Goal: Task Accomplishment & Management: Complete application form

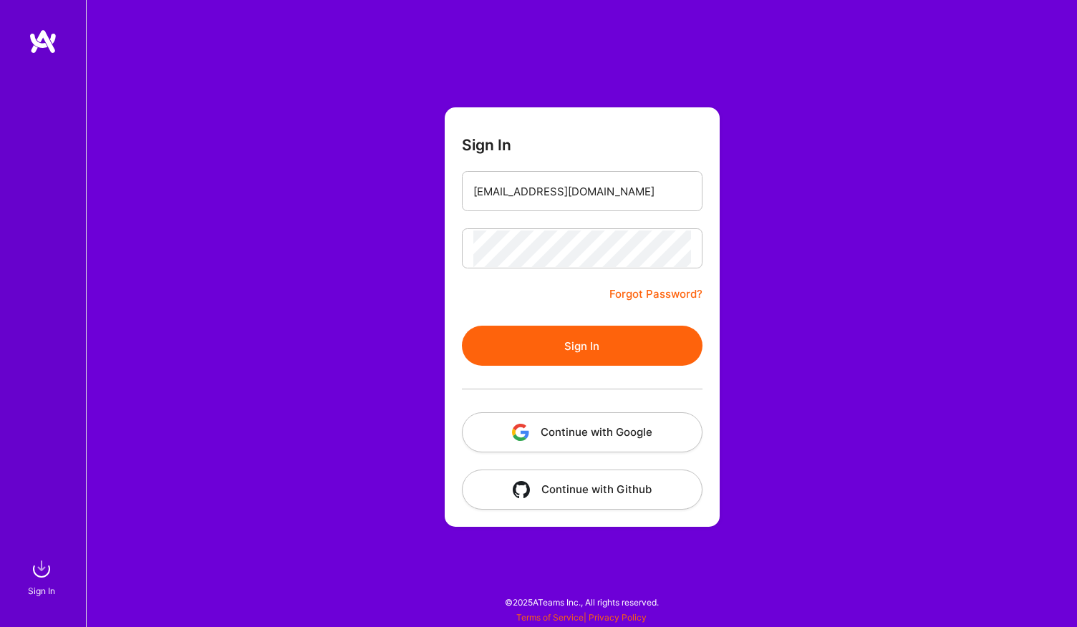
click at [596, 346] on button "Sign In" at bounding box center [582, 346] width 241 height 40
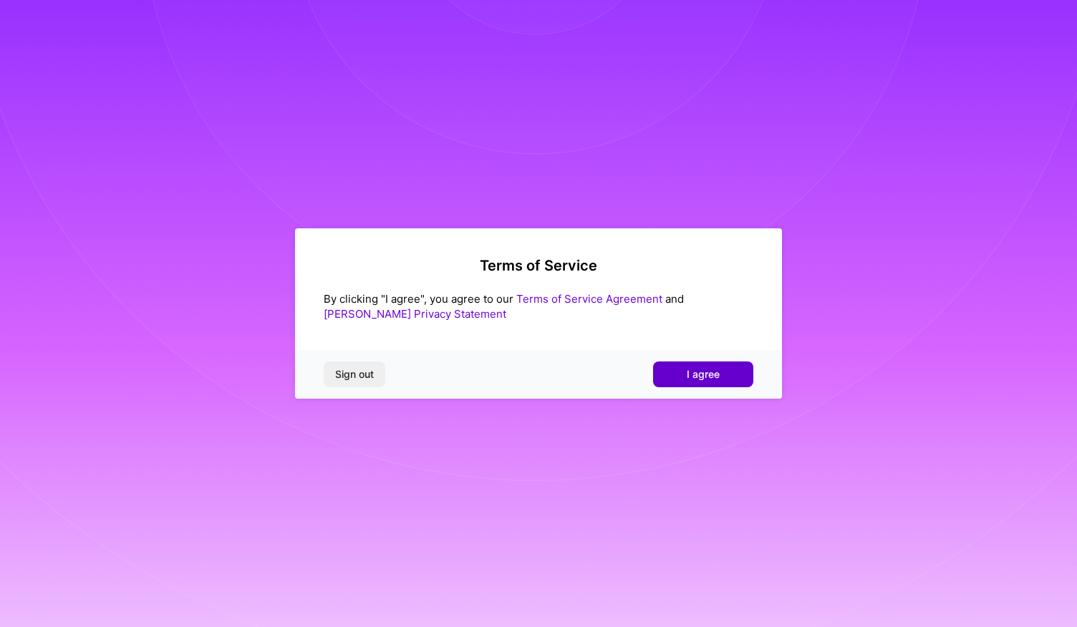
click at [738, 380] on button "I agree" at bounding box center [703, 375] width 100 height 26
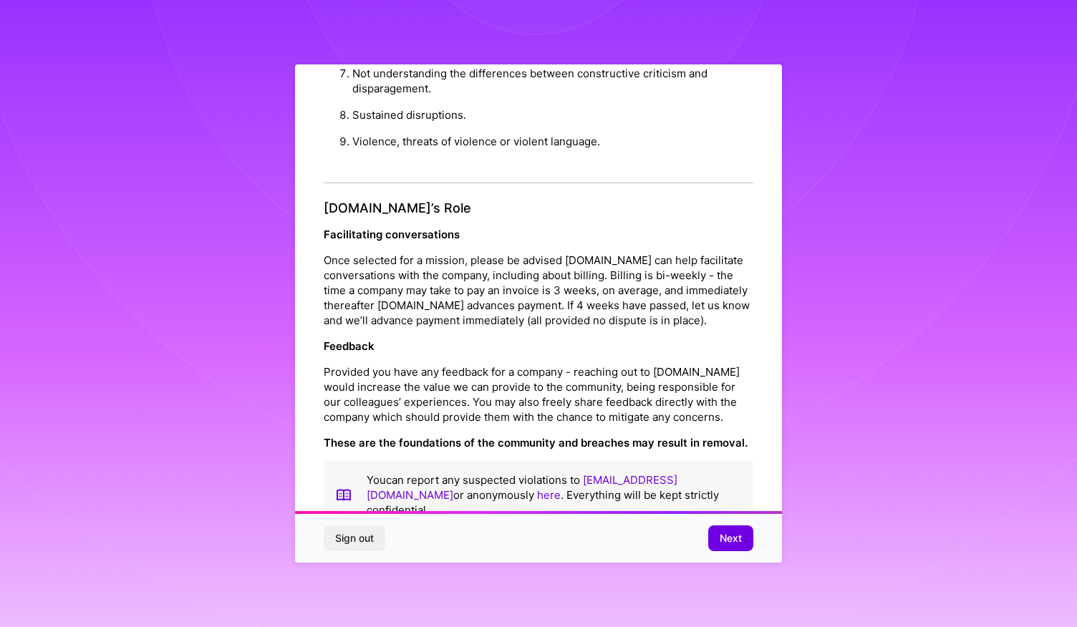
scroll to position [1531, 0]
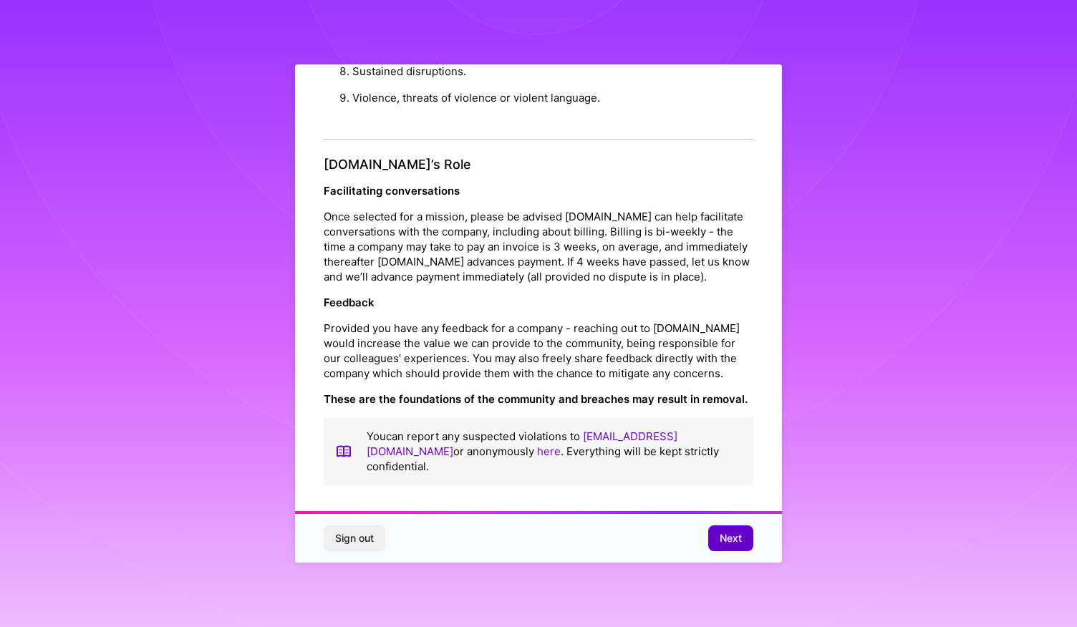
click at [730, 541] on span "Next" at bounding box center [731, 538] width 22 height 14
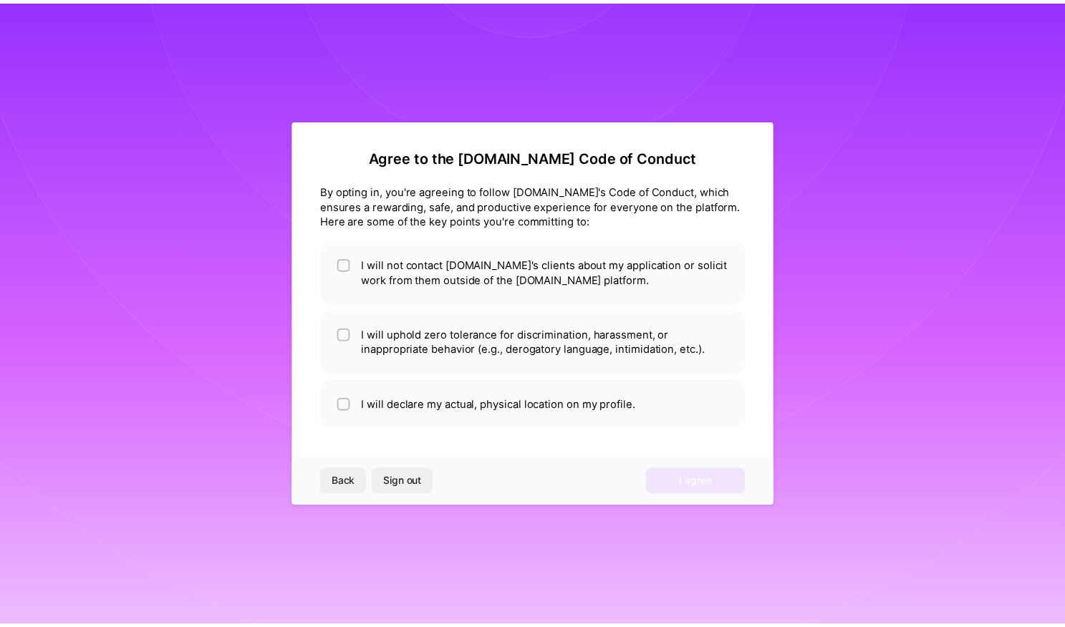
scroll to position [0, 0]
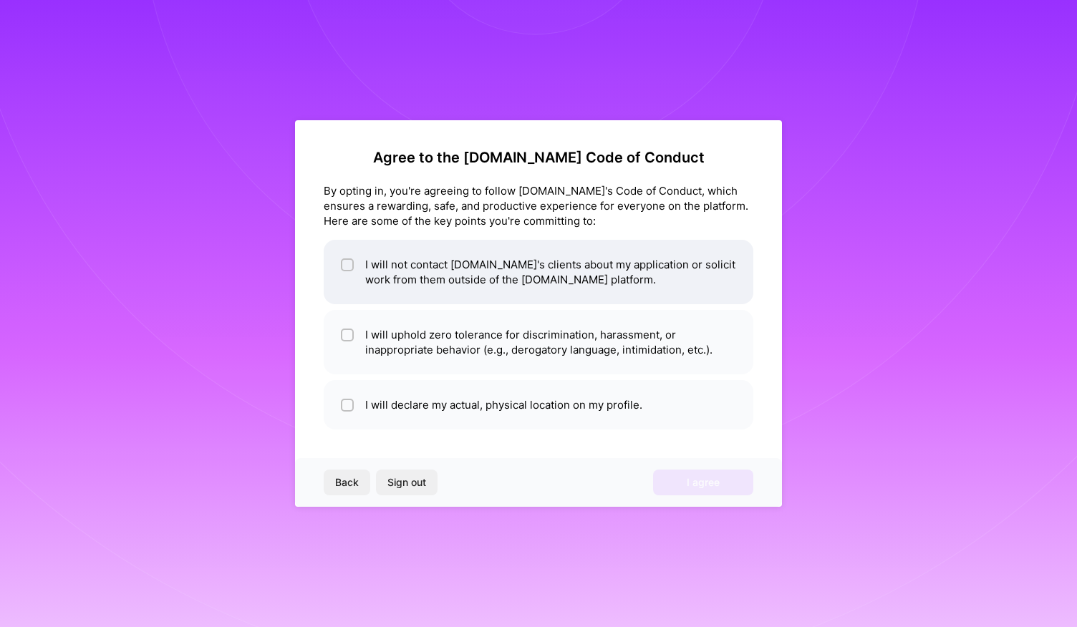
click at [345, 276] on span at bounding box center [347, 272] width 13 height 30
checkbox input "true"
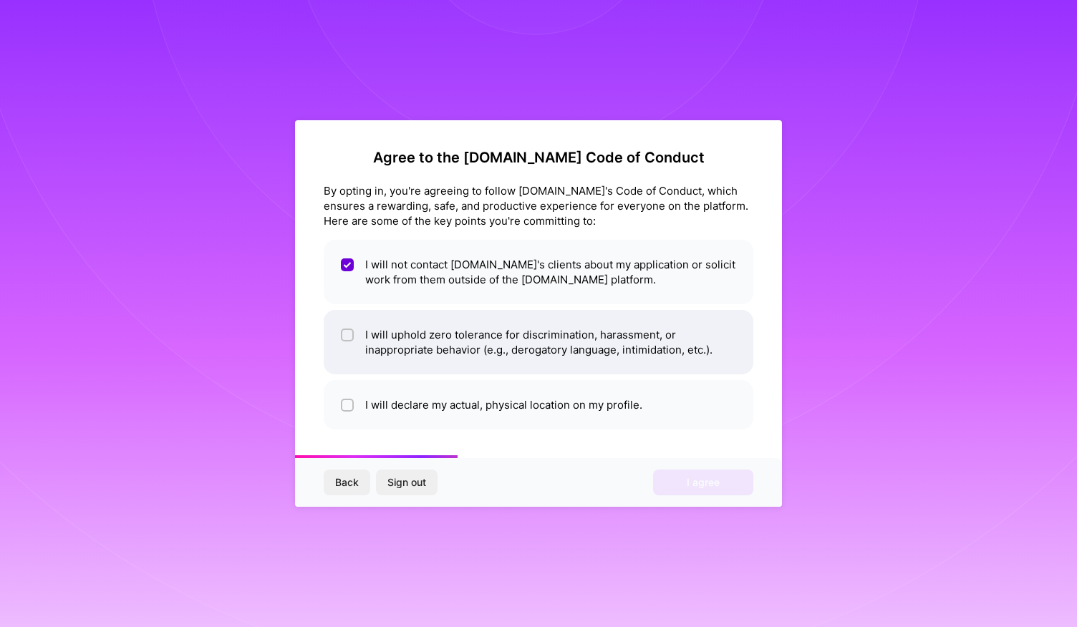
click at [348, 340] on div at bounding box center [347, 335] width 13 height 13
checkbox input "true"
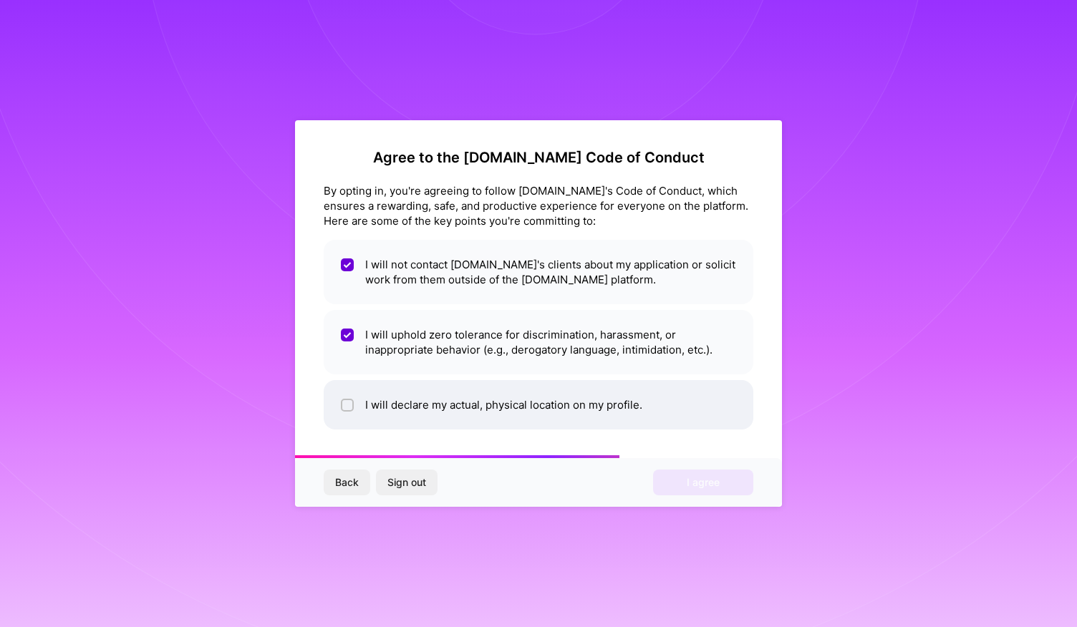
click at [342, 407] on div at bounding box center [347, 405] width 13 height 13
checkbox input "true"
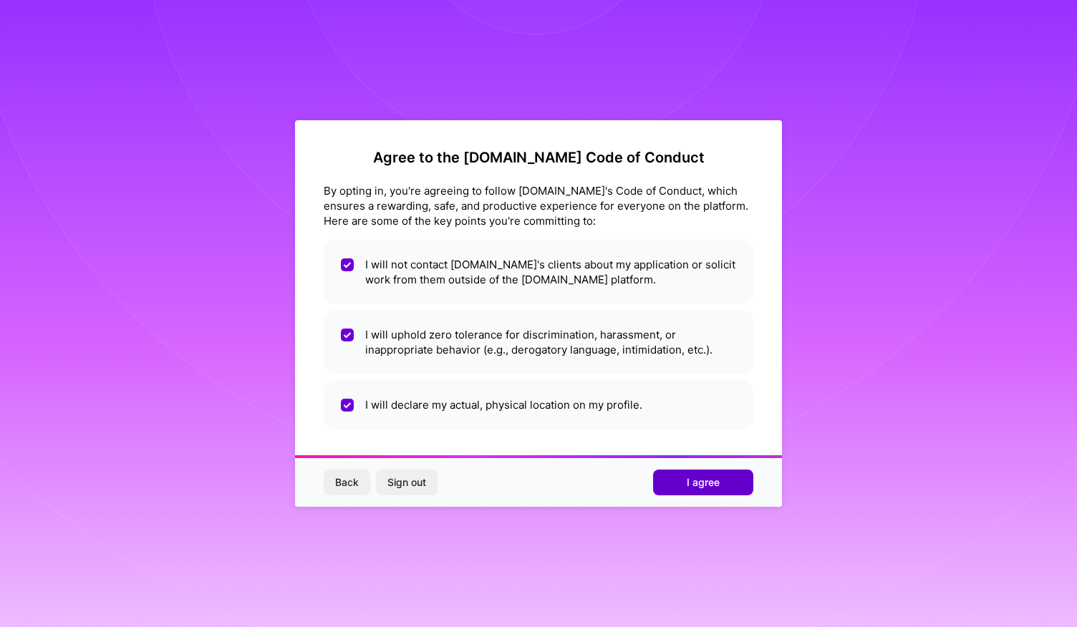
click at [703, 487] on span "I agree" at bounding box center [703, 483] width 33 height 14
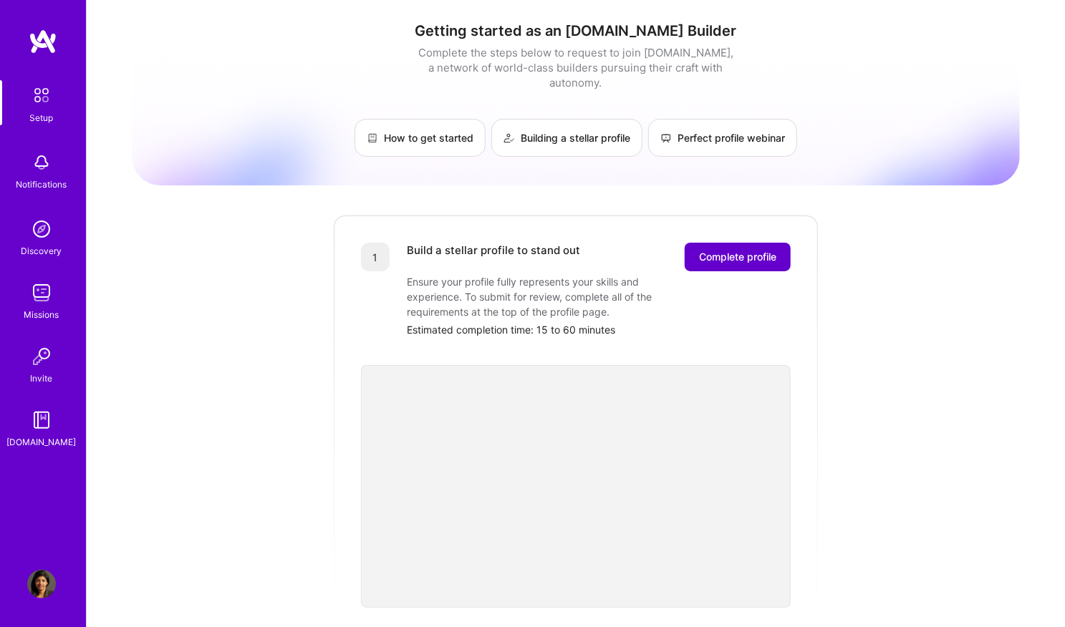
click at [735, 250] on span "Complete profile" at bounding box center [737, 257] width 77 height 14
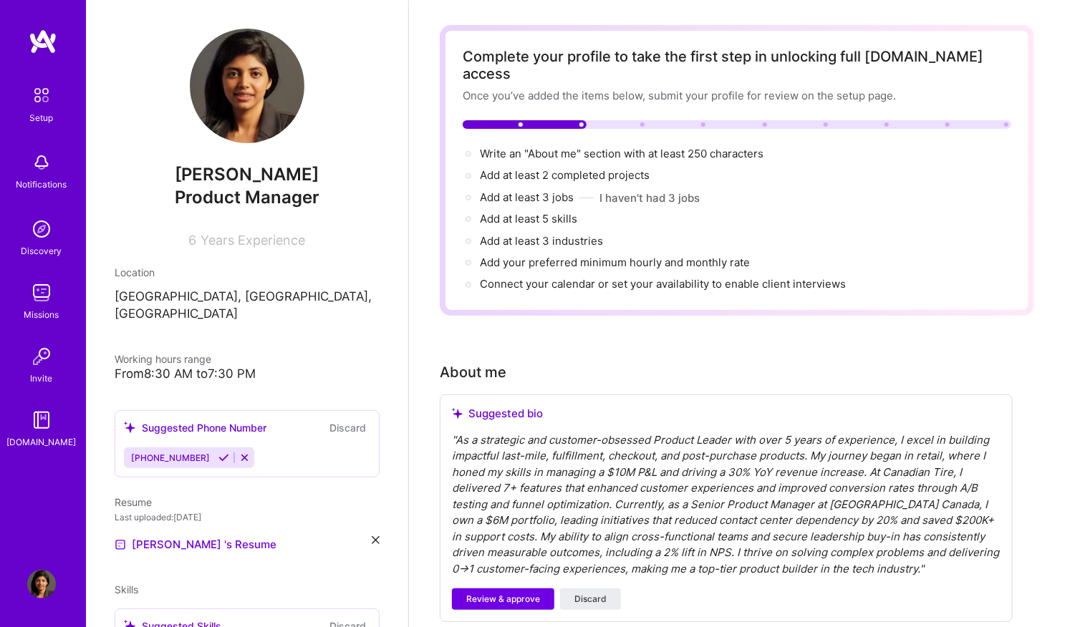
scroll to position [52, 0]
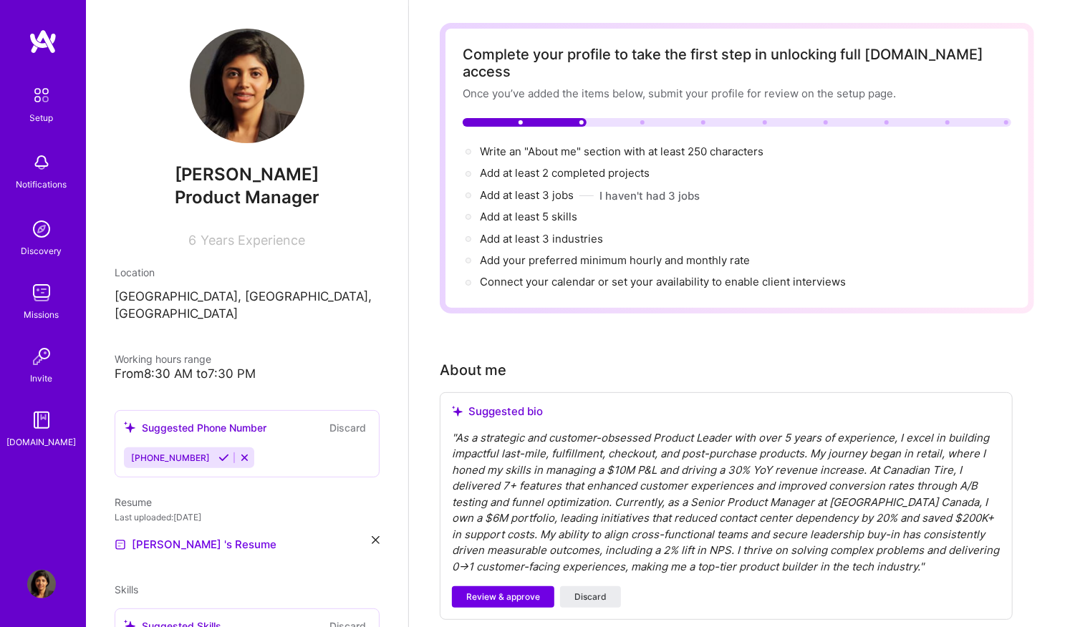
click at [650, 445] on div "" As a strategic and customer-obsessed Product Leader with over 5 years of expe…" at bounding box center [726, 502] width 549 height 145
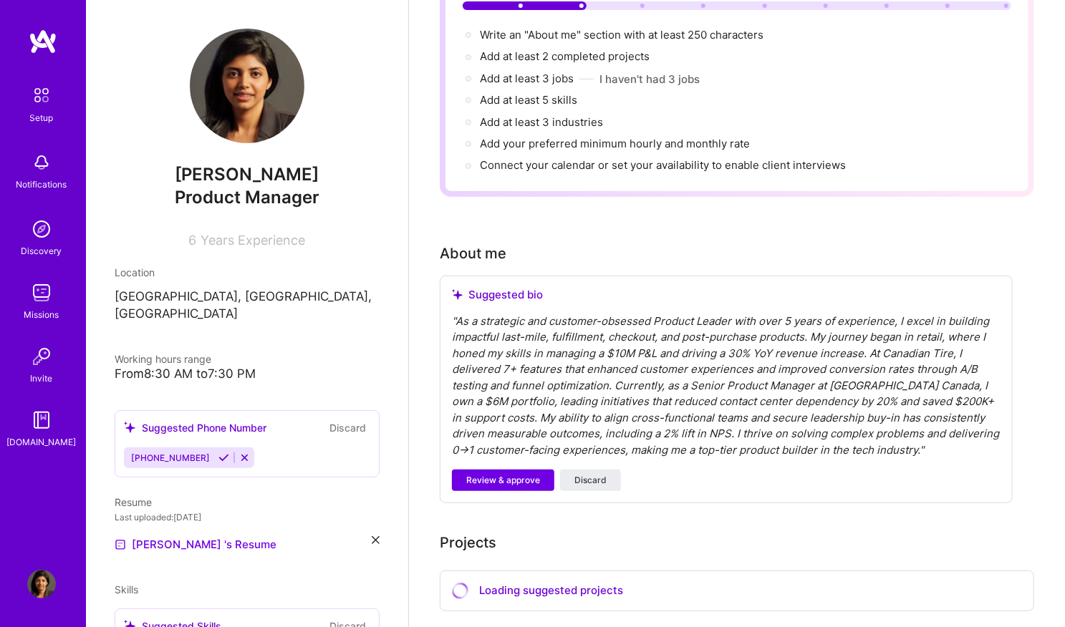
scroll to position [163, 0]
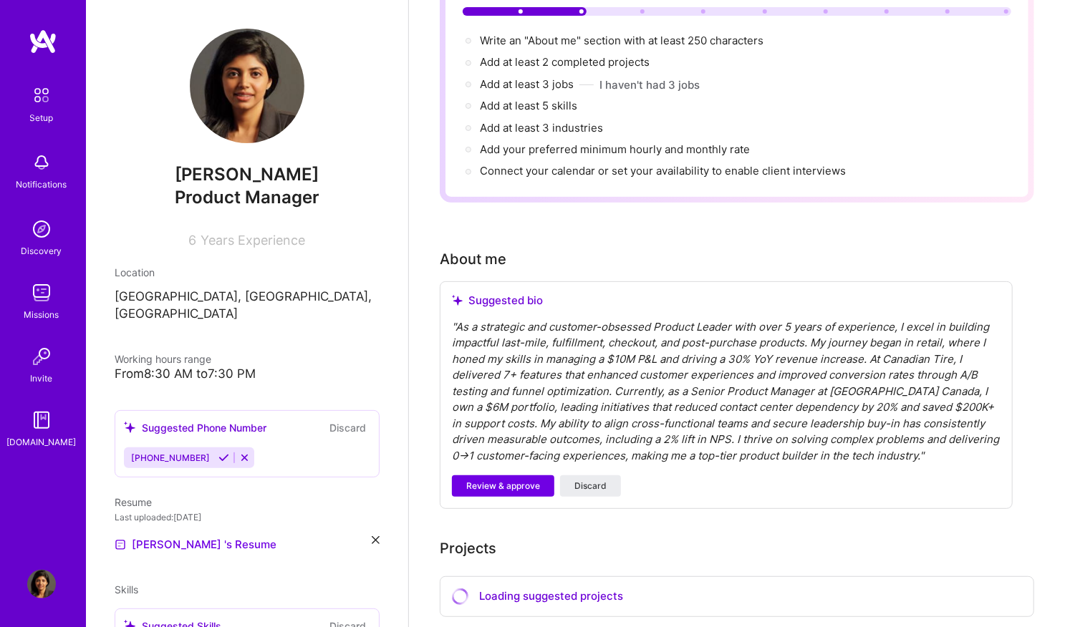
click at [650, 445] on div "" As a strategic and customer-obsessed Product Leader with over 5 years of expe…" at bounding box center [726, 391] width 549 height 145
click at [645, 403] on div "" As a strategic and customer-obsessed Product Leader with over 5 years of expe…" at bounding box center [726, 391] width 549 height 145
click at [874, 426] on div "" As a strategic and customer-obsessed Product Leader with over 5 years of expe…" at bounding box center [726, 391] width 549 height 145
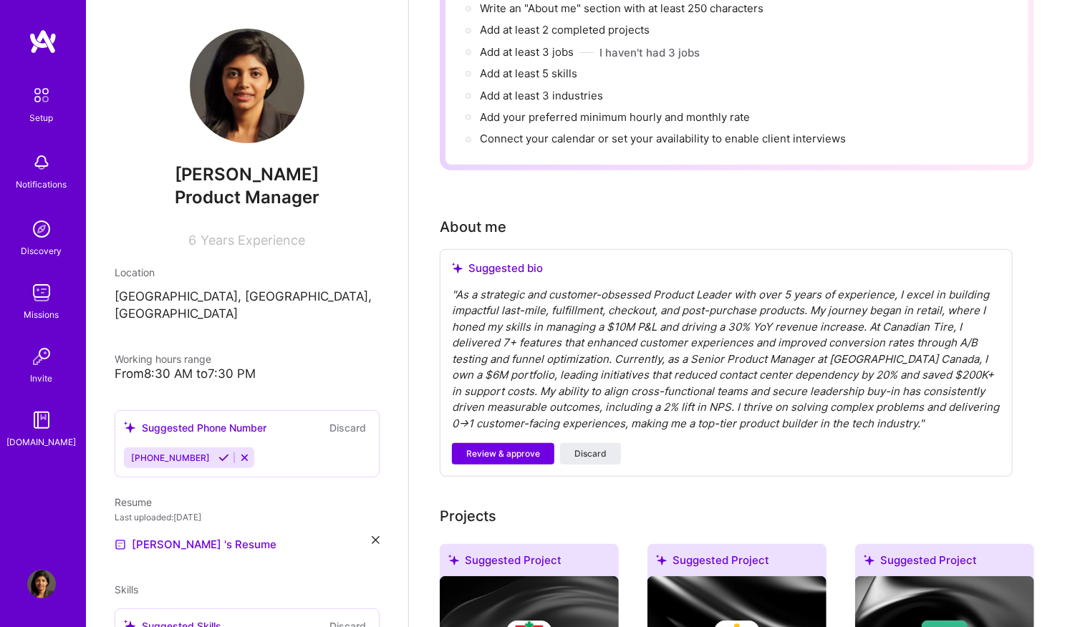
scroll to position [196, 0]
click at [814, 336] on div "" As a strategic and customer-obsessed Product Leader with over 5 years of expe…" at bounding box center [726, 358] width 549 height 145
click at [825, 340] on div "" As a strategic and customer-obsessed Product Leader with over 5 years of expe…" at bounding box center [726, 358] width 549 height 145
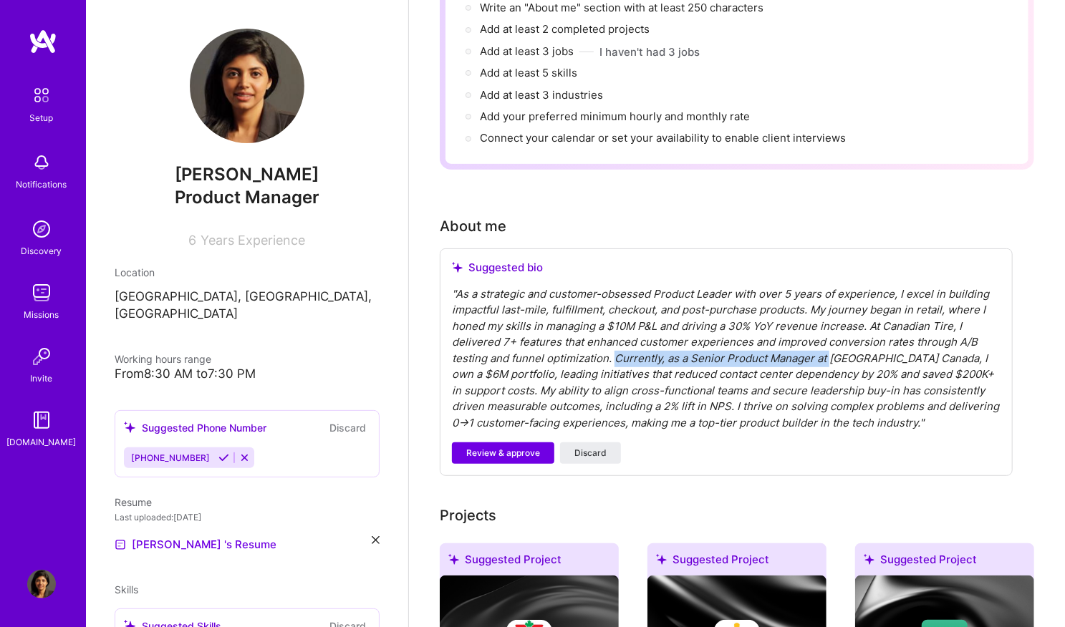
drag, startPoint x: 825, startPoint y: 340, endPoint x: 613, endPoint y: 343, distance: 212.0
click at [613, 343] on div "" As a strategic and customer-obsessed Product Leader with over 5 years of expe…" at bounding box center [726, 358] width 549 height 145
click at [521, 447] on span "Review & approve" at bounding box center [503, 453] width 74 height 13
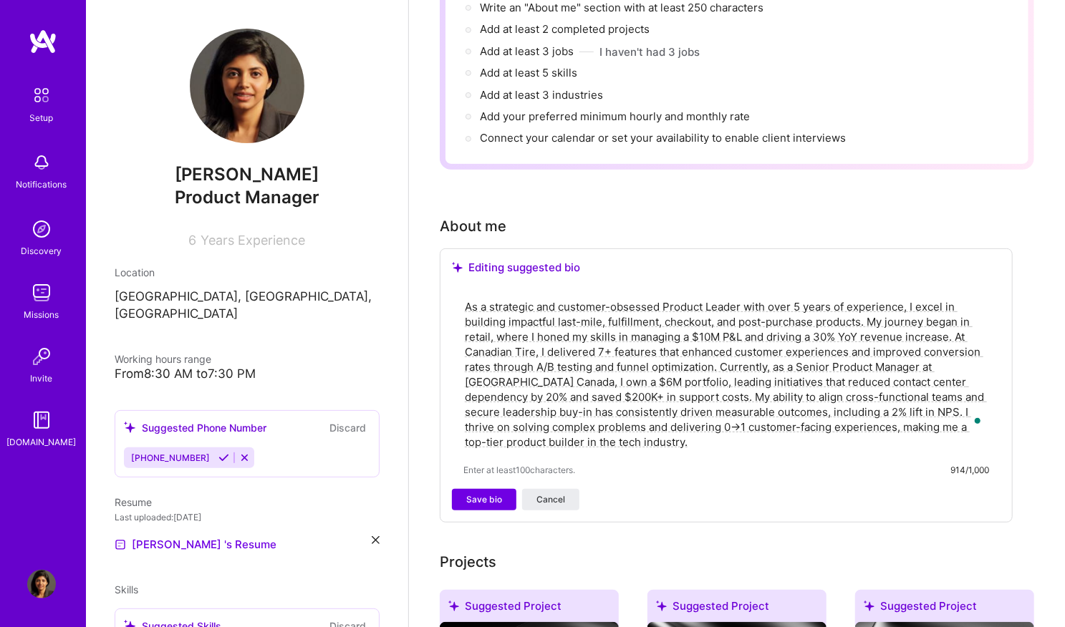
click at [776, 317] on textarea "As a strategic and customer-obsessed Product Leader with over 5 years of experi…" at bounding box center [726, 374] width 526 height 153
drag, startPoint x: 833, startPoint y: 351, endPoint x: 719, endPoint y: 349, distance: 113.9
click at [719, 349] on textarea "As a strategic and customer-obsessed Product Leader with over 5 years of experi…" at bounding box center [726, 374] width 526 height 153
click at [583, 369] on textarea "As a strategic and customer-obsessed Product Leader with over 5 years of experi…" at bounding box center [726, 374] width 526 height 153
drag, startPoint x: 884, startPoint y: 396, endPoint x: 501, endPoint y: 409, distance: 383.3
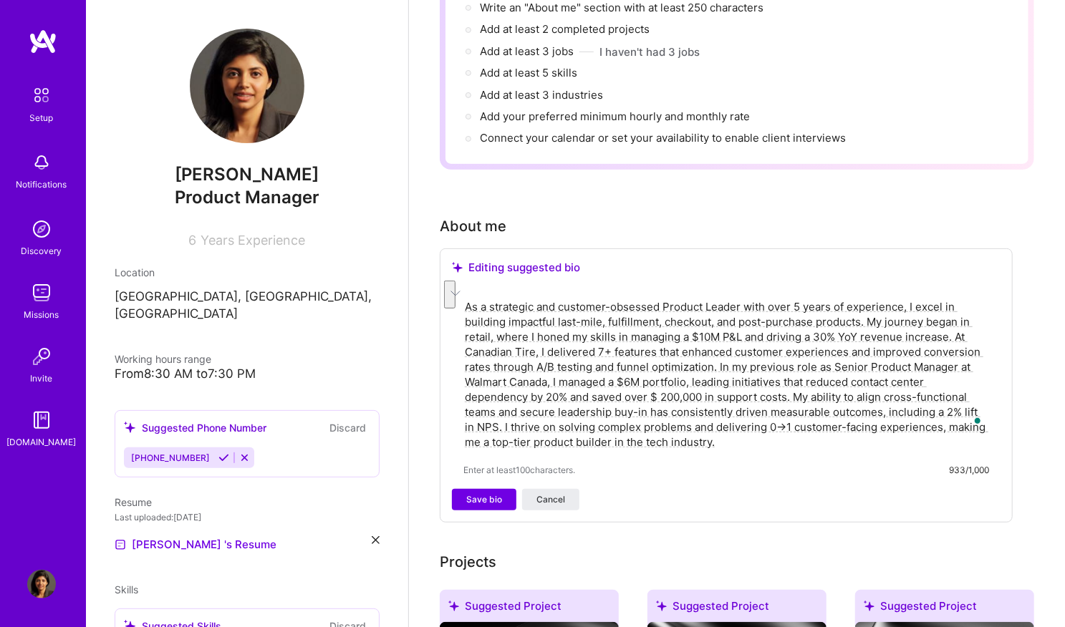
click at [501, 409] on textarea "As a strategic and customer-obsessed Product Leader with over 5 years of experi…" at bounding box center [726, 374] width 526 height 153
click at [650, 425] on textarea "As a strategic and customer-obsessed Product Leader with over 5 years of experi…" at bounding box center [726, 374] width 526 height 153
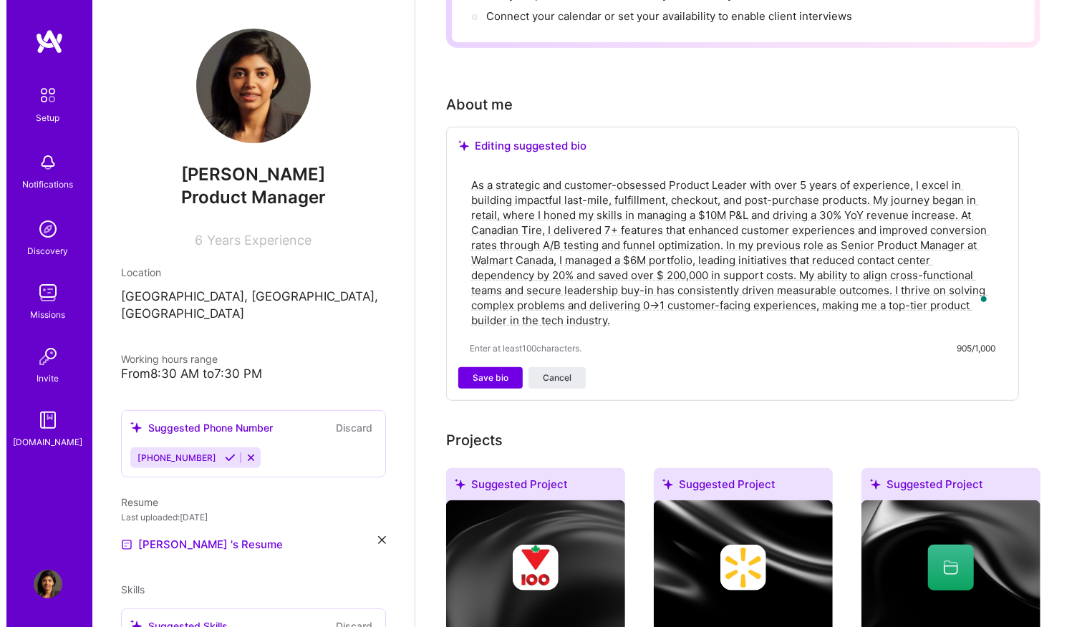
scroll to position [321, 0]
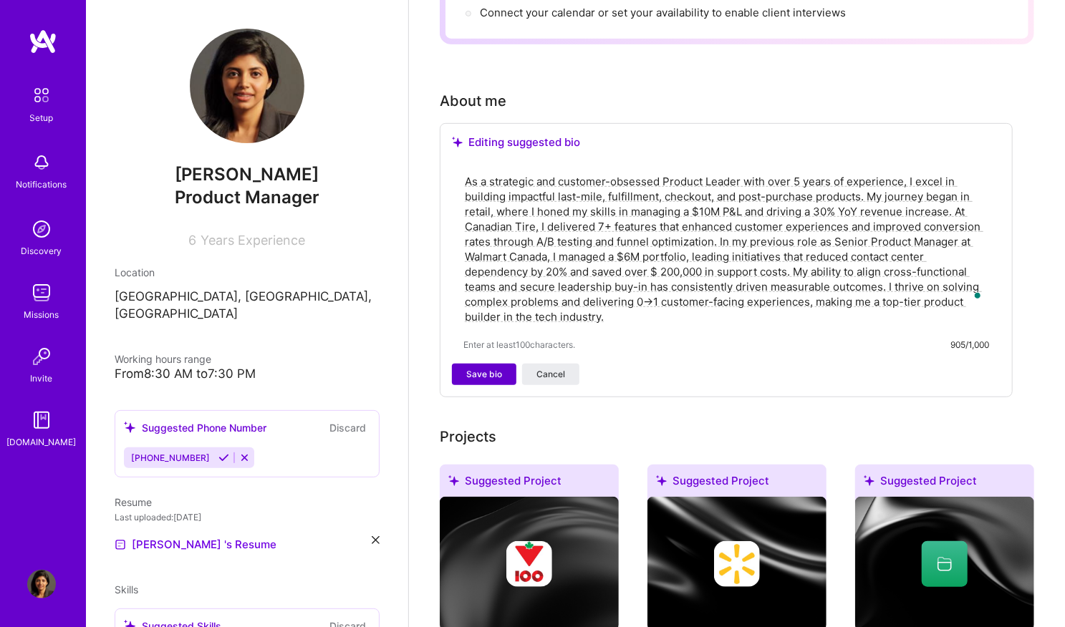
type textarea "As a strategic and customer-obsessed Product Leader with over 5 years of experi…"
click at [503, 364] on button "Save bio" at bounding box center [484, 374] width 64 height 21
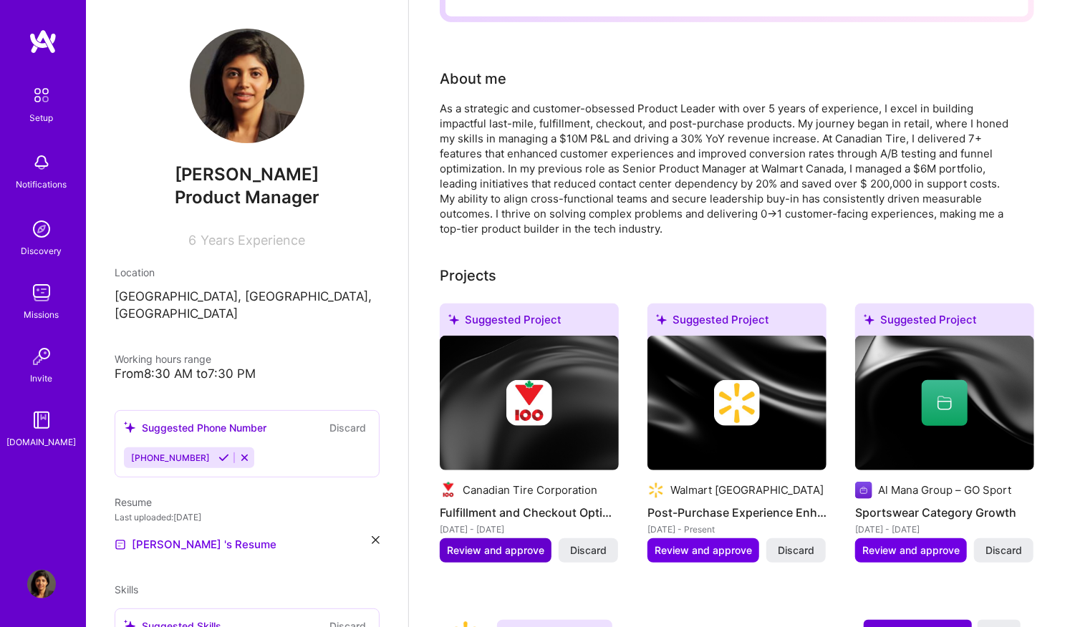
click at [510, 544] on span "Review and approve" at bounding box center [495, 551] width 97 height 14
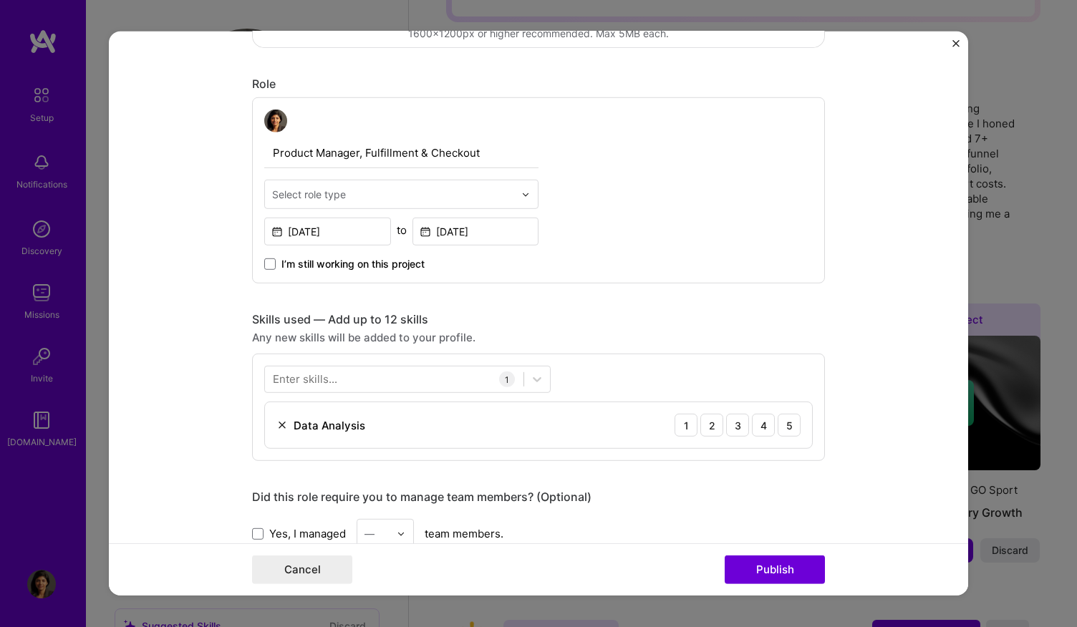
scroll to position [443, 0]
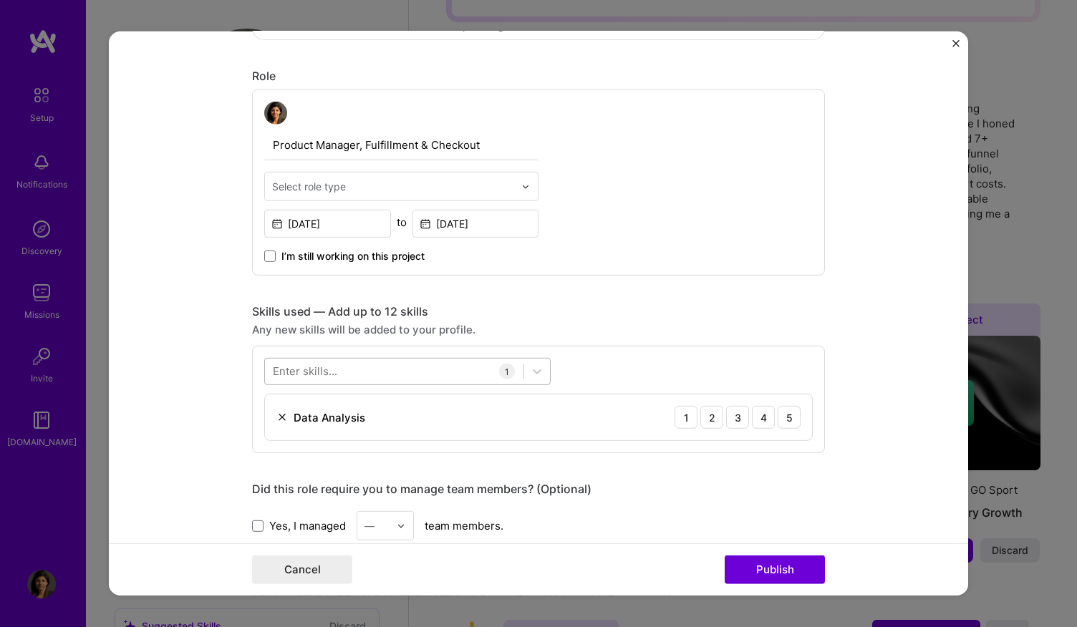
click at [455, 372] on div at bounding box center [394, 371] width 259 height 24
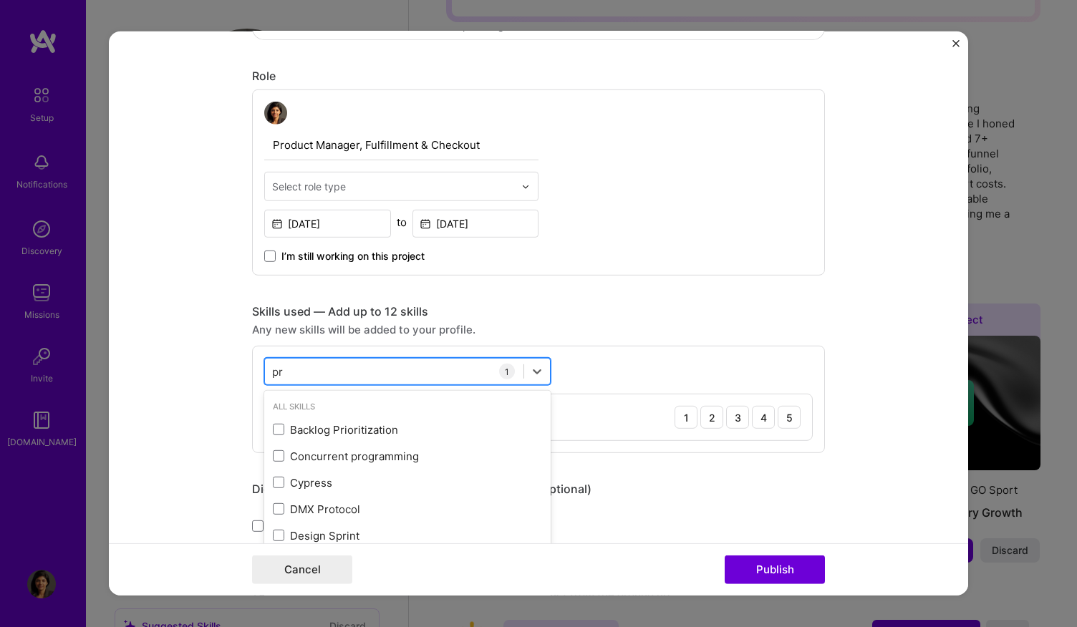
type input "p"
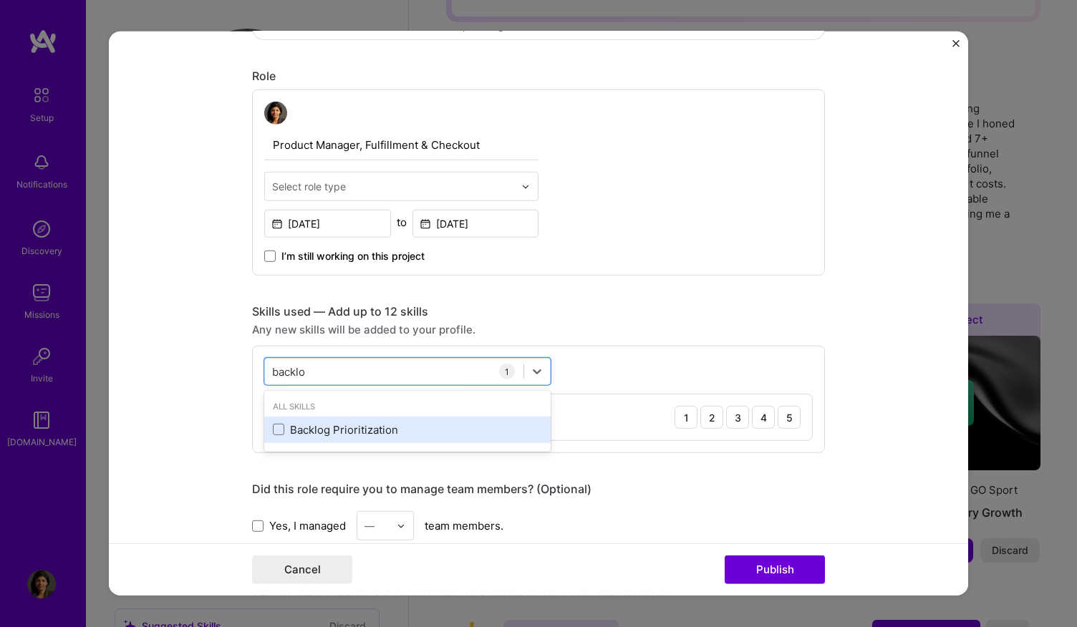
click at [418, 428] on div "Backlog Prioritization" at bounding box center [407, 430] width 269 height 15
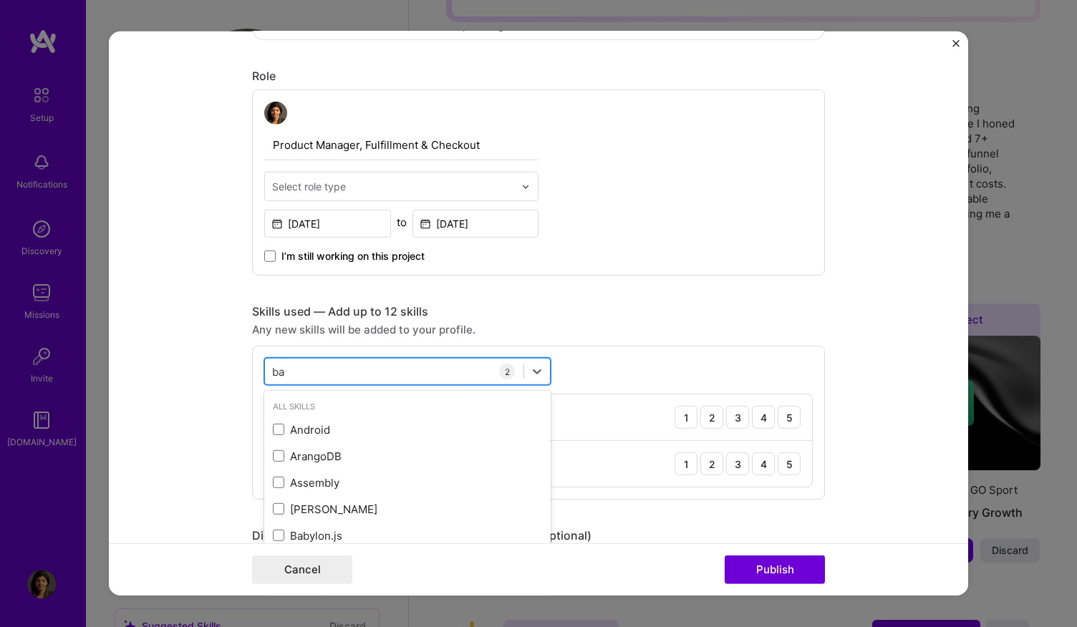
type input "b"
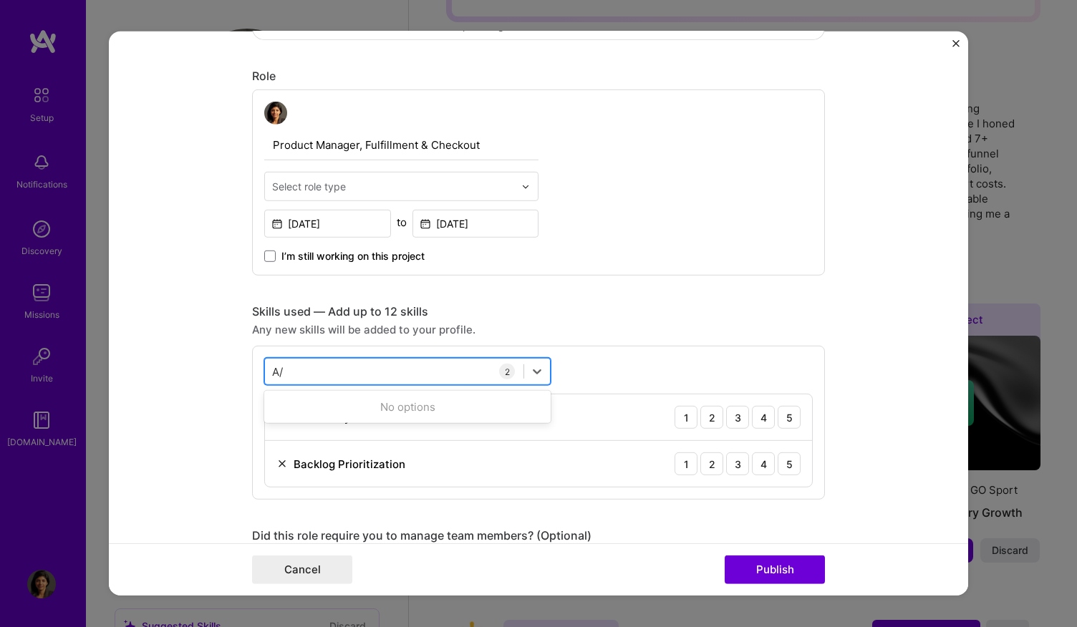
type input "A"
type input "U"
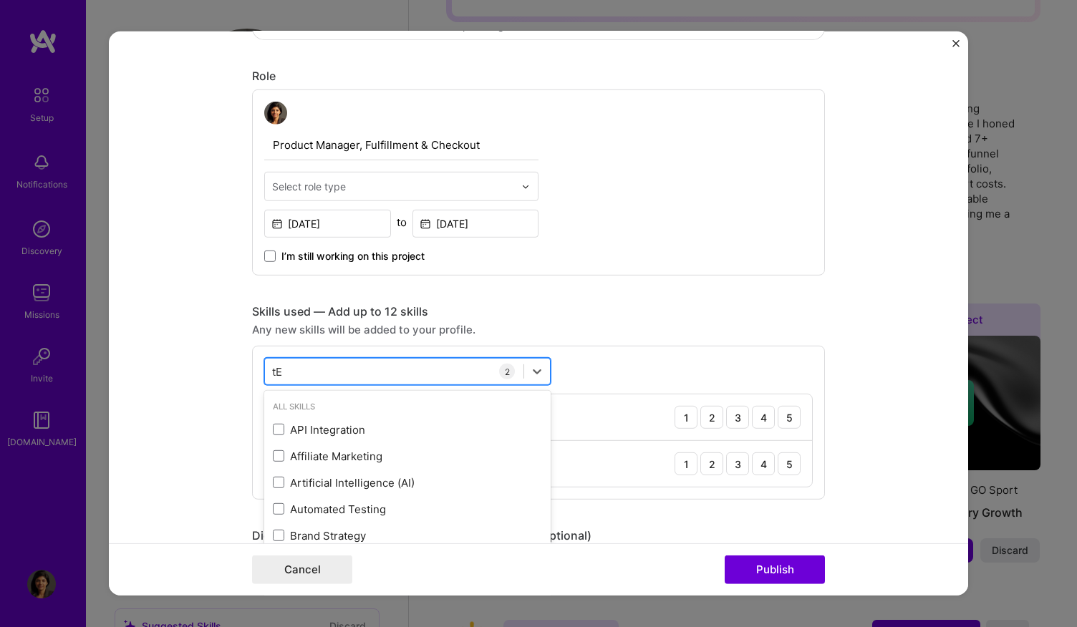
type input "t"
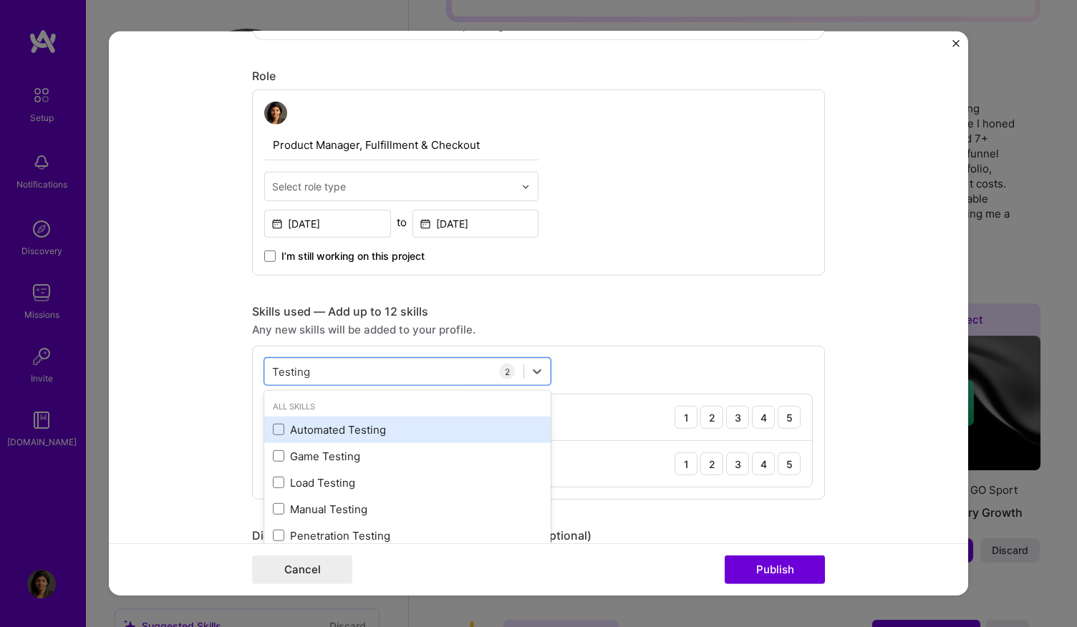
click at [455, 435] on div "Automated Testing" at bounding box center [407, 430] width 286 height 26
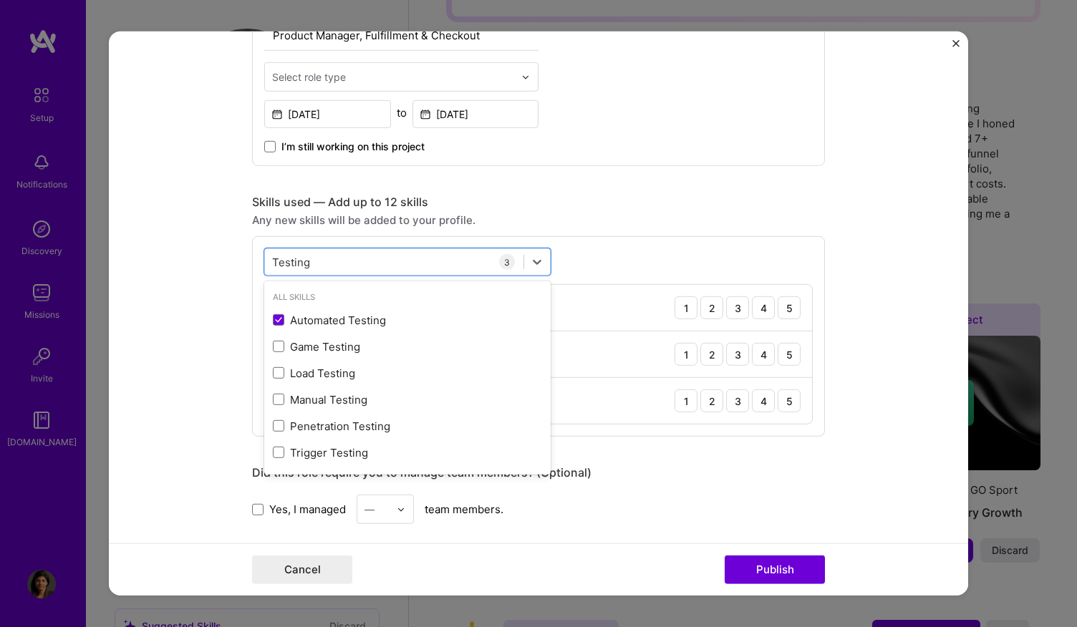
scroll to position [552, 0]
click at [756, 167] on div "Editing suggested project This project is suggested based on your LinkedIn, res…" at bounding box center [538, 354] width 573 height 1692
click at [465, 266] on div "Testing Testing" at bounding box center [394, 263] width 259 height 24
type input "T"
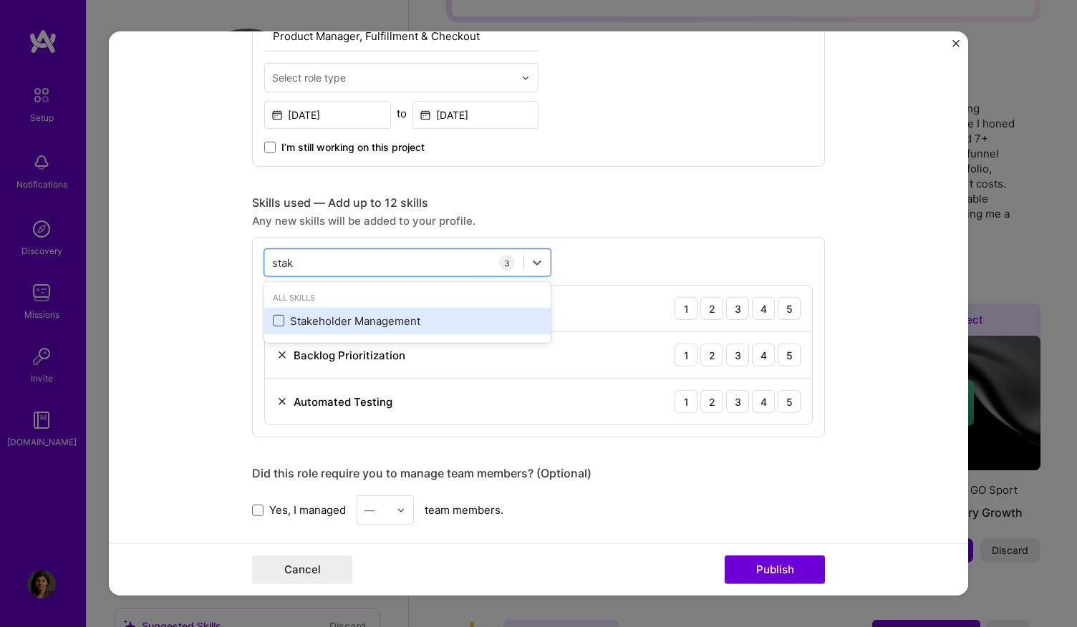
click at [278, 317] on span at bounding box center [278, 320] width 11 height 11
click at [0, 0] on input "checkbox" at bounding box center [0, 0] width 0 height 0
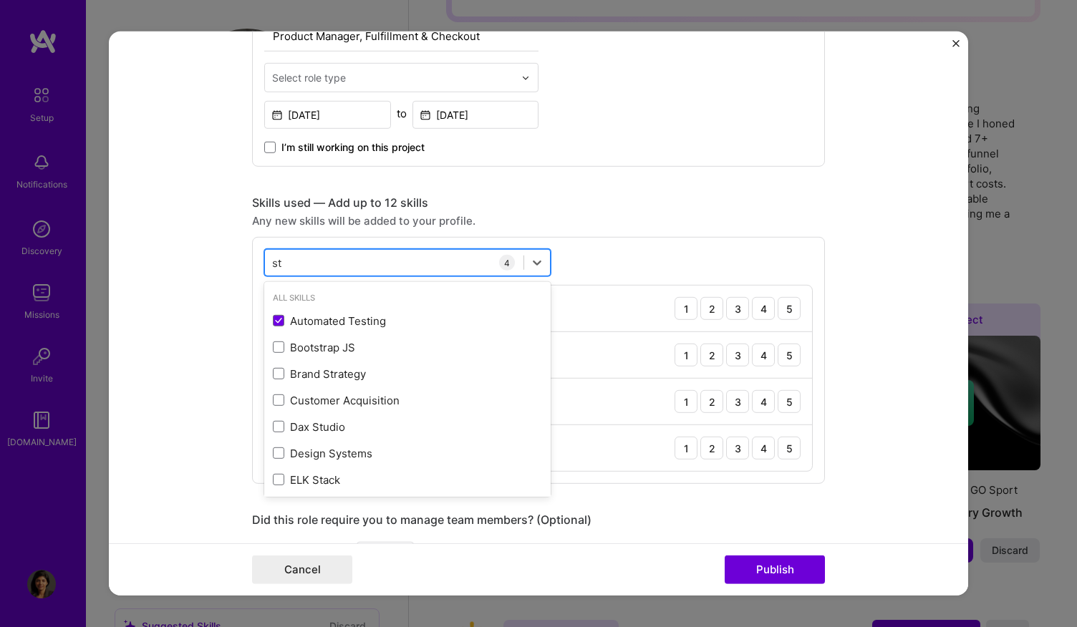
type input "s"
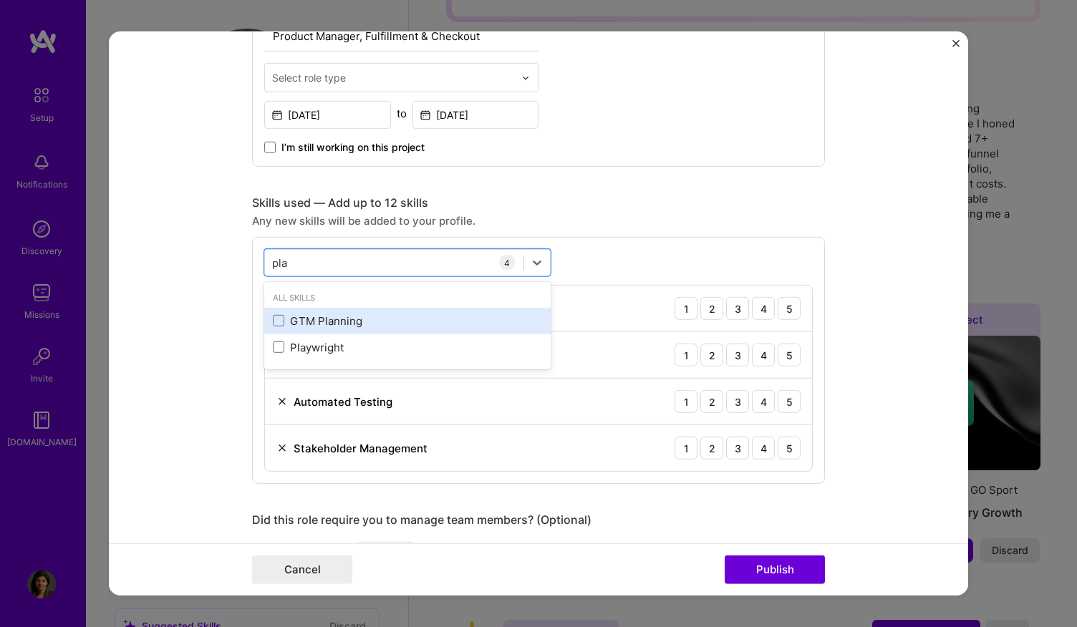
click at [319, 319] on div "GTM Planning" at bounding box center [407, 321] width 269 height 15
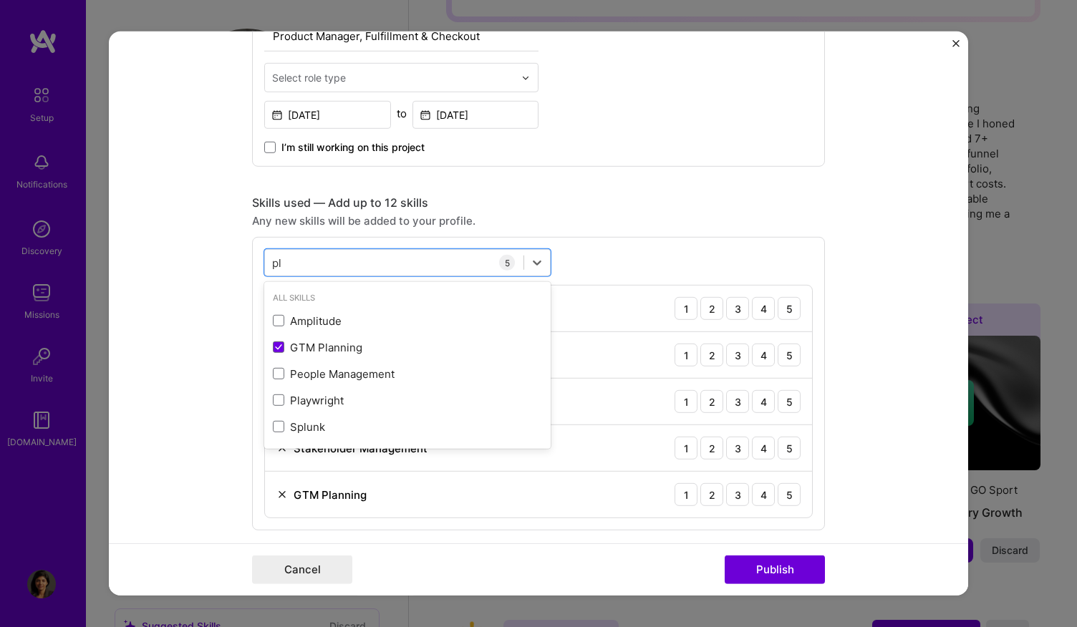
type input "p"
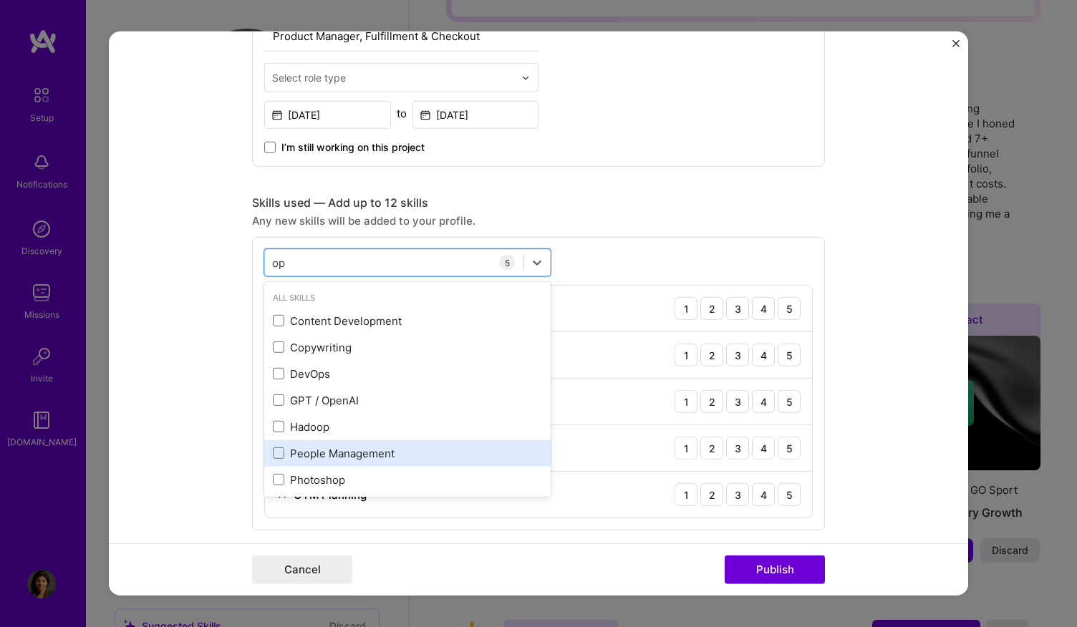
click at [322, 450] on div "People Management" at bounding box center [407, 453] width 269 height 15
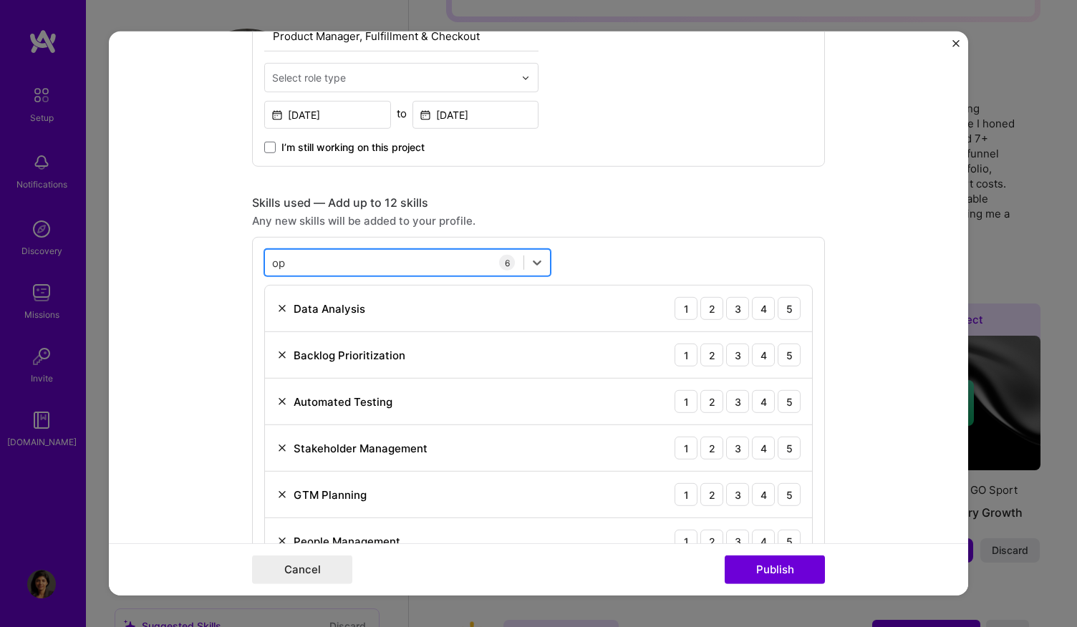
click at [384, 259] on div "op op" at bounding box center [394, 263] width 259 height 24
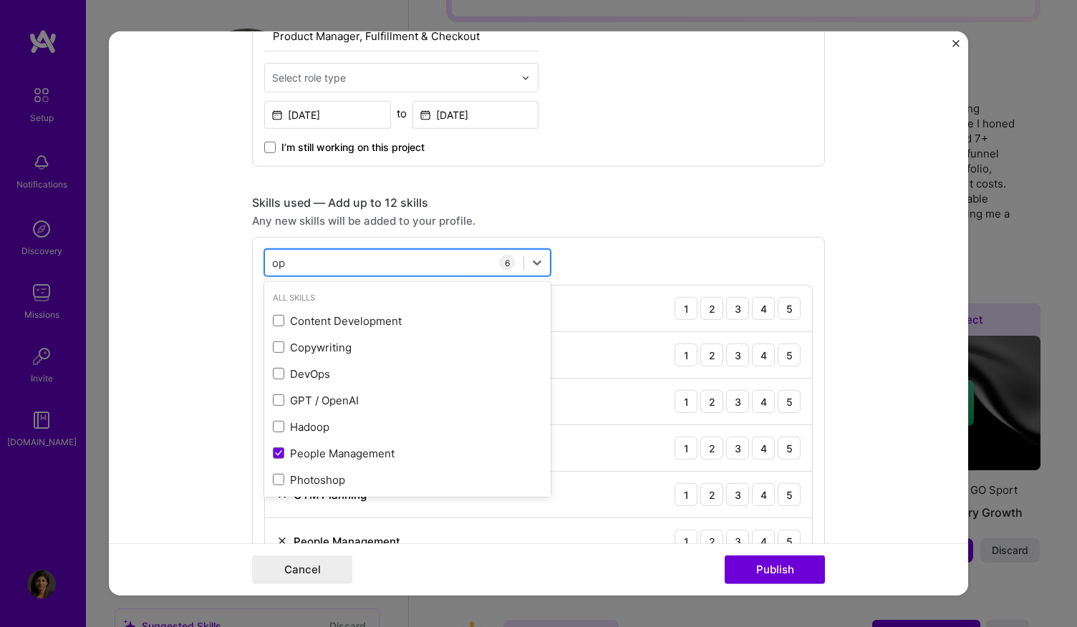
click at [384, 259] on div "op op" at bounding box center [394, 263] width 259 height 24
type input "o"
type input "c"
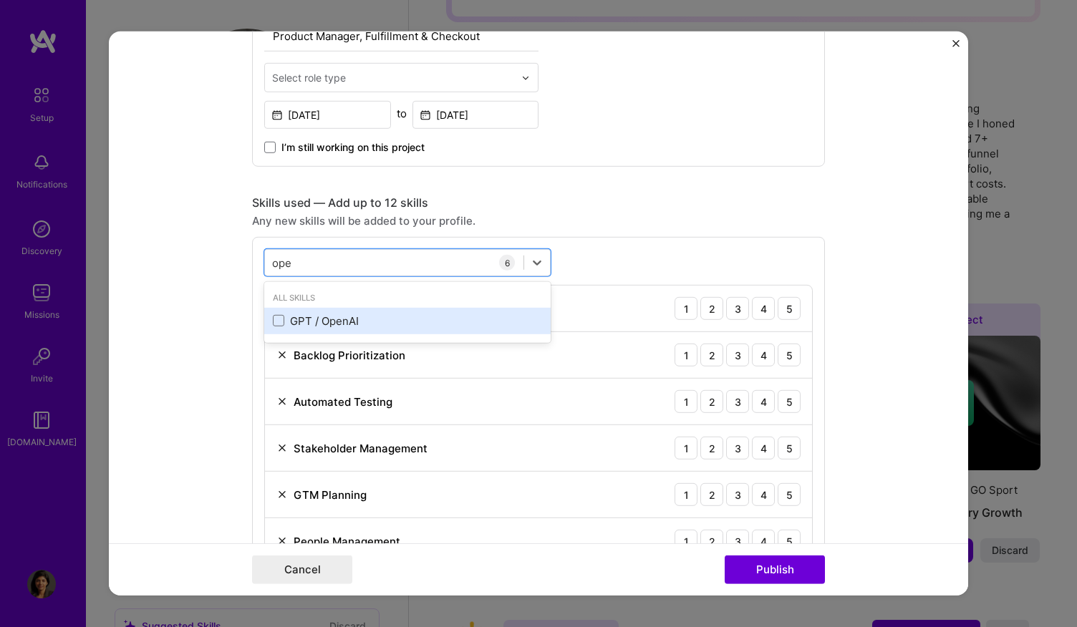
click at [370, 317] on div "GPT / OpenAI" at bounding box center [407, 321] width 269 height 15
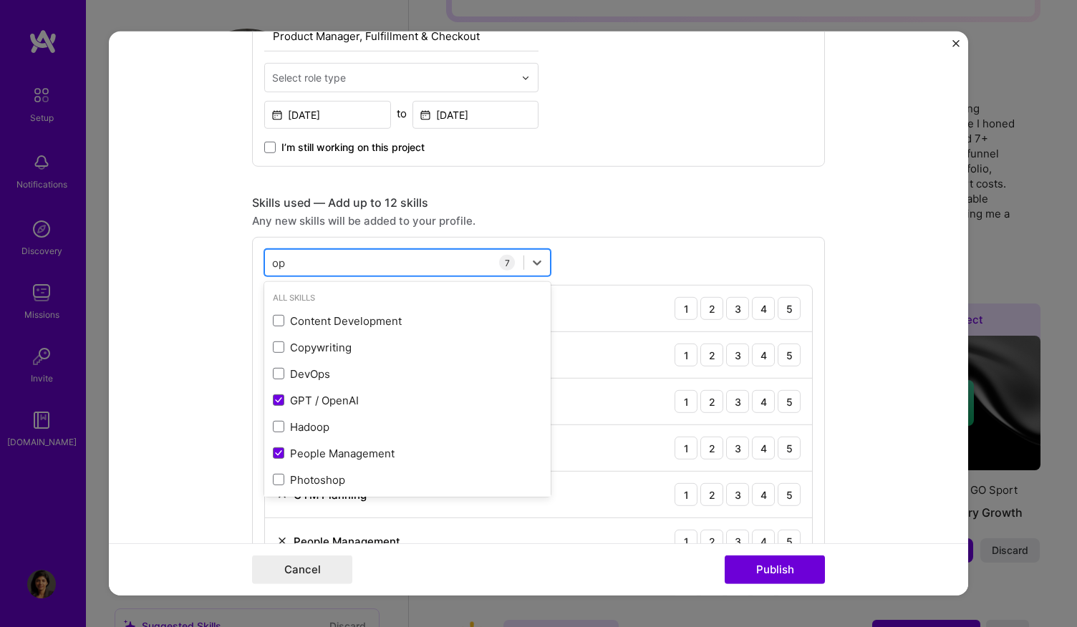
type input "o"
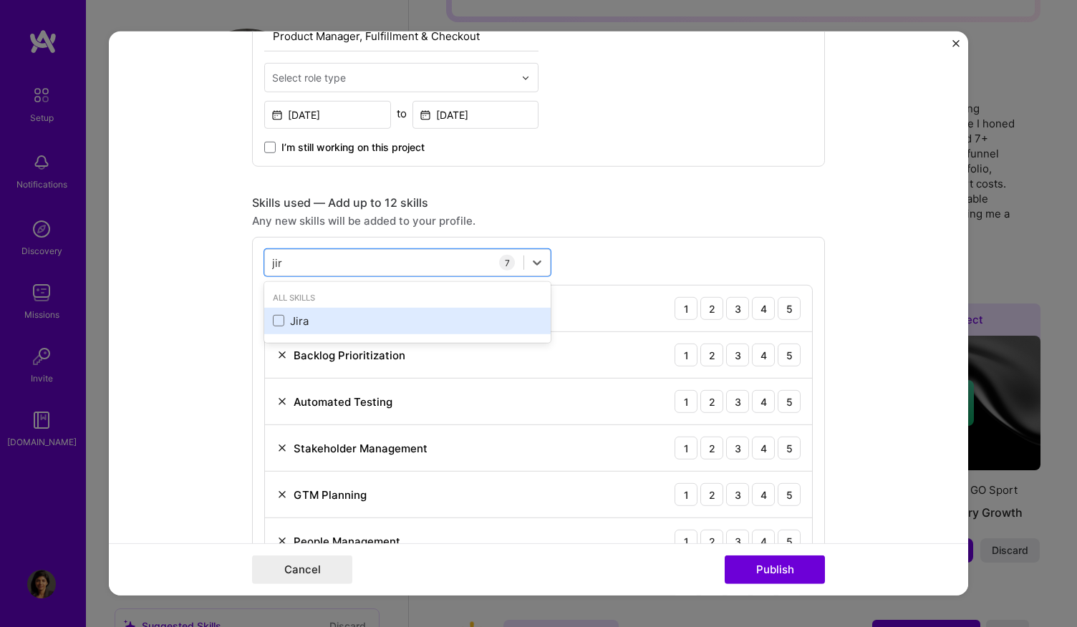
click at [322, 320] on div "Jira" at bounding box center [407, 321] width 269 height 15
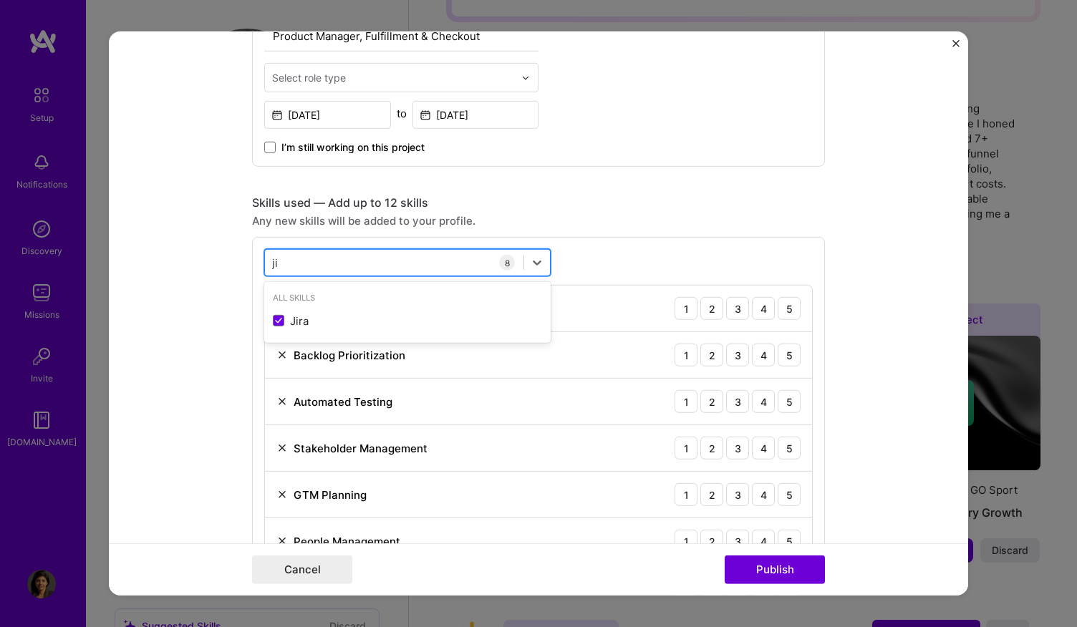
type input "j"
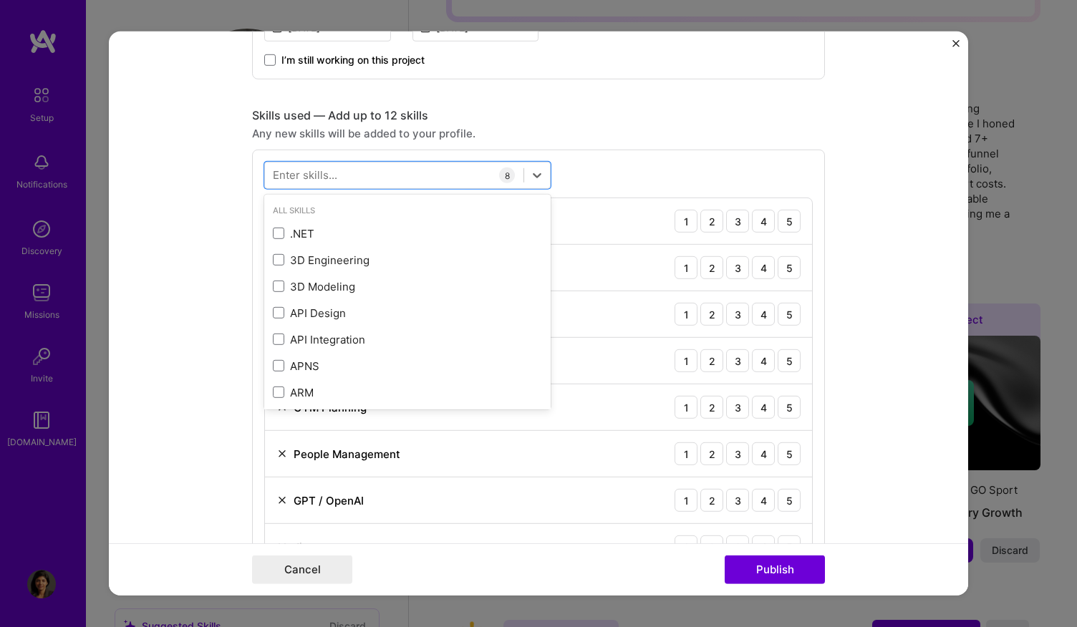
scroll to position [638, 0]
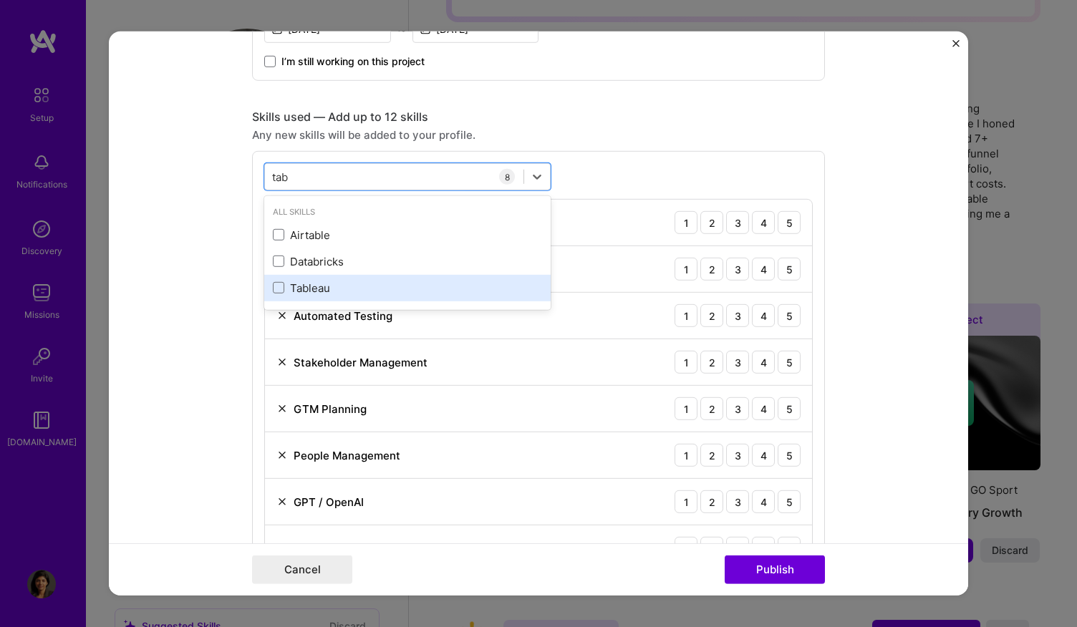
click at [367, 286] on div "Tableau" at bounding box center [407, 288] width 269 height 15
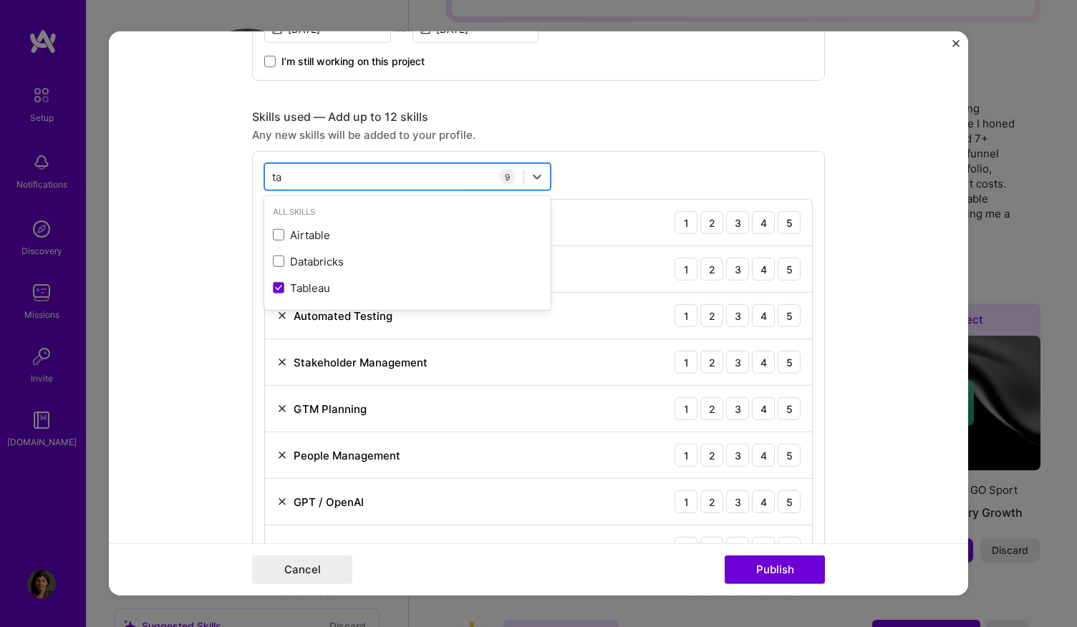
type input "t"
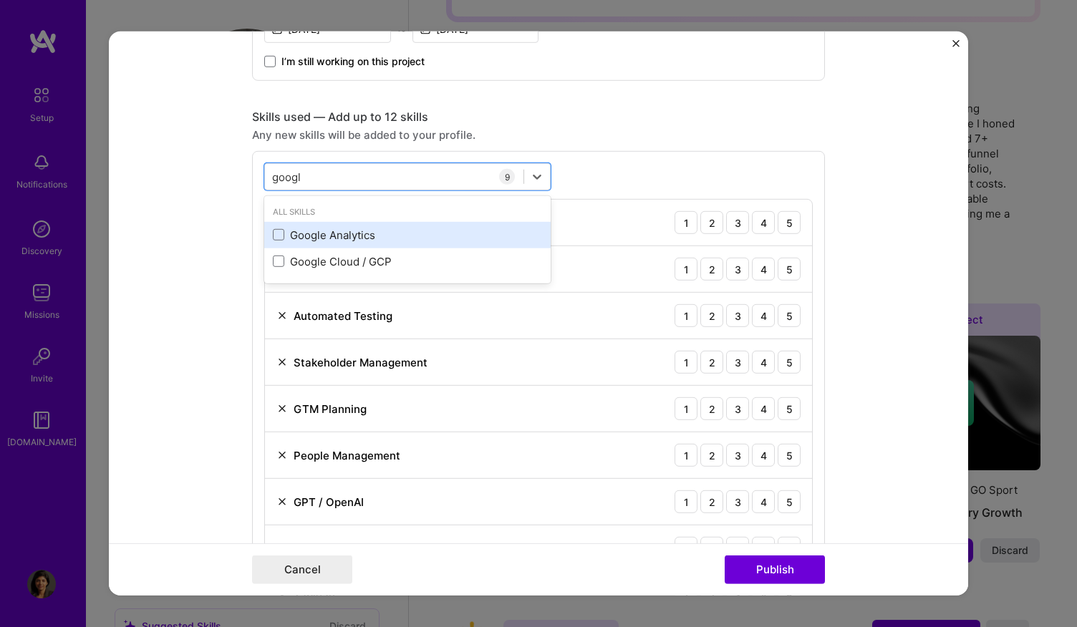
click at [373, 229] on div "Google Analytics" at bounding box center [407, 235] width 269 height 15
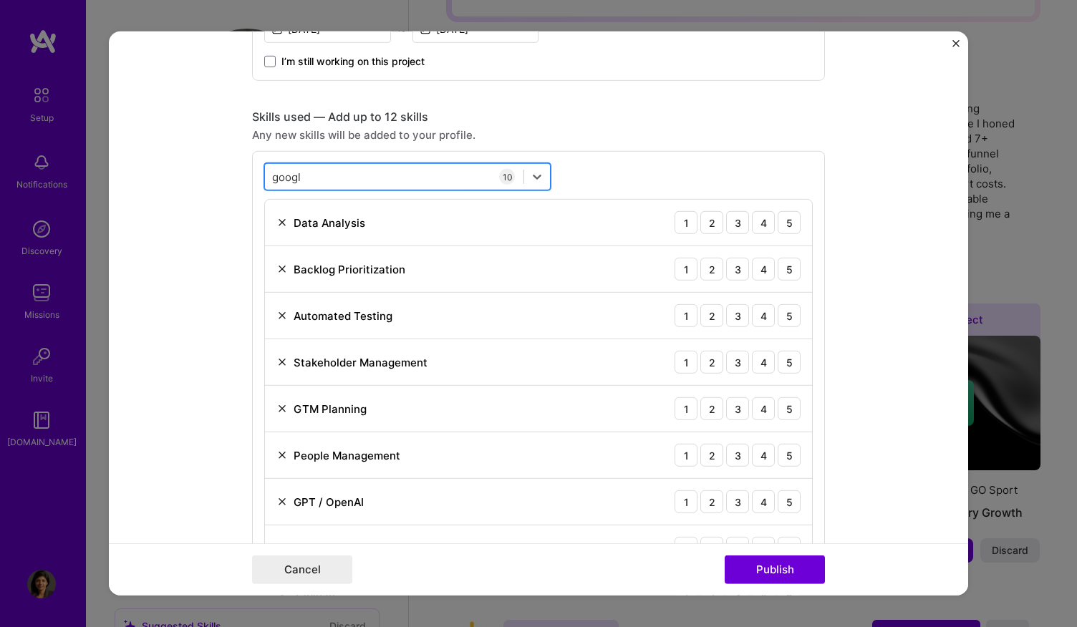
click at [388, 166] on div "googl googl" at bounding box center [394, 177] width 259 height 24
type input "g"
type input "P"
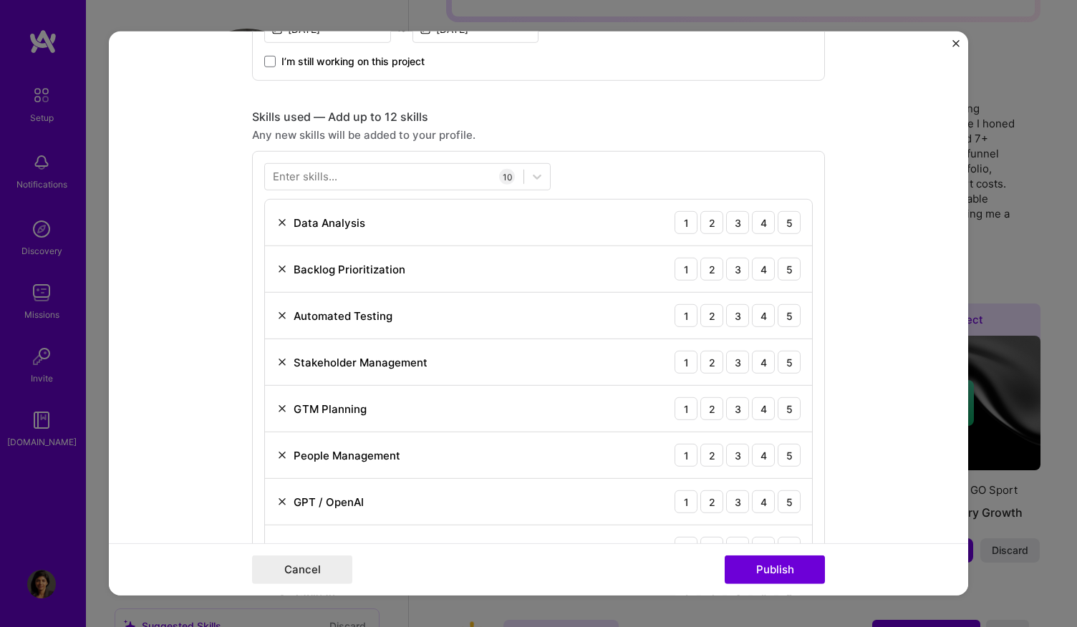
click at [579, 153] on div "Enter skills... 10 Data Analysis 1 2 3 4 5 Backlog Prioritization 1 2 3 4 5 Aut…" at bounding box center [538, 414] width 573 height 526
click at [783, 218] on div "5" at bounding box center [789, 222] width 23 height 23
click at [788, 269] on div "5" at bounding box center [789, 269] width 23 height 23
click at [781, 316] on div "5" at bounding box center [789, 315] width 23 height 23
click at [779, 356] on div "5" at bounding box center [789, 362] width 23 height 23
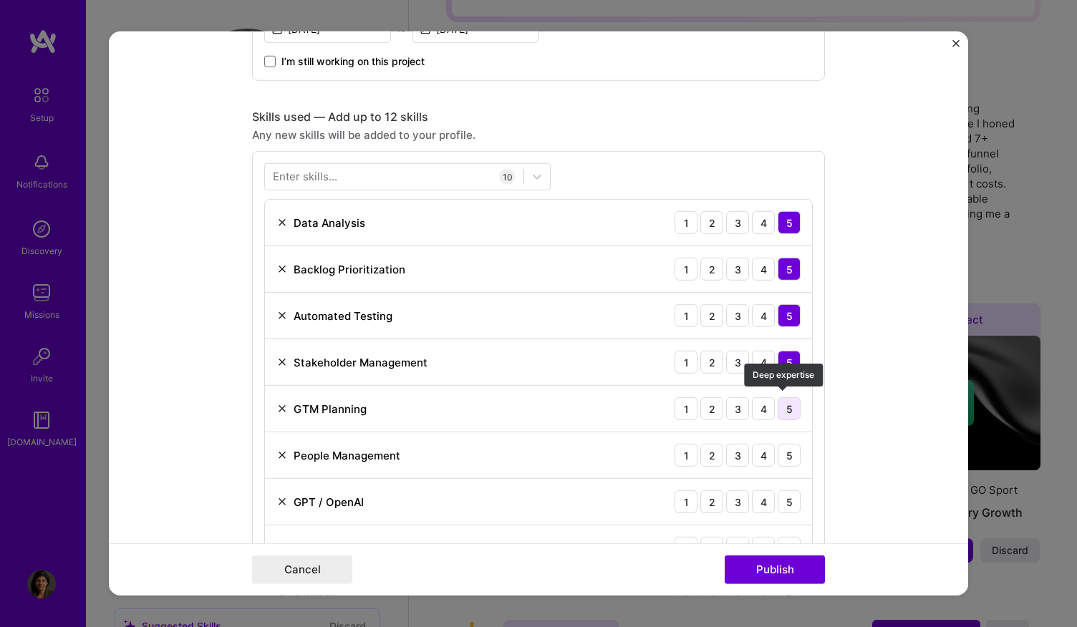
click at [783, 404] on div "5" at bounding box center [789, 408] width 23 height 23
click at [786, 460] on div "5" at bounding box center [789, 455] width 23 height 23
click at [791, 499] on div "5" at bounding box center [789, 502] width 23 height 23
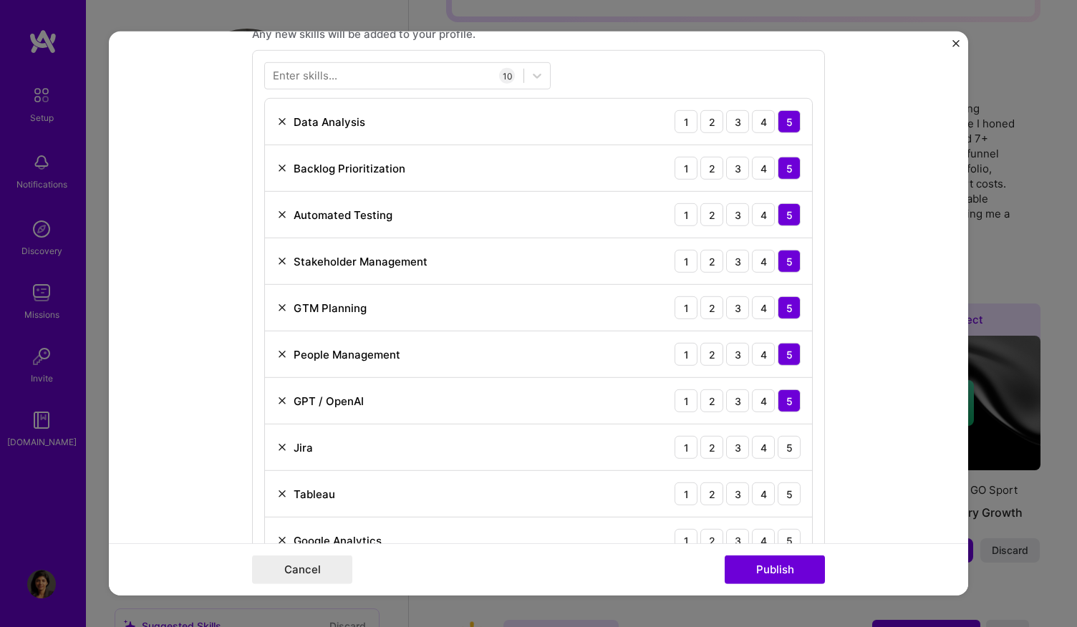
scroll to position [740, 0]
click at [787, 445] on div "5" at bounding box center [789, 446] width 23 height 23
click at [783, 483] on div "5" at bounding box center [789, 493] width 23 height 23
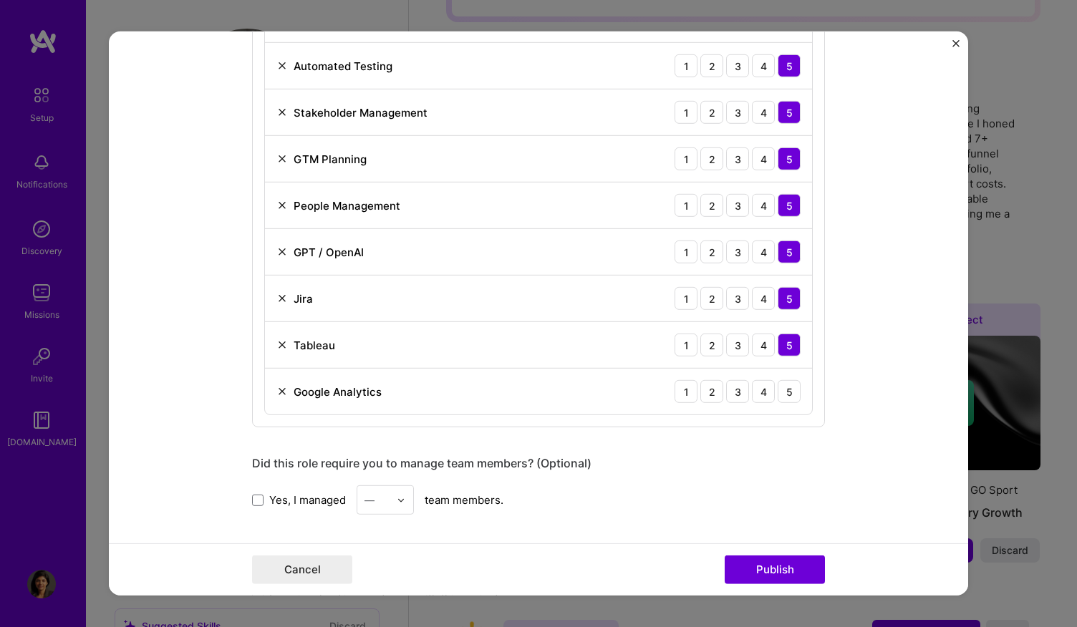
scroll to position [892, 0]
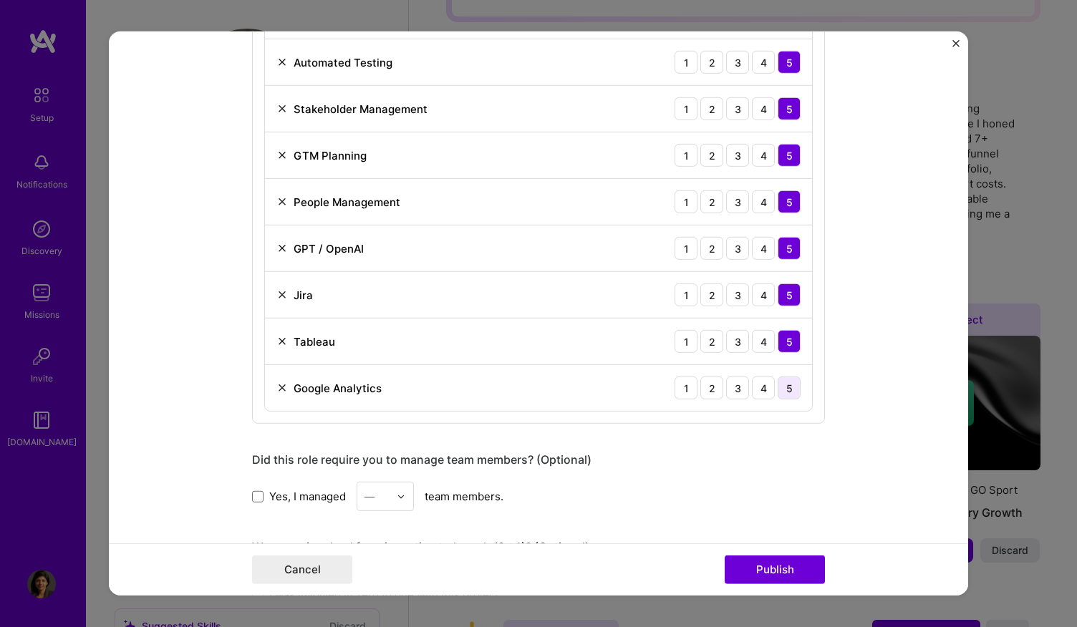
click at [786, 391] on div "5" at bounding box center [789, 388] width 23 height 23
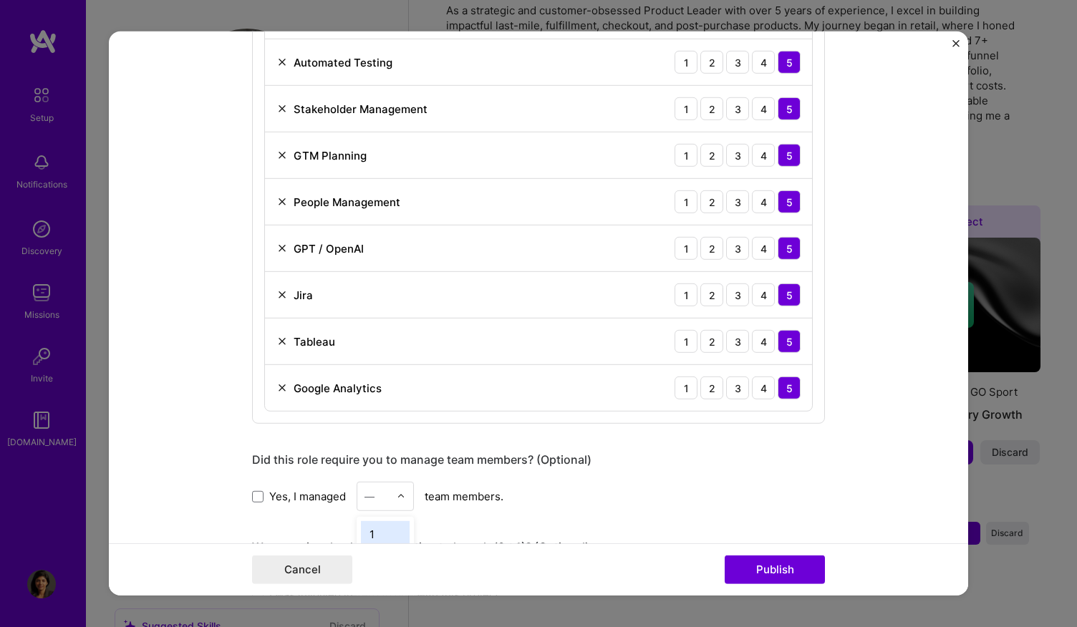
click at [402, 491] on div at bounding box center [405, 497] width 16 height 28
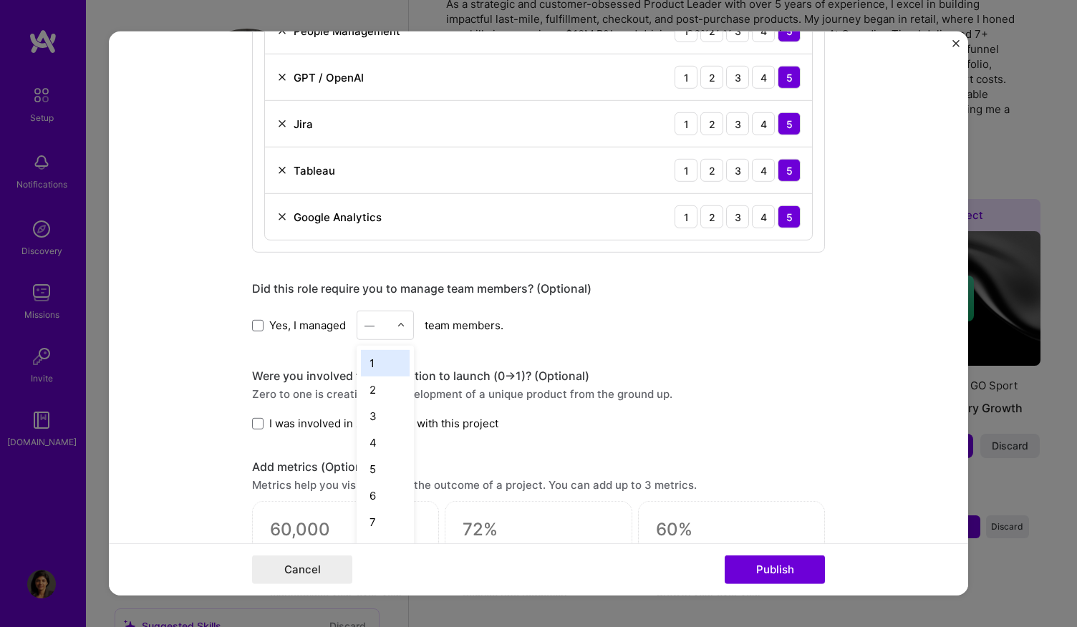
scroll to position [1064, 0]
click at [380, 362] on div "1" at bounding box center [385, 362] width 49 height 26
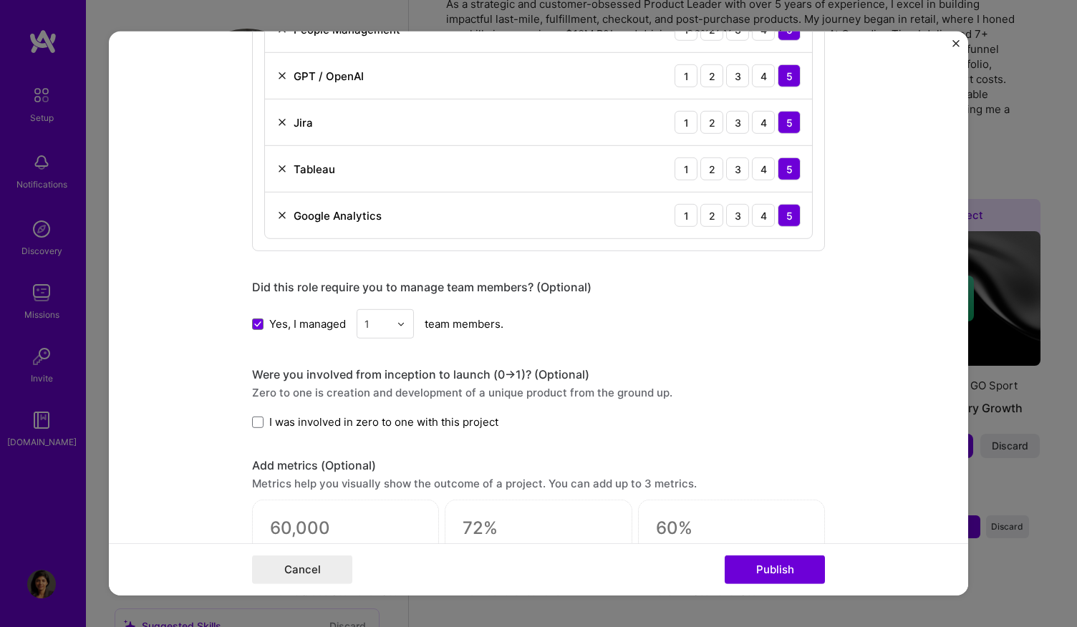
click at [460, 340] on div "Editing suggested project This project is suggested based on your LinkedIn, res…" at bounding box center [538, 4] width 573 height 2017
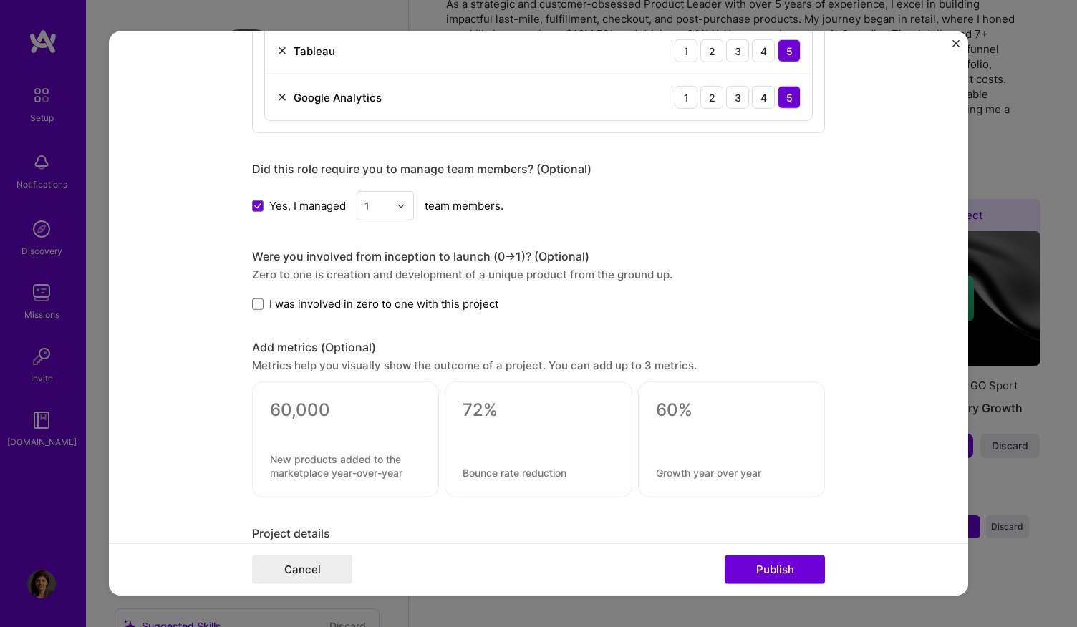
scroll to position [1183, 0]
click at [256, 299] on span at bounding box center [257, 303] width 11 height 11
click at [0, 0] on input "I was involved in zero to one with this project" at bounding box center [0, 0] width 0 height 0
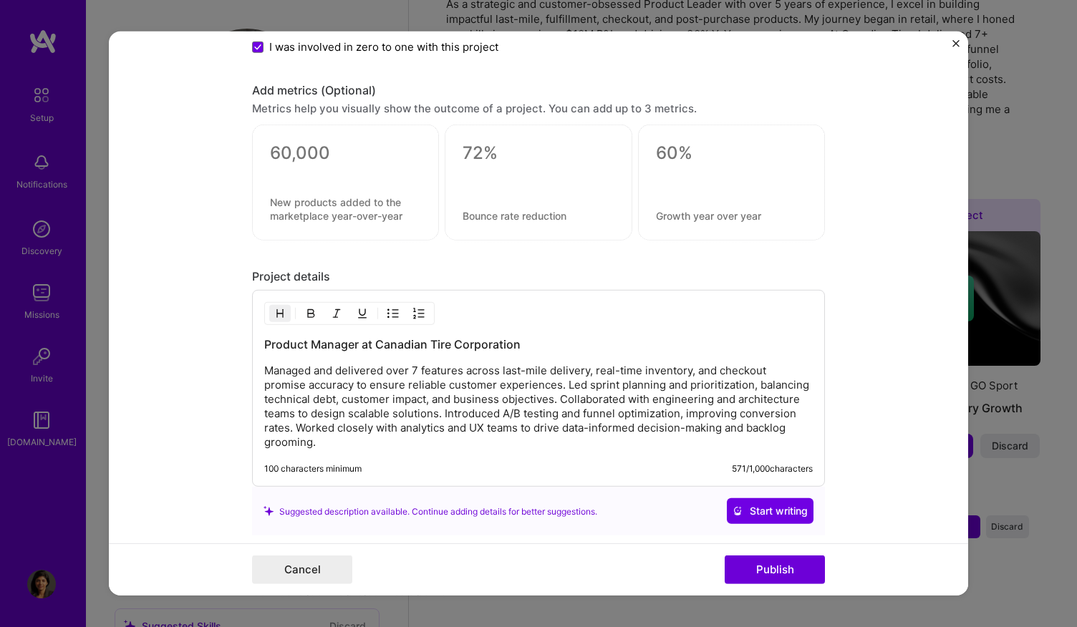
scroll to position [1437, 0]
click at [730, 455] on div "Product Manager at Canadian Tire Corporation Managed and delivered over 7 featu…" at bounding box center [538, 390] width 573 height 197
click at [706, 411] on p "Managed and delivered over 7 features across last-mile delivery, real-time inve…" at bounding box center [538, 409] width 549 height 86
click at [785, 511] on span "Start writing" at bounding box center [770, 513] width 75 height 14
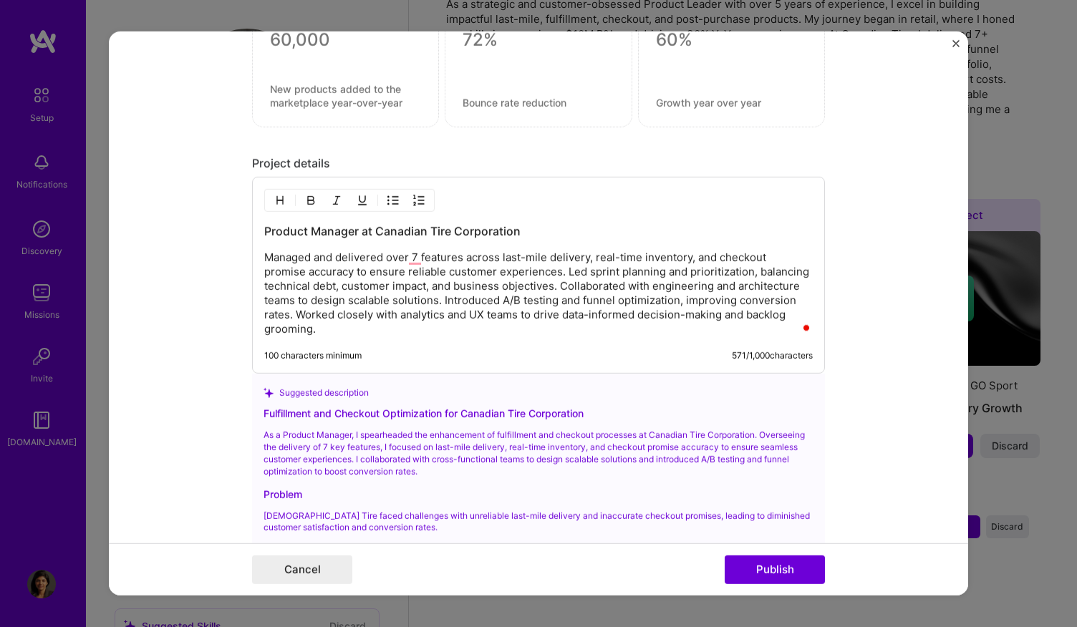
click at [597, 293] on p "Managed and delivered over 7 features across last-mile delivery, real-time inve…" at bounding box center [538, 294] width 549 height 86
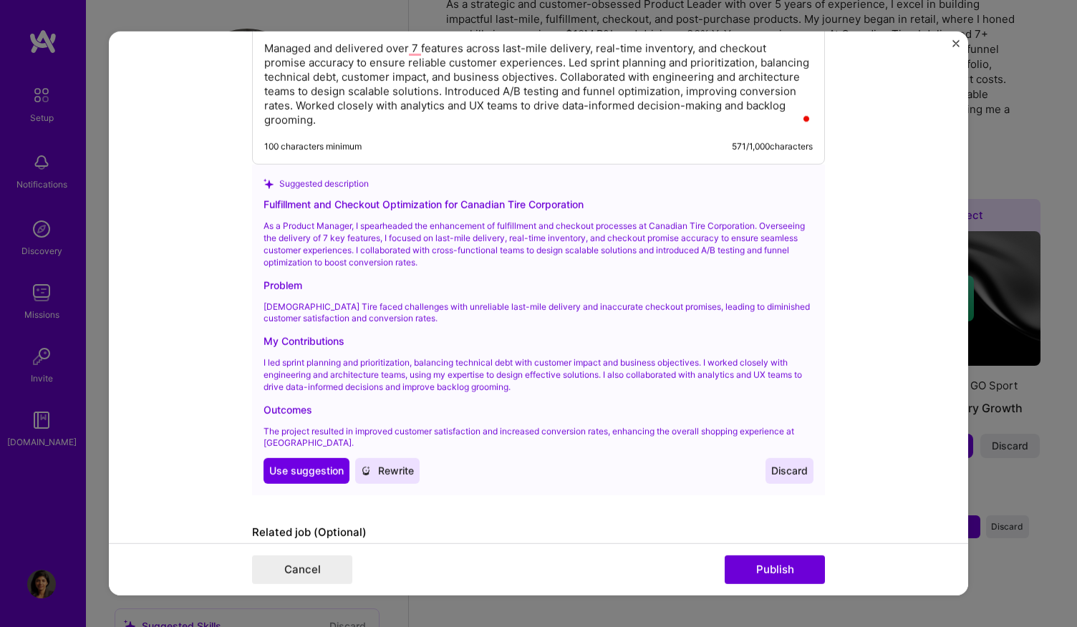
scroll to position [1762, 0]
click at [311, 468] on span "Use suggestion" at bounding box center [306, 471] width 74 height 14
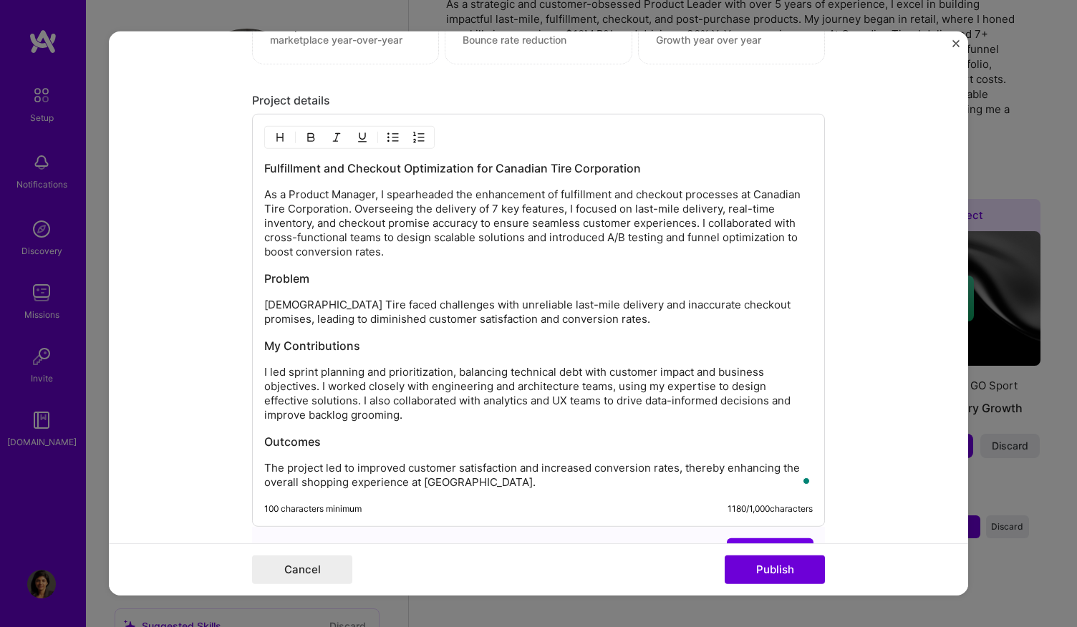
scroll to position [0, 0]
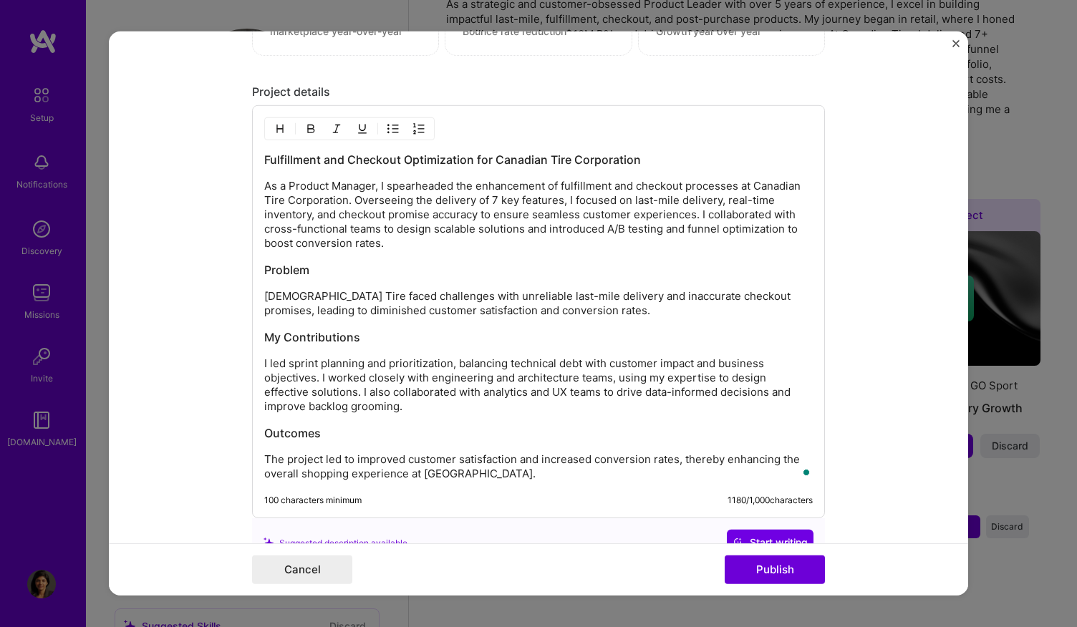
click at [655, 470] on p "The project led to improved customer satisfaction and increased conversion rate…" at bounding box center [538, 467] width 549 height 29
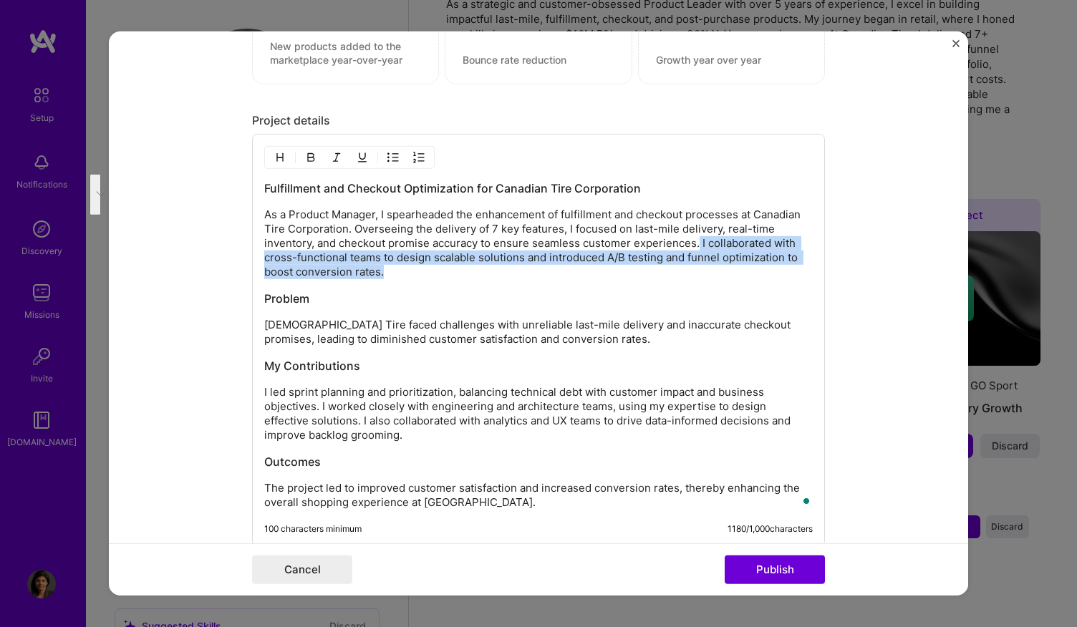
drag, startPoint x: 693, startPoint y: 239, endPoint x: 703, endPoint y: 264, distance: 27.0
click at [703, 264] on p "As a Product Manager, I spearheaded the enhancement of fulfillment and checkout…" at bounding box center [538, 244] width 549 height 72
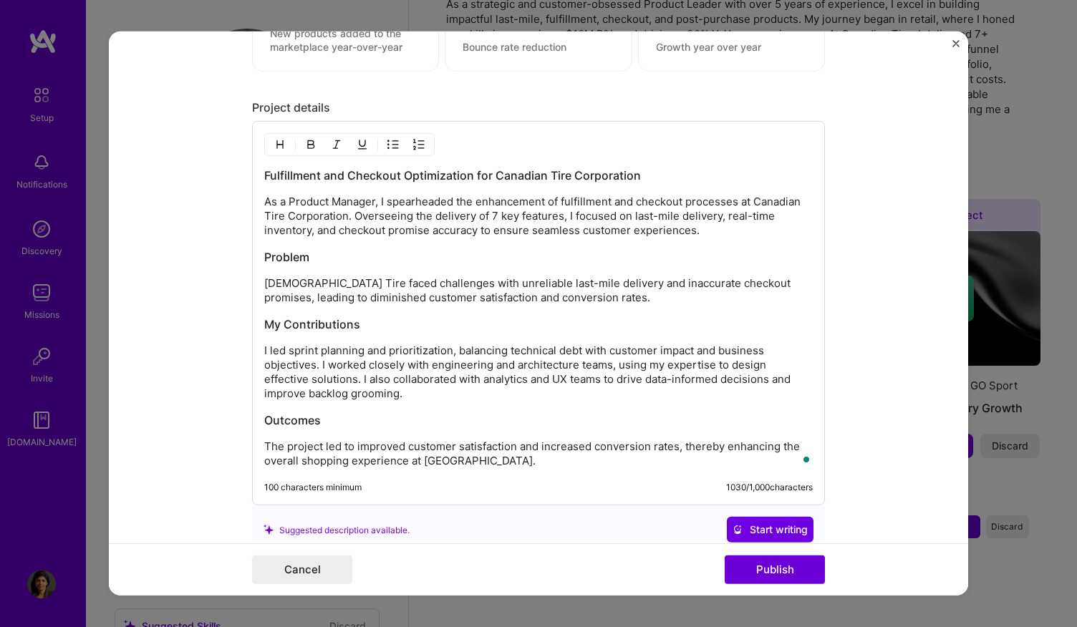
click at [301, 334] on div "Fulfillment and Checkout Optimization for Canadian Tire Corporation As a Produc…" at bounding box center [538, 318] width 549 height 301
click at [264, 347] on p "I led sprint planning and prioritization, balancing technical debt with custome…" at bounding box center [538, 372] width 549 height 57
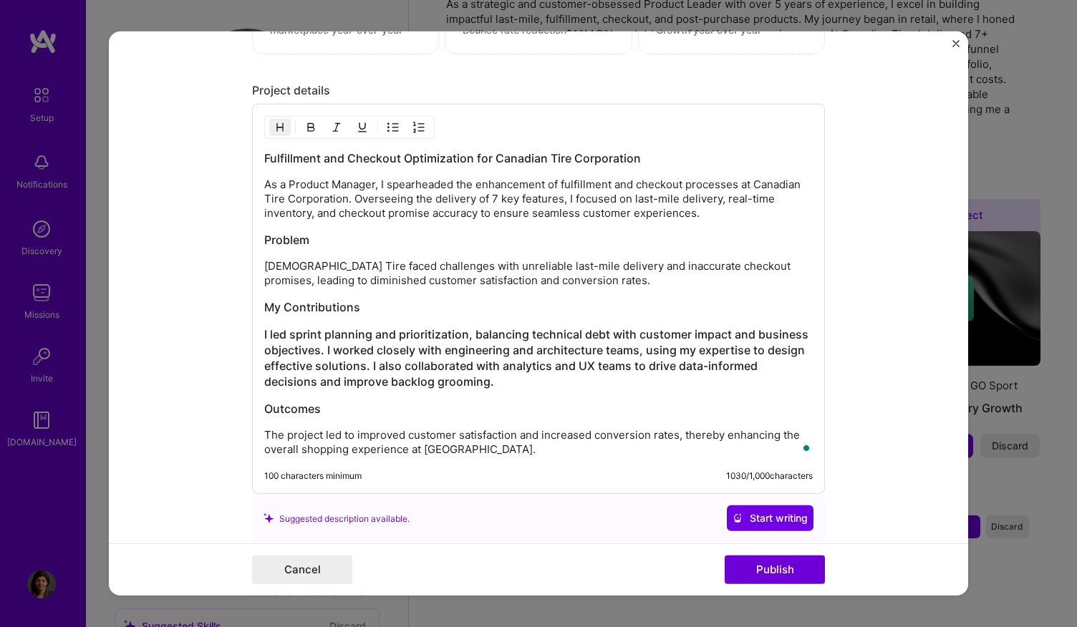
scroll to position [1627, 0]
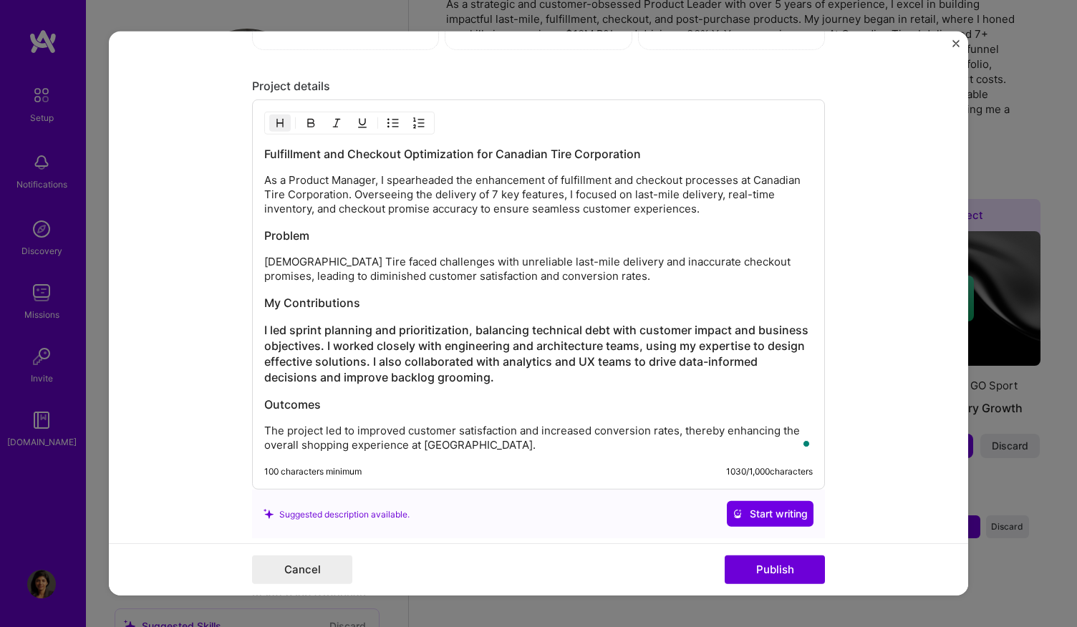
click at [296, 334] on h3 "I led sprint planning and prioritization, balancing technical debt with custome…" at bounding box center [538, 353] width 549 height 63
click at [341, 311] on div "Fulfillment and Checkout Optimization for Canadian Tire Corporation As a Produc…" at bounding box center [538, 299] width 549 height 307
click at [357, 281] on div "Fulfillment and Checkout Optimization for Canadian Tire Corporation As a Produc…" at bounding box center [538, 299] width 549 height 307
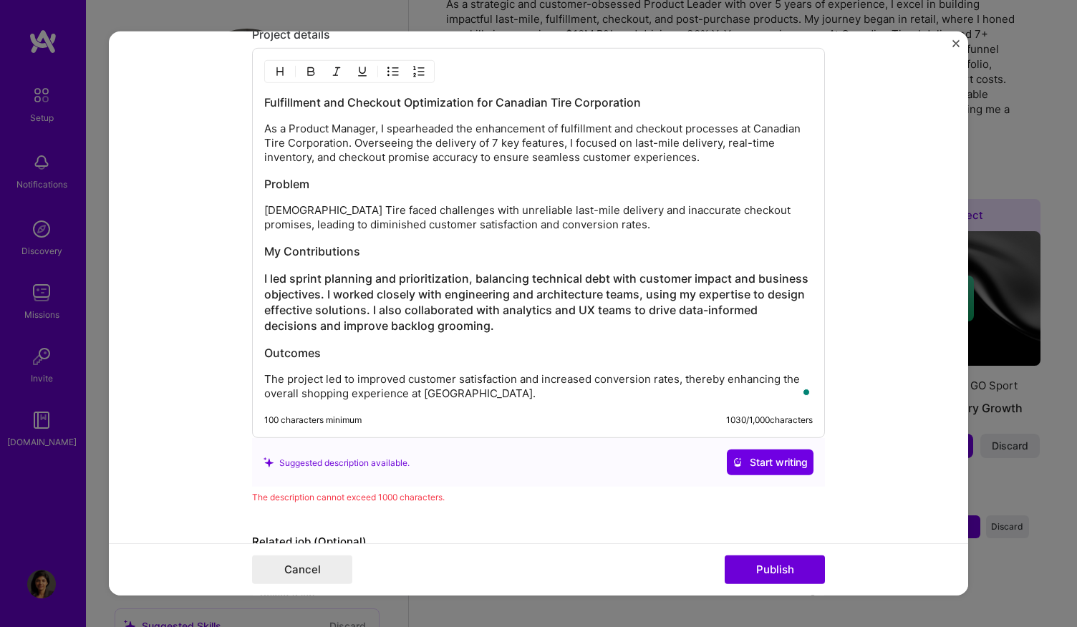
click at [357, 372] on p "The project led to improved customer satisfaction and increased conversion rate…" at bounding box center [538, 386] width 549 height 29
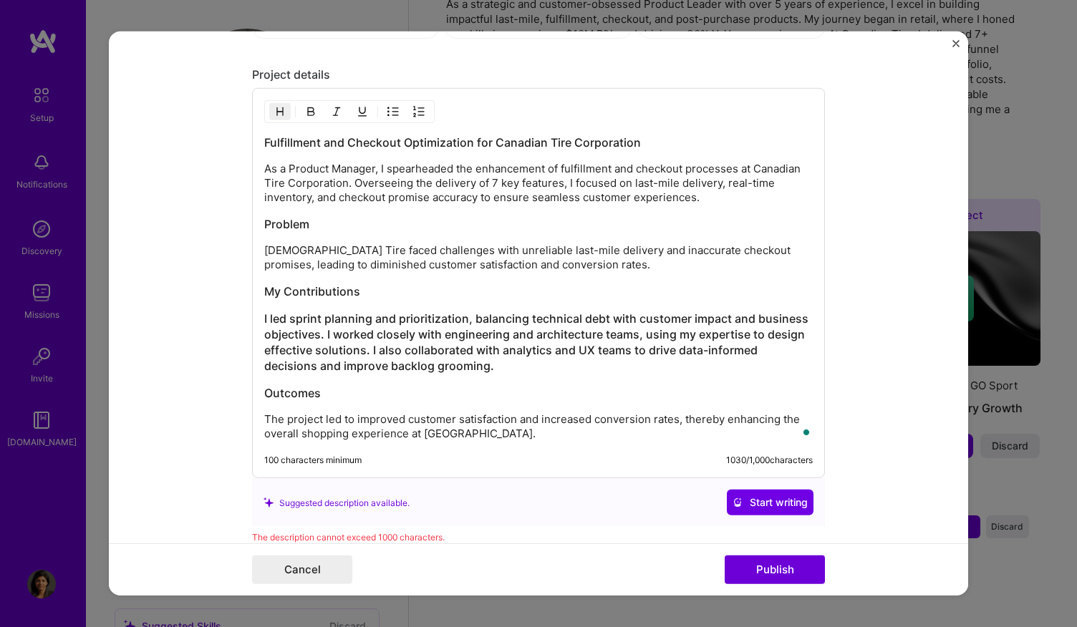
click at [457, 271] on div "Fulfillment and Checkout Optimization for Canadian Tire Corporation As a Produc…" at bounding box center [538, 288] width 549 height 307
click at [469, 228] on div "Fulfillment and Checkout Optimization for Canadian Tire Corporation As a Produc…" at bounding box center [538, 288] width 549 height 307
click at [478, 349] on h3 "I led sprint planning and prioritization, balancing technical debt with custome…" at bounding box center [538, 342] width 549 height 63
click at [483, 357] on h3 "I led sprint planning and prioritization, balancing technical debt with custome…" at bounding box center [538, 342] width 549 height 63
click at [488, 357] on h3 "I led sprint planning and prioritization, balancing technical debt with custome…" at bounding box center [538, 342] width 549 height 63
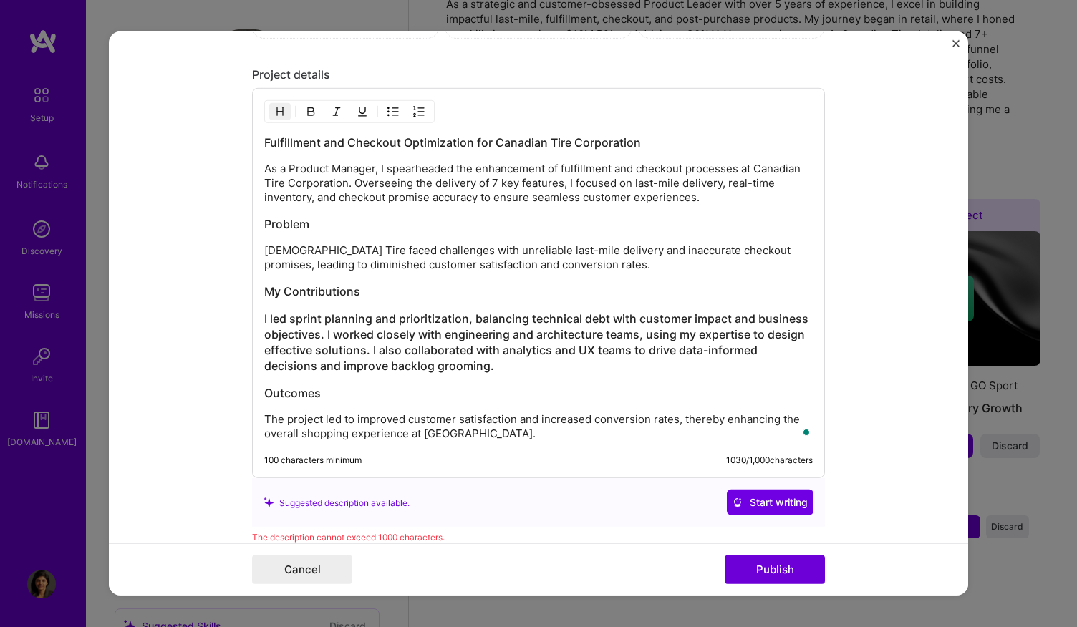
click at [488, 357] on h3 "I led sprint planning and prioritization, balancing technical debt with custome…" at bounding box center [538, 342] width 549 height 63
click at [481, 347] on h3 "I led sprint planning and prioritization, balancing technical debt with custome…" at bounding box center [538, 342] width 549 height 63
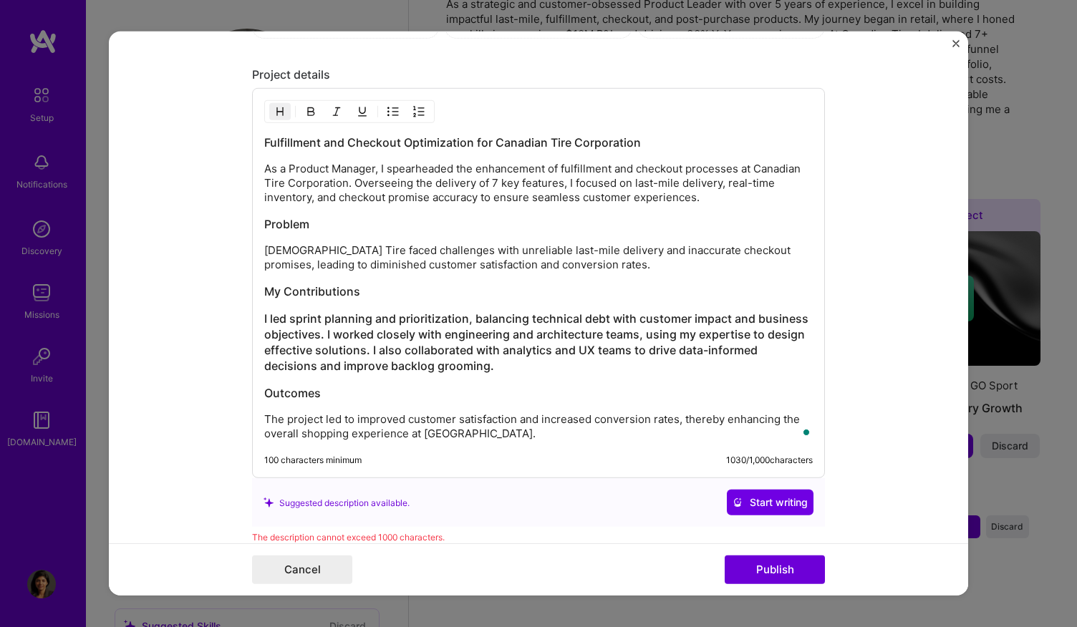
click at [481, 347] on h3 "I led sprint planning and prioritization, balancing technical debt with custome…" at bounding box center [538, 342] width 549 height 63
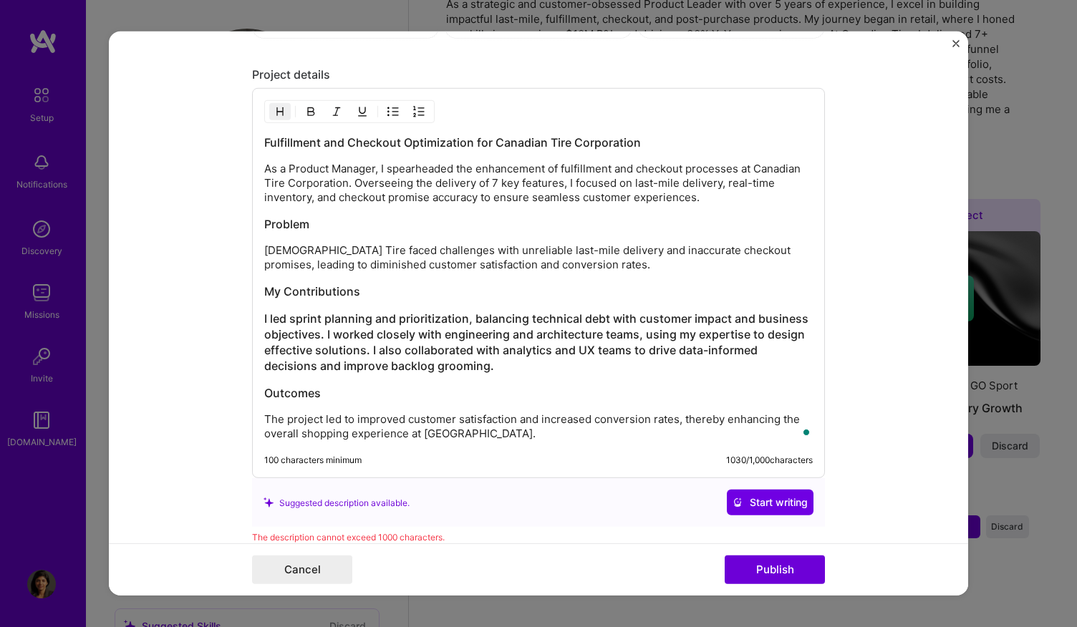
click at [481, 347] on h3 "I led sprint planning and prioritization, balancing technical debt with custome…" at bounding box center [538, 342] width 549 height 63
click at [496, 365] on h3 "I led sprint planning and prioritization, balancing technical debt with custome…" at bounding box center [538, 342] width 549 height 63
click at [494, 373] on div "Fulfillment and Checkout Optimization for Canadian Tire Corporation As a Produc…" at bounding box center [538, 288] width 549 height 307
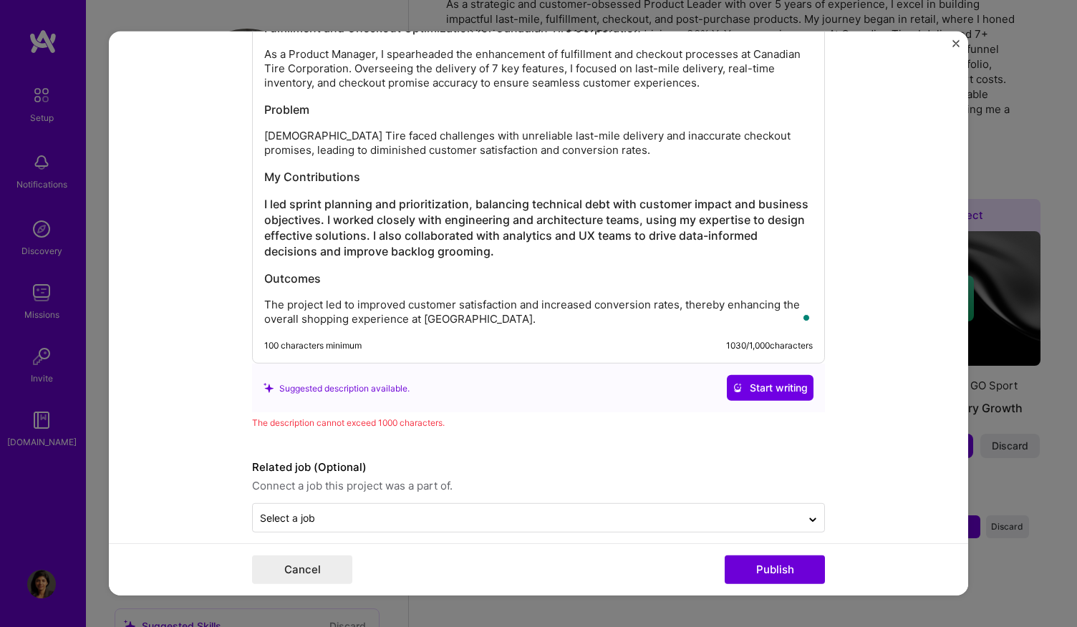
scroll to position [1765, 0]
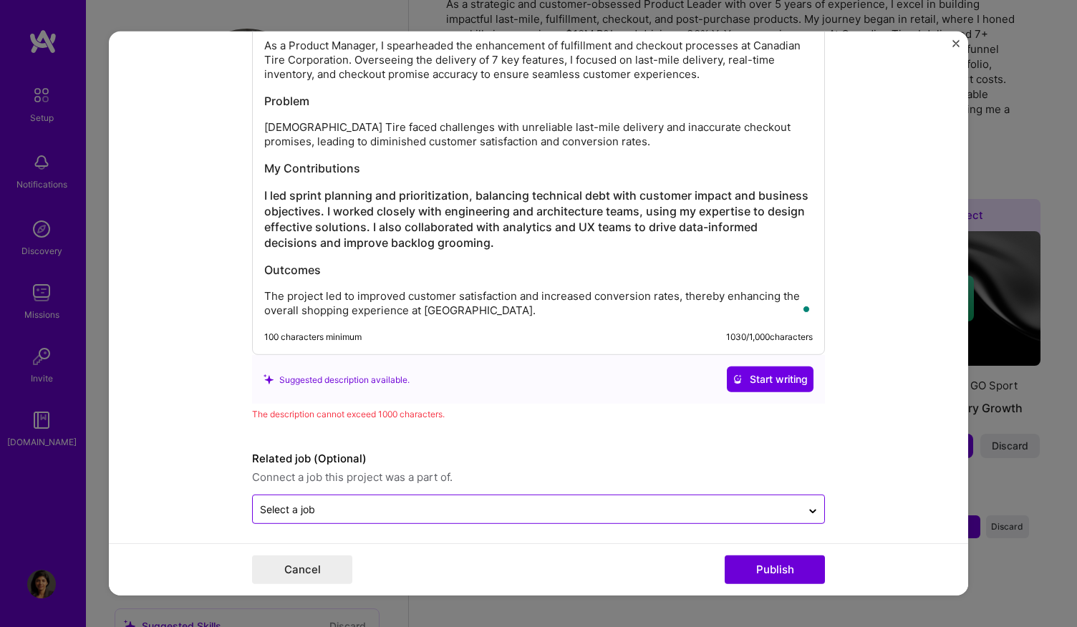
click at [677, 506] on input "text" at bounding box center [527, 509] width 534 height 15
click at [777, 504] on input "text" at bounding box center [527, 509] width 534 height 15
click at [778, 488] on div "Related job (Optional) Connect a job this project was a part of. Select a job" at bounding box center [538, 487] width 573 height 74
click at [778, 483] on div "Related job (Optional) Connect a job this project was a part of. Select a job" at bounding box center [538, 487] width 573 height 74
click at [811, 509] on div at bounding box center [812, 509] width 23 height 23
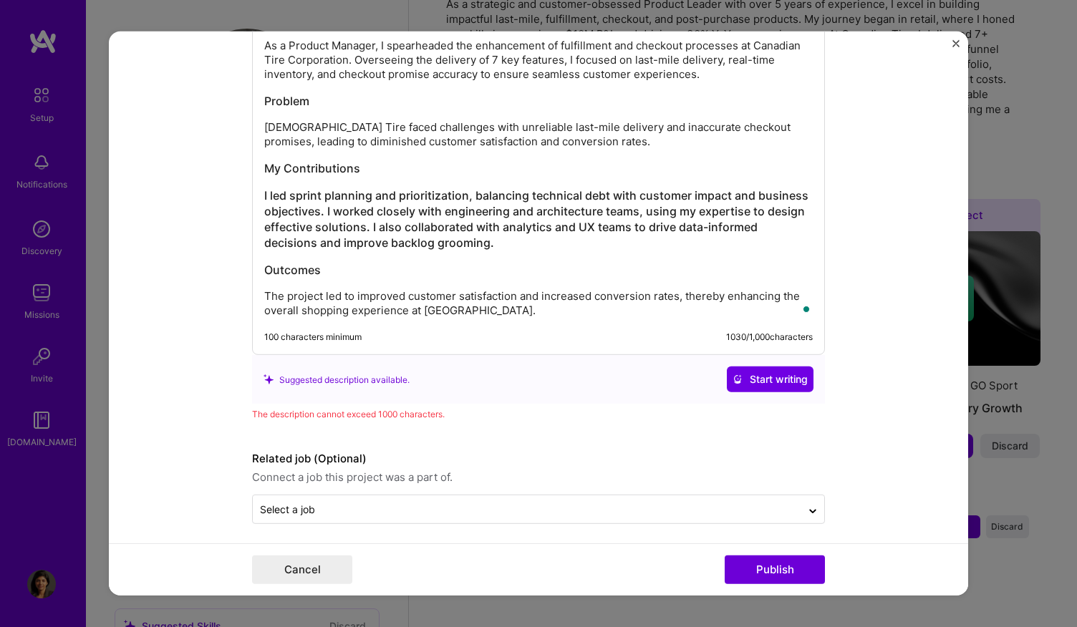
click at [839, 458] on form "Editing suggested project This project is suggested based on your LinkedIn, res…" at bounding box center [538, 314] width 859 height 564
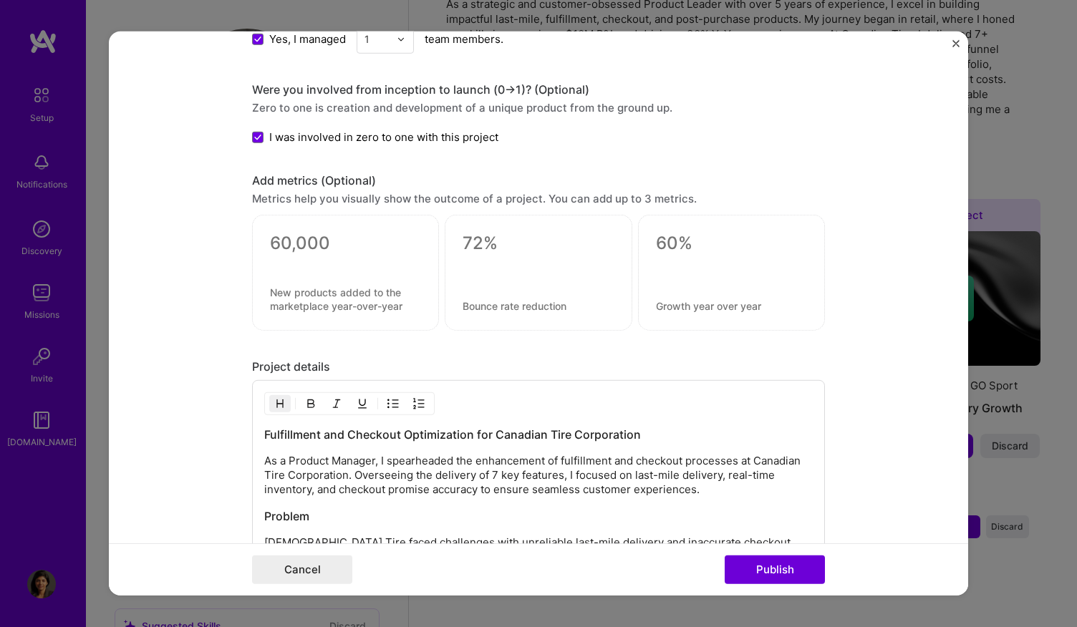
scroll to position [1349, 0]
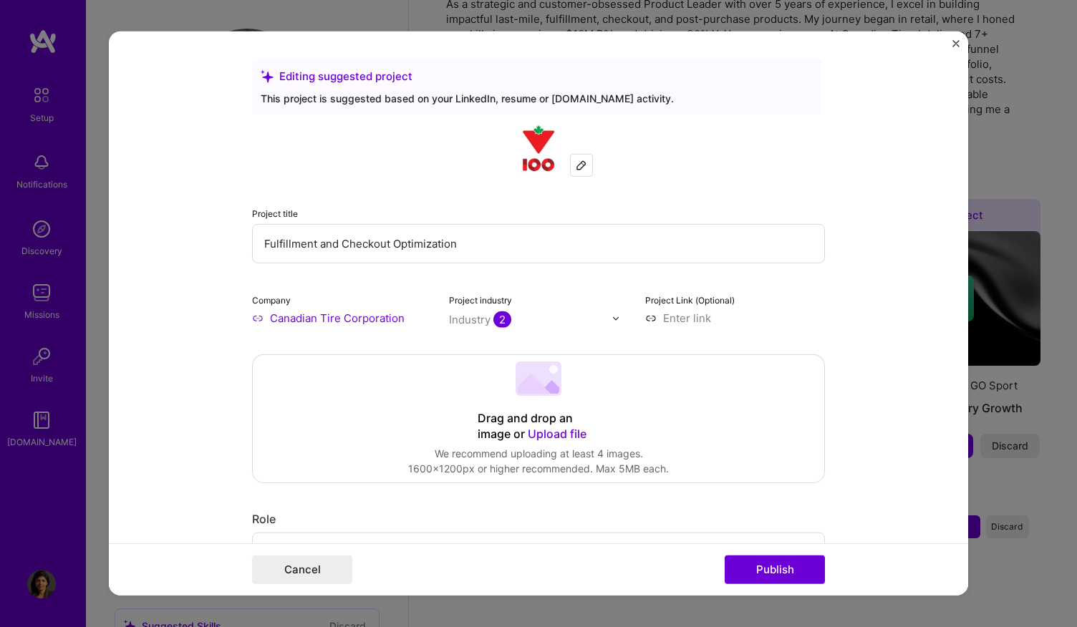
click at [803, 554] on div "Cancel Publish" at bounding box center [538, 570] width 859 height 52
click at [799, 565] on button "Publish" at bounding box center [775, 570] width 100 height 29
click at [811, 571] on button "Publish" at bounding box center [775, 570] width 100 height 29
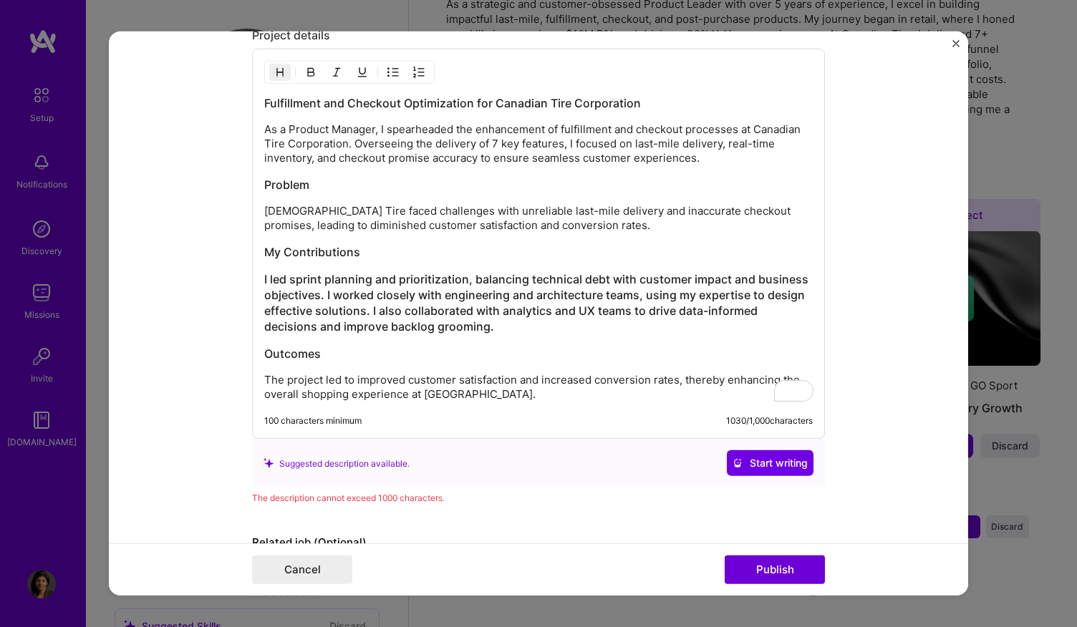
click at [736, 373] on p "The project led to improved customer satisfaction and increased conversion rate…" at bounding box center [538, 387] width 549 height 29
click at [710, 396] on div "Fulfillment and Checkout Optimization for Canadian Tire Corporation As a Produc…" at bounding box center [538, 244] width 573 height 390
drag, startPoint x: 680, startPoint y: 376, endPoint x: 687, endPoint y: 390, distance: 15.4
click at [687, 390] on p "The project led to improved customer satisfaction and increased conversion rate…" at bounding box center [538, 387] width 549 height 29
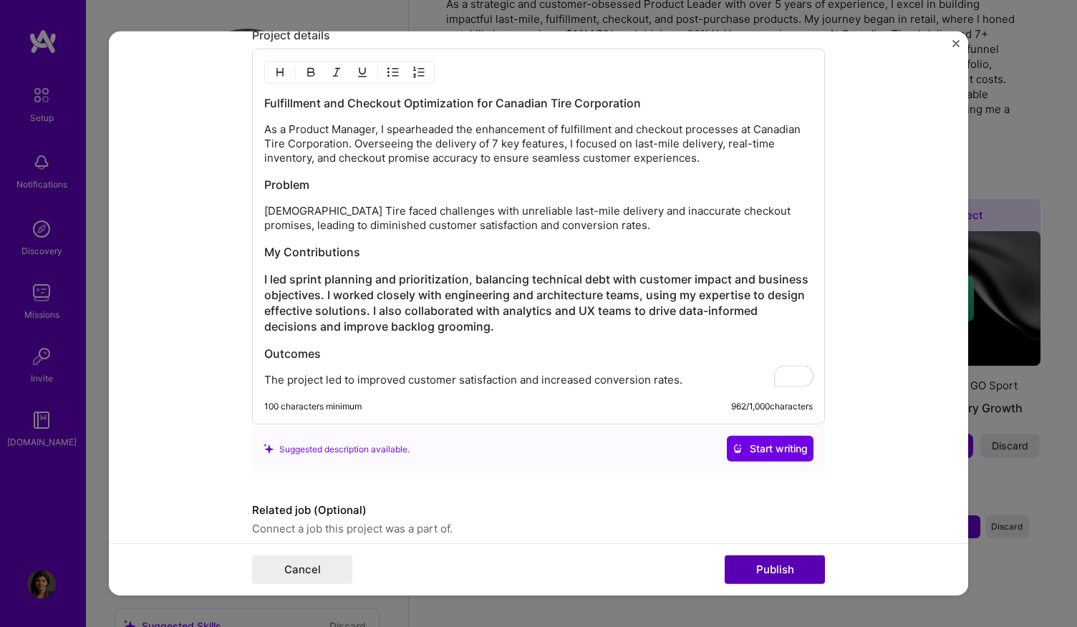
click at [786, 569] on button "Publish" at bounding box center [775, 570] width 100 height 29
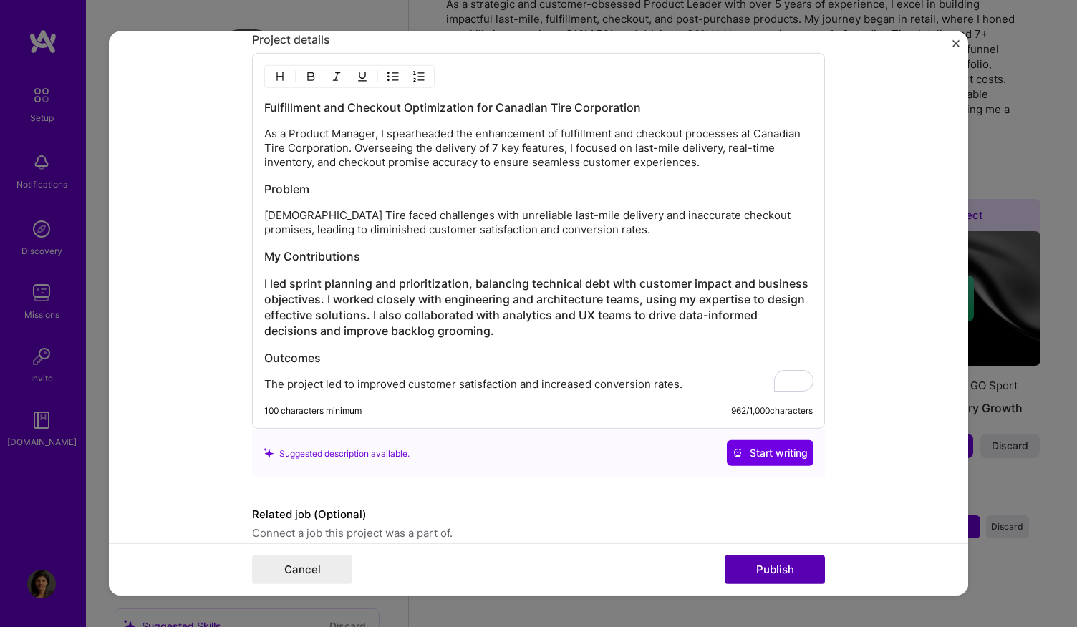
click at [781, 572] on button "Publish" at bounding box center [775, 570] width 100 height 29
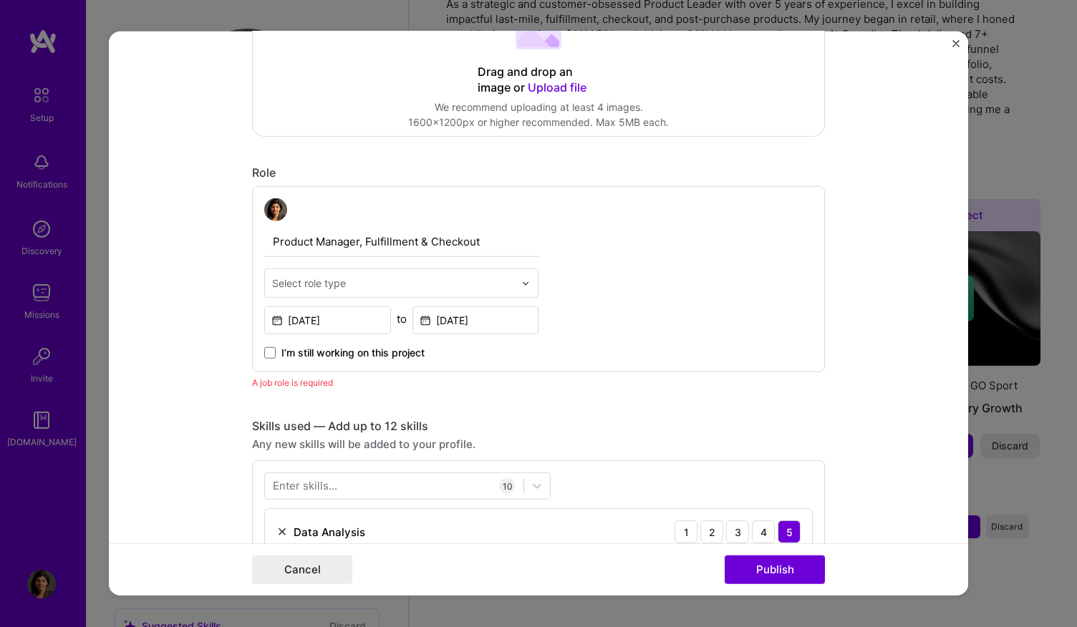
click at [368, 246] on input "Product Manager, Fulfillment & Checkout" at bounding box center [401, 242] width 274 height 30
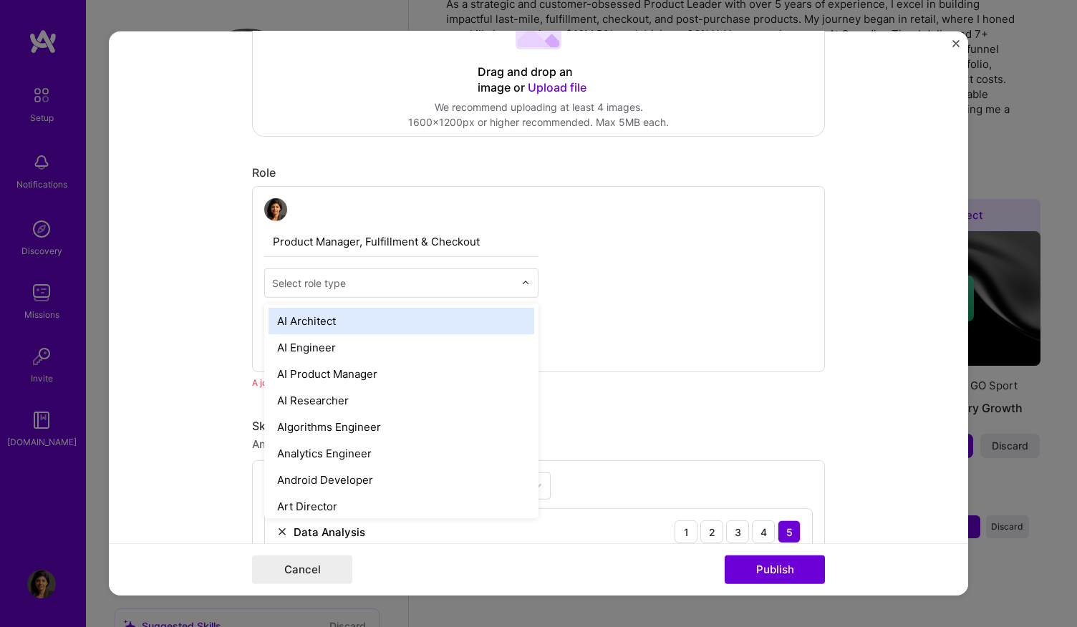
click at [357, 280] on input "text" at bounding box center [393, 283] width 242 height 15
type input "PR"
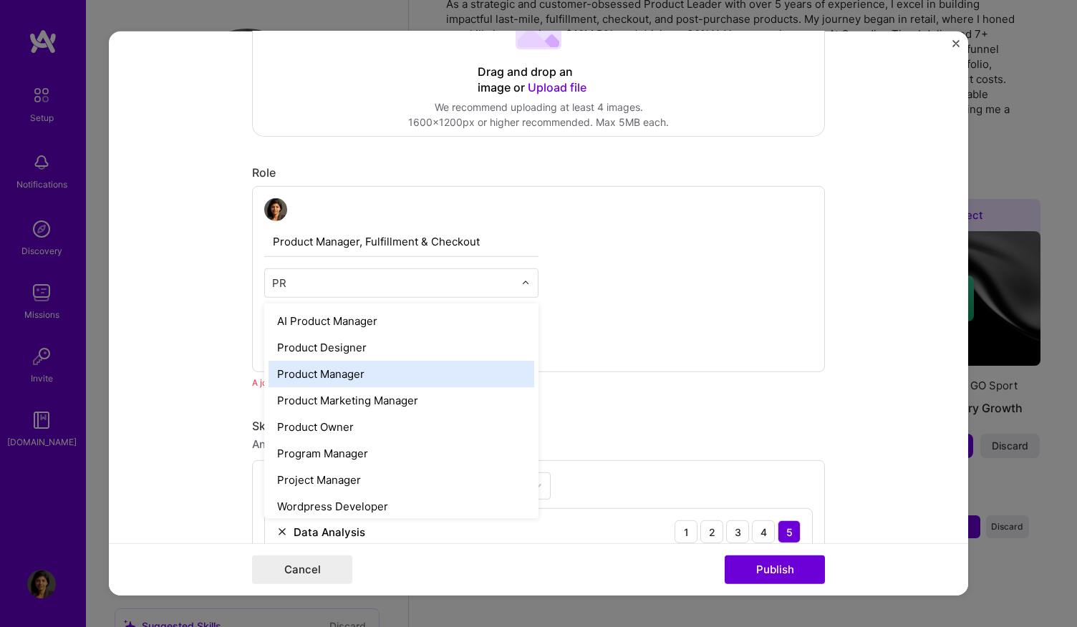
click at [338, 374] on div "Product Manager" at bounding box center [402, 374] width 266 height 26
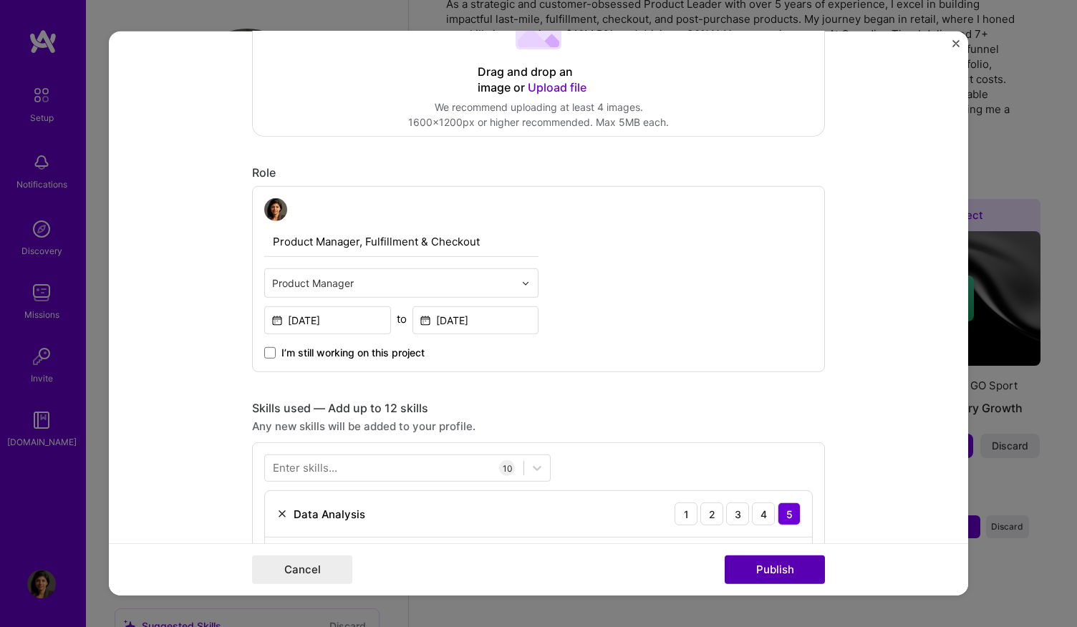
click at [763, 569] on button "Publish" at bounding box center [775, 570] width 100 height 29
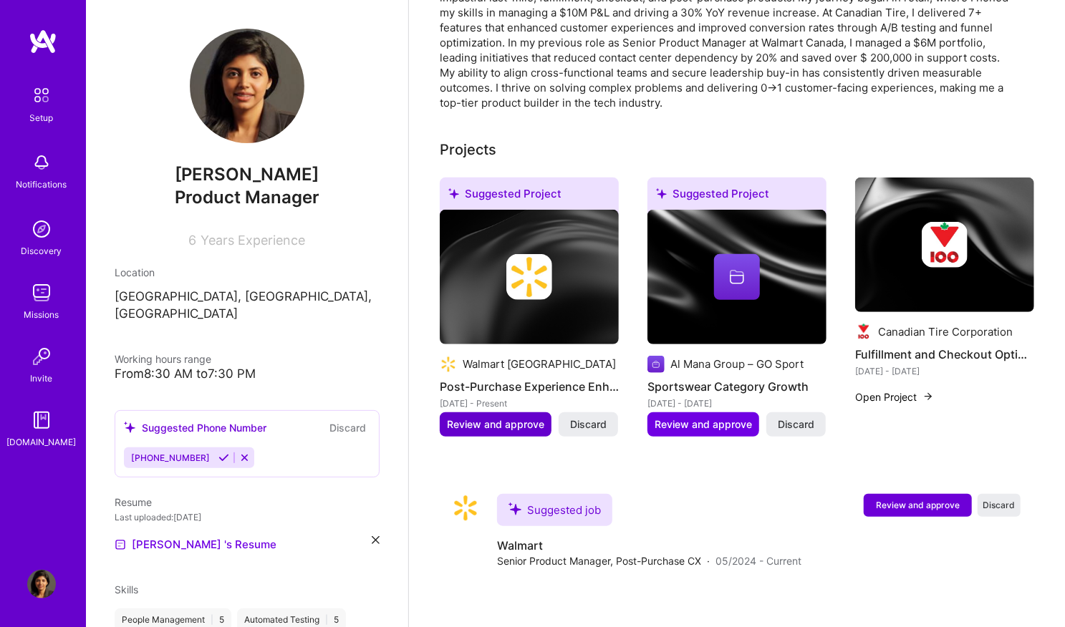
click at [520, 418] on span "Review and approve" at bounding box center [495, 425] width 97 height 14
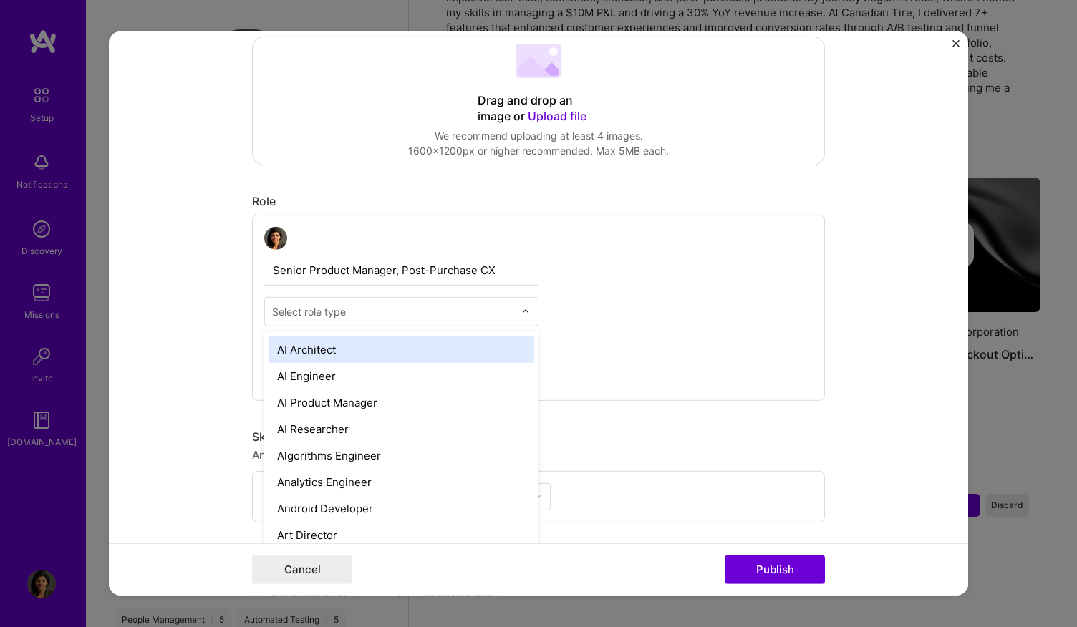
click at [513, 312] on div "Select role type" at bounding box center [393, 312] width 256 height 28
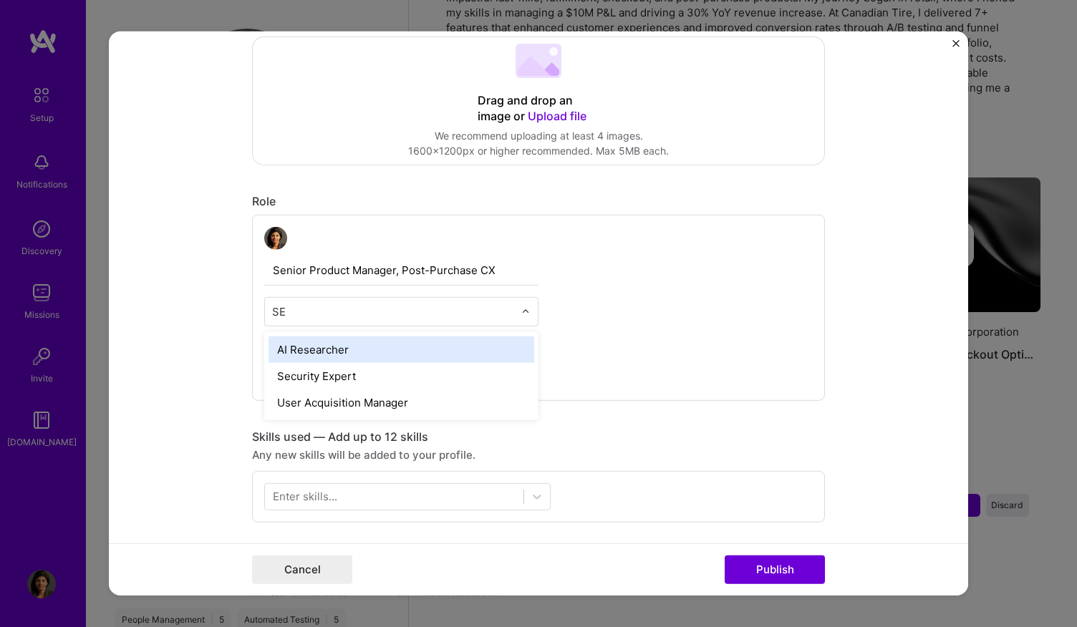
type input "S"
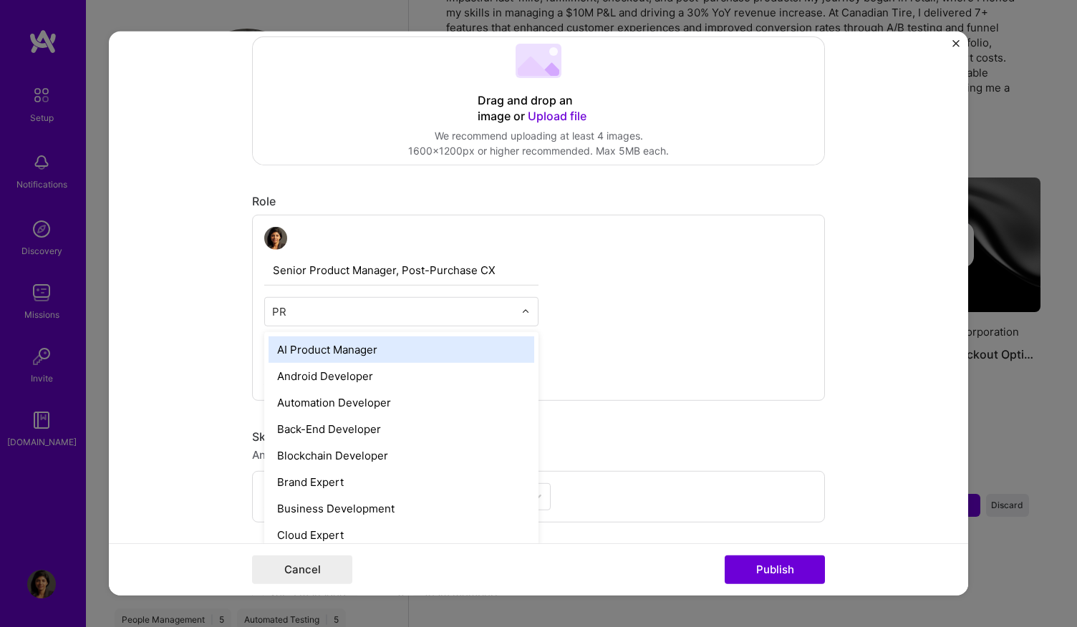
type input "PRO"
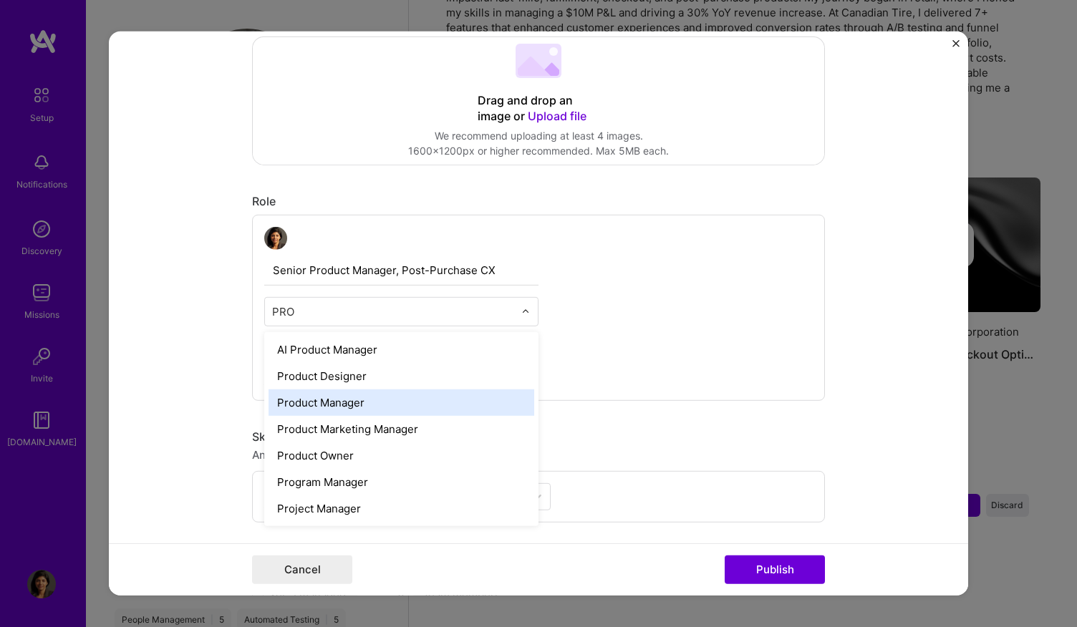
click at [453, 396] on div "Product Manager" at bounding box center [402, 403] width 266 height 26
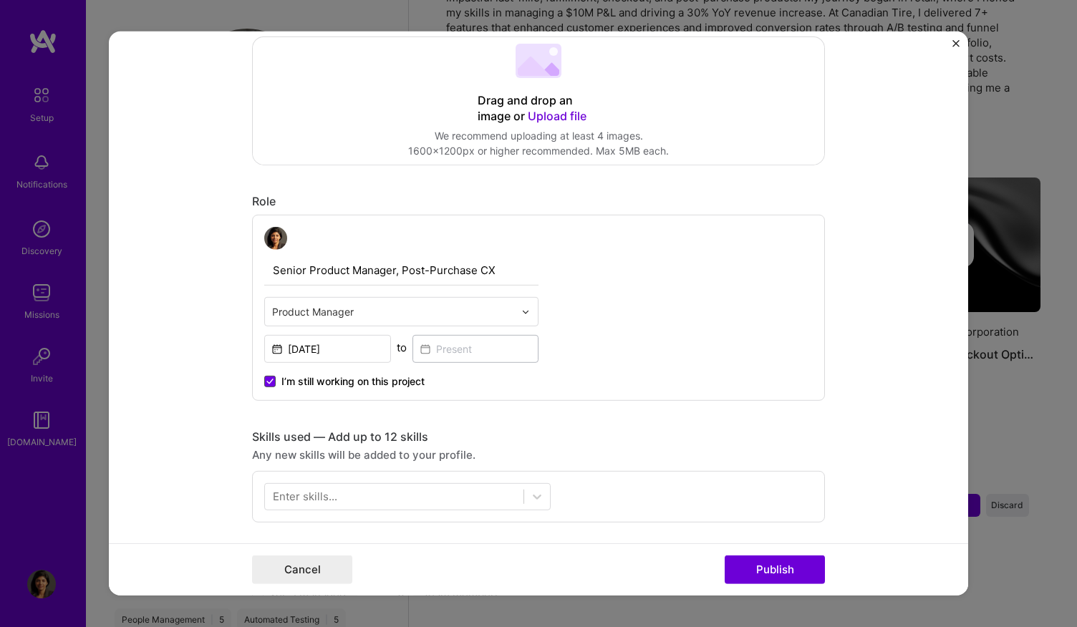
click at [266, 382] on icon at bounding box center [269, 382] width 7 height 6
click at [0, 0] on input "I’m still working on this project" at bounding box center [0, 0] width 0 height 0
click at [414, 347] on input at bounding box center [475, 349] width 127 height 28
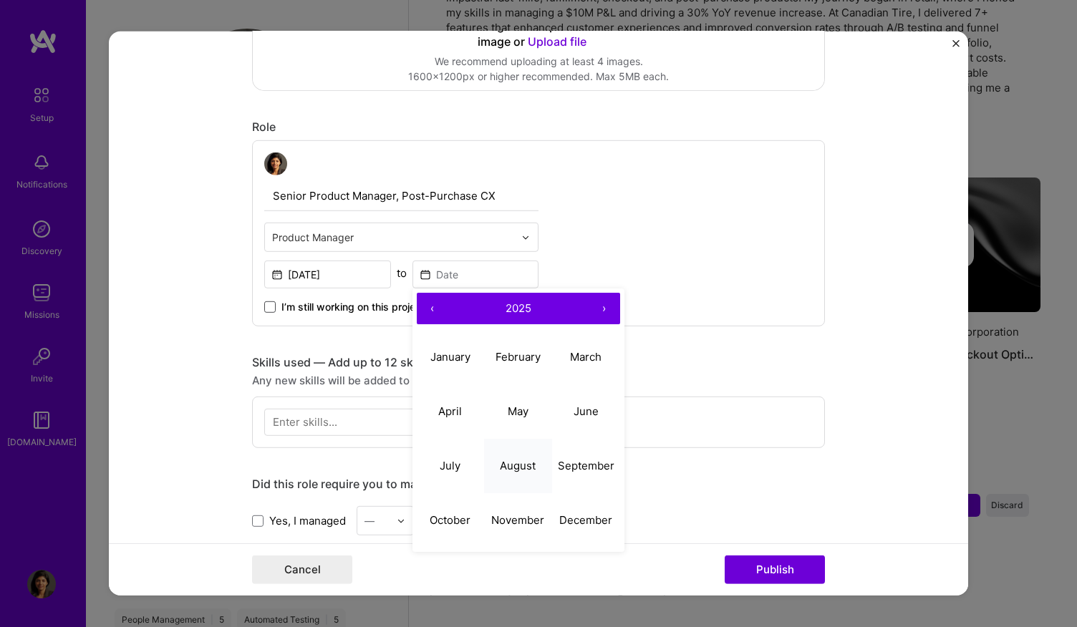
click at [508, 450] on button "August" at bounding box center [518, 465] width 68 height 54
type input "[DATE]"
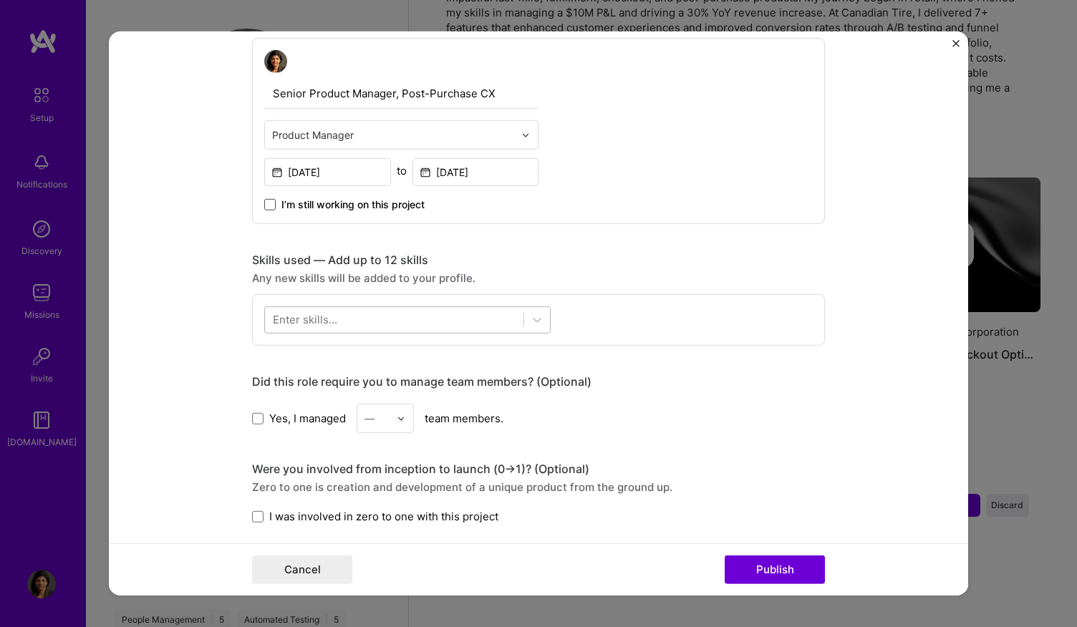
click at [477, 319] on div at bounding box center [394, 320] width 259 height 24
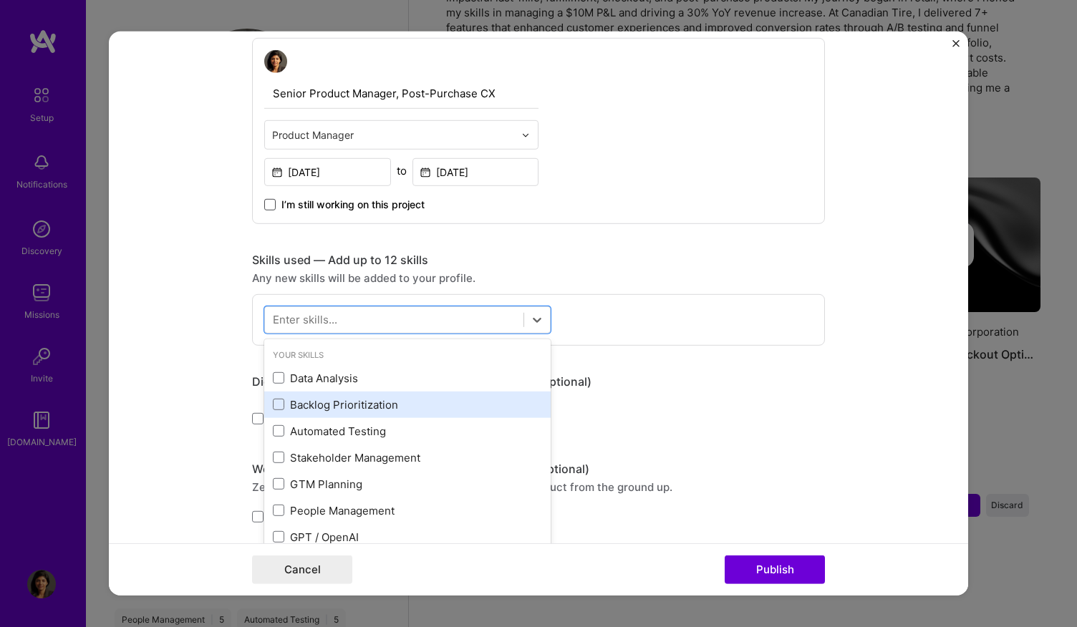
click at [443, 397] on div "Backlog Prioritization" at bounding box center [407, 404] width 269 height 15
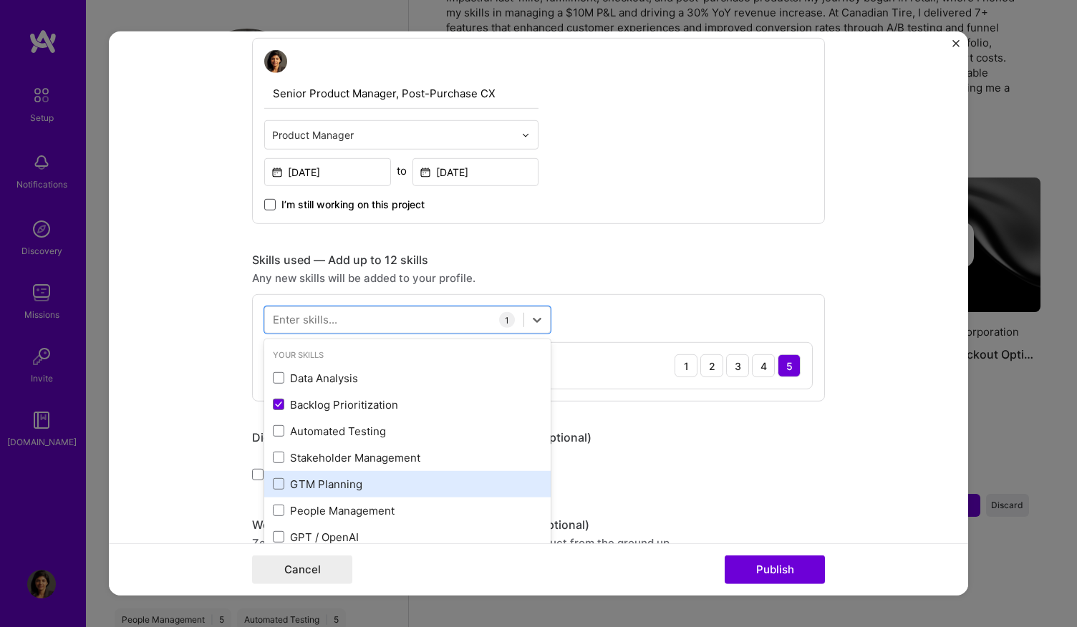
click at [395, 485] on div "GTM Planning" at bounding box center [407, 484] width 269 height 15
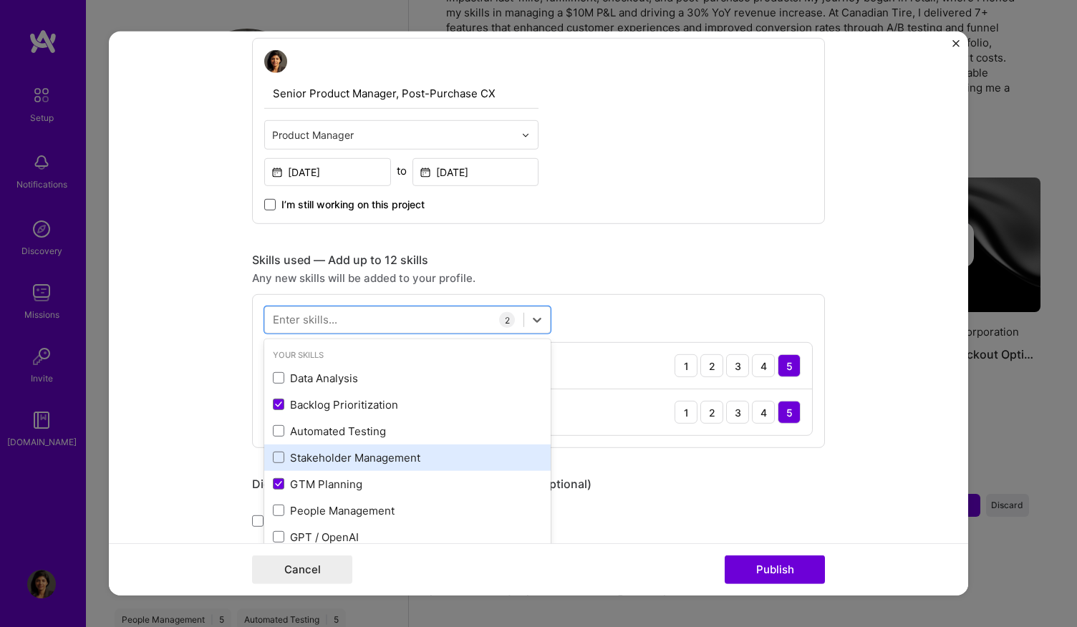
click at [404, 462] on div "Stakeholder Management" at bounding box center [407, 457] width 269 height 15
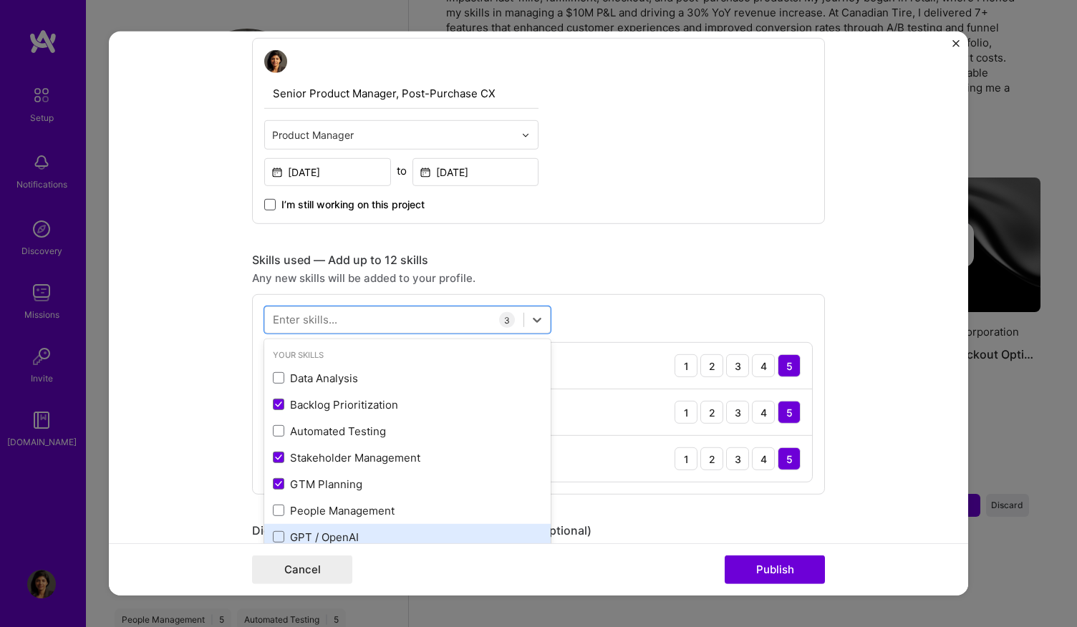
click at [382, 530] on div "GPT / OpenAI" at bounding box center [407, 537] width 269 height 15
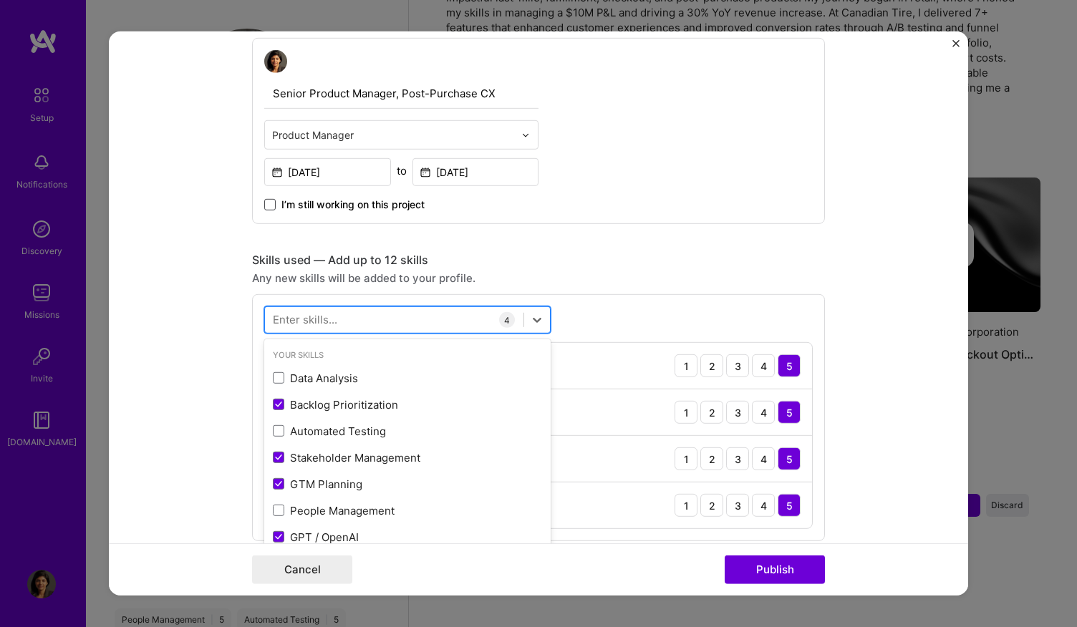
click at [425, 319] on div at bounding box center [394, 320] width 259 height 24
type input "C"
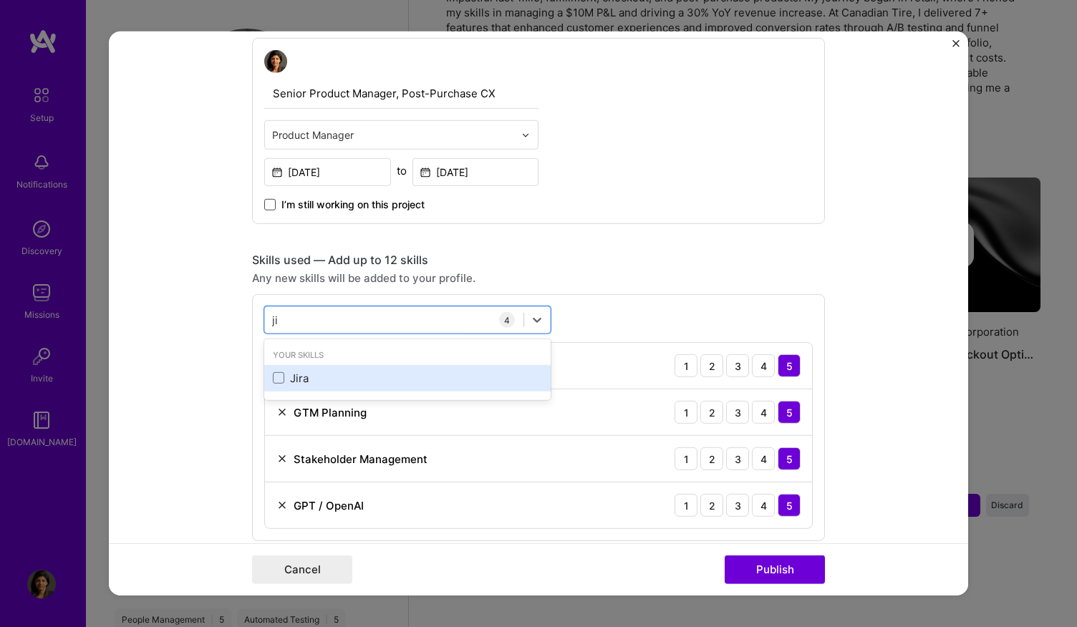
click at [401, 382] on div "Jira" at bounding box center [407, 378] width 269 height 15
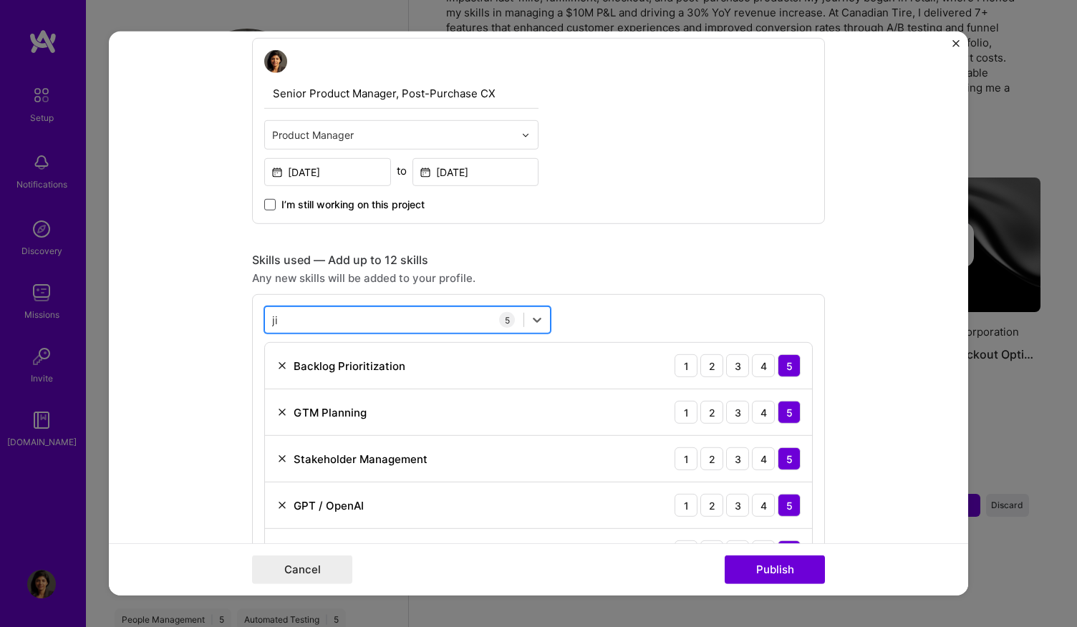
click at [410, 316] on div "ji ji" at bounding box center [394, 320] width 259 height 24
type input "j"
type input "k"
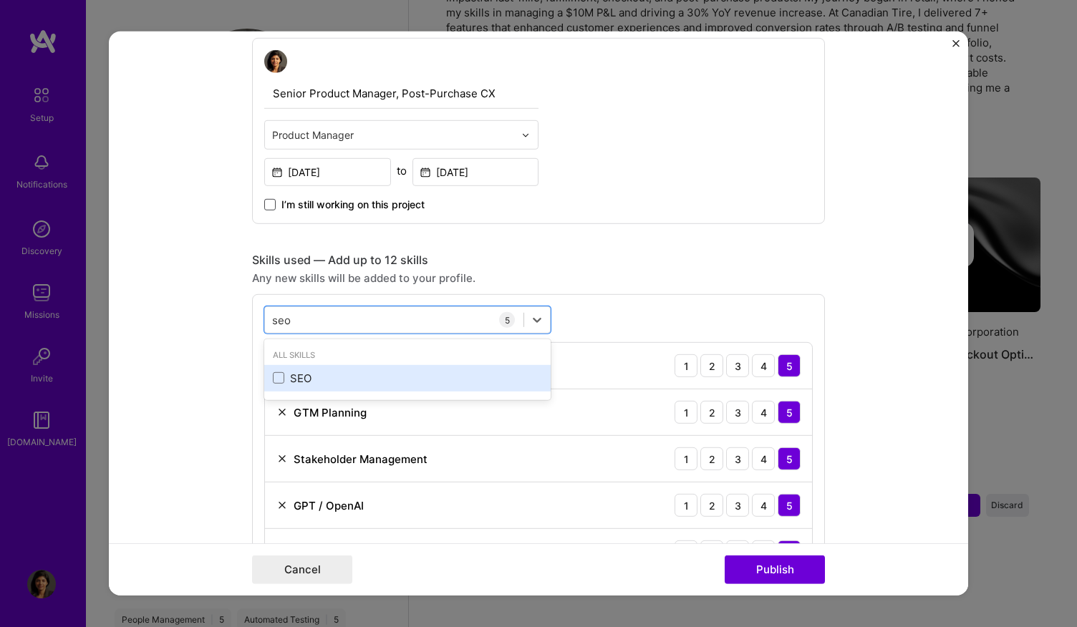
click at [332, 380] on div "SEO" at bounding box center [407, 378] width 269 height 15
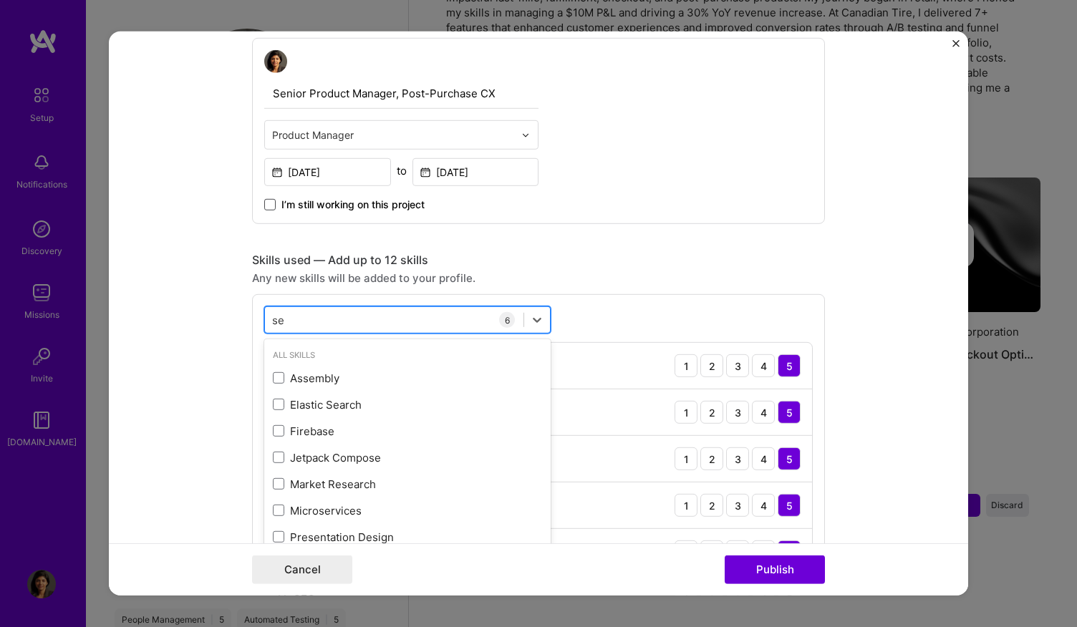
type input "s"
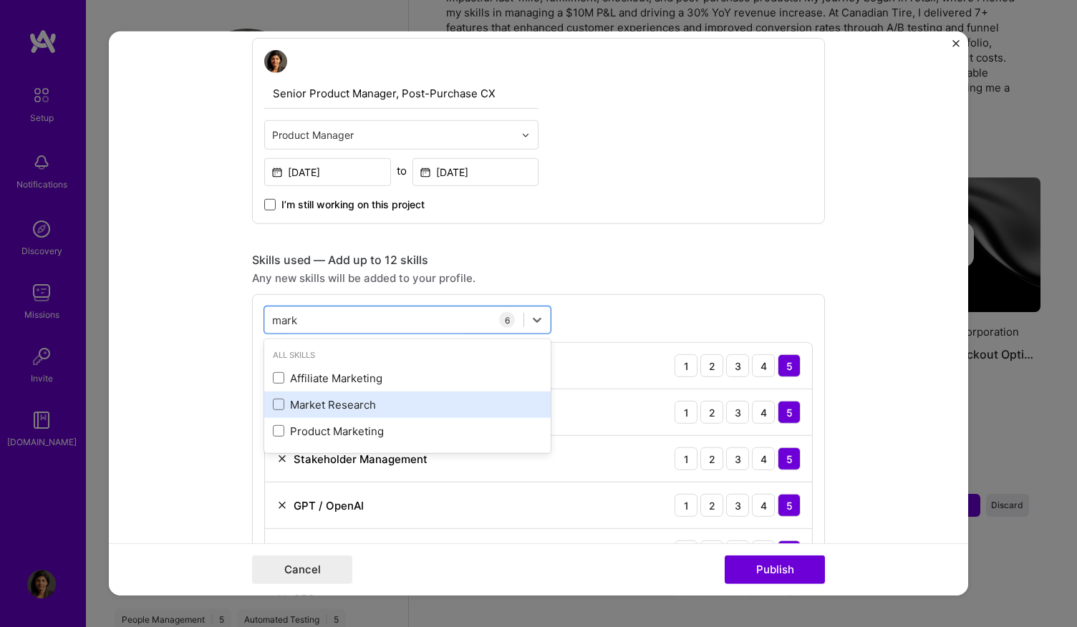
click at [324, 400] on div "Market Research" at bounding box center [407, 404] width 269 height 15
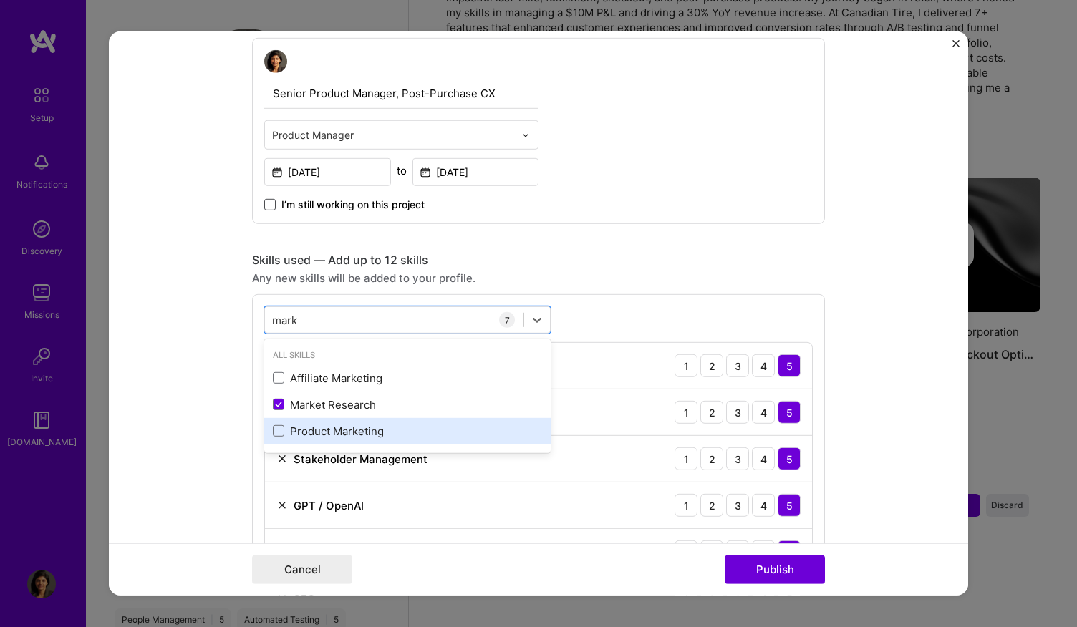
click at [311, 435] on div "Product Marketing" at bounding box center [407, 431] width 269 height 15
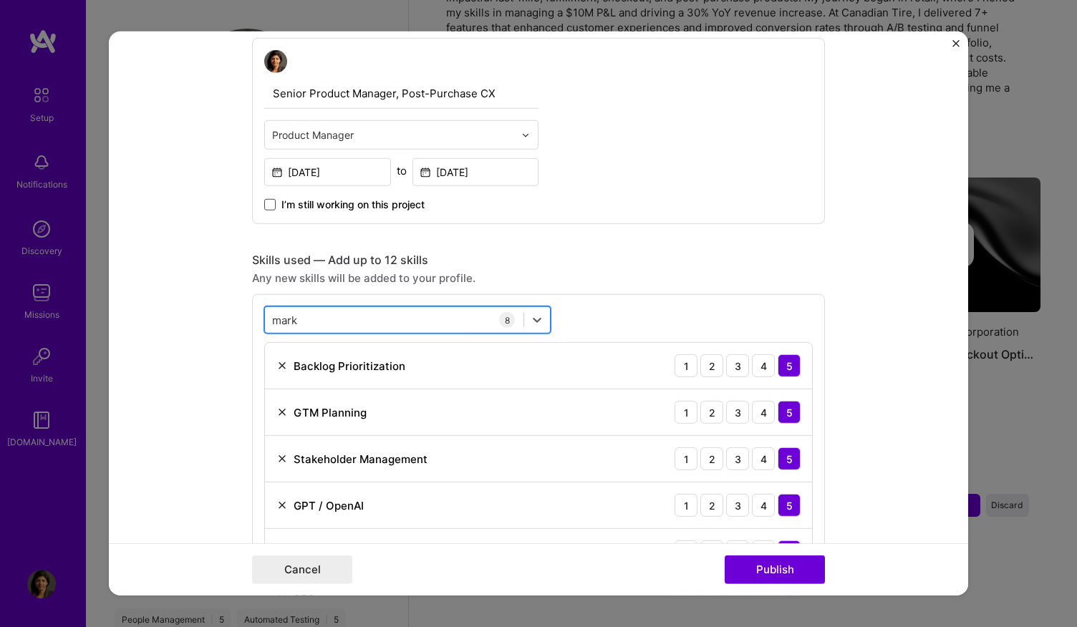
click at [387, 319] on div "[PERSON_NAME] [PERSON_NAME]" at bounding box center [394, 320] width 259 height 24
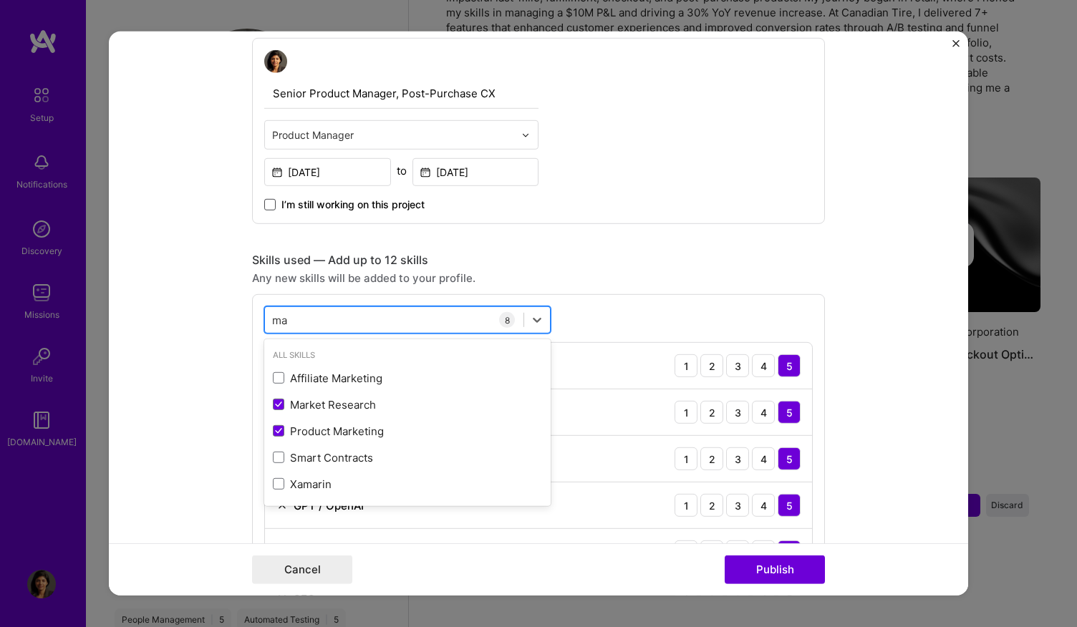
type input "m"
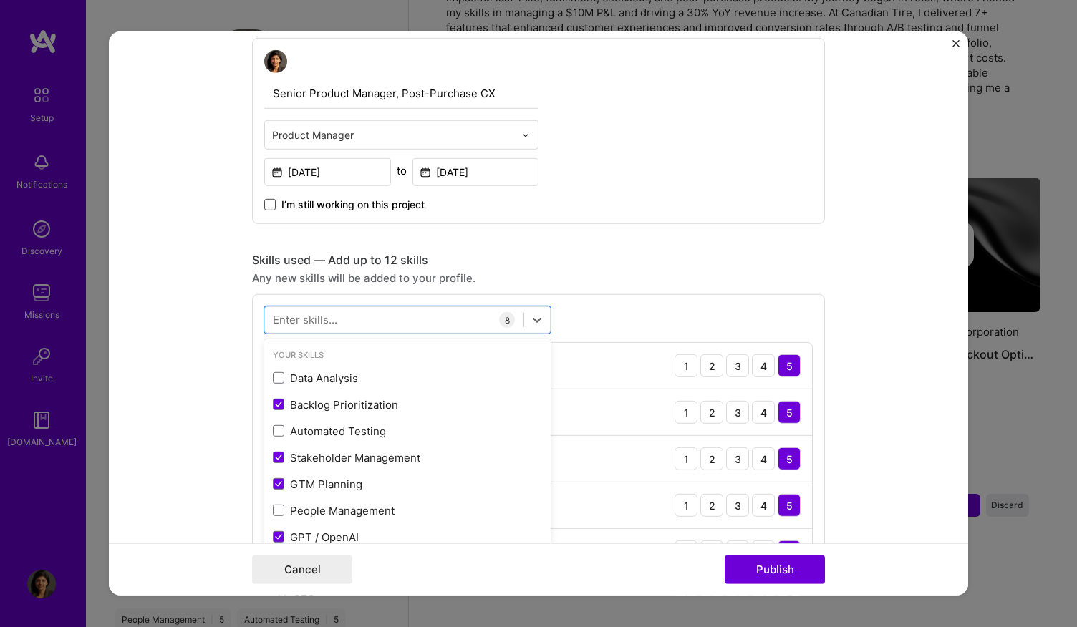
click at [564, 242] on div "Editing suggested project This project is suggested based on your LinkedIn, res…" at bounding box center [538, 541] width 573 height 1953
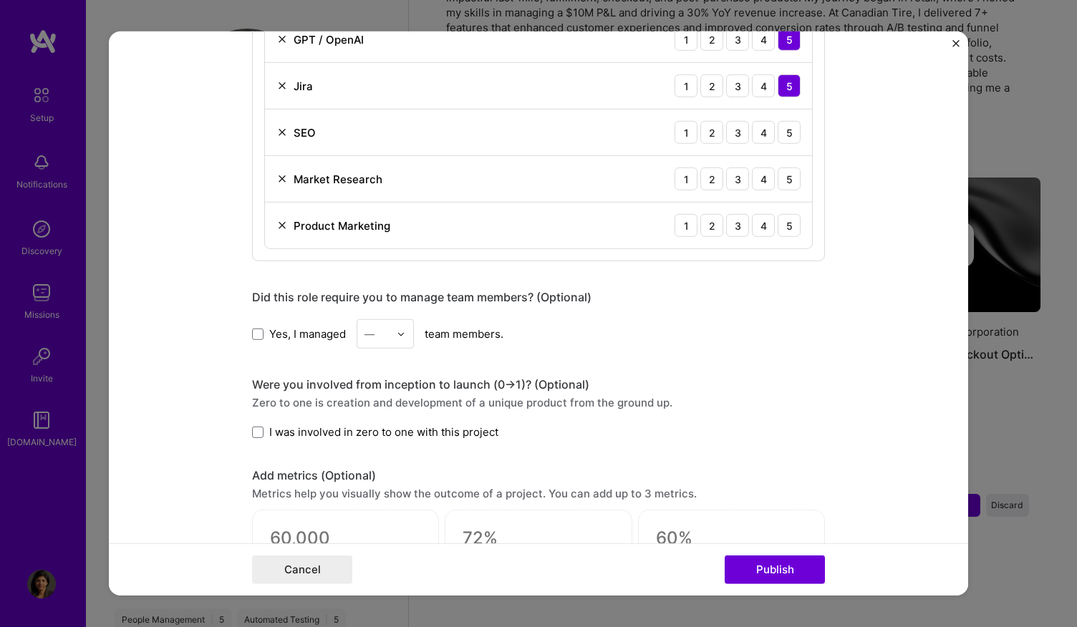
scroll to position [970, 0]
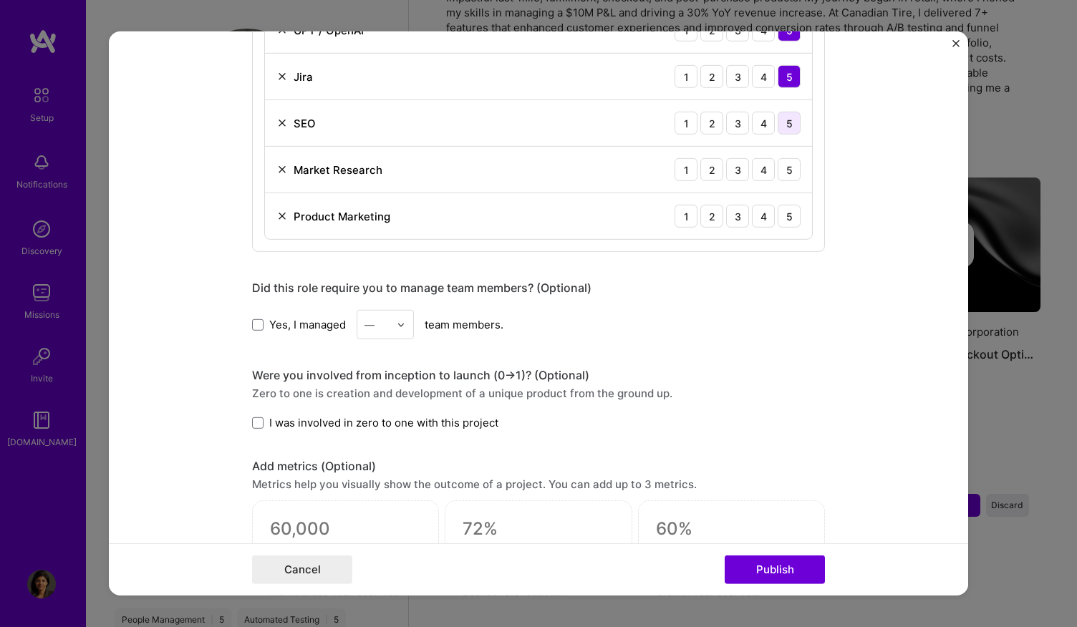
click at [788, 124] on div "5" at bounding box center [789, 123] width 23 height 23
click at [766, 124] on div "4" at bounding box center [763, 123] width 23 height 23
click at [782, 171] on div "5" at bounding box center [789, 169] width 23 height 23
click at [767, 216] on div "4" at bounding box center [763, 216] width 23 height 23
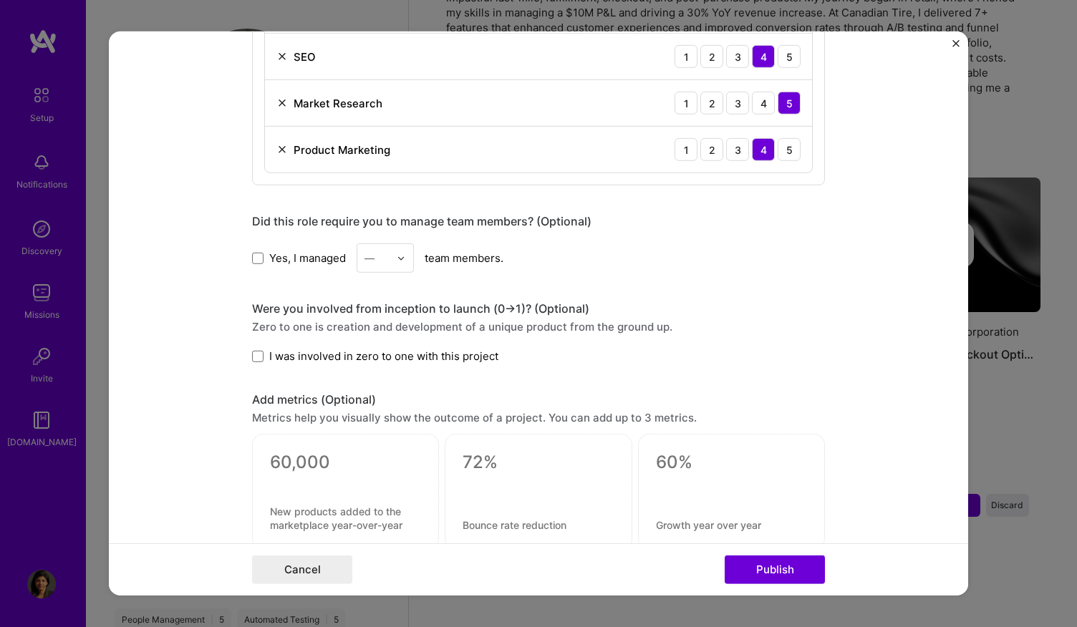
click at [397, 259] on div at bounding box center [405, 258] width 16 height 28
click at [384, 296] on div "1" at bounding box center [385, 296] width 49 height 26
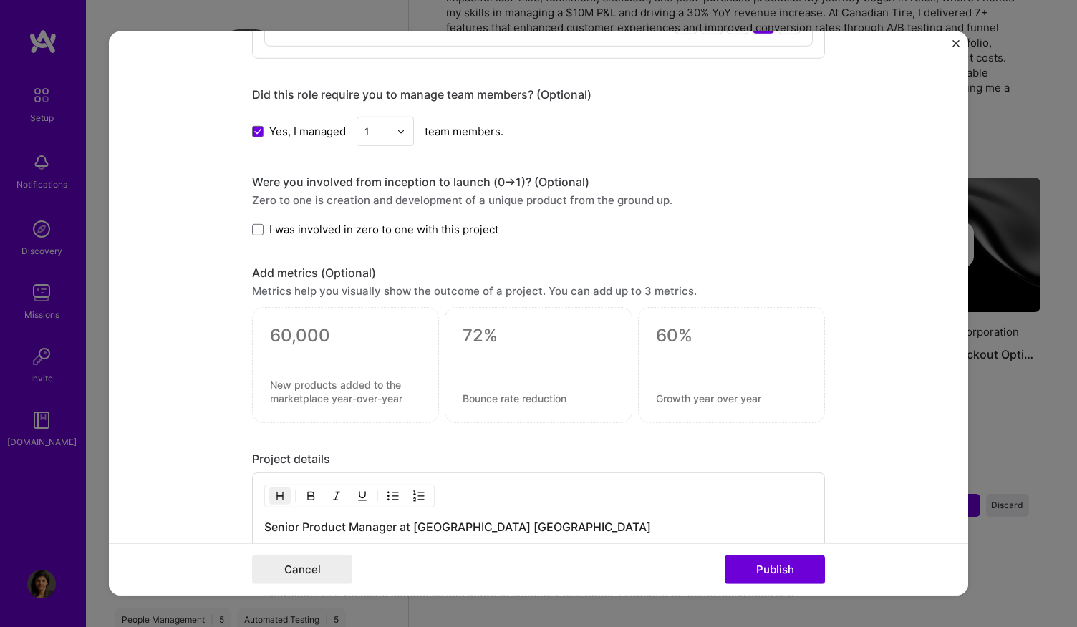
scroll to position [1165, 0]
click at [433, 228] on span "I was involved in zero to one with this project" at bounding box center [383, 228] width 229 height 15
click at [0, 0] on input "I was involved in zero to one with this project" at bounding box center [0, 0] width 0 height 0
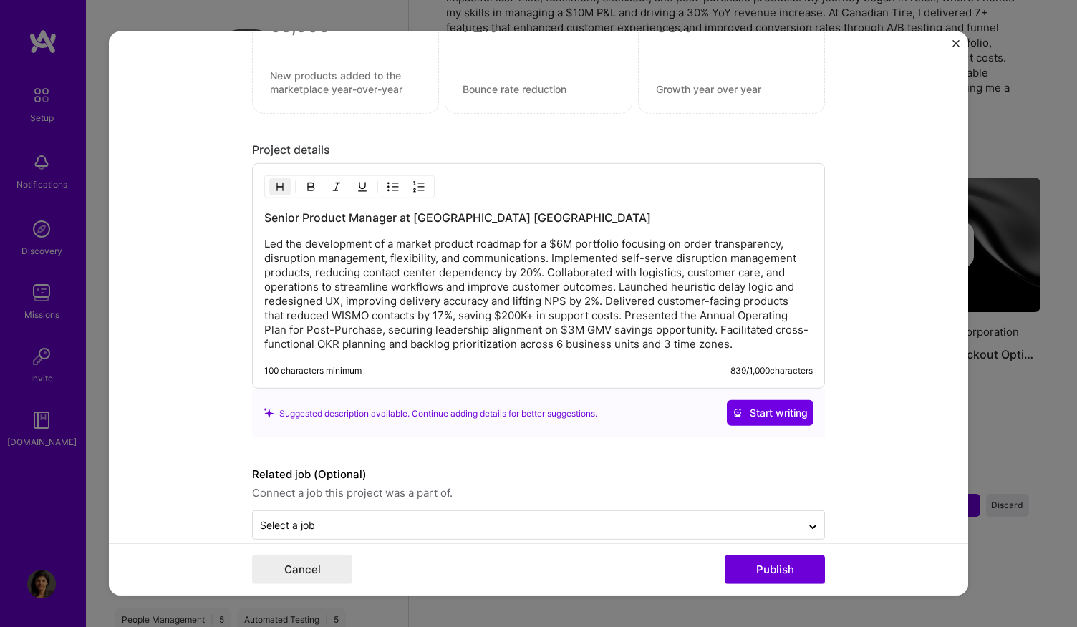
scroll to position [1489, 0]
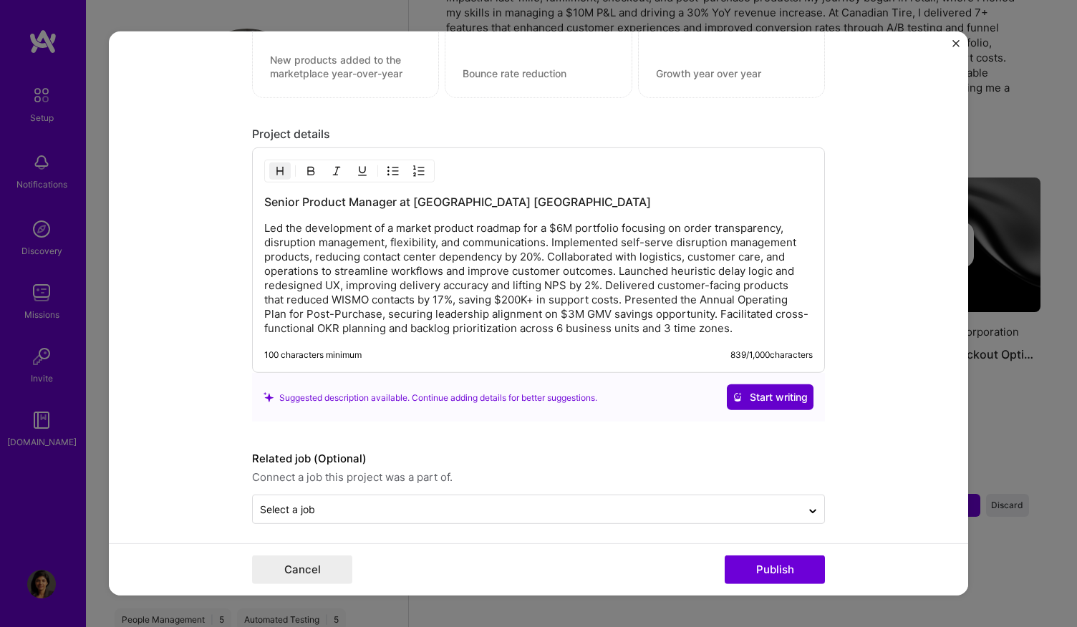
click at [758, 390] on span "Start writing" at bounding box center [770, 397] width 75 height 14
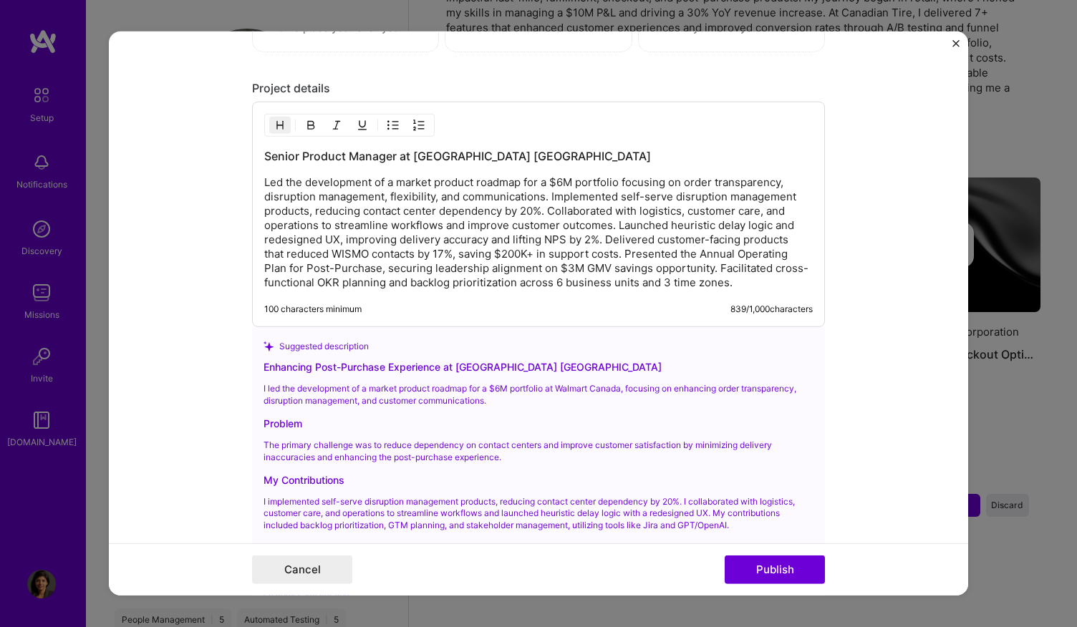
scroll to position [1534, 0]
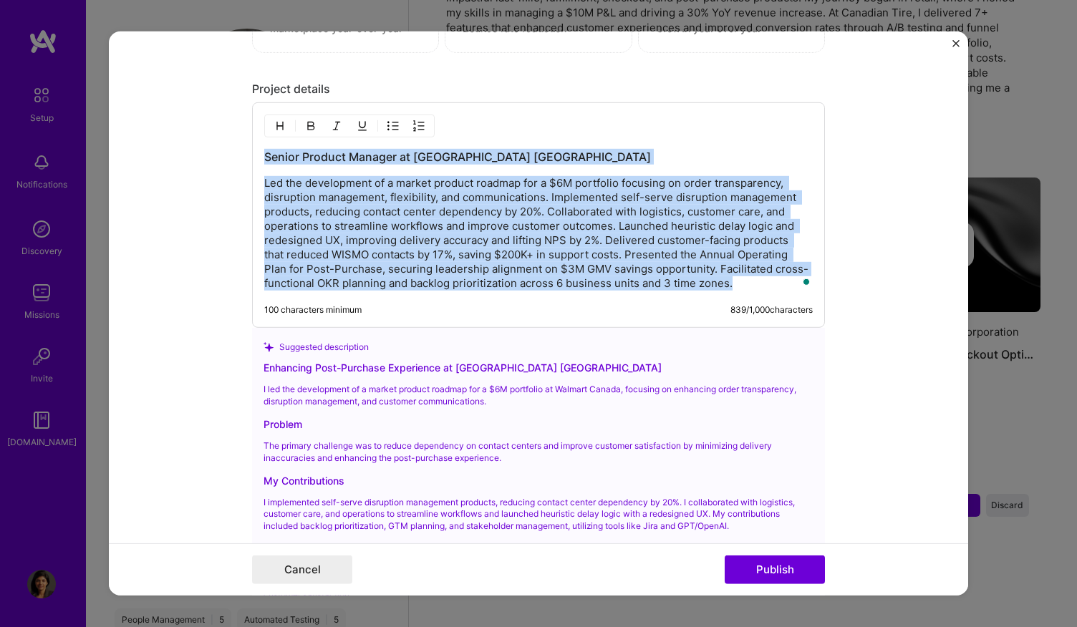
drag, startPoint x: 731, startPoint y: 278, endPoint x: 242, endPoint y: 138, distance: 508.7
click at [242, 138] on form "Editing suggested project This project is suggested based on your LinkedIn, res…" at bounding box center [538, 314] width 859 height 564
click at [278, 183] on p "Led the development of a market product roadmap for a $6M portfolio focusing on…" at bounding box center [538, 233] width 549 height 115
drag, startPoint x: 259, startPoint y: 178, endPoint x: 752, endPoint y: 276, distance: 502.2
click at [752, 276] on p "Led the development of a market product roadmap for a $6M portfolio focusing on…" at bounding box center [538, 233] width 549 height 115
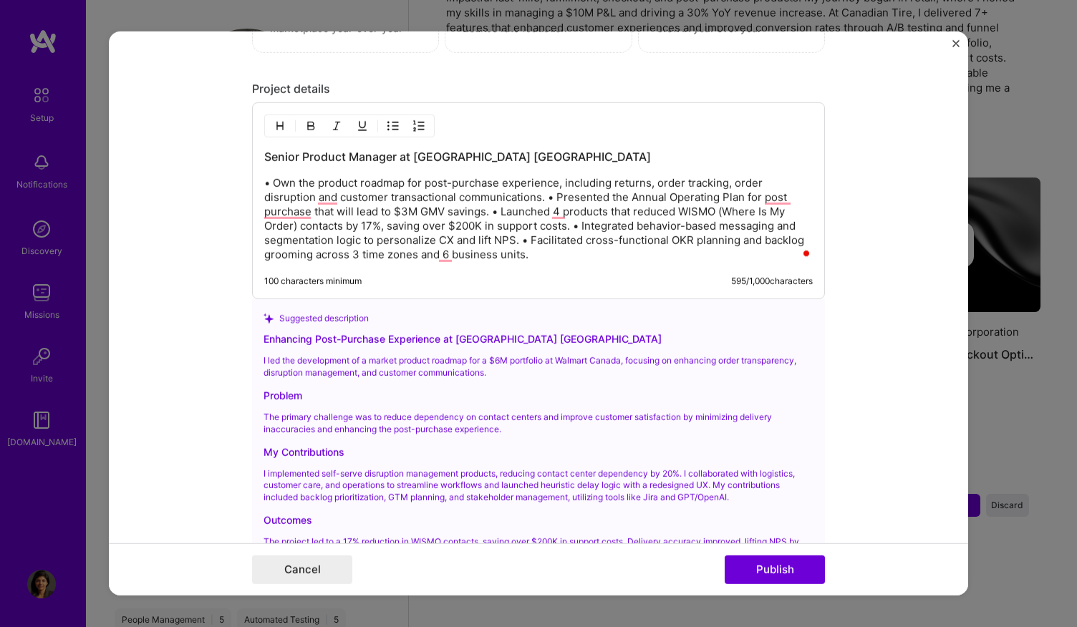
click at [544, 193] on p "• Own the product roadmap for post-purchase experience, including returns, orde…" at bounding box center [538, 219] width 549 height 86
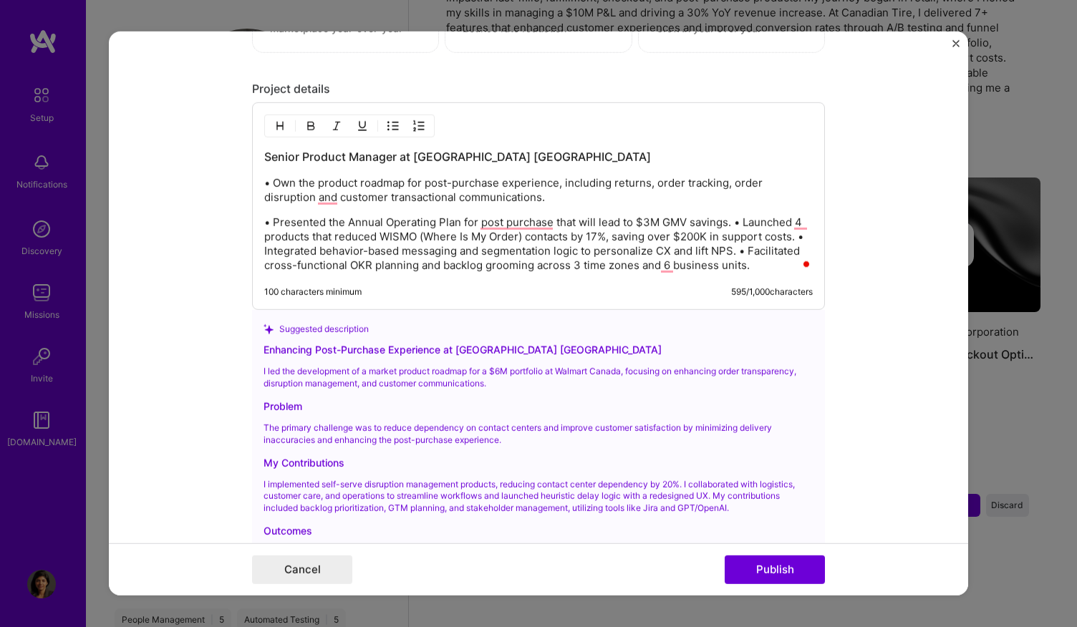
click at [723, 220] on p "• Presented the Annual Operating Plan for post purchase that will lead to $3M G…" at bounding box center [538, 244] width 549 height 57
click at [727, 219] on p "• Presented the Annual Operating Plan for post purchase that will lead to $3M G…" at bounding box center [538, 244] width 549 height 57
click at [729, 218] on p "• Presented the Annual Operating Plan for post purchase that will lead to $3M G…" at bounding box center [538, 244] width 549 height 57
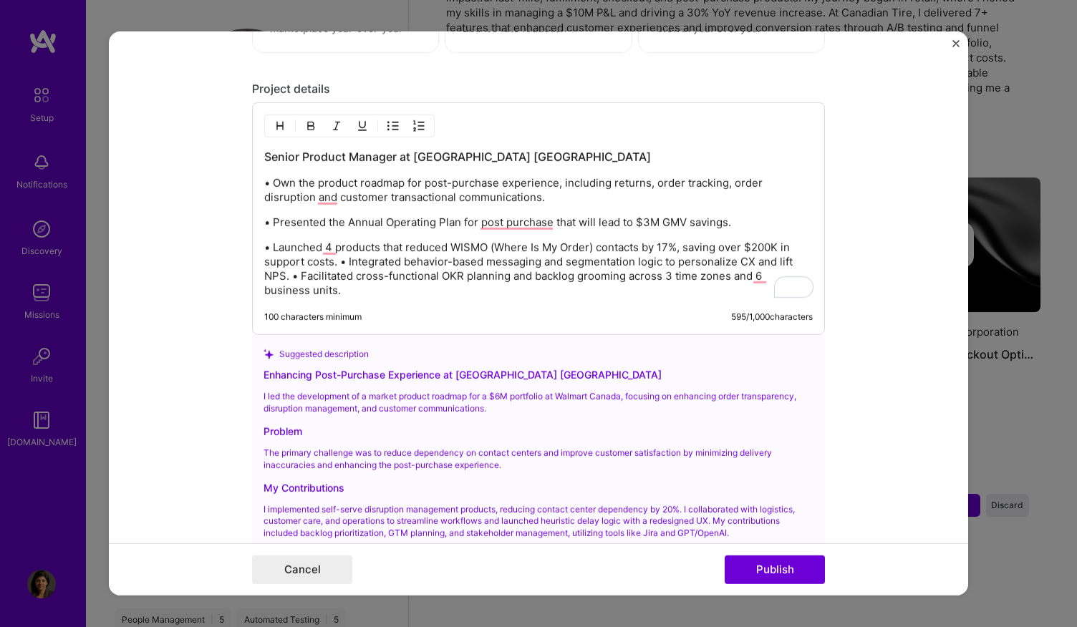
click at [335, 254] on p "• Launched 4 products that reduced WISMO (Where Is My Order) contacts by 17%, s…" at bounding box center [538, 269] width 549 height 57
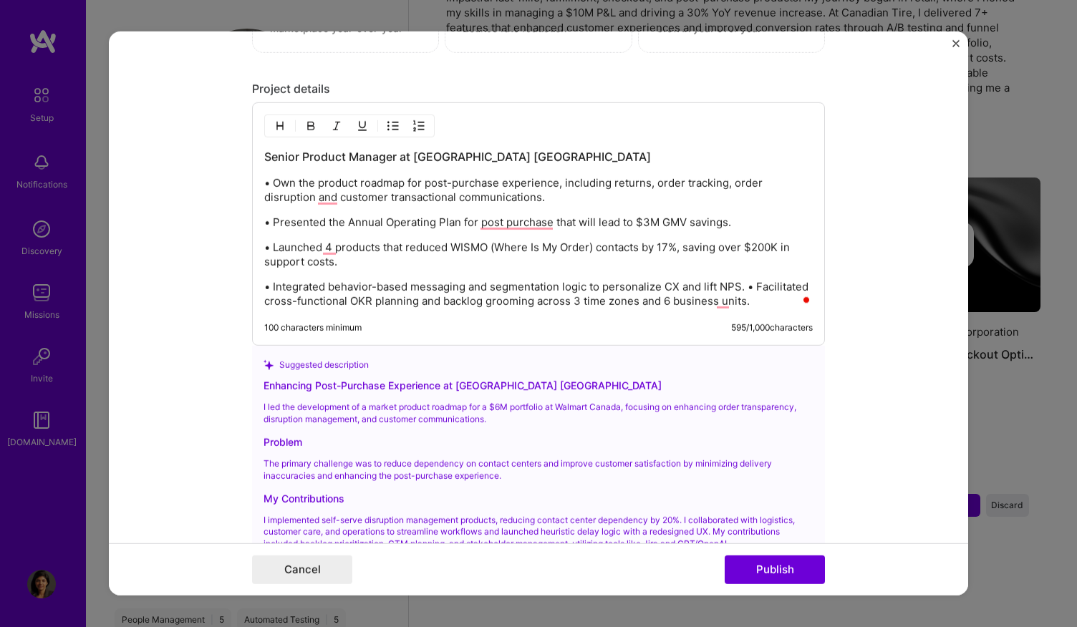
click at [743, 280] on p "• Integrated behavior-based messaging and segmentation logic to personalize CX …" at bounding box center [538, 294] width 549 height 29
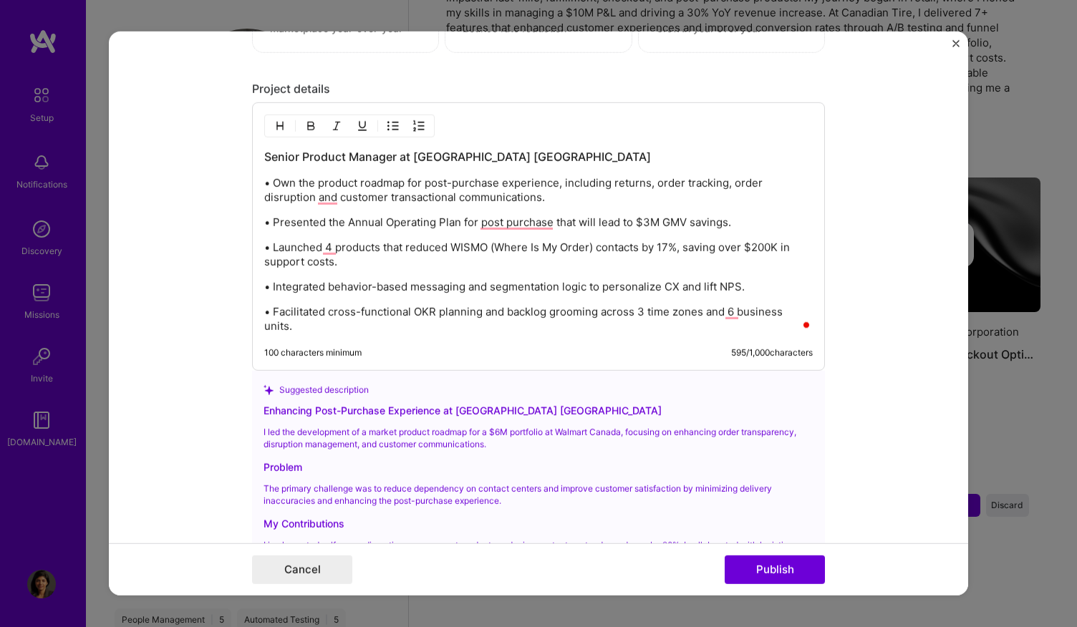
click at [529, 223] on div "Senior Product Manager at [GEOGRAPHIC_DATA] [GEOGRAPHIC_DATA] • Own the product…" at bounding box center [538, 241] width 549 height 185
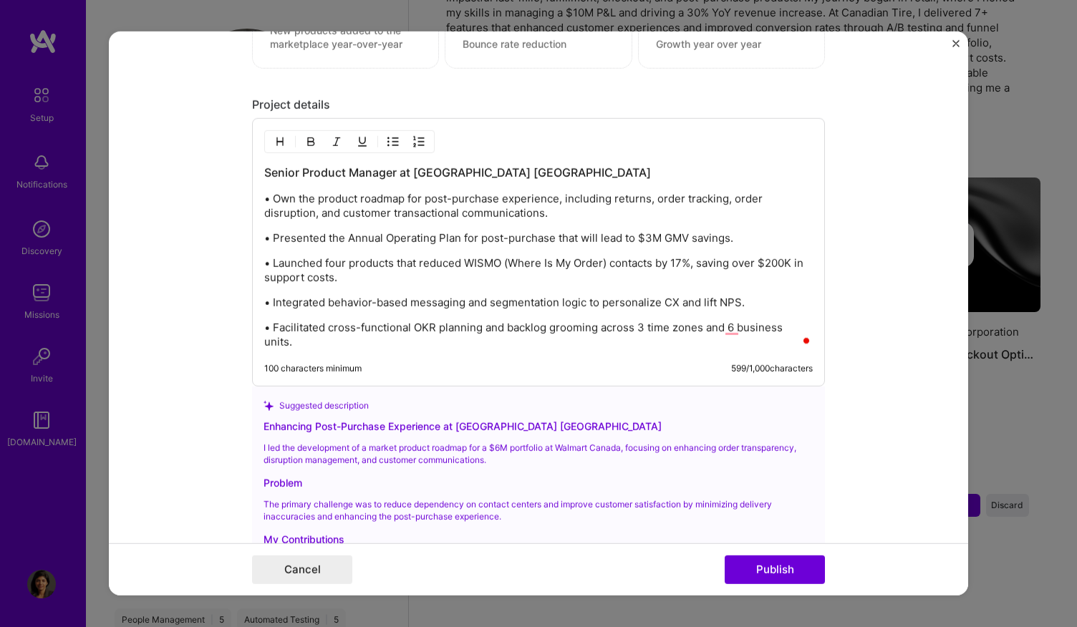
scroll to position [1517, 0]
click at [515, 330] on p "• Facilitated cross-functional OKR planning and backlog grooming across 3 time …" at bounding box center [538, 336] width 549 height 29
click at [693, 217] on div "Senior Product Manager at [GEOGRAPHIC_DATA] [GEOGRAPHIC_DATA] • Own the product…" at bounding box center [538, 258] width 549 height 185
click at [693, 211] on p "• Own the product roadmap for post-purchase experience, including returns, orde…" at bounding box center [538, 207] width 549 height 29
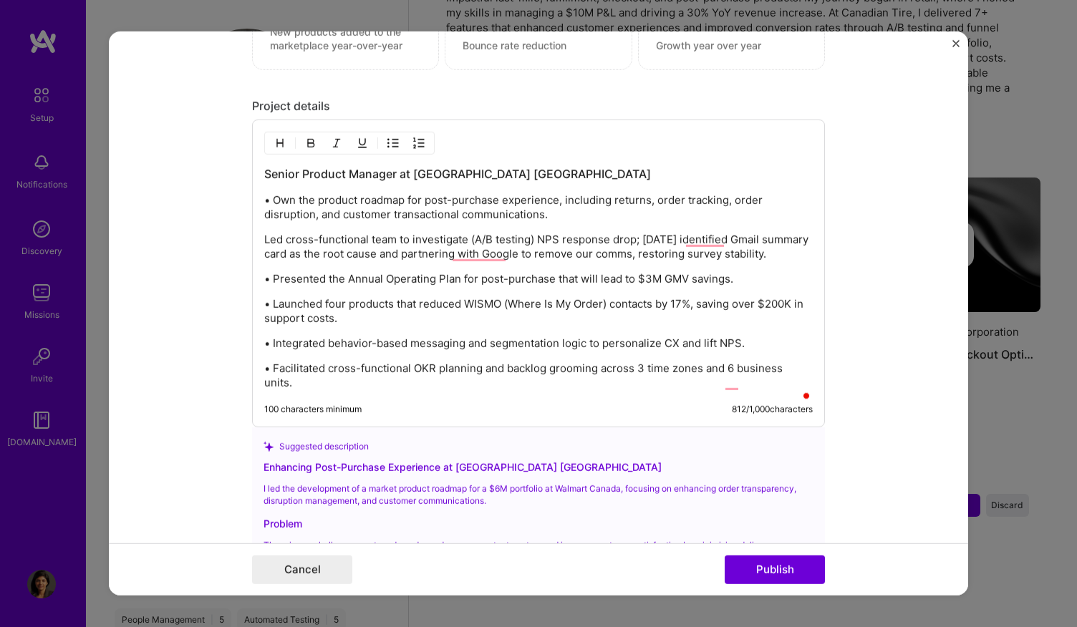
click at [264, 236] on p "Led cross-functional team to investigate (A/B testing) NPS response drop; [DATE…" at bounding box center [538, 247] width 549 height 29
click at [390, 137] on img "button" at bounding box center [392, 142] width 11 height 11
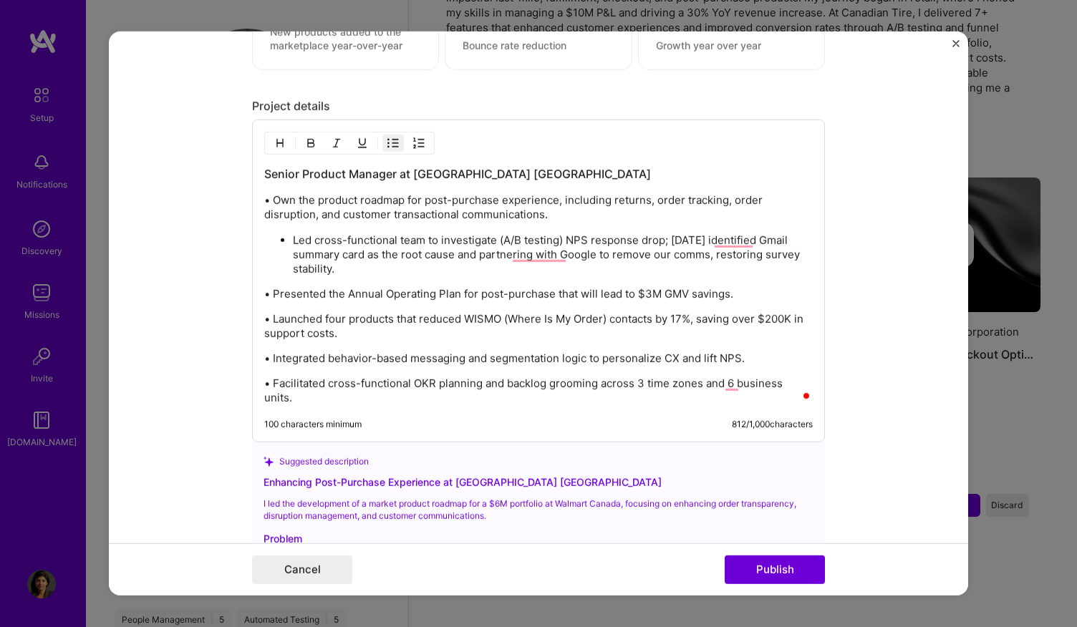
drag, startPoint x: 279, startPoint y: 234, endPoint x: 265, endPoint y: 236, distance: 14.4
click at [255, 235] on div "Senior Product Manager at [GEOGRAPHIC_DATA] [GEOGRAPHIC_DATA] • Own the product…" at bounding box center [538, 281] width 573 height 323
drag, startPoint x: 279, startPoint y: 236, endPoint x: 260, endPoint y: 235, distance: 18.6
click at [264, 235] on ul "Led cross-functional team to investigate (A/B testing) NPS response drop; [DATE…" at bounding box center [538, 255] width 549 height 44
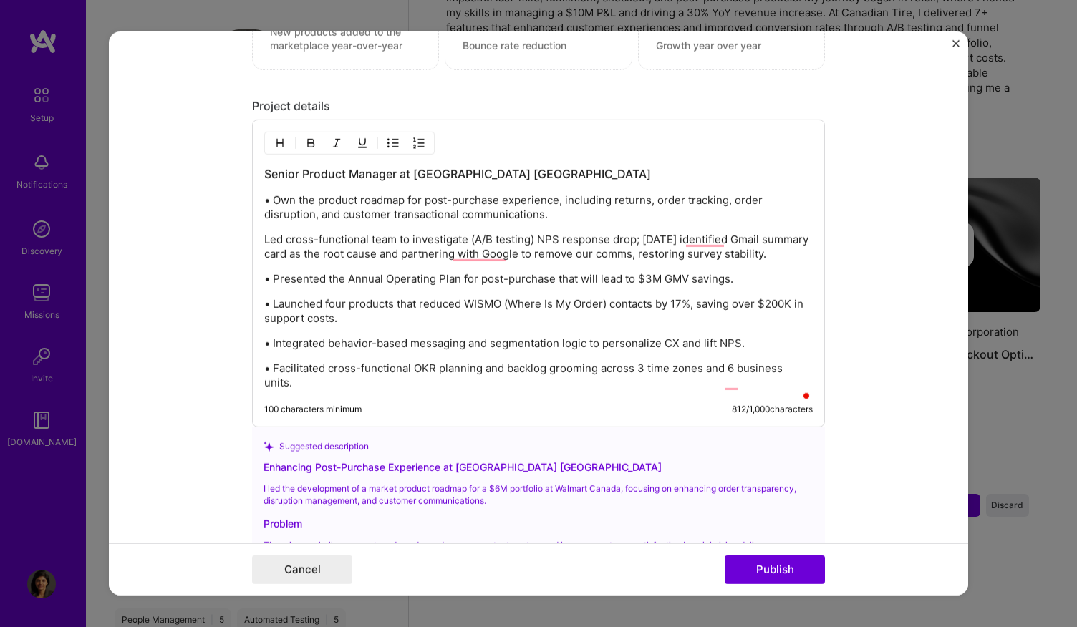
click at [390, 143] on button "button" at bounding box center [392, 143] width 21 height 17
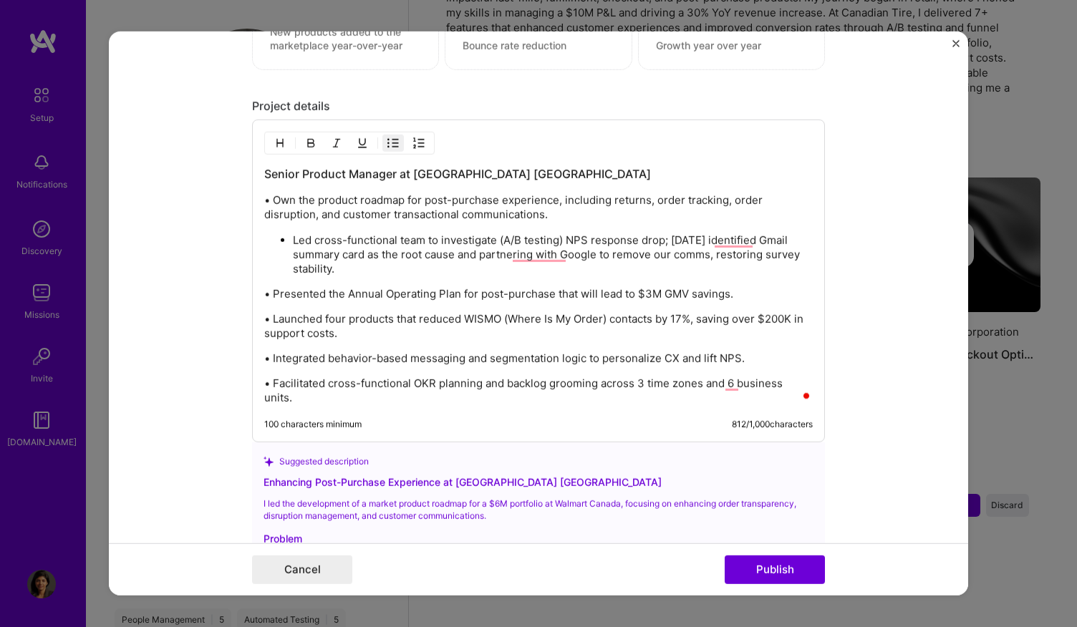
drag, startPoint x: 278, startPoint y: 237, endPoint x: 242, endPoint y: 235, distance: 35.9
click at [242, 235] on form "Editing suggested project This project is suggested based on your LinkedIn, res…" at bounding box center [538, 314] width 859 height 564
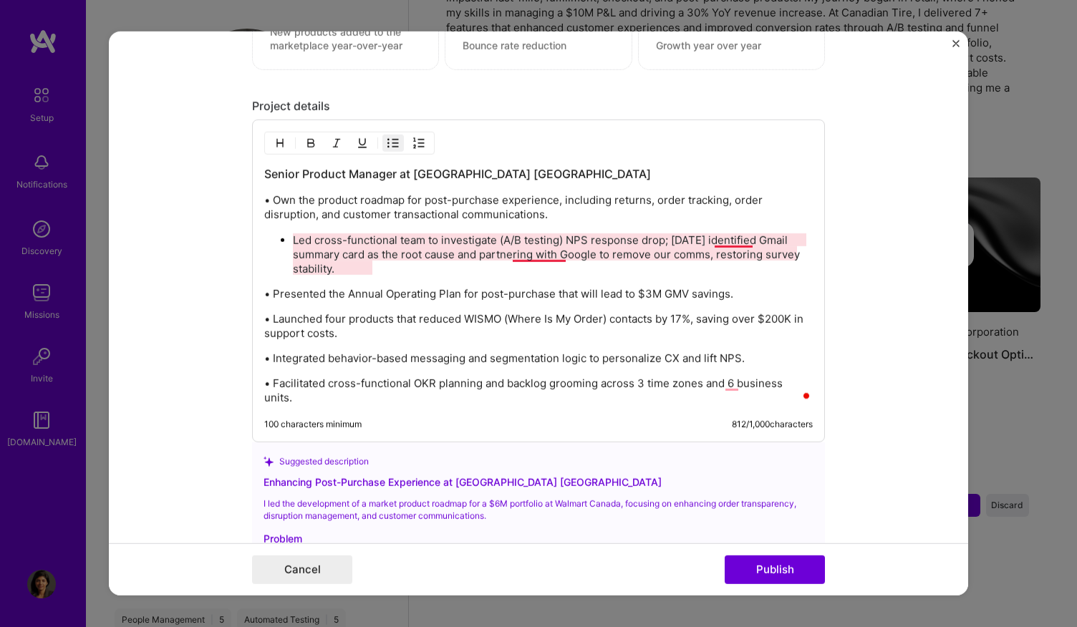
click at [528, 246] on p "Led cross-functional team to investigate (A/B testing) NPS response drop; [DATE…" at bounding box center [553, 254] width 520 height 43
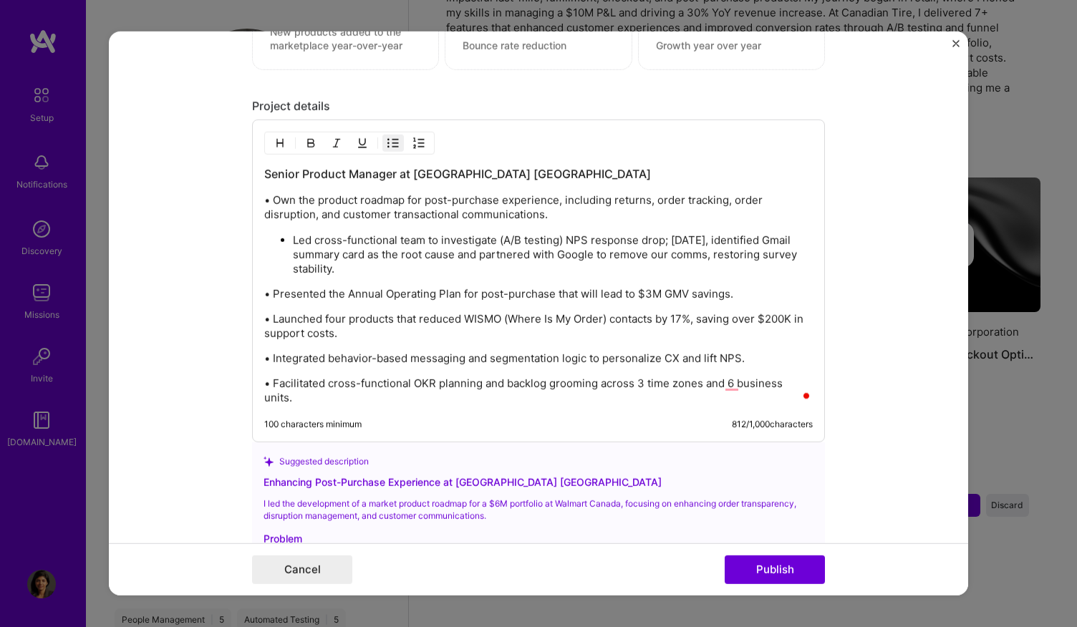
click at [264, 194] on p "• Own the product roadmap for post-purchase experience, including returns, orde…" at bounding box center [538, 207] width 549 height 29
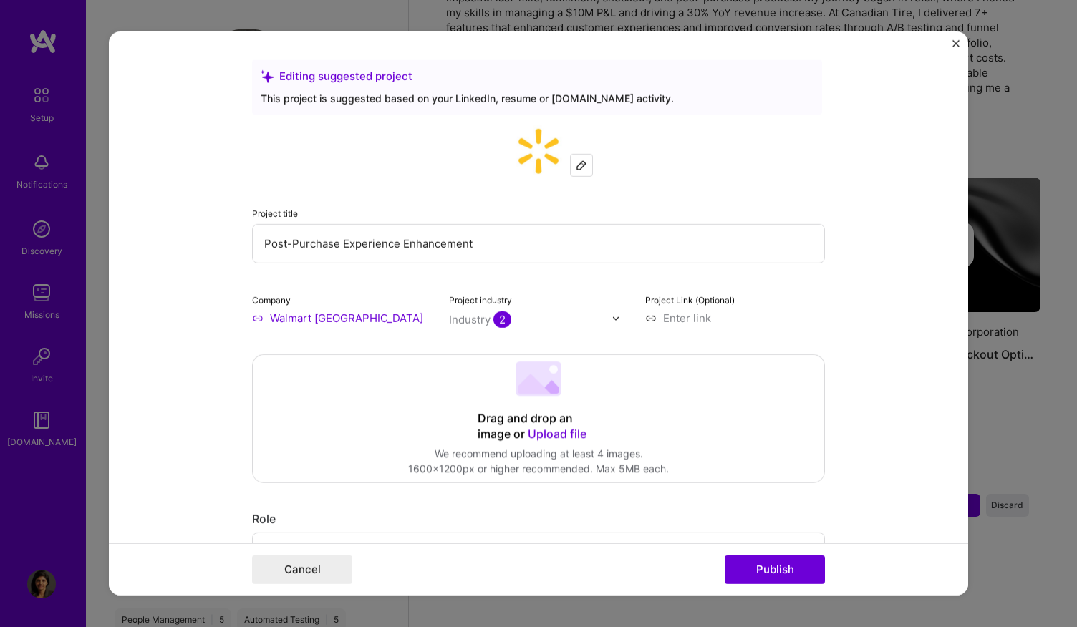
scroll to position [1517, 0]
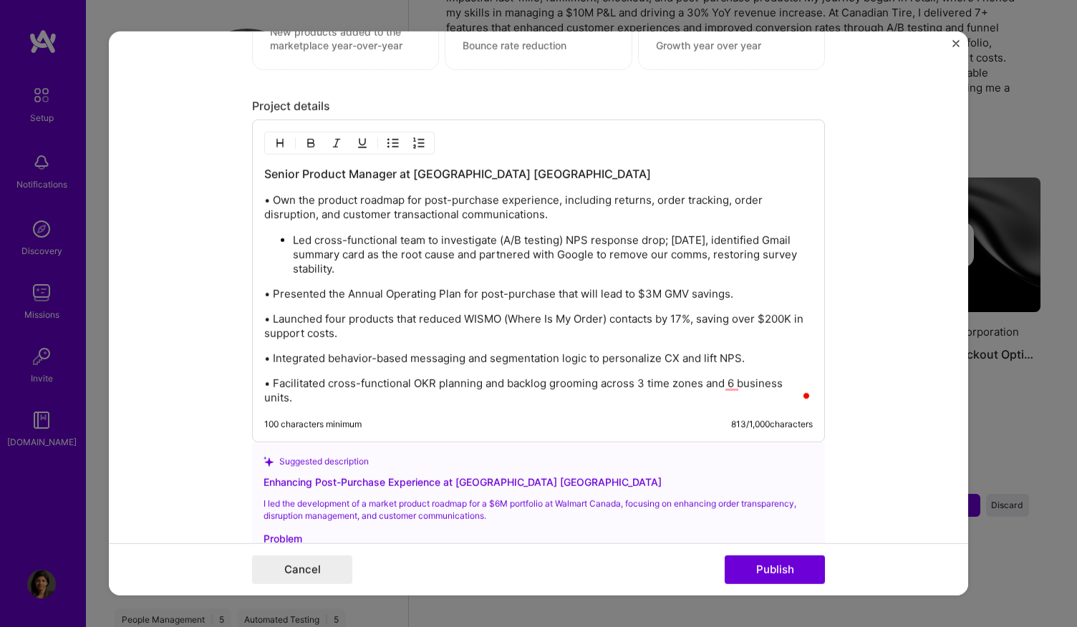
click at [269, 193] on p "• Own the product roadmap for post-purchase experience, including returns, orde…" at bounding box center [538, 207] width 549 height 29
click at [385, 135] on button "button" at bounding box center [392, 143] width 21 height 17
click at [266, 288] on p "• Presented the Annual Operating Plan for post-purchase that will lead to $3M G…" at bounding box center [538, 295] width 549 height 14
click at [266, 314] on p "• Launched four products that reduced WISMO (Where Is My Order) contacts by 17%…" at bounding box center [538, 328] width 549 height 29
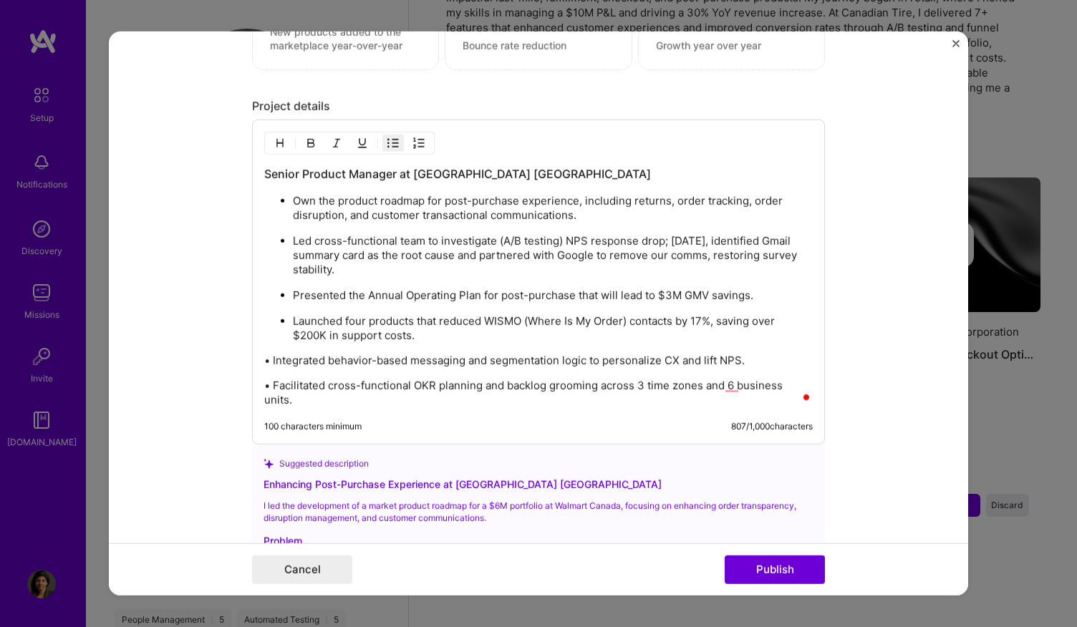
click at [266, 354] on p "• Integrated behavior-based messaging and segmentation logic to personalize CX …" at bounding box center [538, 361] width 549 height 14
click at [268, 380] on p "• Facilitated cross-functional OKR planning and backlog grooming across 3 time …" at bounding box center [538, 394] width 549 height 29
click at [603, 406] on div "Senior Product Manager at Walmart Canada Own the product roadmap for post-purch…" at bounding box center [538, 283] width 573 height 327
click at [607, 393] on p "Facilitated cross-functional OKR planning and backlog grooming across 3 time zo…" at bounding box center [553, 394] width 520 height 29
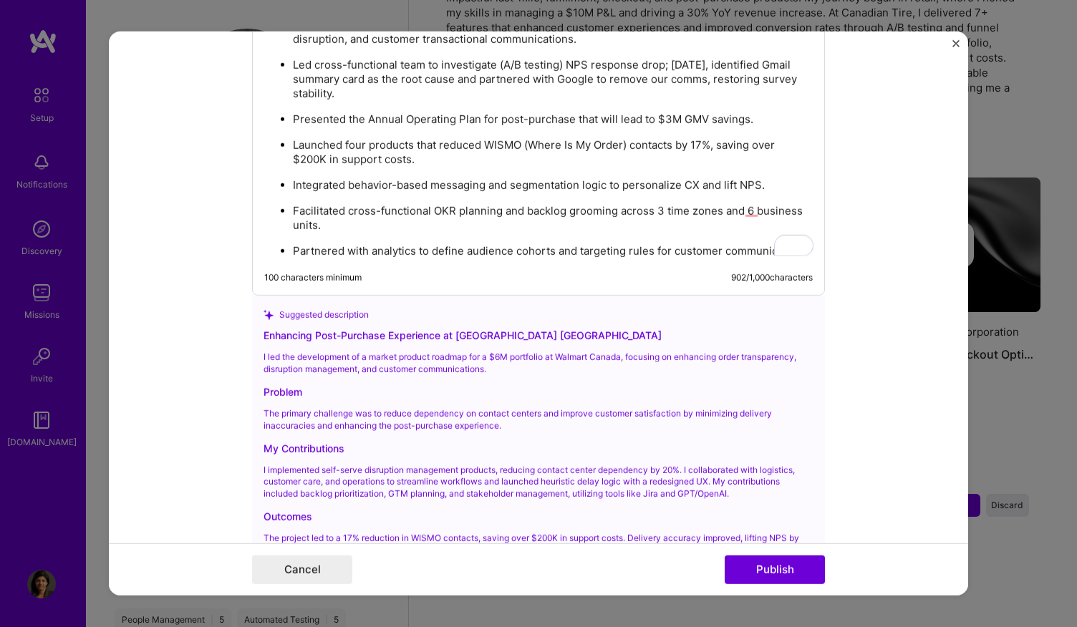
scroll to position [1884, 0]
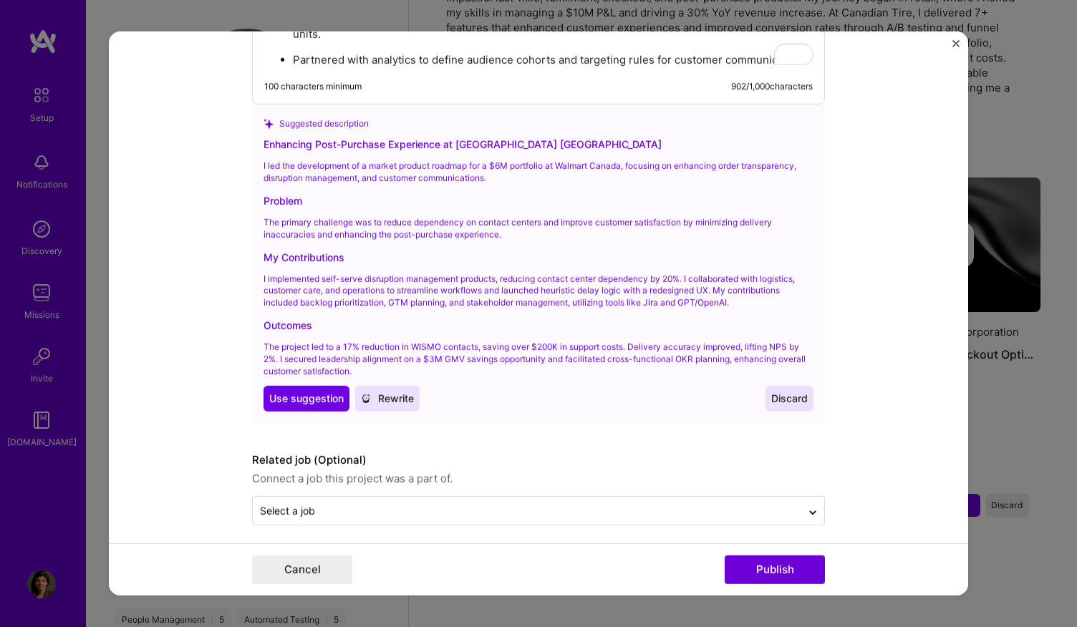
click at [791, 392] on span "Discard" at bounding box center [789, 399] width 37 height 14
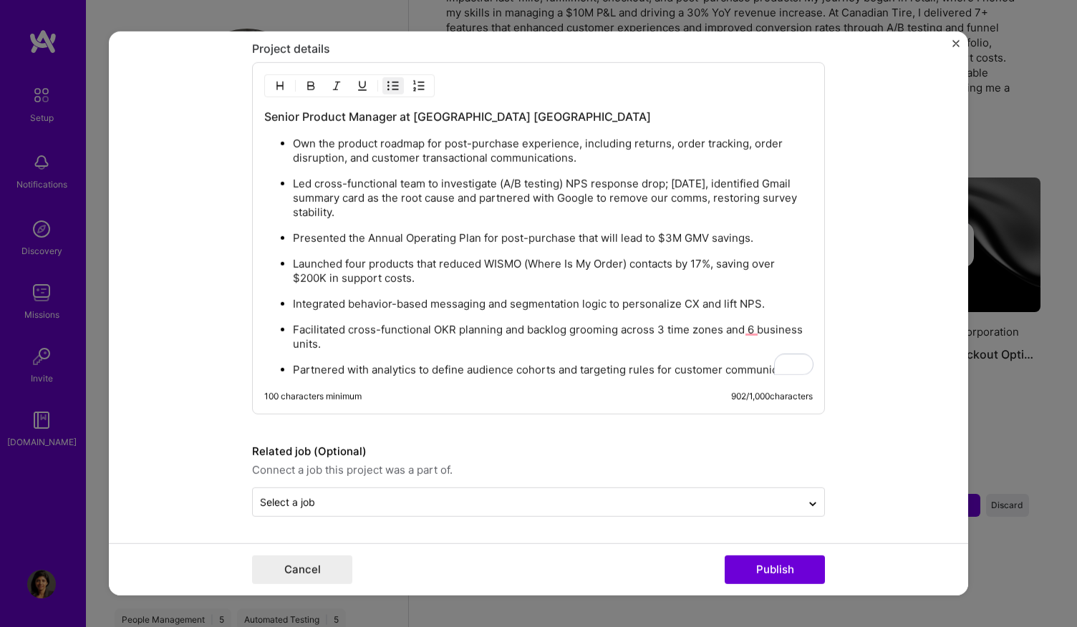
scroll to position [1565, 0]
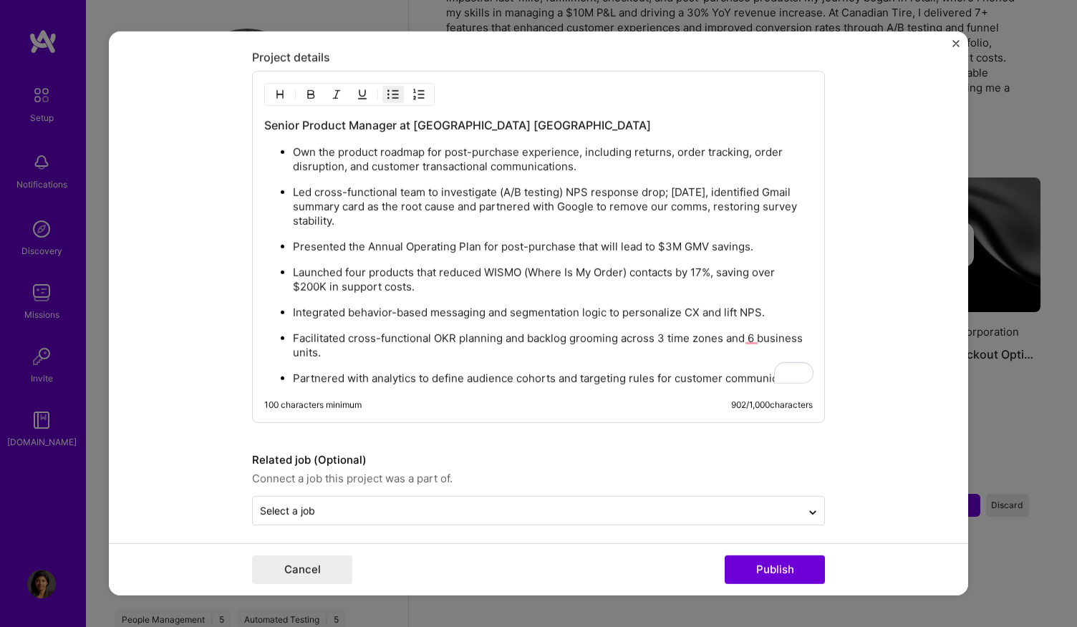
click at [763, 571] on button "Publish" at bounding box center [775, 570] width 100 height 29
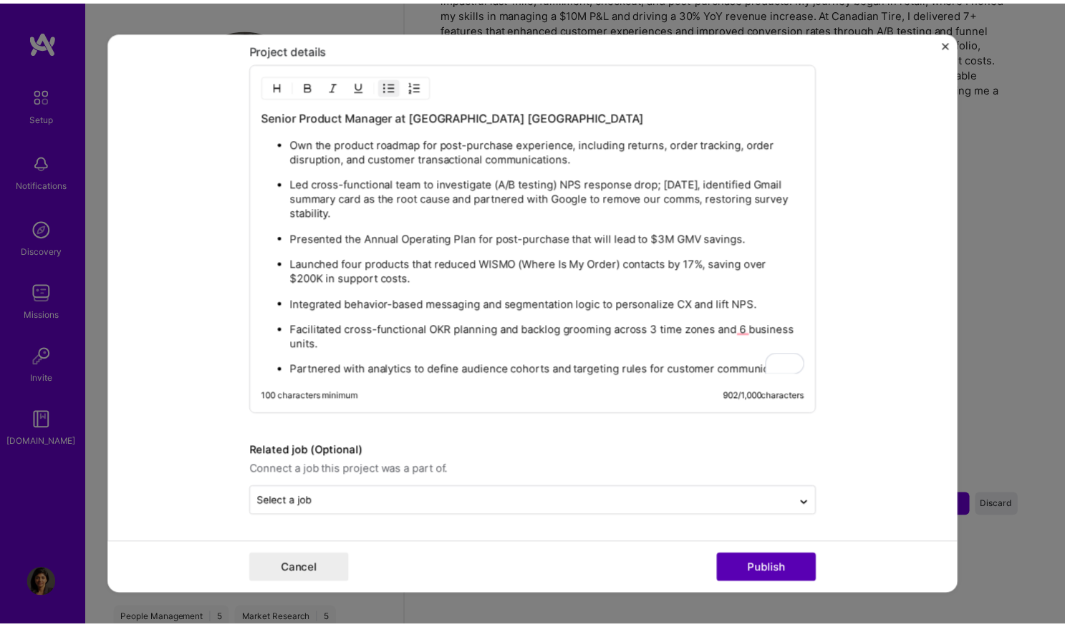
scroll to position [1500, 0]
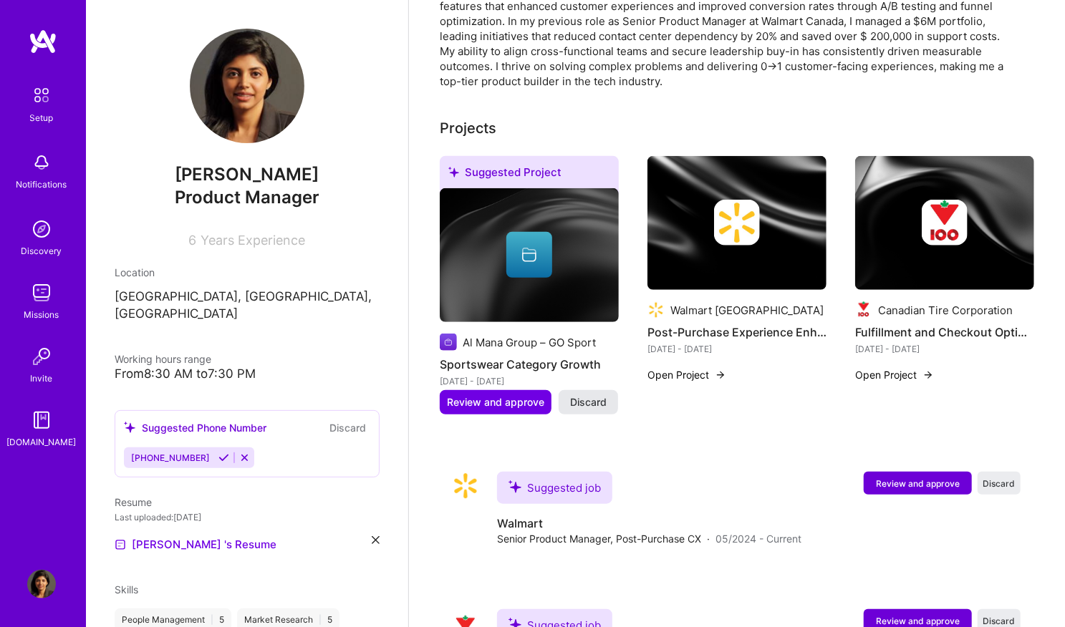
click at [609, 393] on button "Discard" at bounding box center [588, 402] width 59 height 24
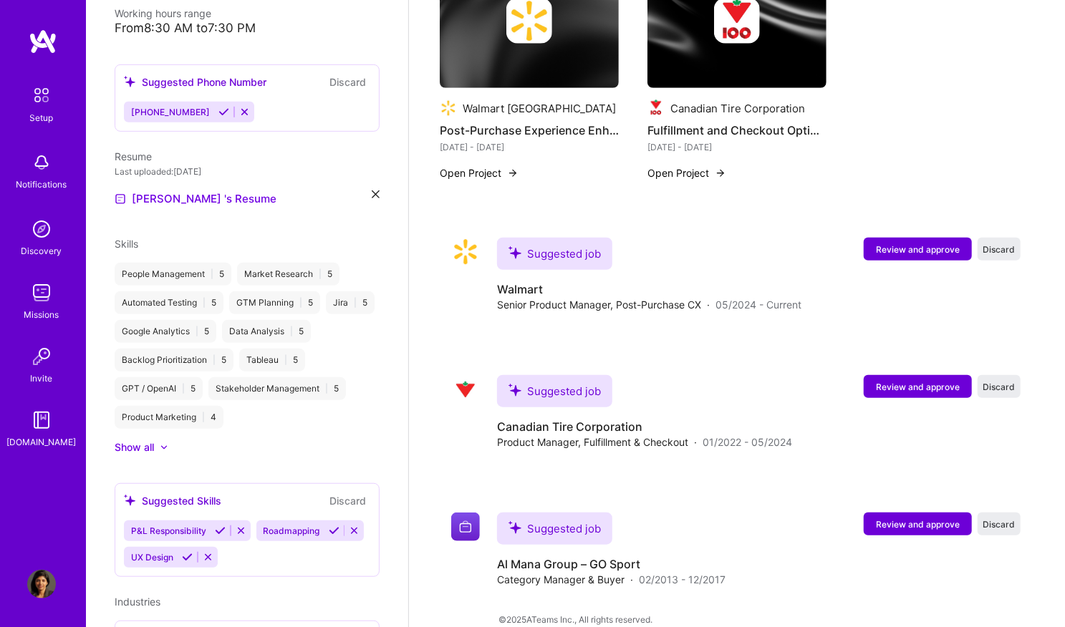
scroll to position [460, 0]
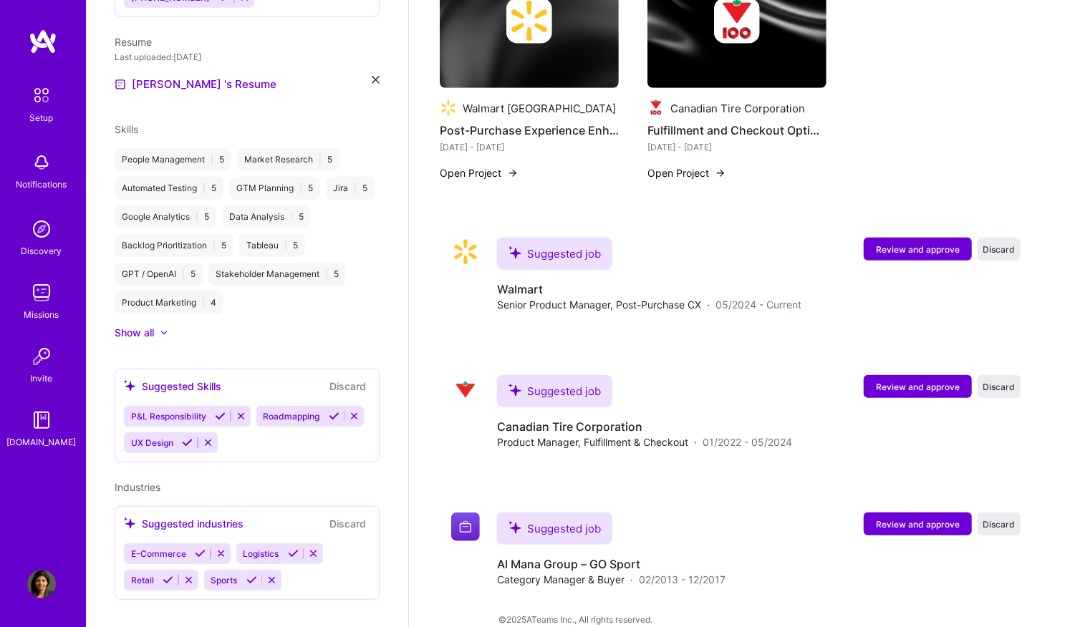
click at [329, 422] on icon at bounding box center [334, 416] width 11 height 11
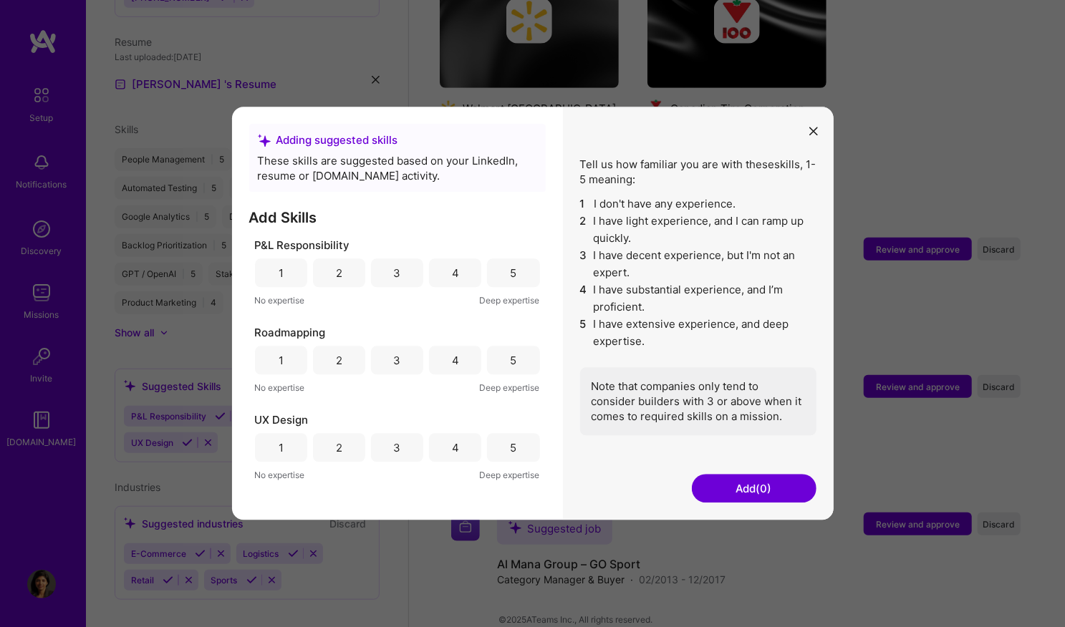
click at [517, 365] on div "5" at bounding box center [513, 360] width 52 height 29
click at [352, 453] on div "2" at bounding box center [339, 447] width 52 height 29
click at [735, 483] on button "Add (2)" at bounding box center [754, 489] width 125 height 29
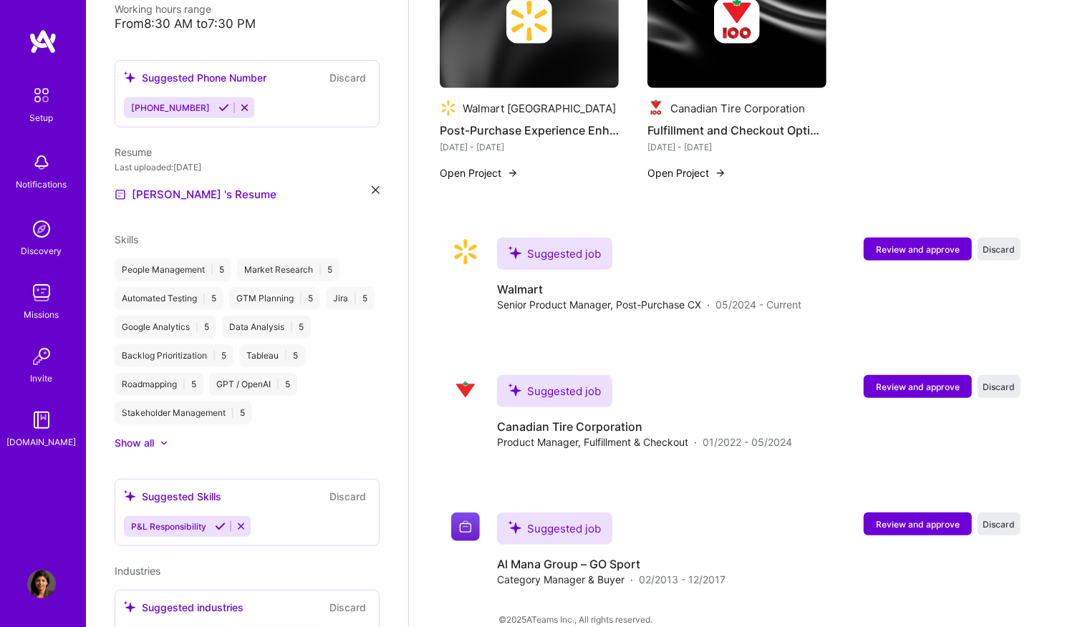
scroll to position [434, 0]
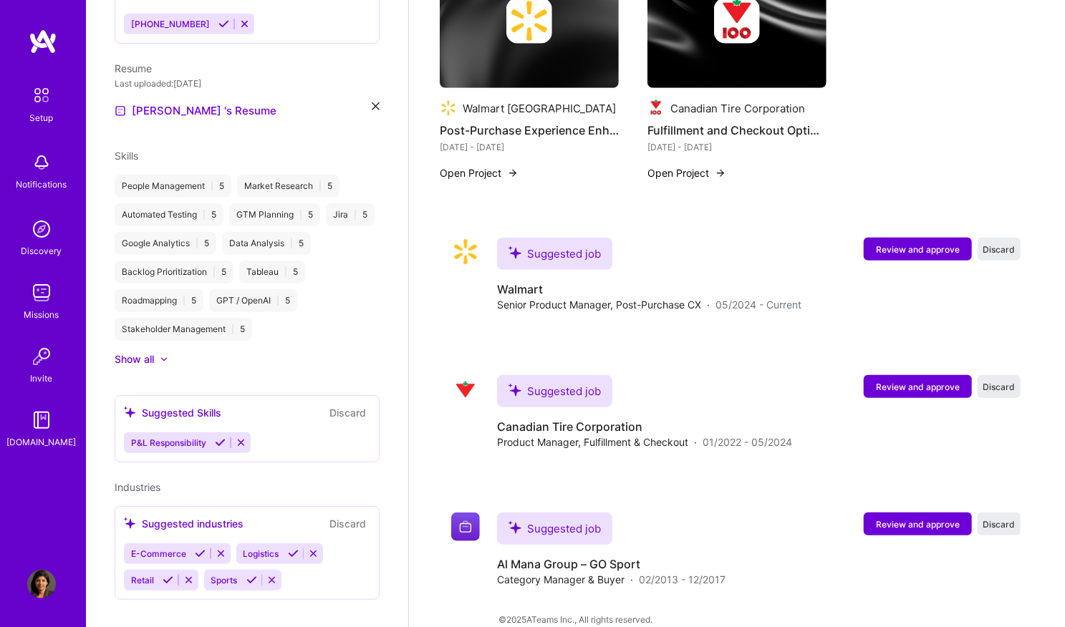
click at [199, 549] on icon at bounding box center [200, 554] width 11 height 11
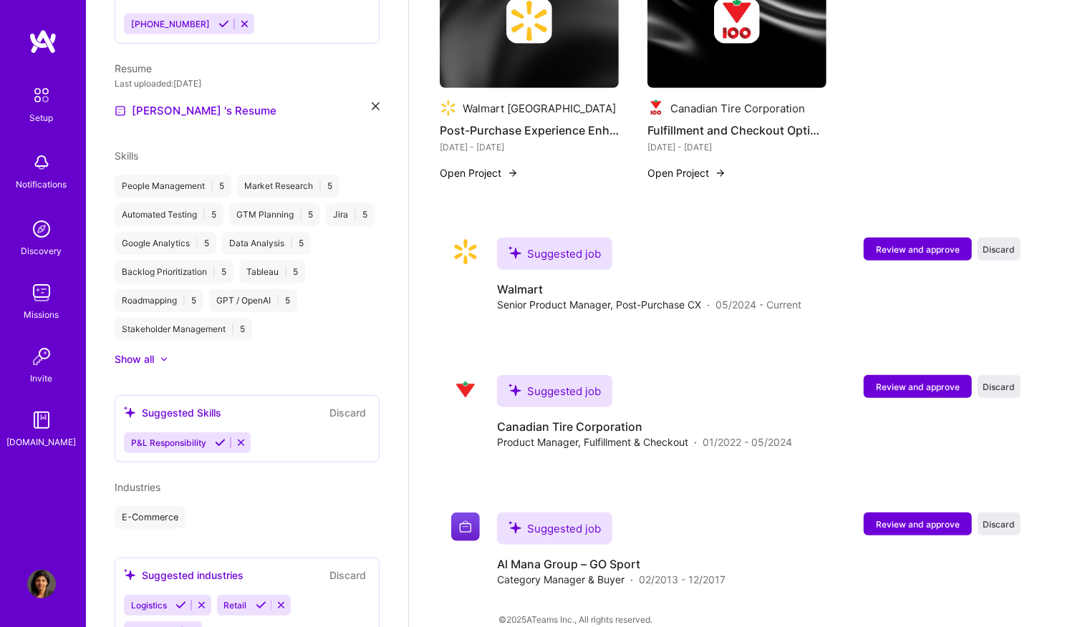
click at [262, 536] on div "Sugandha Bhandari Product Manager 6 Years Experience Location Toronto, Ontario,…" at bounding box center [247, 313] width 322 height 627
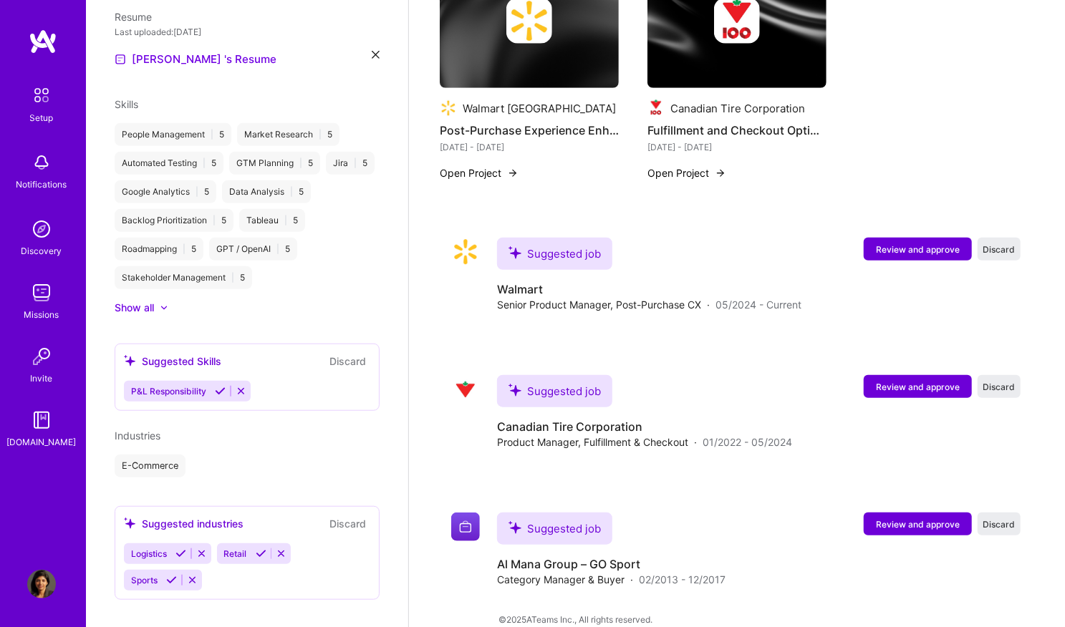
click at [261, 549] on icon at bounding box center [261, 554] width 11 height 11
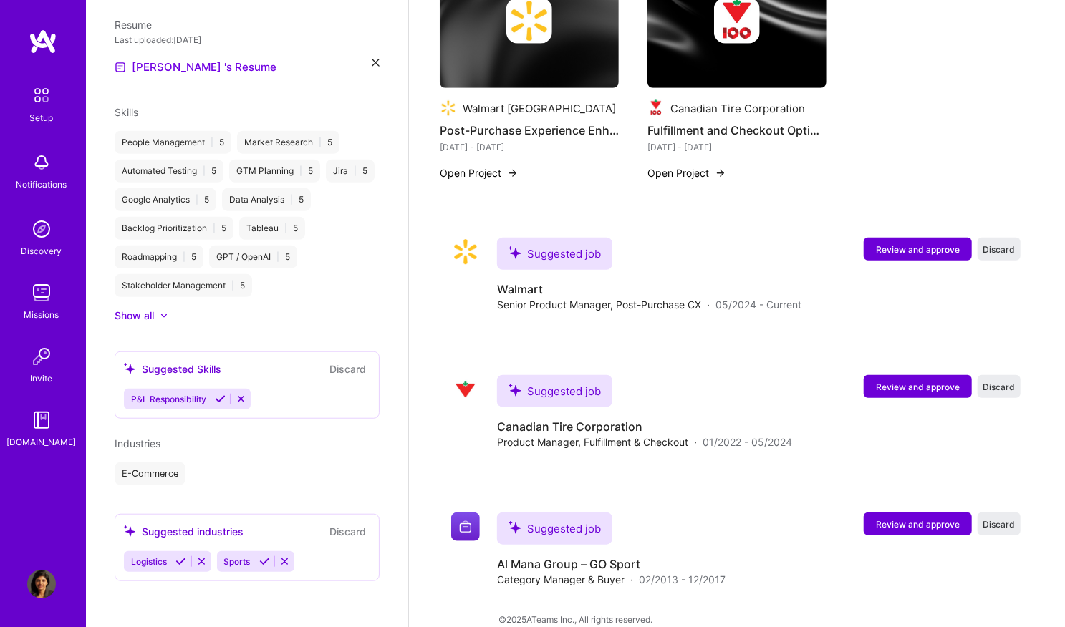
scroll to position [458, 0]
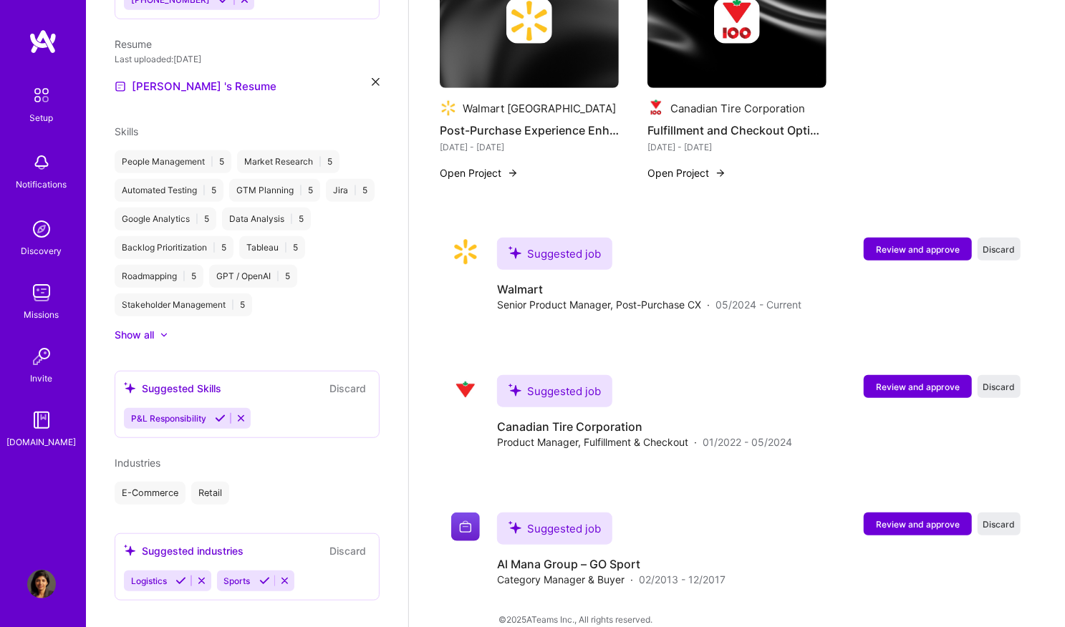
click at [182, 576] on icon at bounding box center [180, 581] width 11 height 11
click at [172, 576] on icon at bounding box center [171, 581] width 11 height 11
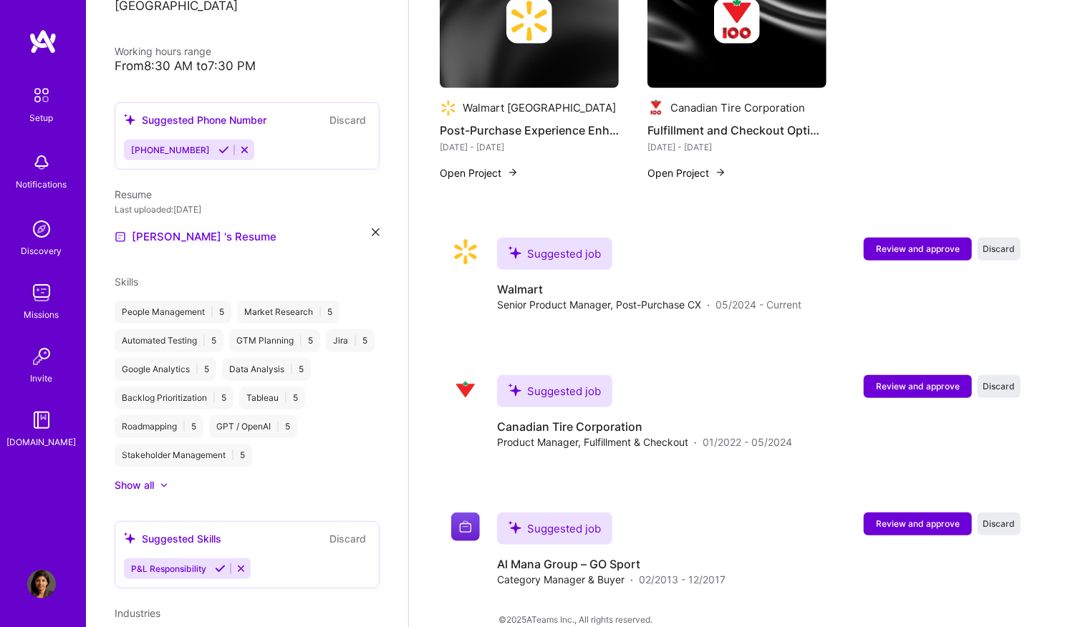
scroll to position [306, 0]
click at [218, 566] on icon at bounding box center [220, 571] width 11 height 11
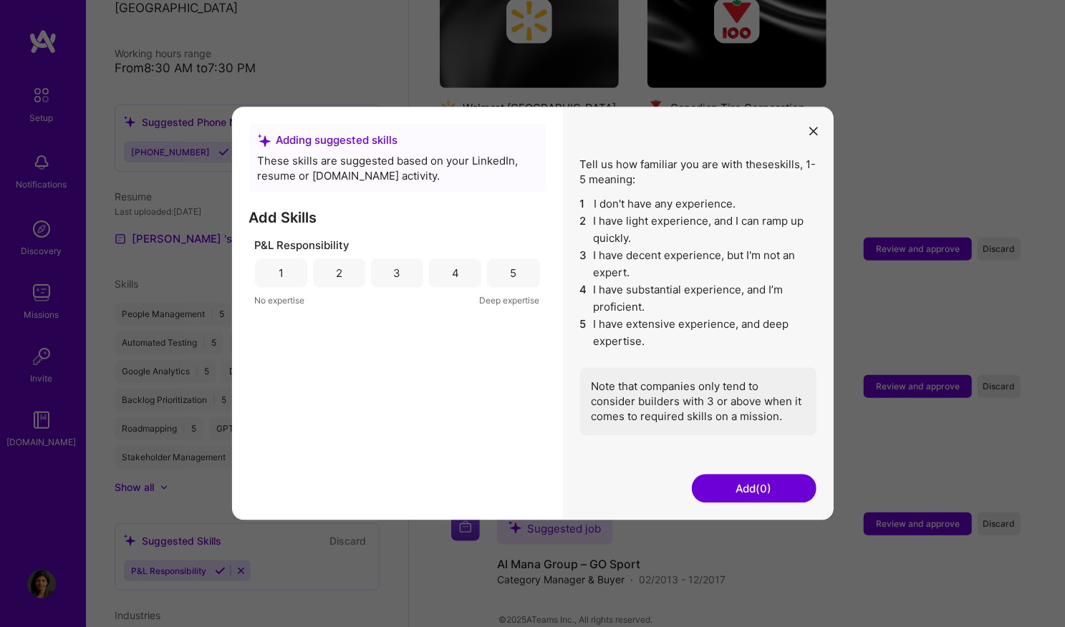
click at [465, 277] on div "4" at bounding box center [455, 273] width 52 height 29
click at [729, 487] on button "Add (1)" at bounding box center [754, 489] width 125 height 29
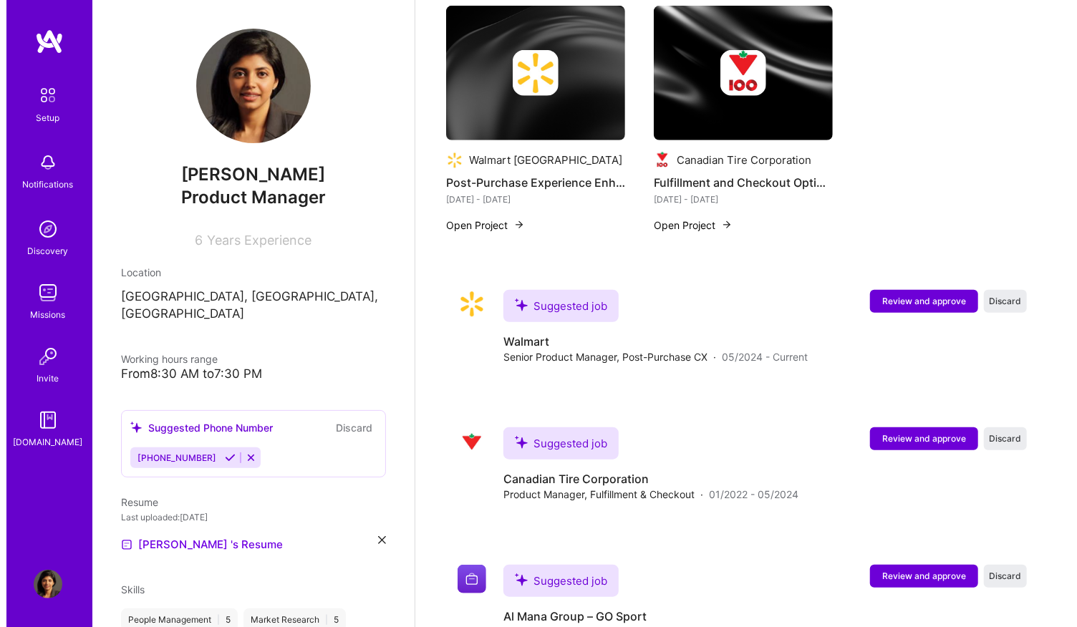
scroll to position [606, 0]
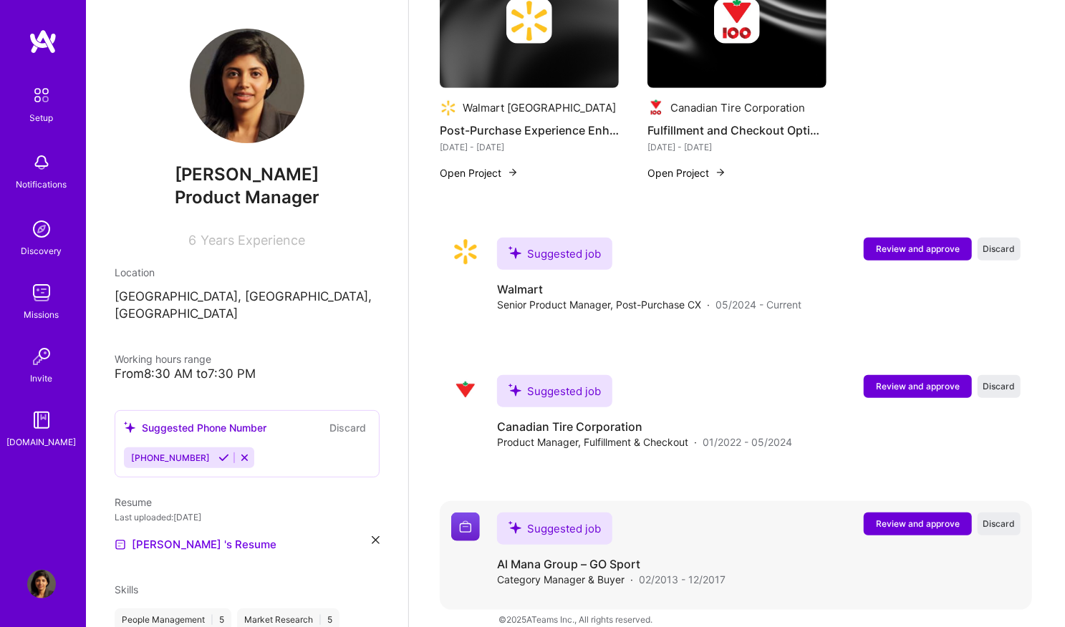
click at [932, 518] on span "Review and approve" at bounding box center [918, 524] width 84 height 12
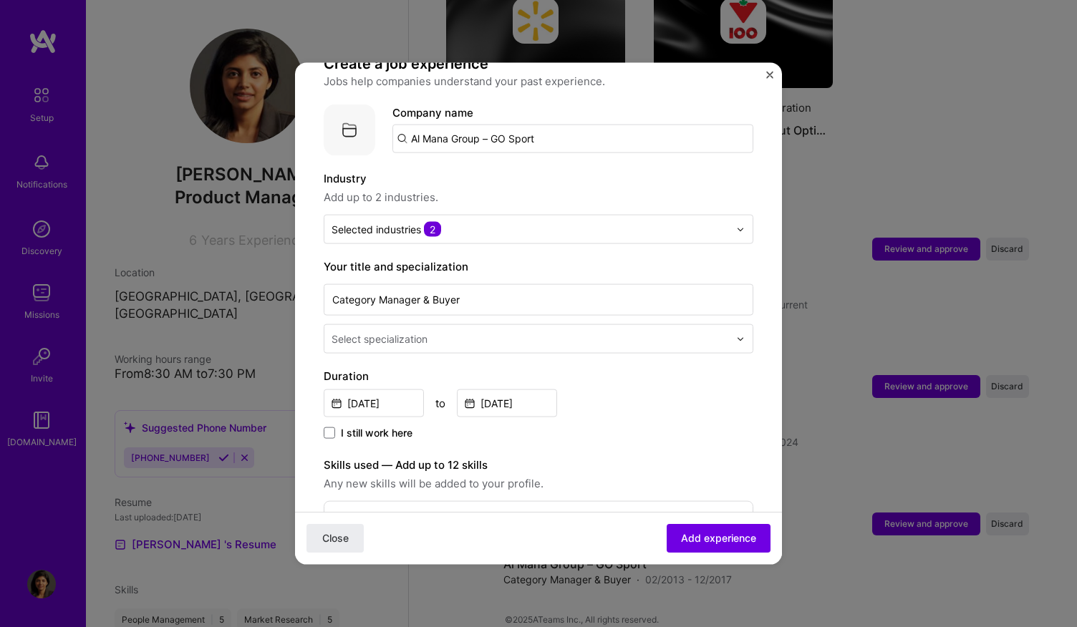
scroll to position [120, 0]
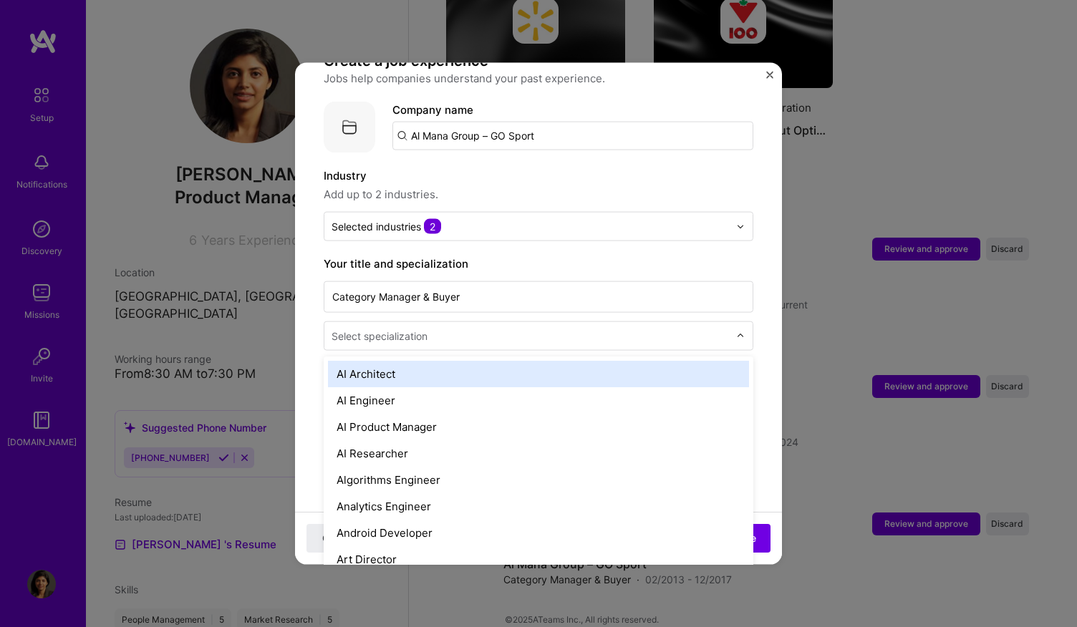
click at [615, 329] on input "text" at bounding box center [532, 336] width 400 height 15
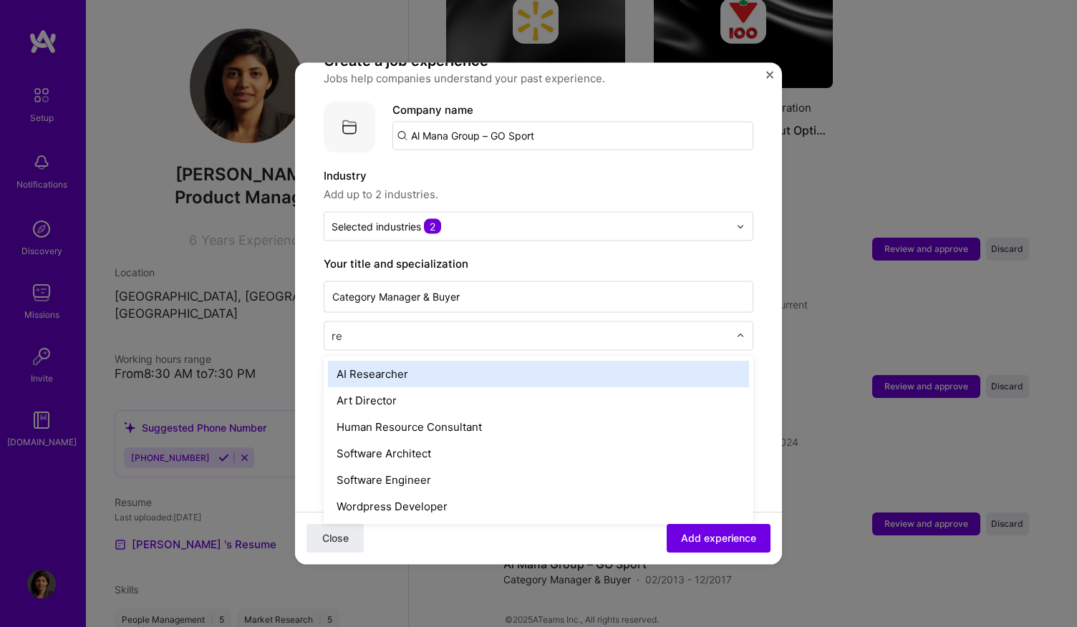
type input "r"
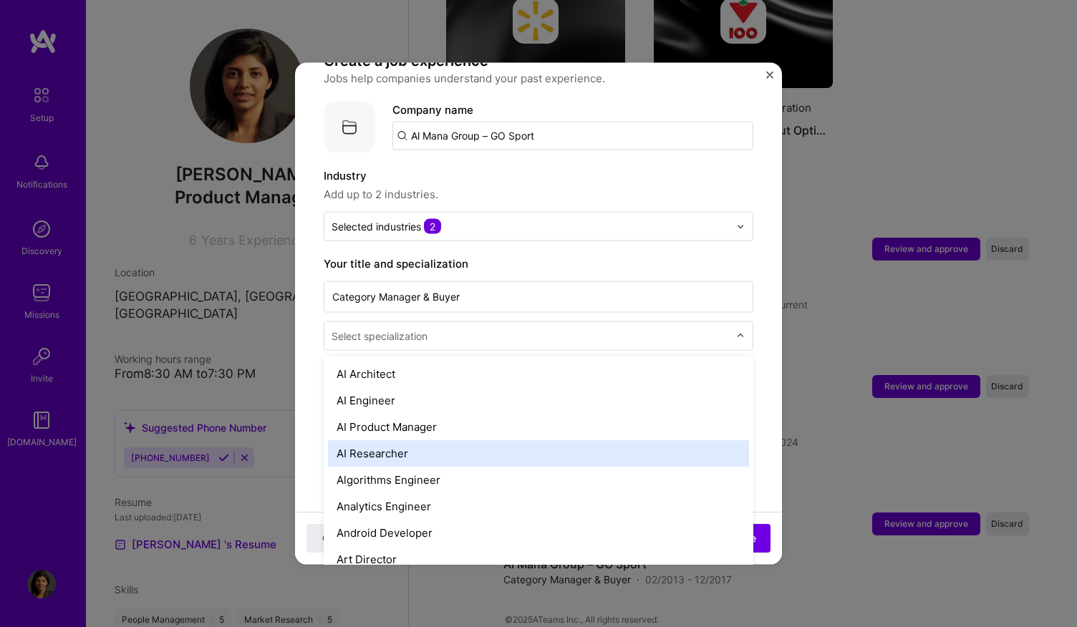
click at [743, 284] on form "Adding suggested job This job is suggested based on your LinkedIn, resume or A.…" at bounding box center [538, 505] width 487 height 1066
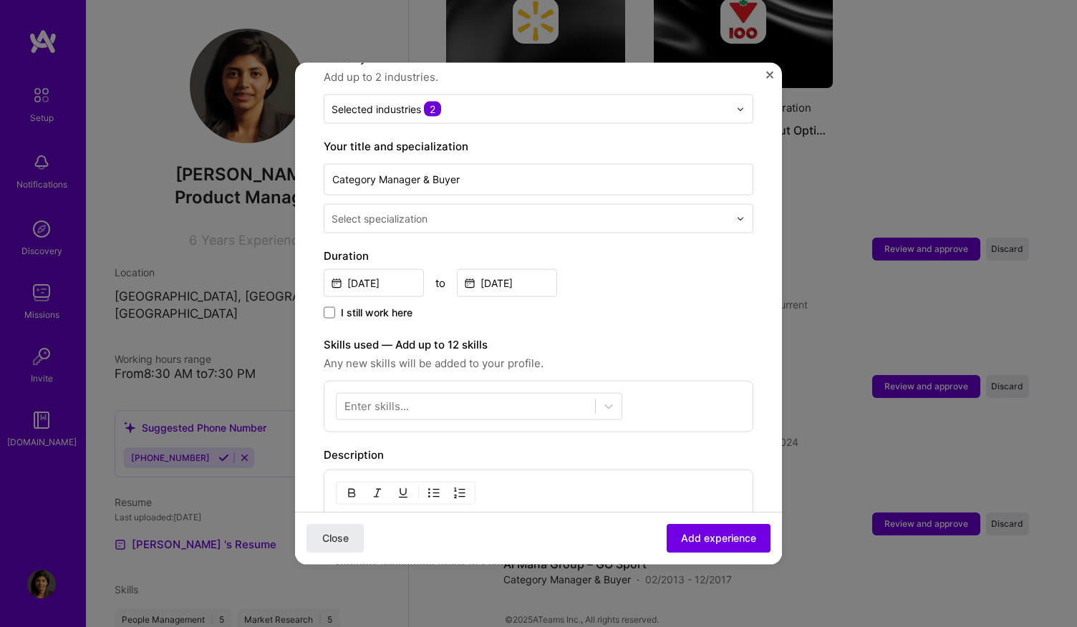
scroll to position [269, 0]
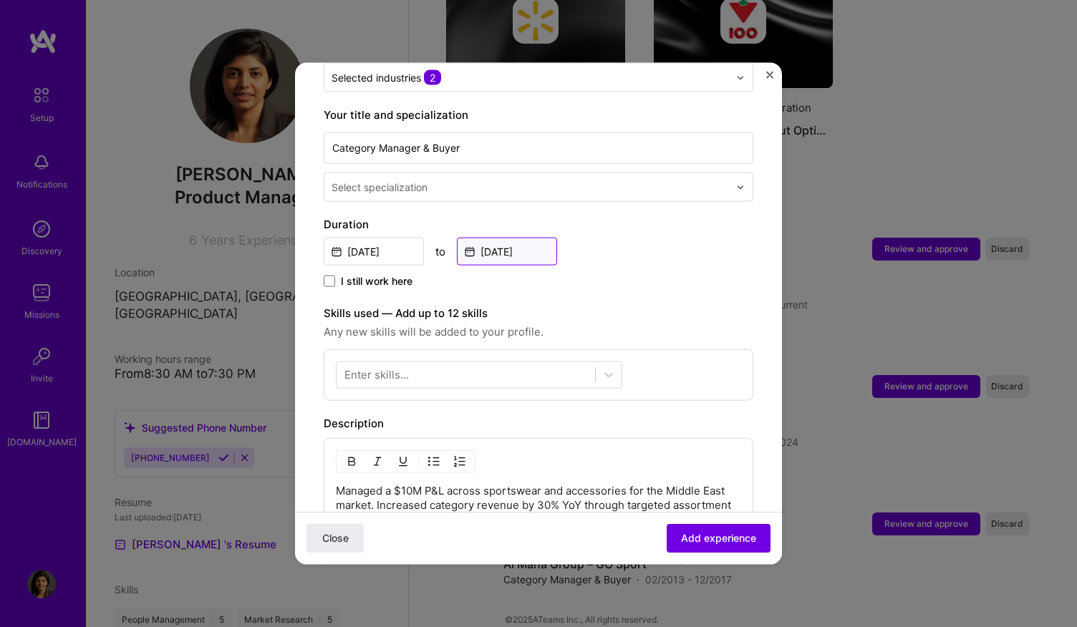
click at [473, 238] on input "Dec, 2017" at bounding box center [507, 252] width 100 height 28
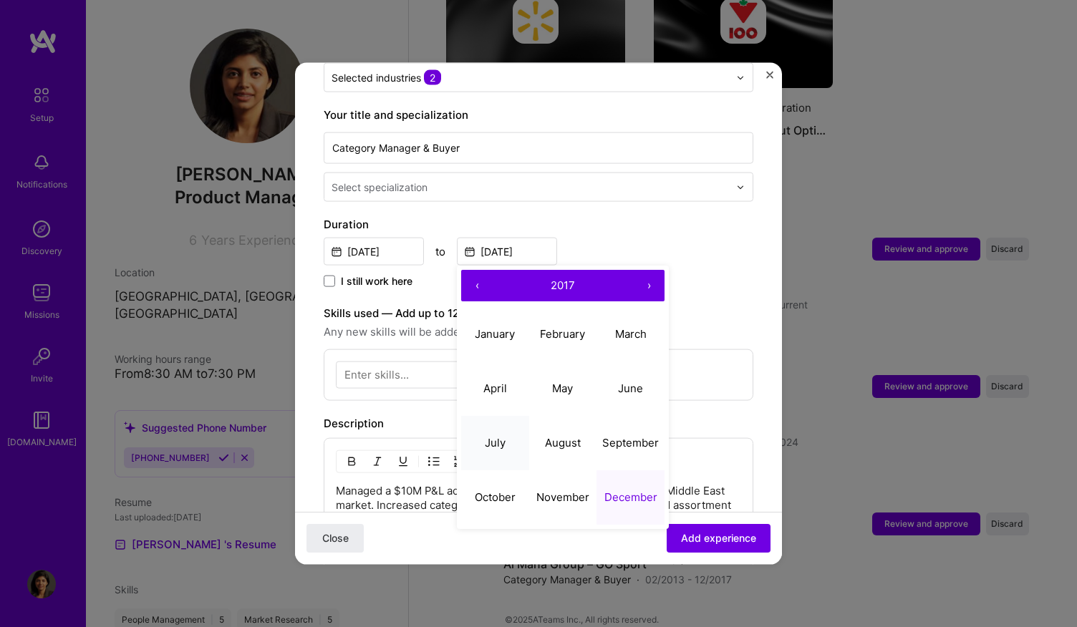
click at [496, 435] on abbr "July" at bounding box center [495, 442] width 21 height 14
type input "Jul, 2017"
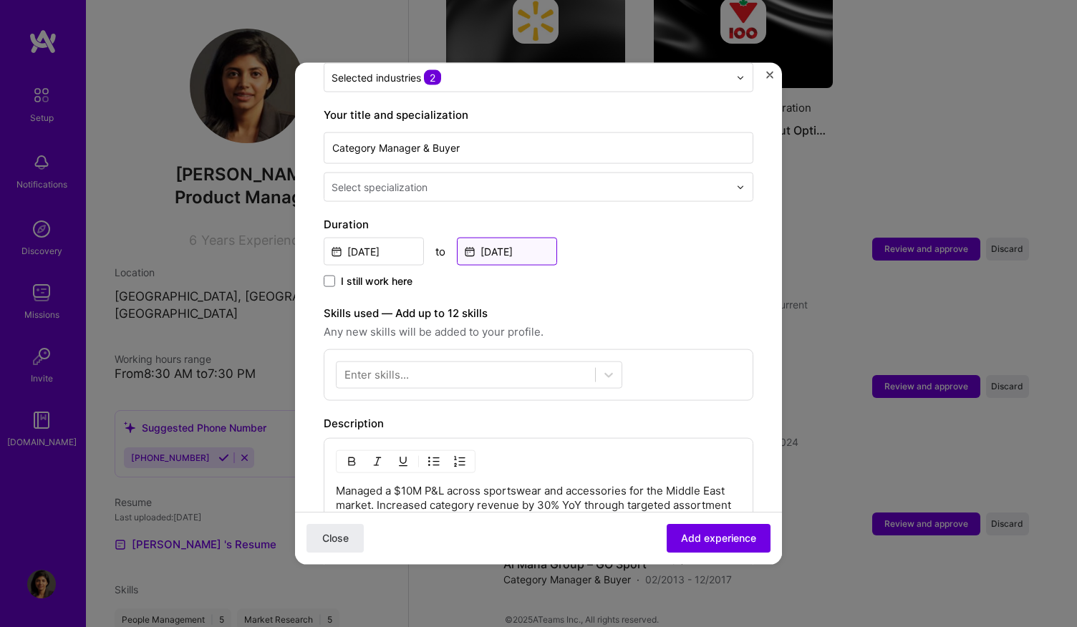
click at [535, 241] on input "Jul, 2017" at bounding box center [507, 252] width 100 height 28
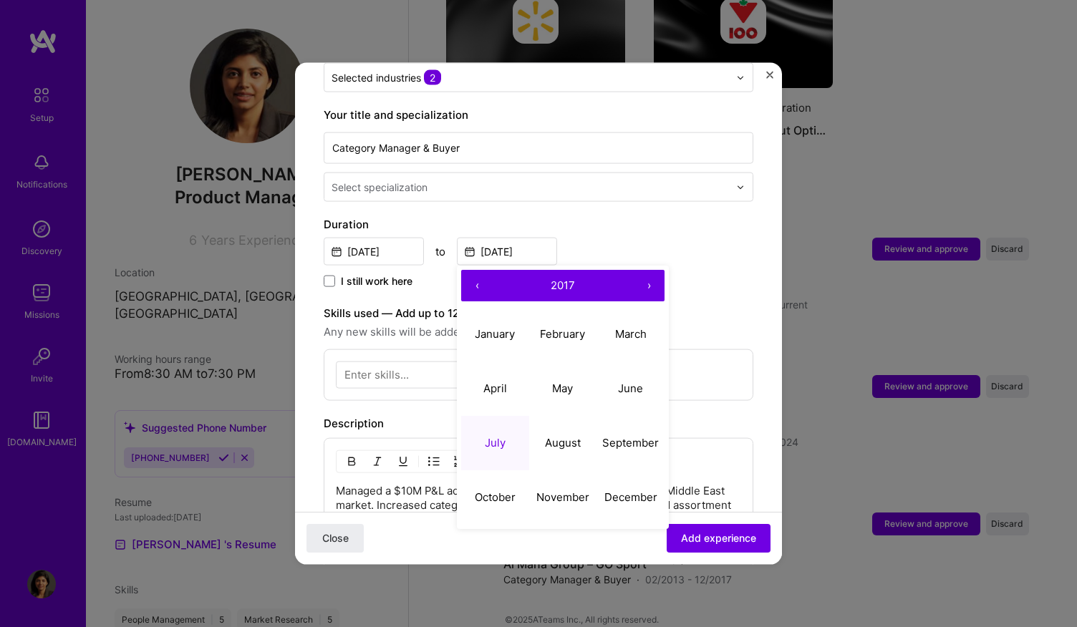
click at [656, 271] on button "›" at bounding box center [649, 286] width 32 height 32
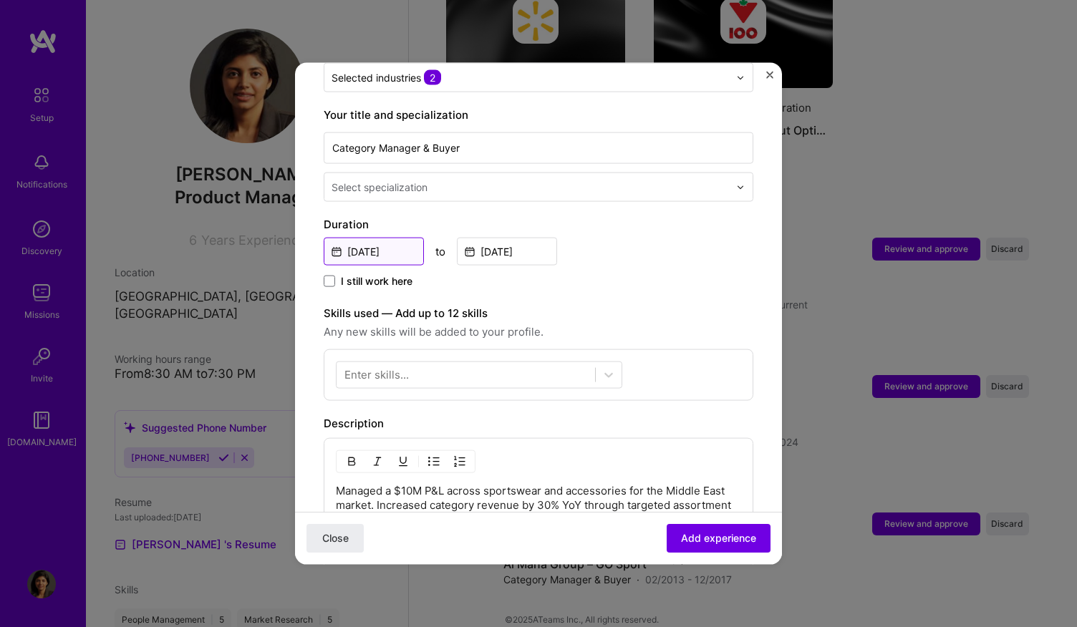
click at [411, 238] on input "Feb, 2013" at bounding box center [374, 252] width 100 height 28
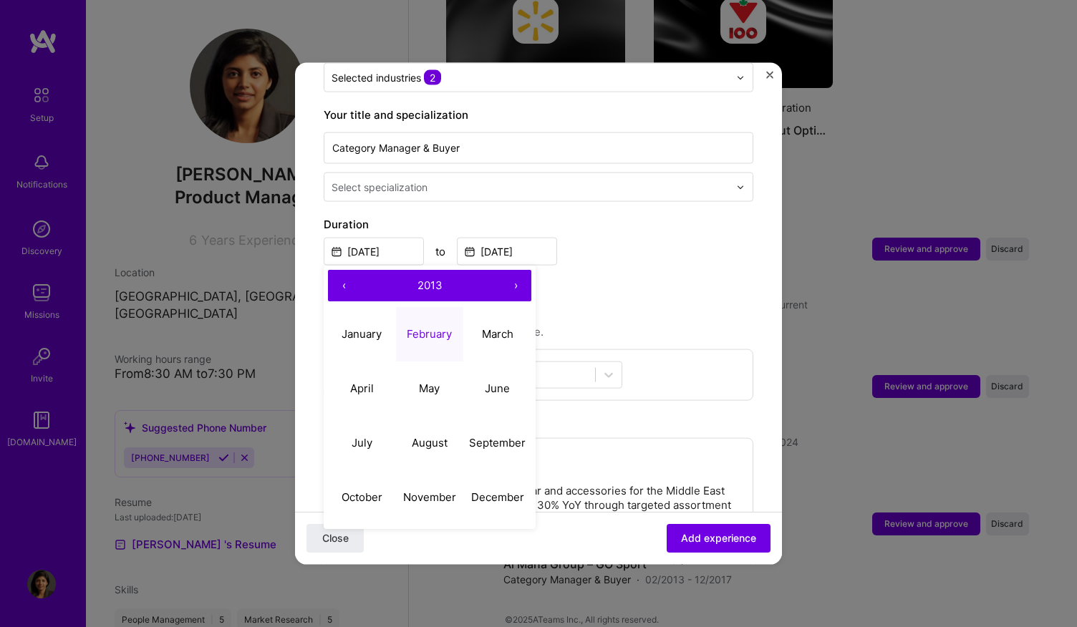
click at [509, 270] on button "›" at bounding box center [516, 286] width 32 height 32
click at [349, 270] on button "‹" at bounding box center [344, 286] width 32 height 32
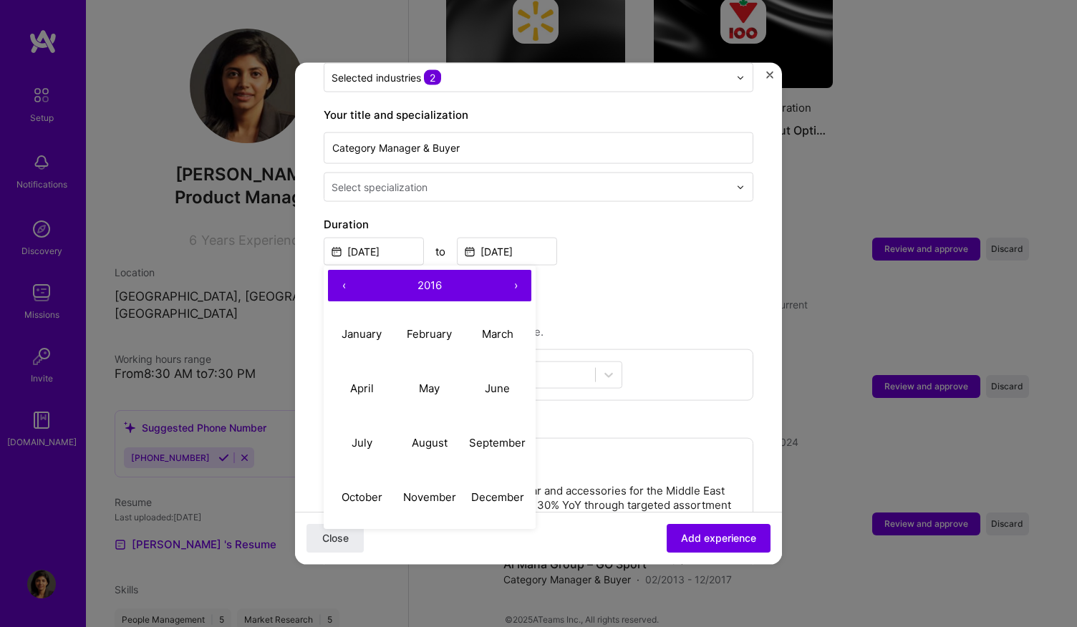
click at [349, 270] on button "‹" at bounding box center [344, 286] width 32 height 32
click at [517, 270] on button "›" at bounding box center [516, 286] width 32 height 32
click at [498, 327] on abbr "March" at bounding box center [498, 334] width 32 height 14
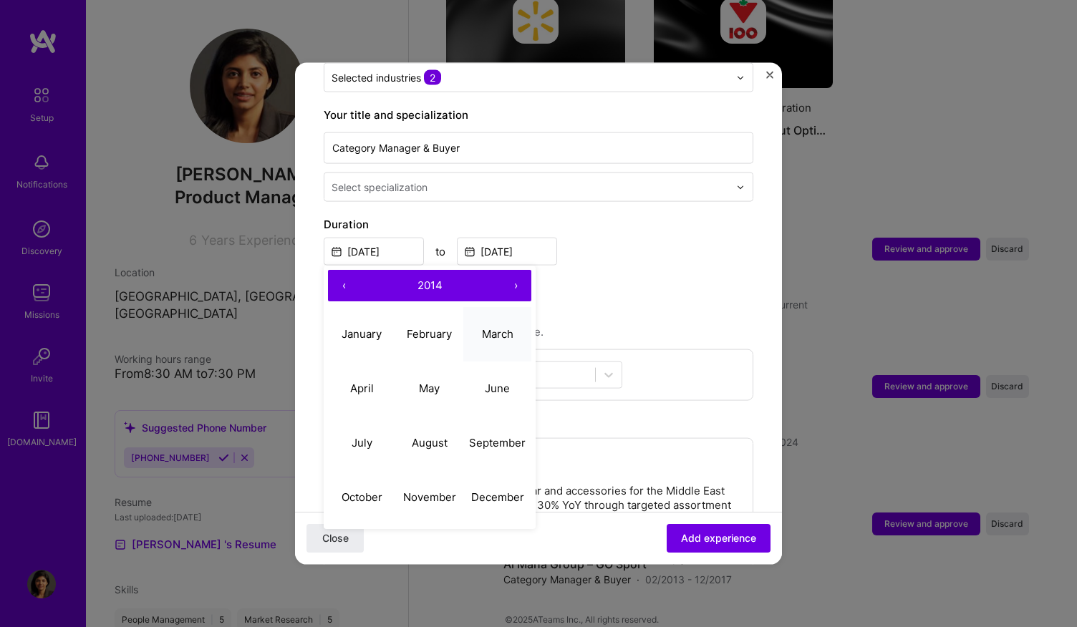
type input "Mar, 2014"
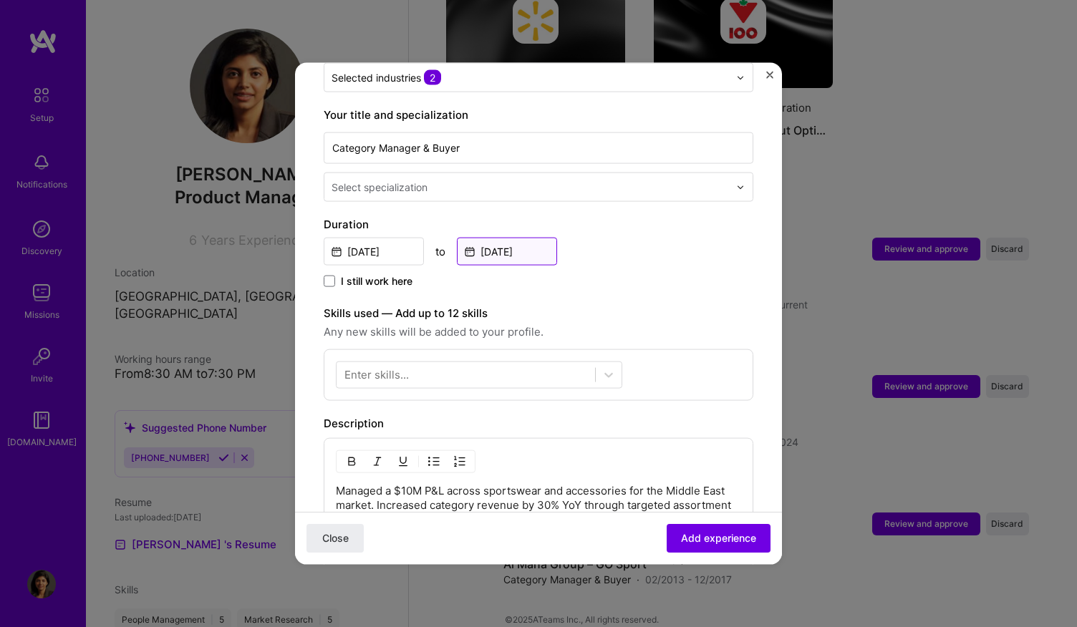
click at [521, 241] on input "Jul, 2017" at bounding box center [507, 252] width 100 height 28
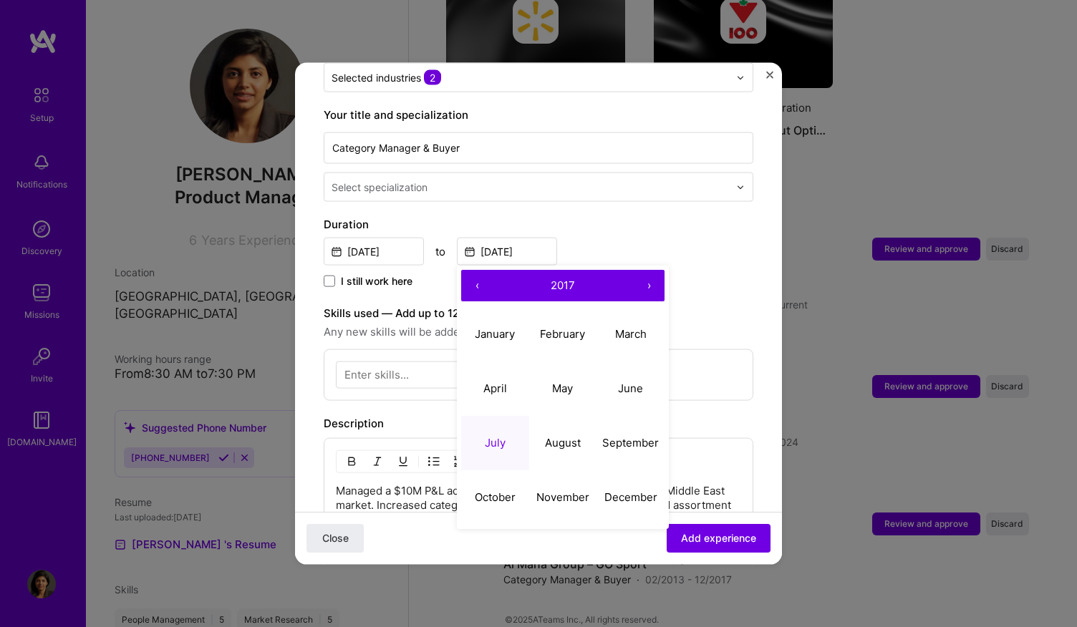
click at [646, 270] on button "›" at bounding box center [649, 286] width 32 height 32
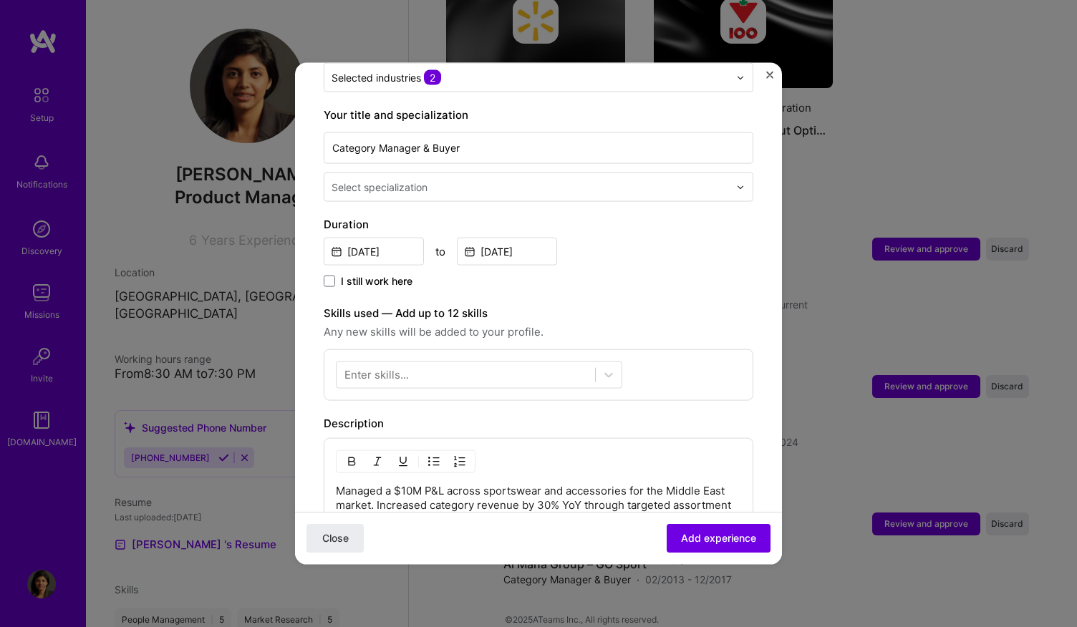
click at [673, 235] on div "Mar, 2014 to Jul, 2017" at bounding box center [539, 250] width 430 height 31
click at [486, 238] on input "Jul, 2017" at bounding box center [507, 252] width 100 height 28
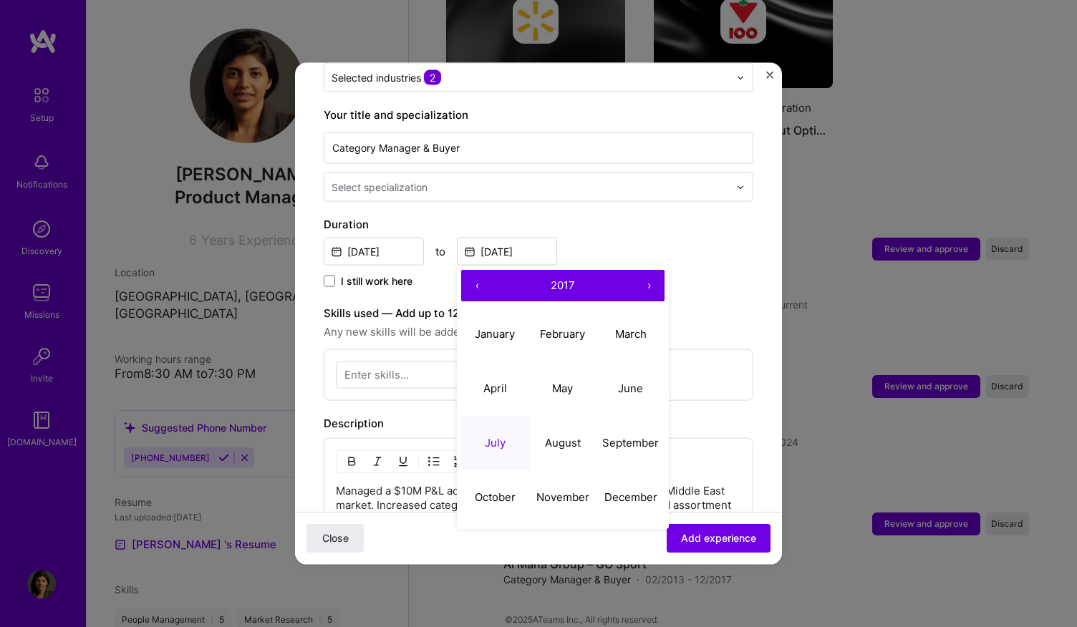
click at [561, 278] on span "2017" at bounding box center [563, 285] width 24 height 14
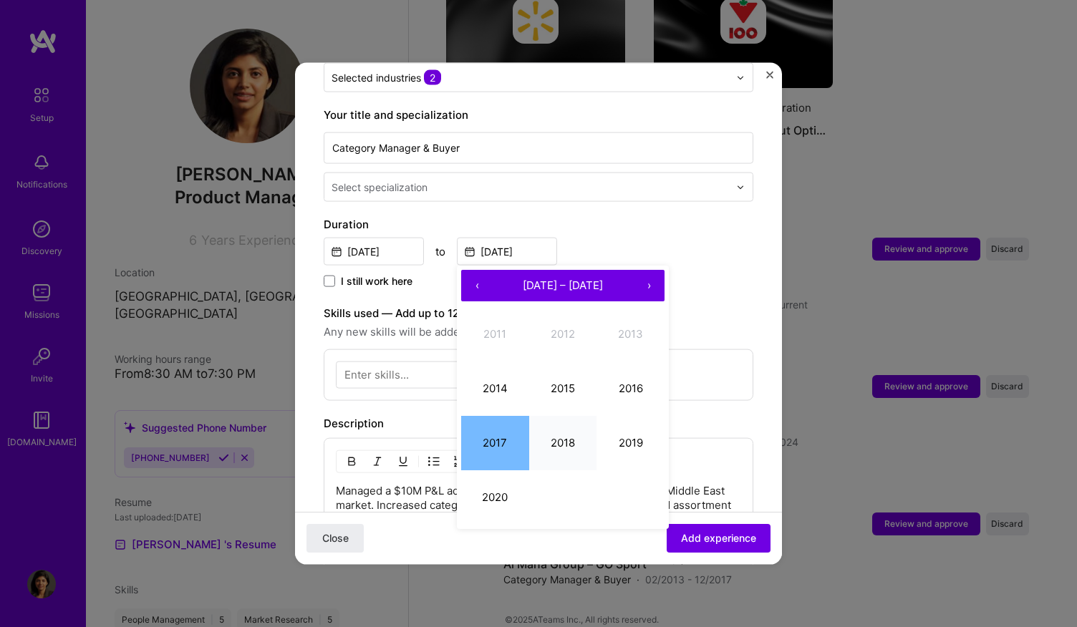
click at [556, 440] on button "2018" at bounding box center [563, 442] width 68 height 54
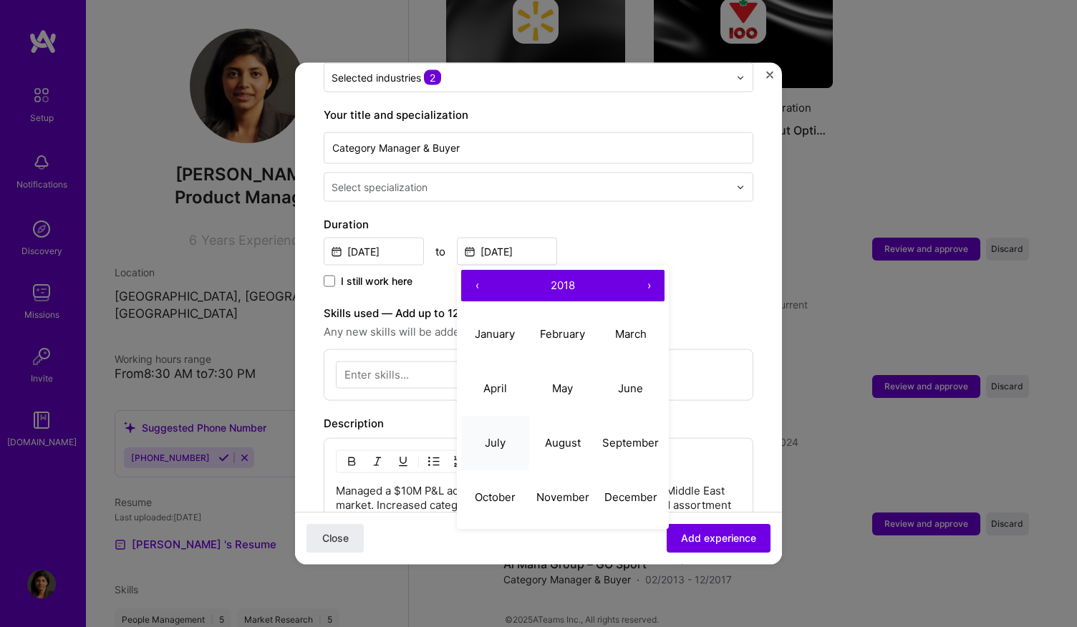
click at [504, 435] on abbr "July" at bounding box center [495, 442] width 21 height 14
type input "Jul, 2018"
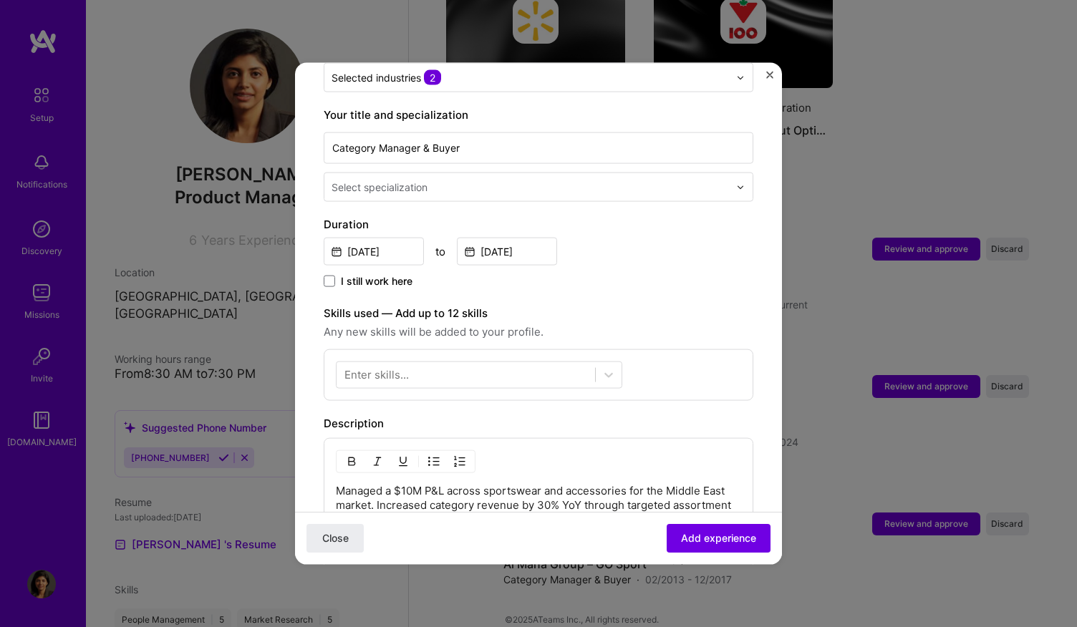
click at [628, 279] on div "Adding suggested job This job is suggested based on your LinkedIn, resume or A.…" at bounding box center [539, 315] width 430 height 985
click at [523, 363] on div at bounding box center [466, 375] width 259 height 24
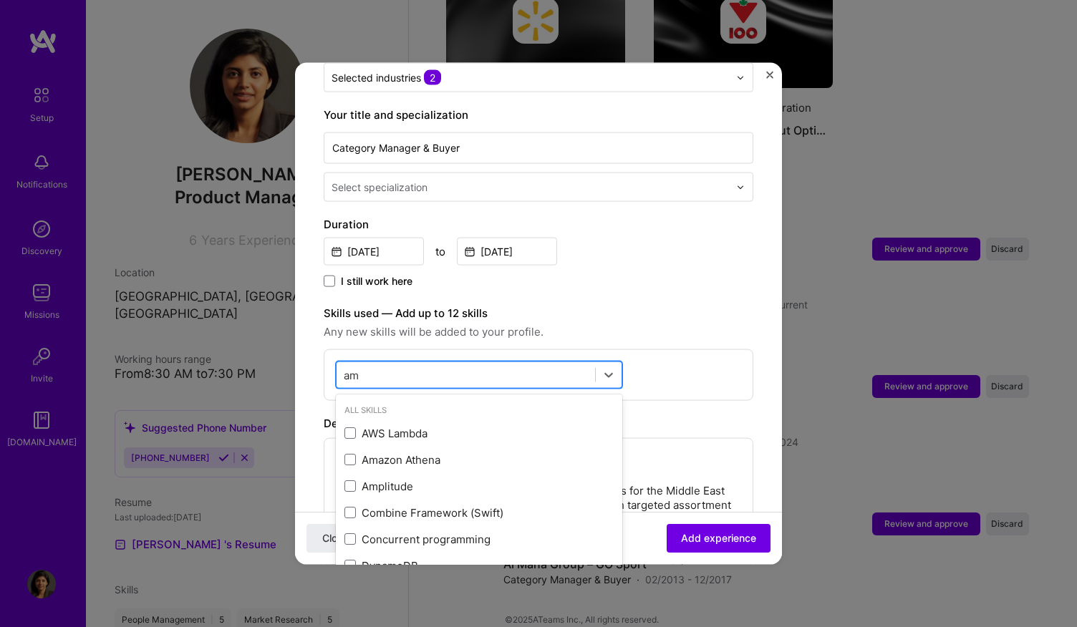
type input "a"
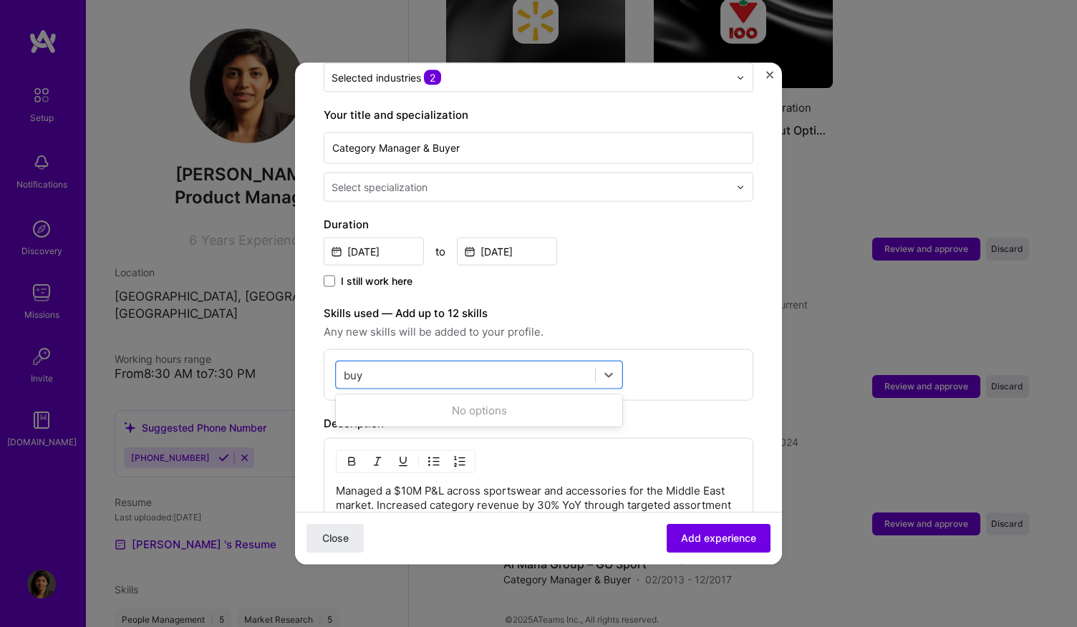
scroll to position [354, 0]
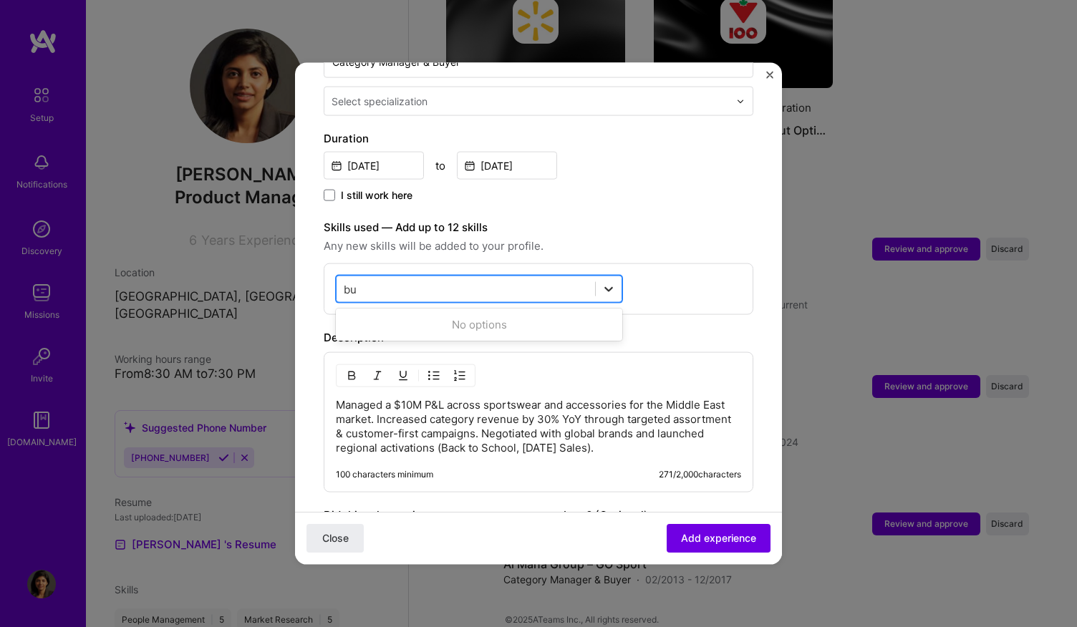
type input "b"
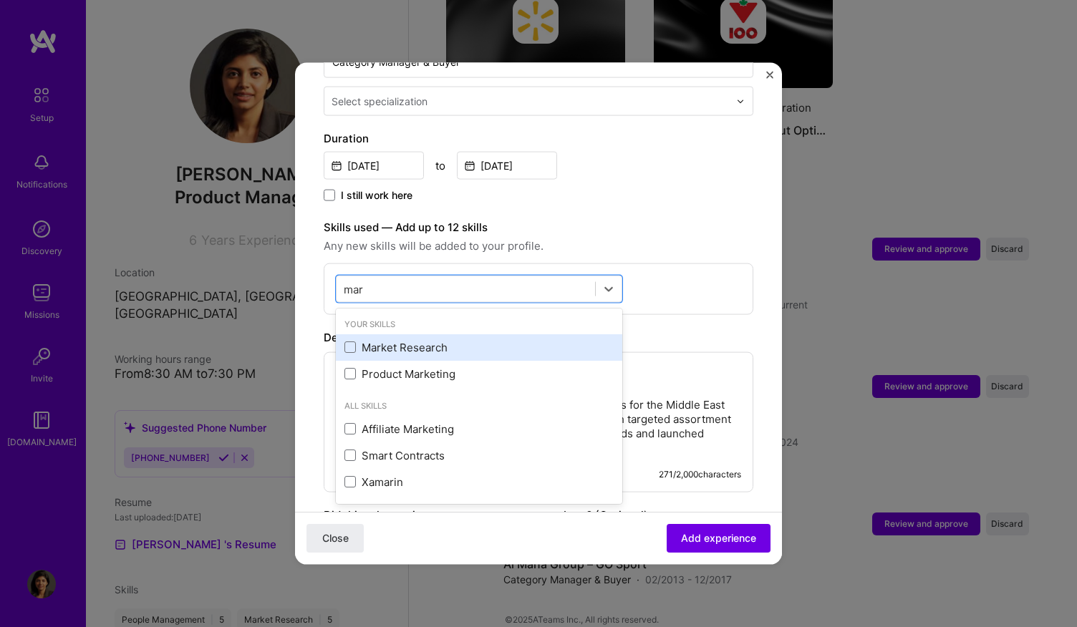
click at [435, 339] on div "Market Research" at bounding box center [478, 346] width 269 height 15
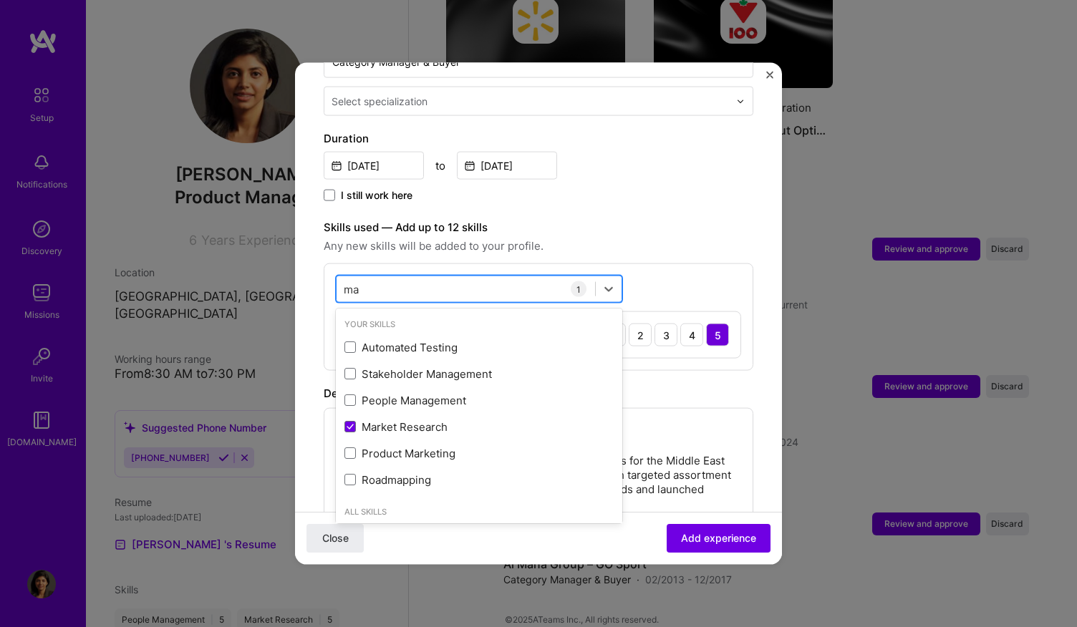
type input "m"
type input "b"
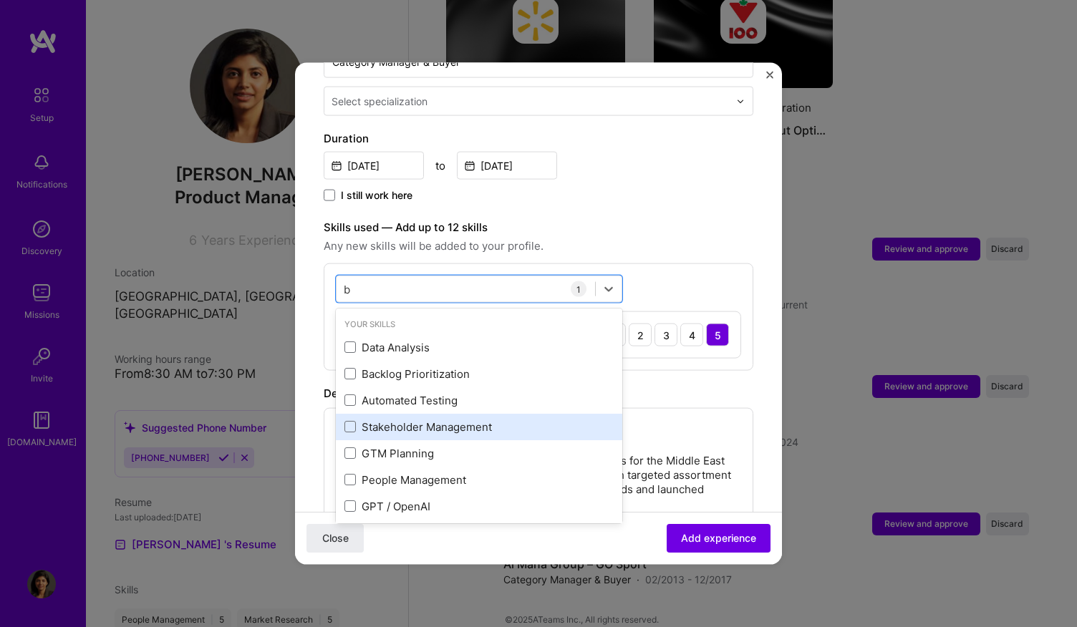
click at [461, 419] on div "Stakeholder Management" at bounding box center [478, 426] width 269 height 15
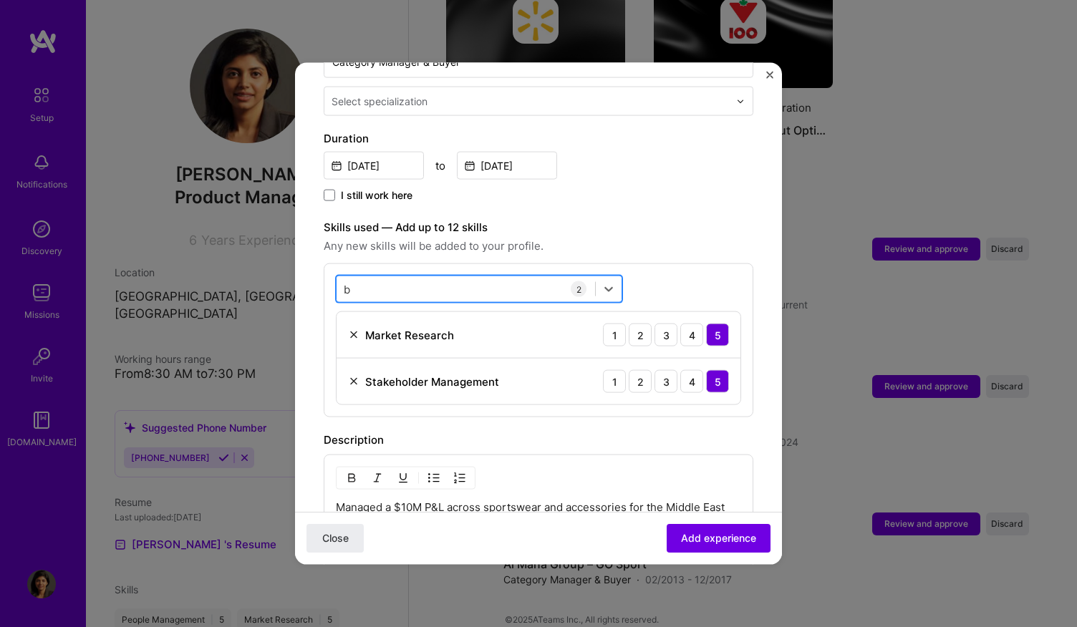
click at [491, 277] on div "b b" at bounding box center [466, 289] width 259 height 24
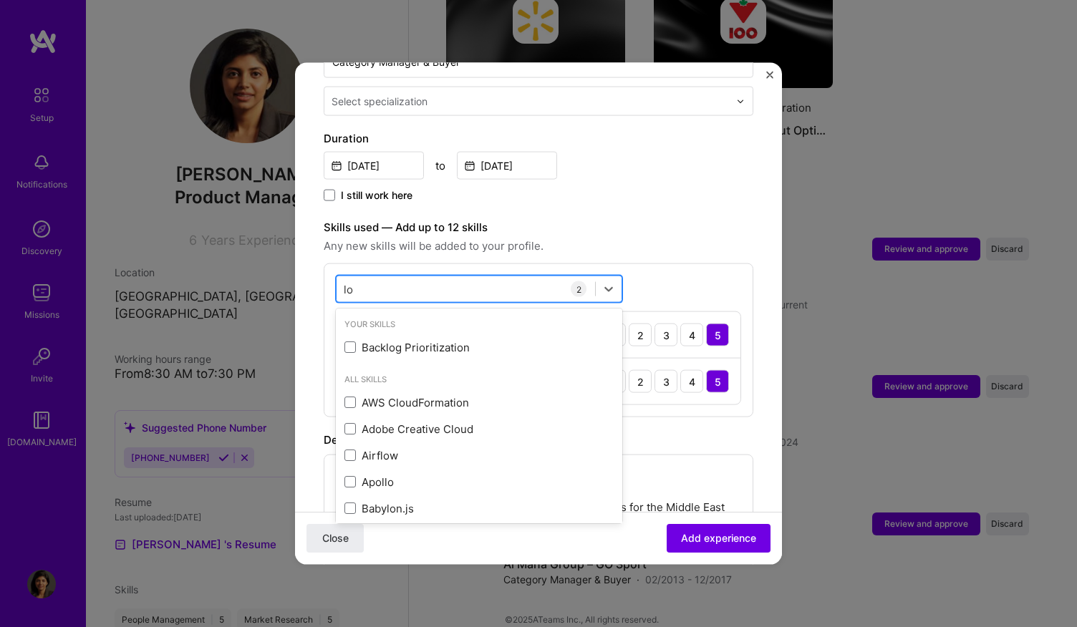
type input "l"
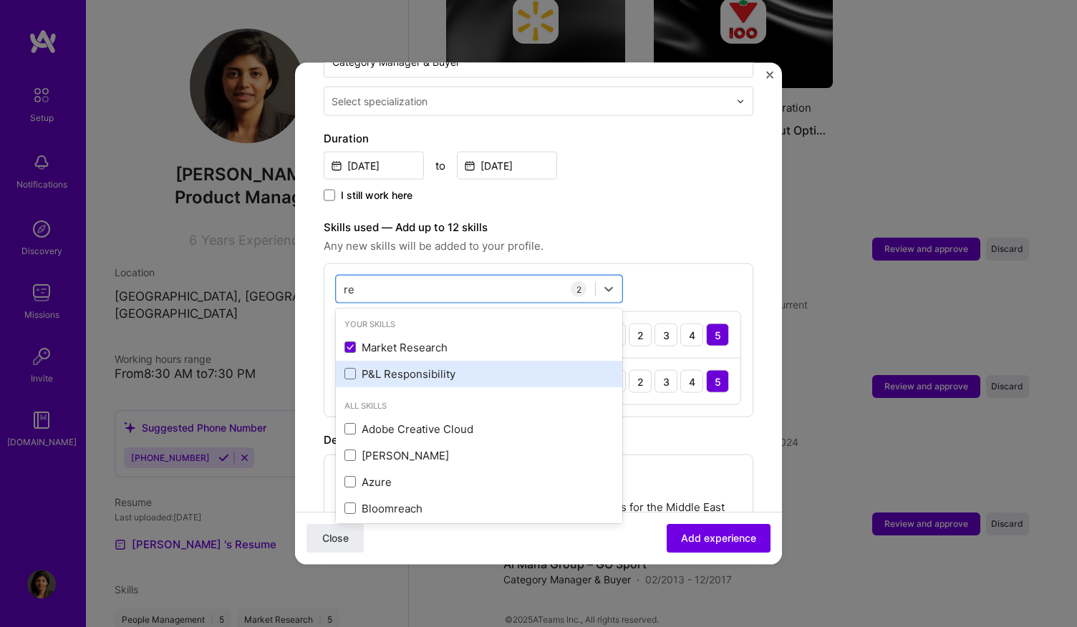
click at [453, 366] on div "P&L Responsibility" at bounding box center [478, 373] width 269 height 15
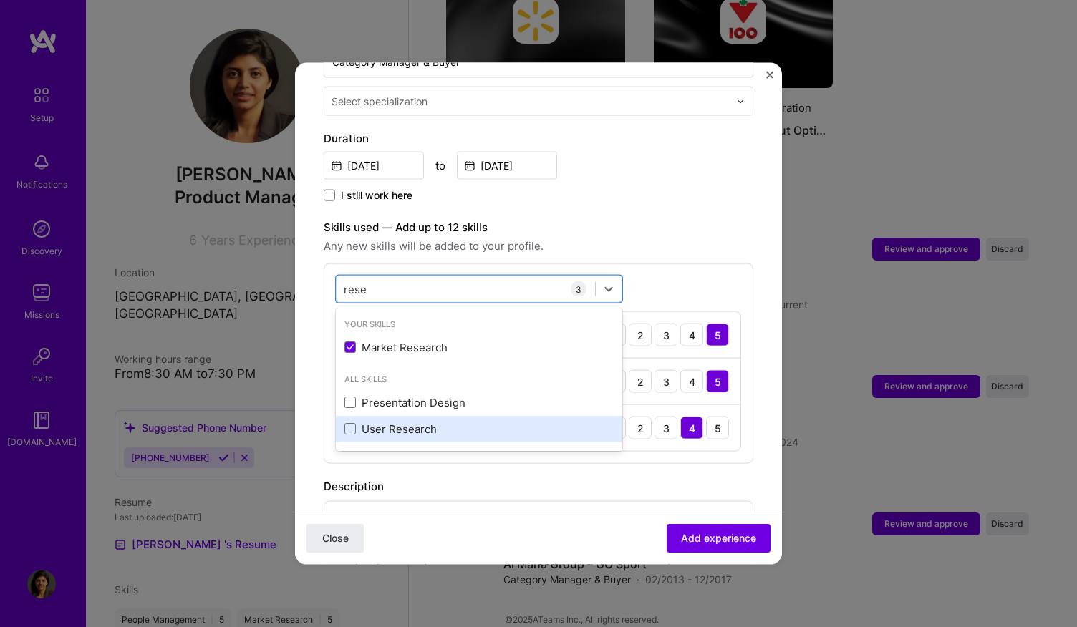
click at [443, 421] on div "User Research" at bounding box center [478, 428] width 269 height 15
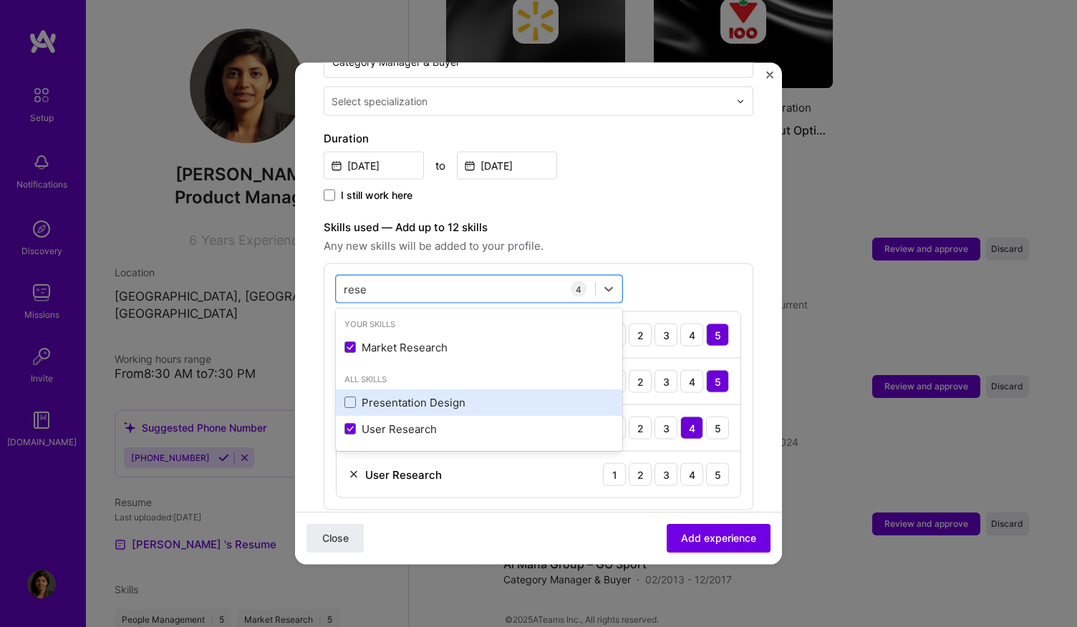
click at [465, 395] on div "Presentation Design" at bounding box center [478, 402] width 269 height 15
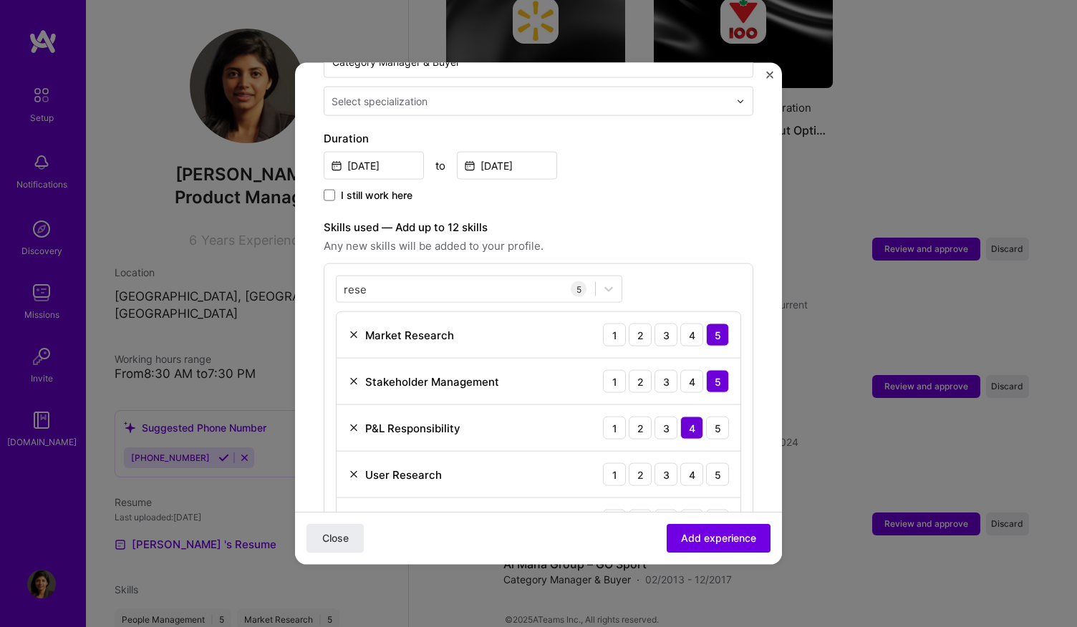
click at [632, 238] on span "Any new skills will be added to your profile." at bounding box center [539, 246] width 430 height 17
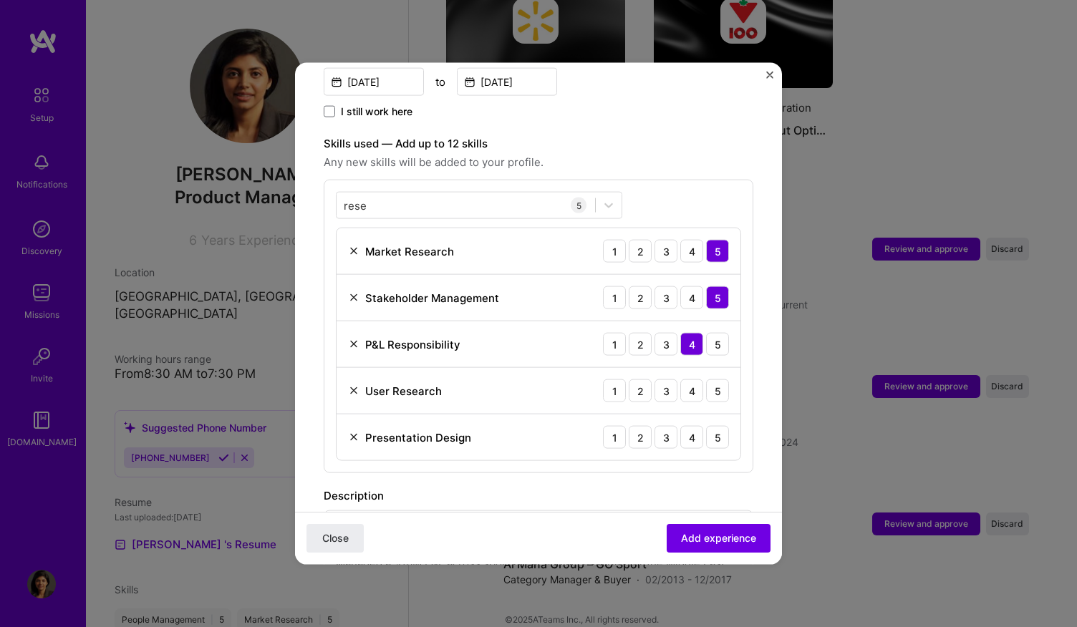
scroll to position [439, 0]
click at [533, 193] on div "rese rese" at bounding box center [466, 205] width 259 height 24
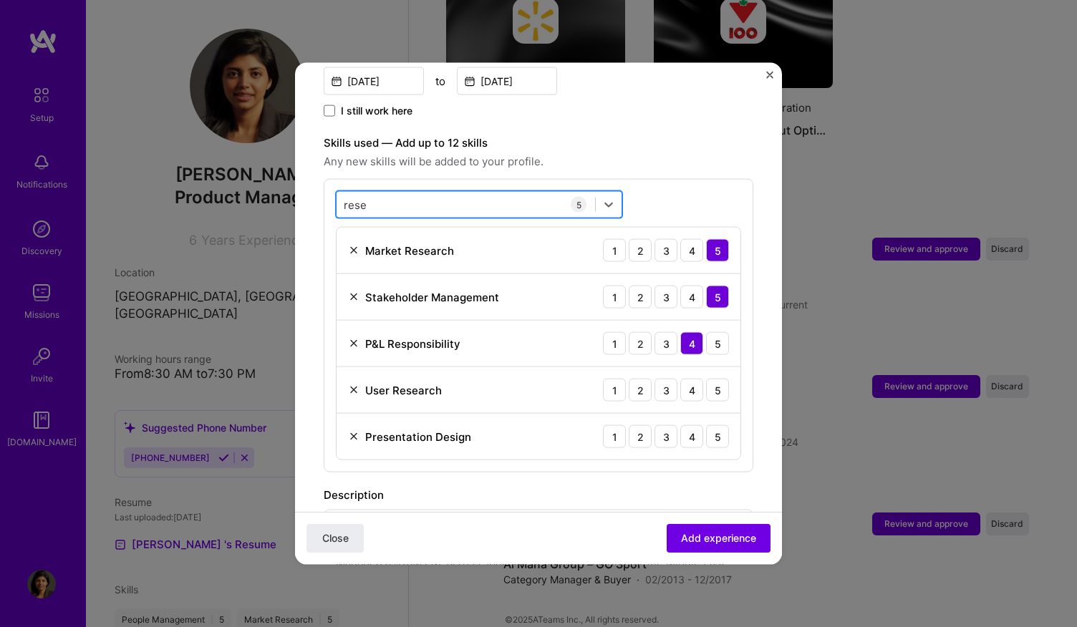
click at [533, 193] on div "rese rese" at bounding box center [466, 205] width 259 height 24
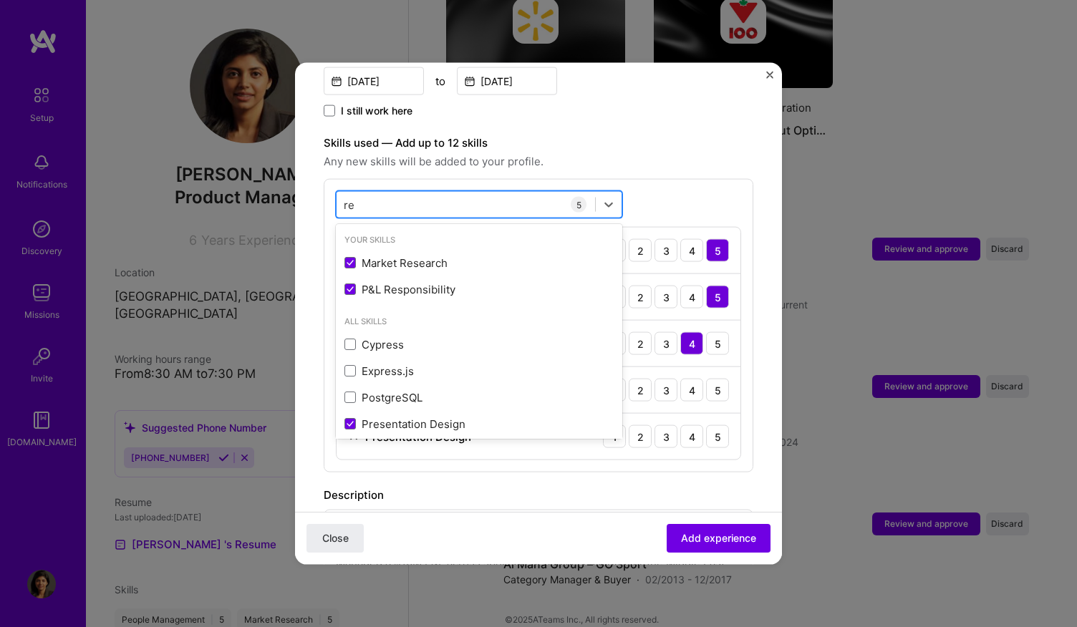
type input "r"
type input "i"
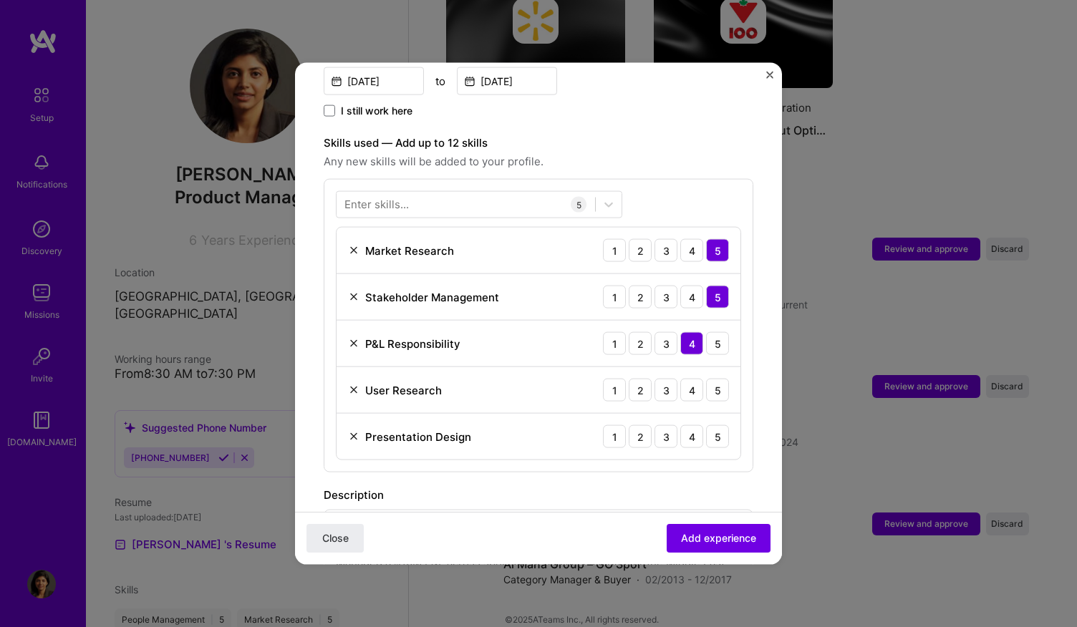
click at [653, 179] on div "Enter skills... 5 Market Research 1 2 3 4 5 Stakeholder Management 1 2 3 4 5 P&…" at bounding box center [539, 326] width 430 height 294
click at [655, 379] on div "3" at bounding box center [666, 390] width 23 height 23
click at [707, 425] on div "5" at bounding box center [717, 436] width 23 height 23
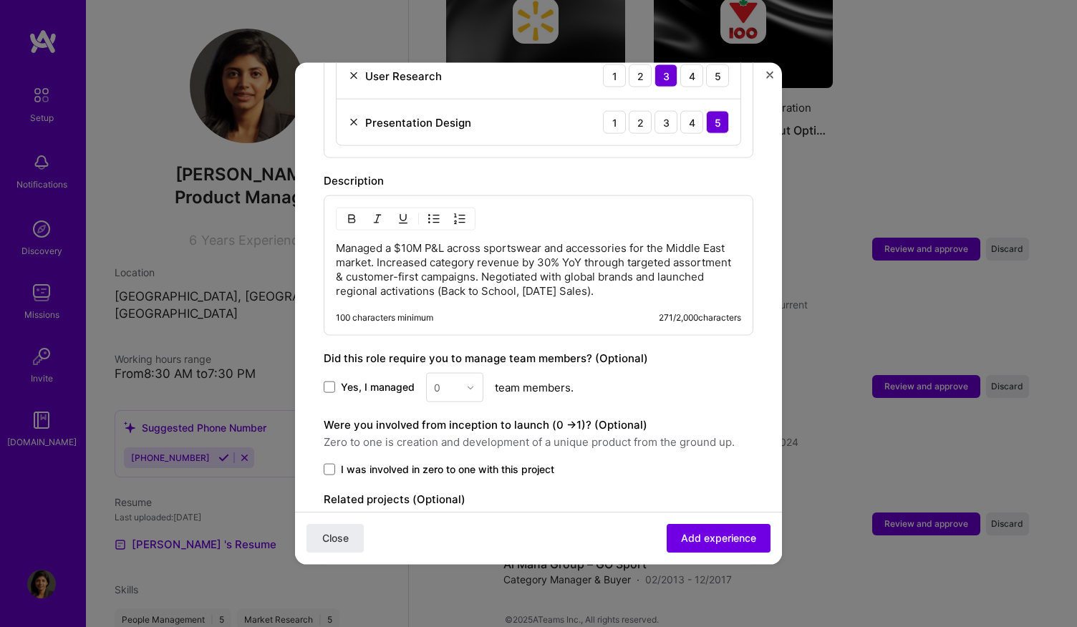
scroll to position [814, 0]
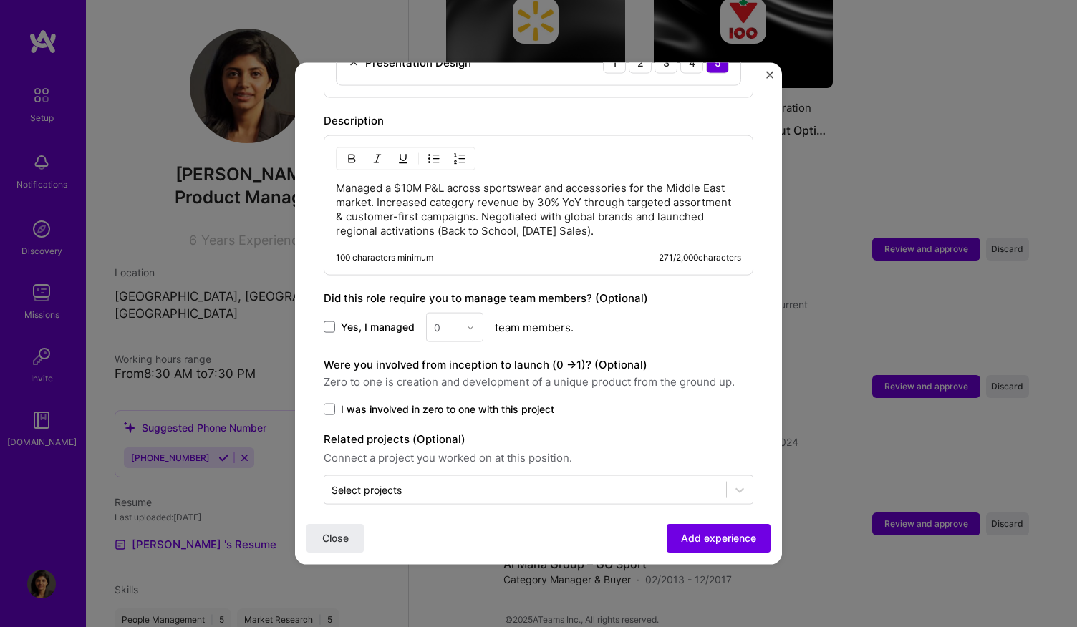
click at [463, 313] on div "0" at bounding box center [454, 327] width 57 height 29
click at [438, 313] on div "0" at bounding box center [454, 327] width 57 height 29
click at [328, 322] on span at bounding box center [329, 327] width 11 height 11
click at [0, 0] on input "Yes, I managed" at bounding box center [0, 0] width 0 height 0
click at [457, 319] on div at bounding box center [446, 328] width 25 height 18
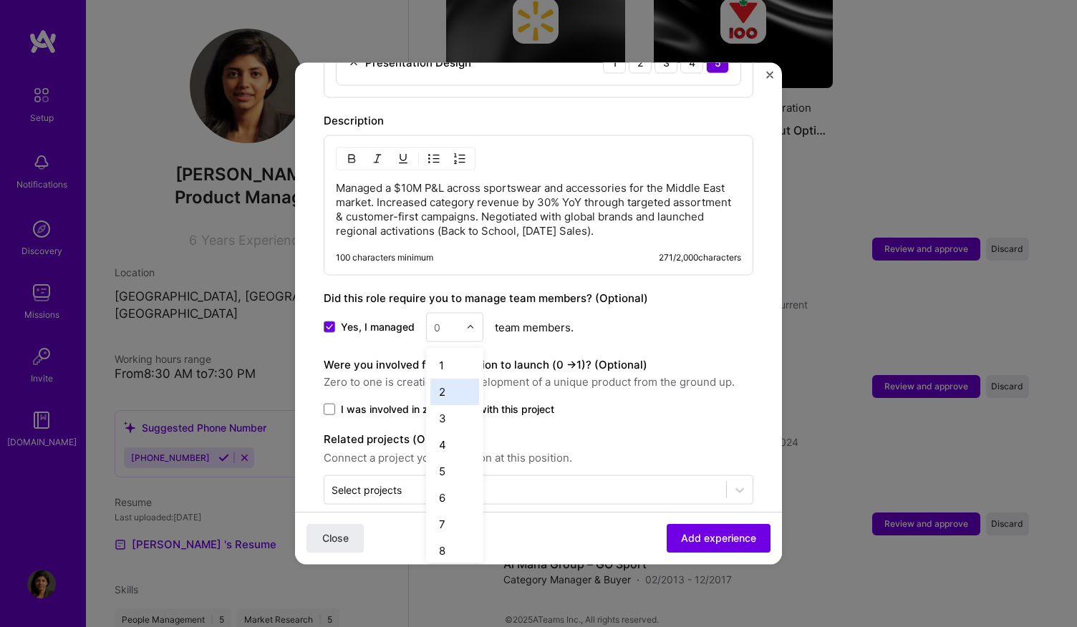
click at [438, 379] on div "2" at bounding box center [454, 392] width 49 height 26
click at [622, 313] on div "Yes, I managed 2 team members." at bounding box center [539, 327] width 430 height 29
click at [681, 534] on span "Add experience" at bounding box center [718, 538] width 75 height 14
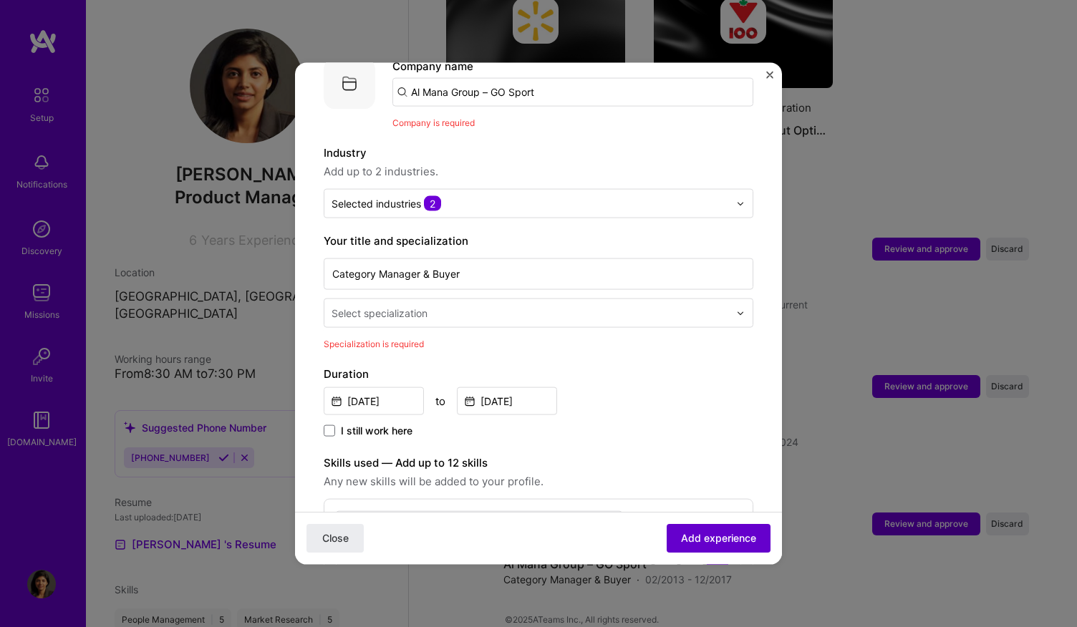
scroll to position [143, 0]
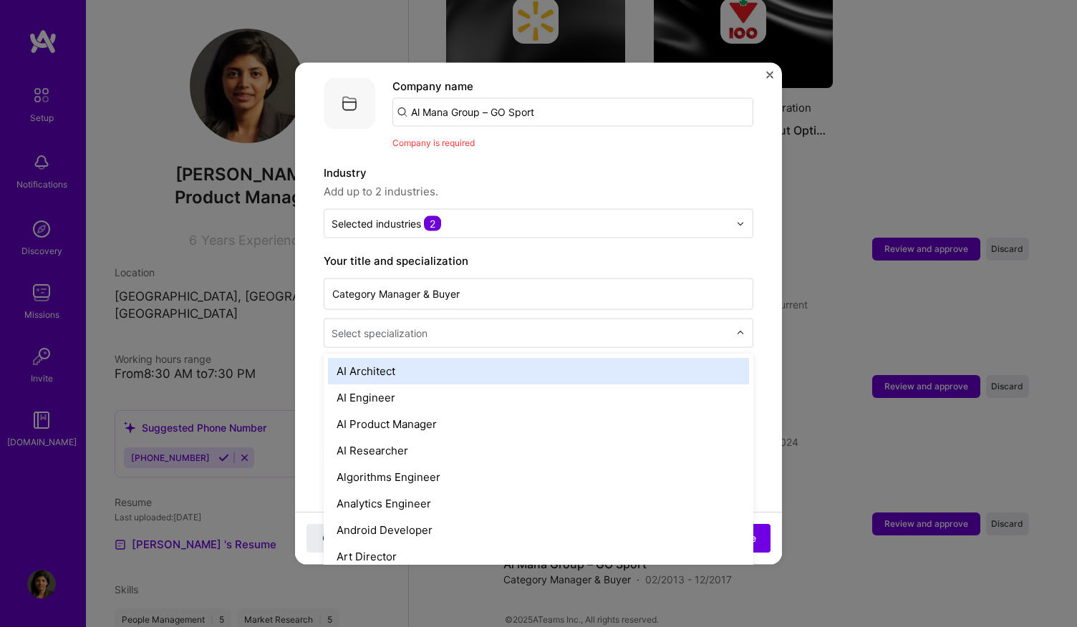
click at [560, 326] on input "text" at bounding box center [532, 333] width 400 height 15
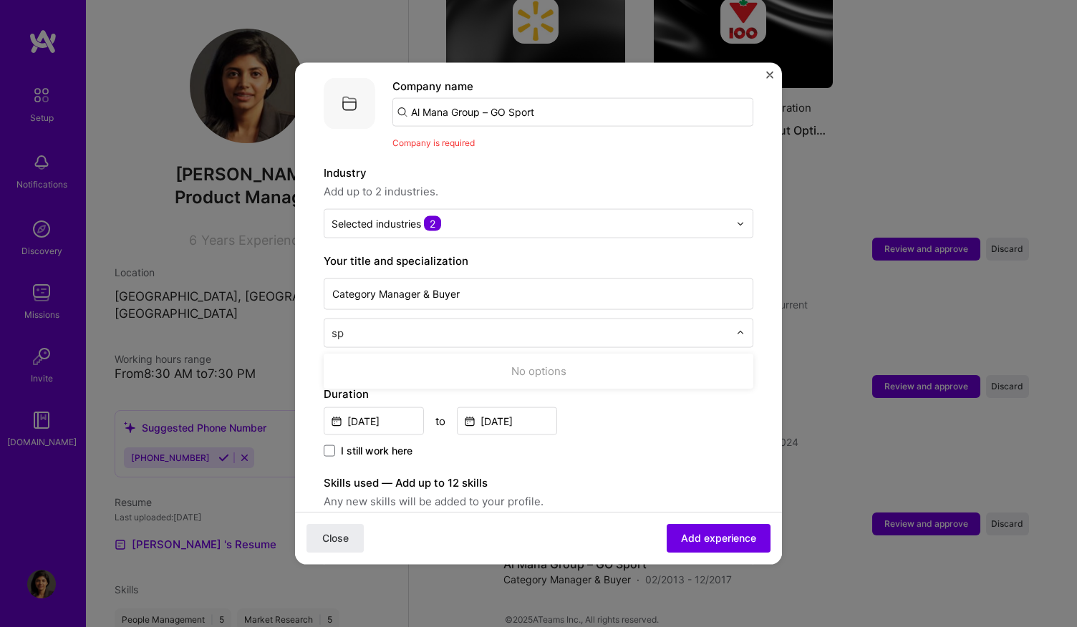
type input "s"
type input "Sports"
click at [705, 135] on div "Company is required" at bounding box center [572, 142] width 361 height 15
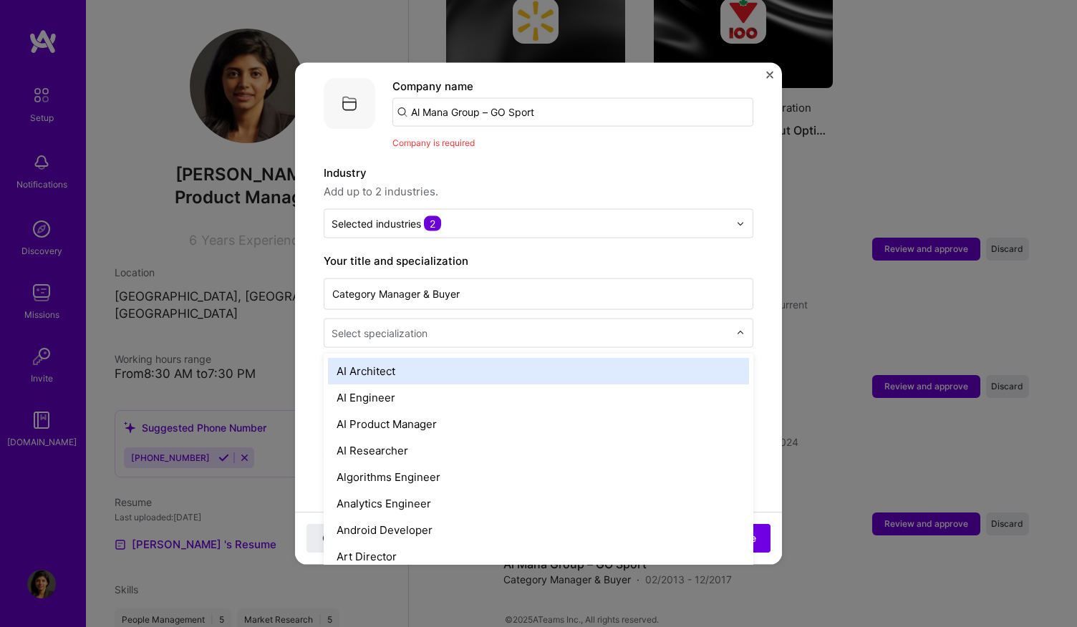
click at [580, 326] on input "text" at bounding box center [532, 333] width 400 height 15
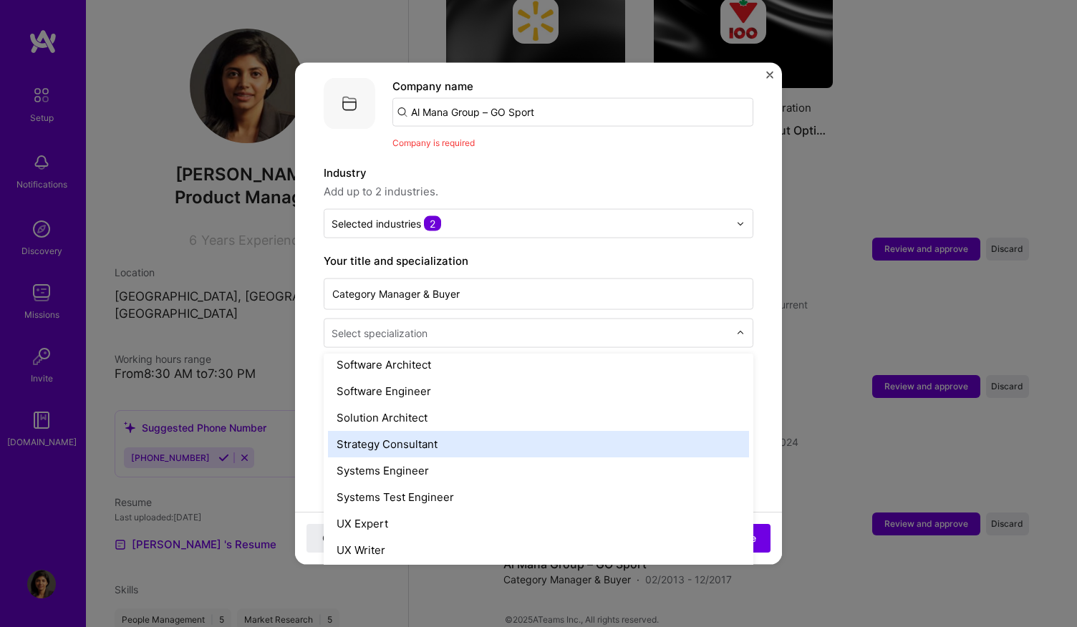
scroll to position [1649, 0]
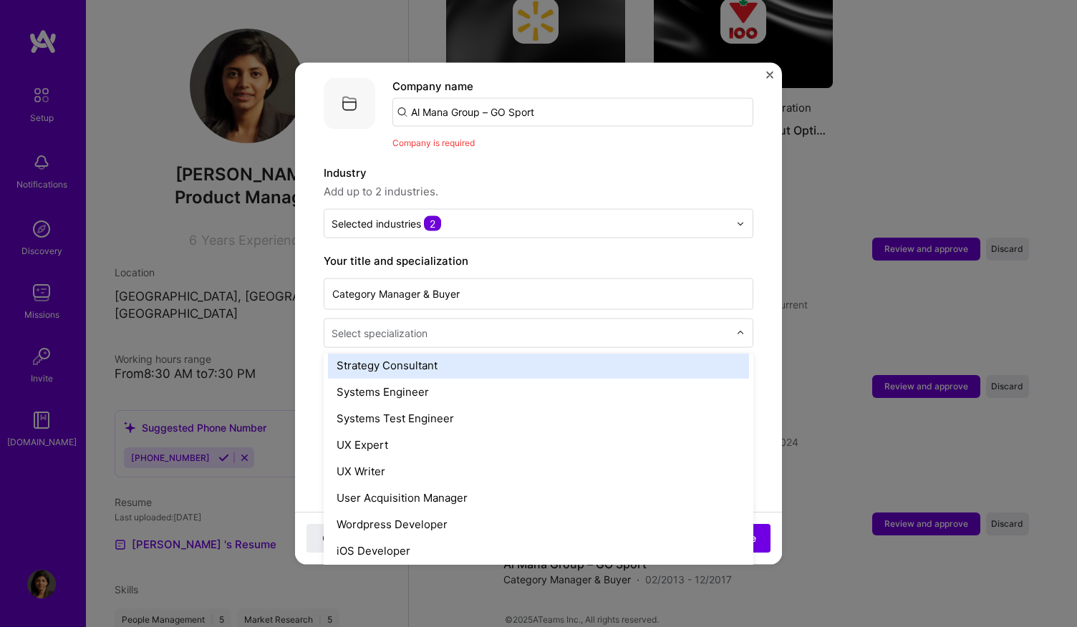
click at [565, 354] on div "Strategy Consultant" at bounding box center [538, 365] width 421 height 26
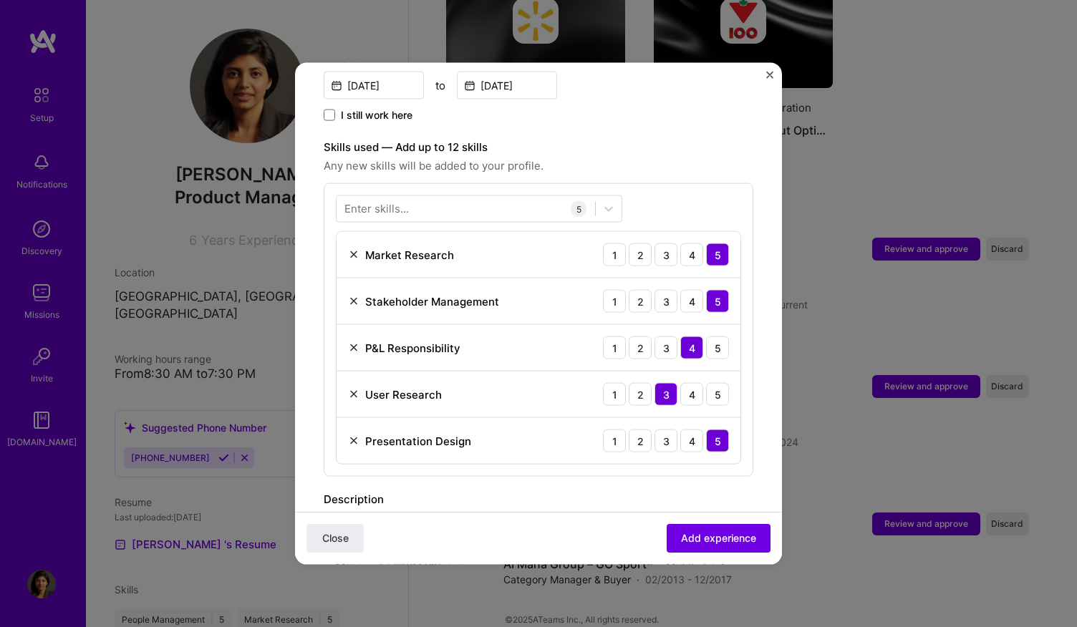
scroll to position [834, 0]
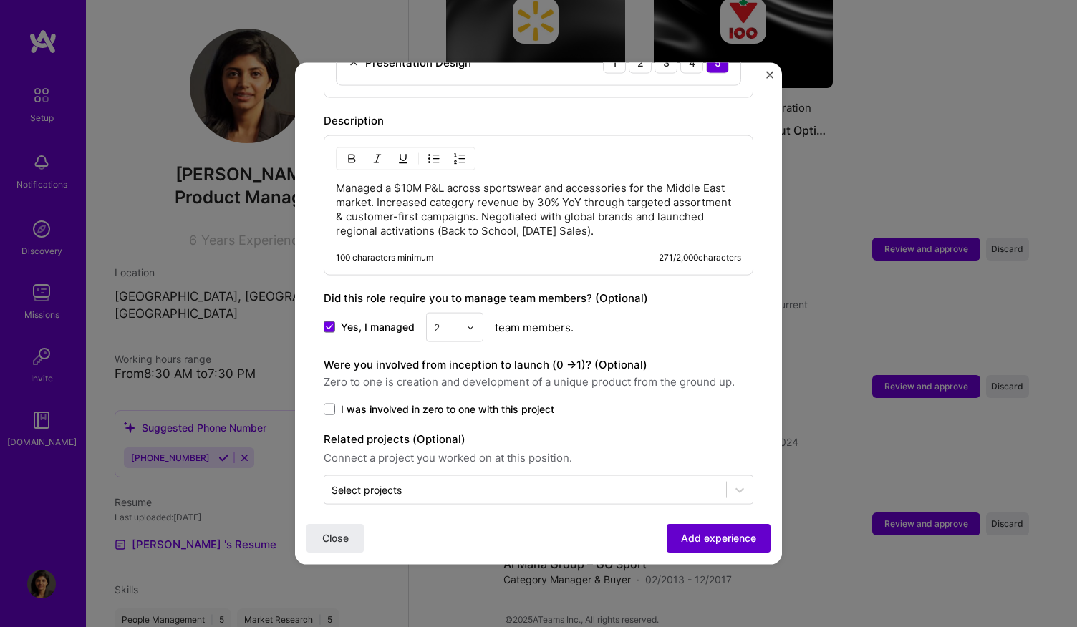
click at [719, 534] on span "Add experience" at bounding box center [718, 538] width 75 height 14
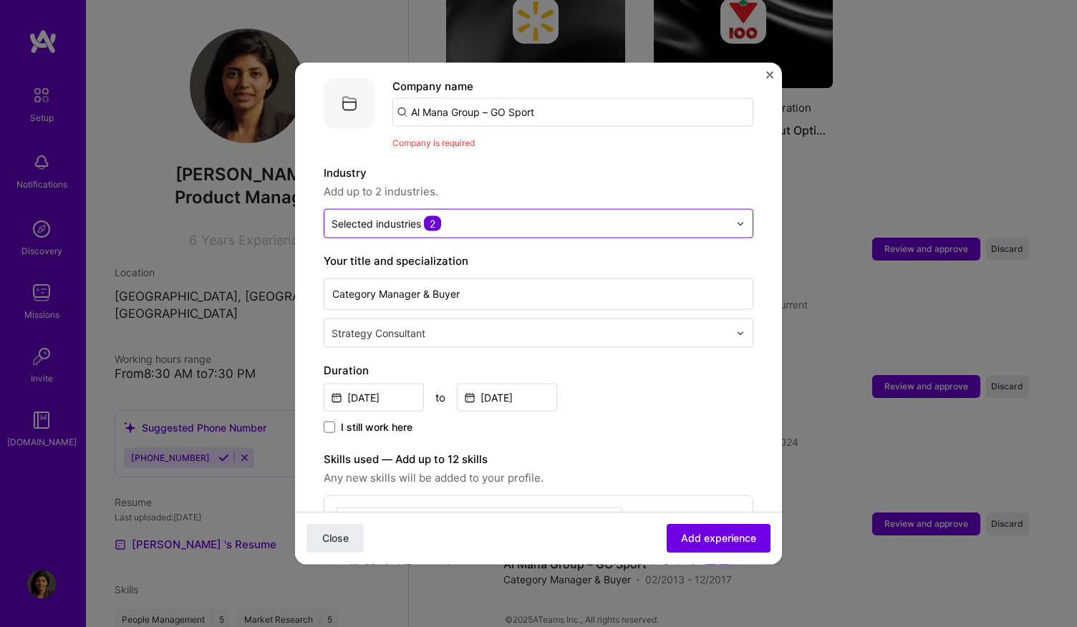
scroll to position [0, 0]
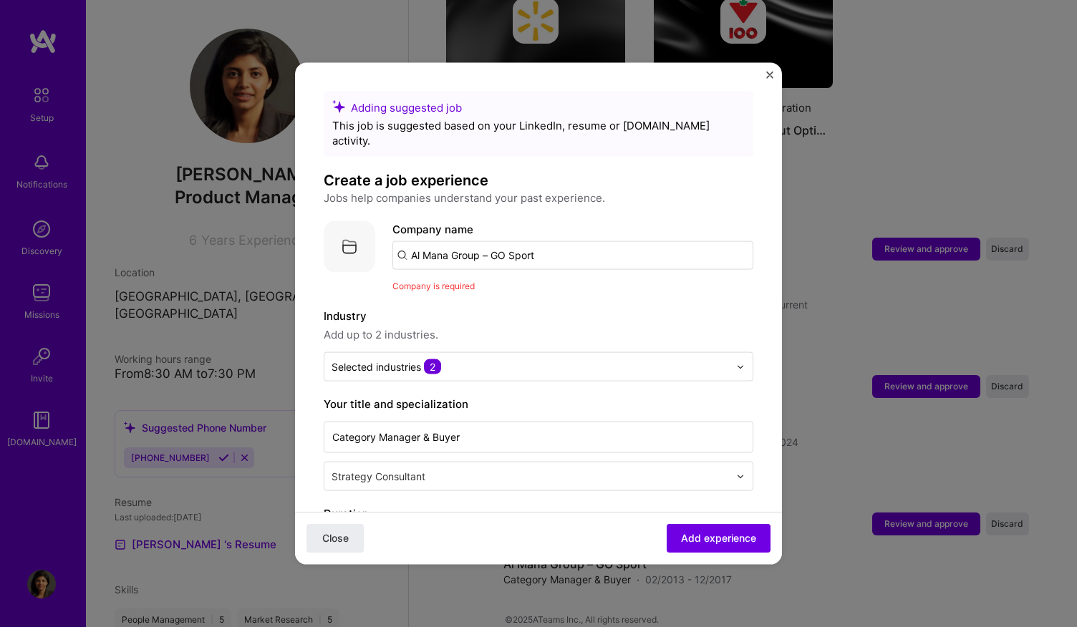
click at [672, 241] on input "Al Mana Group – GO Sport" at bounding box center [572, 255] width 361 height 29
click at [558, 246] on input "Al Mana Group – GO Sport" at bounding box center [572, 255] width 361 height 29
click at [552, 283] on div "Al Mana Group" at bounding box center [516, 295] width 87 height 25
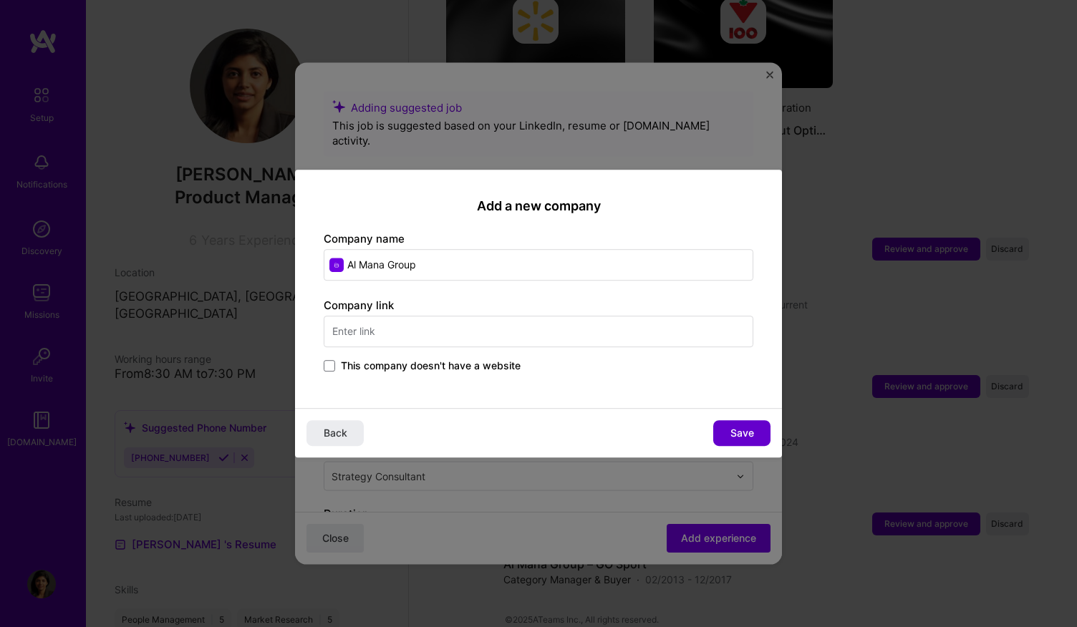
click at [716, 433] on button "Save" at bounding box center [741, 433] width 57 height 26
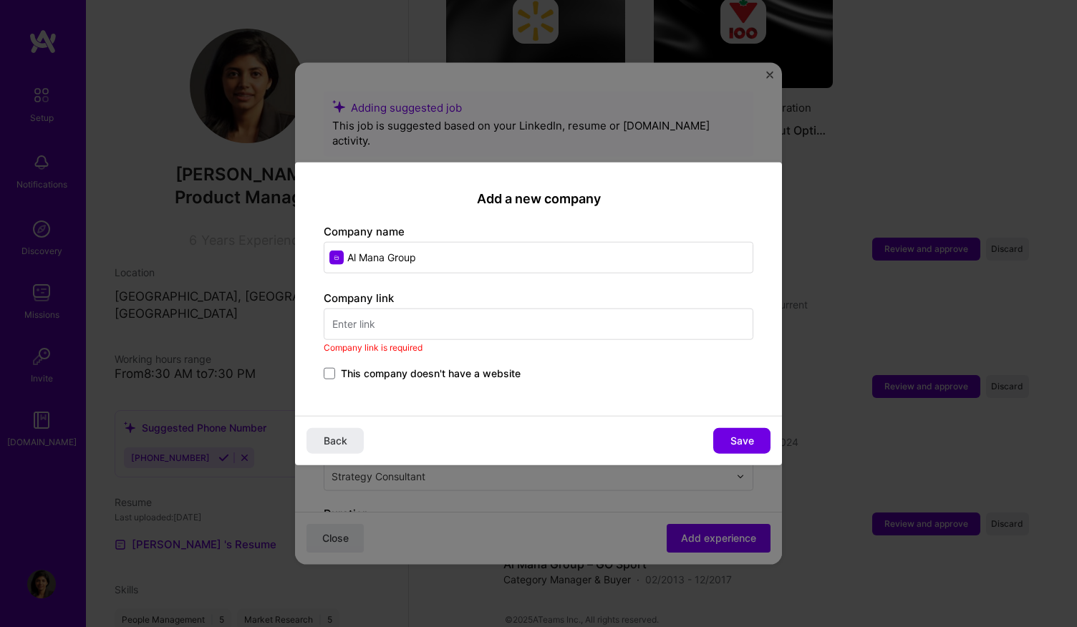
click at [703, 309] on input "text" at bounding box center [539, 324] width 430 height 32
click at [341, 436] on span "Back" at bounding box center [336, 440] width 24 height 14
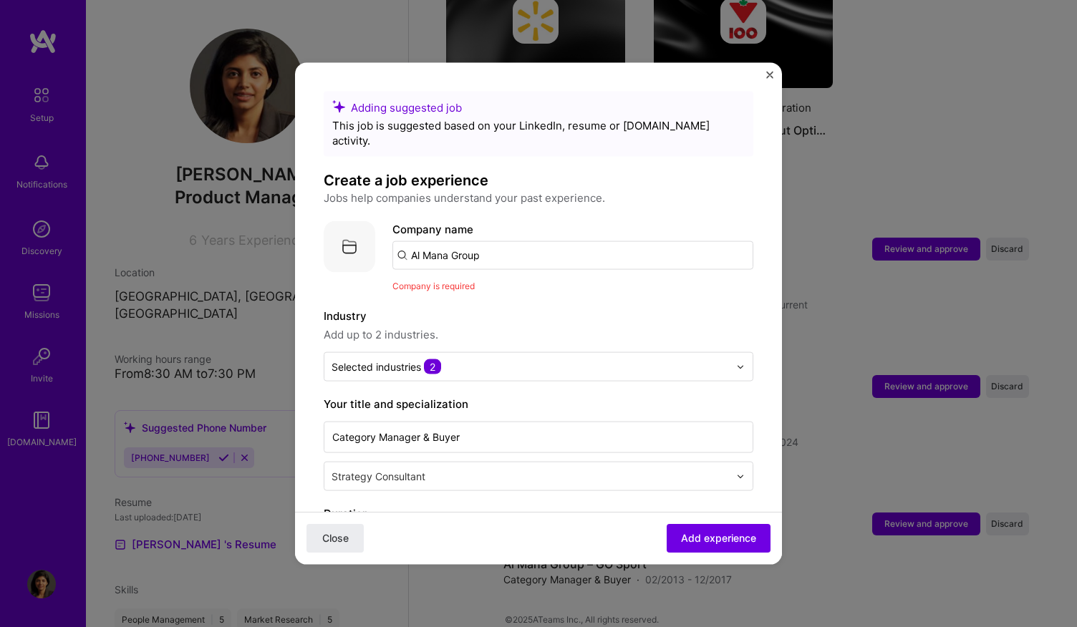
click at [518, 241] on input "Al Mana Group" at bounding box center [572, 255] width 361 height 29
type input "A"
type input "Go Sport"
click at [507, 283] on div "Go Sport" at bounding box center [501, 295] width 57 height 25
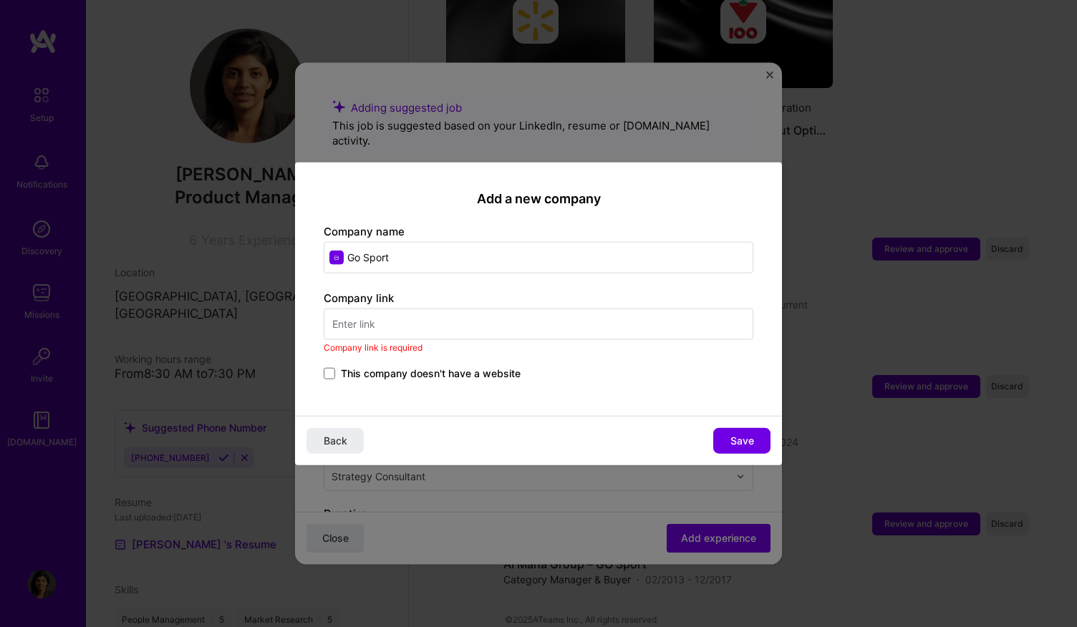
click at [496, 306] on div "Company link Company link is required This company doesn't have a website" at bounding box center [539, 336] width 430 height 92
click at [465, 367] on span "This company doesn't have a website" at bounding box center [431, 373] width 180 height 14
click at [0, 0] on input "This company doesn't have a website" at bounding box center [0, 0] width 0 height 0
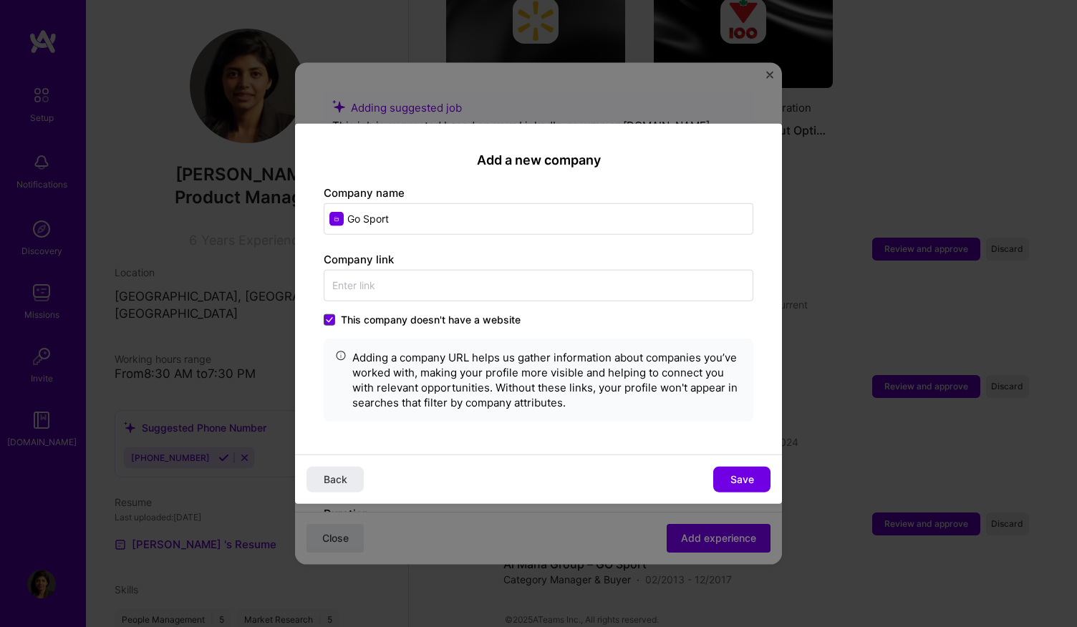
click at [329, 319] on icon at bounding box center [329, 320] width 7 height 6
click at [0, 0] on input "This company doesn't have a website" at bounding box center [0, 0] width 0 height 0
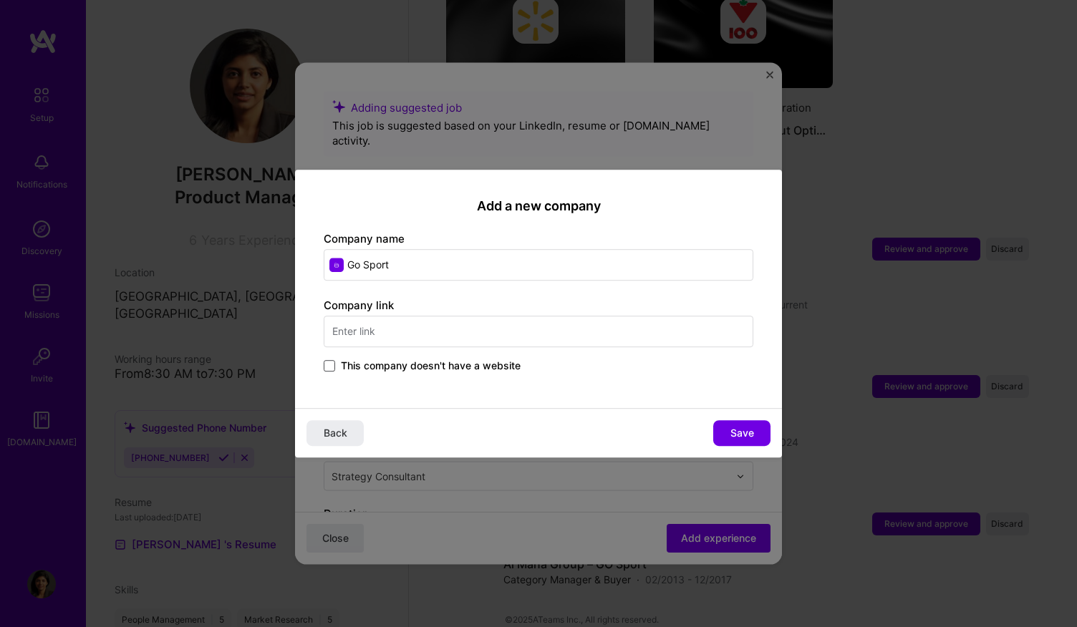
click at [516, 329] on input "text" at bounding box center [539, 332] width 430 height 32
paste input "https://gosportme.com/"
type input "https://gosportme.com/"
click at [733, 430] on span "Save" at bounding box center [742, 433] width 24 height 14
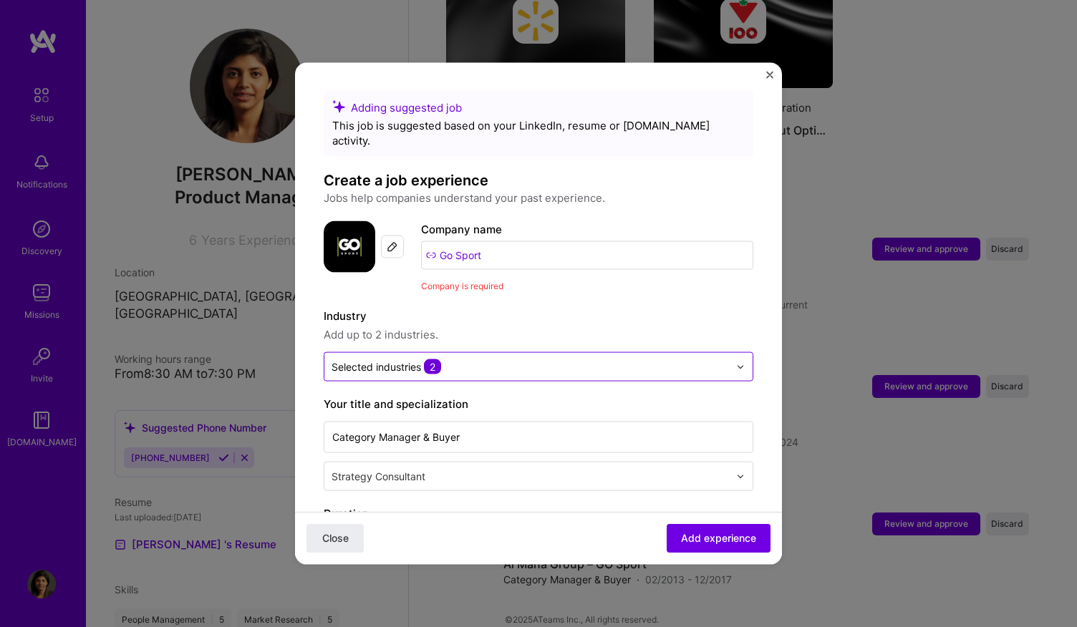
click at [707, 359] on input "text" at bounding box center [530, 366] width 397 height 15
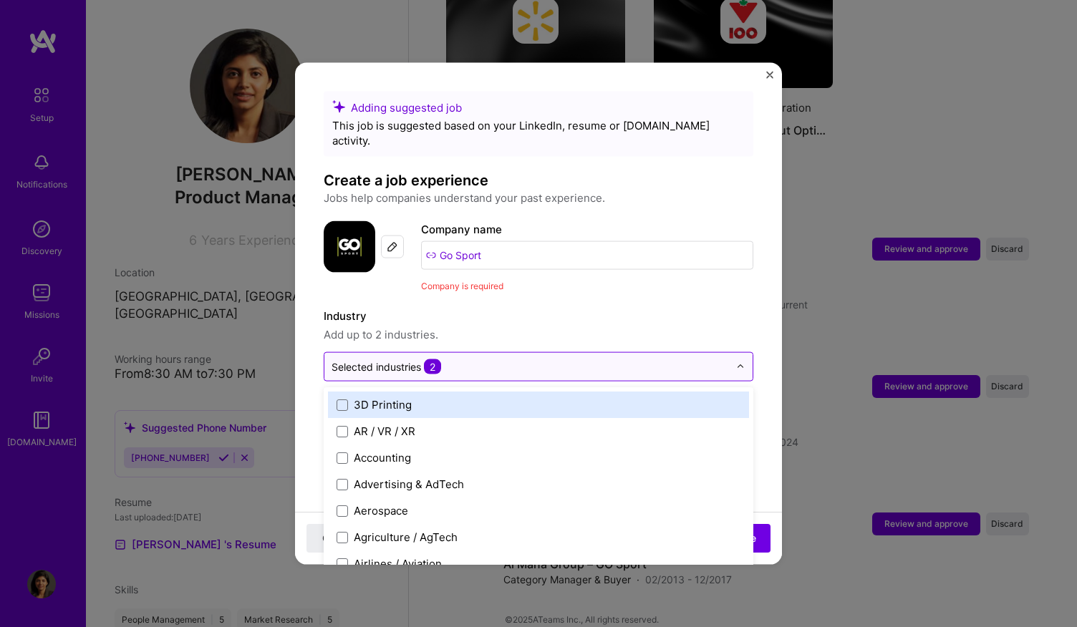
click at [707, 359] on input "text" at bounding box center [530, 366] width 397 height 15
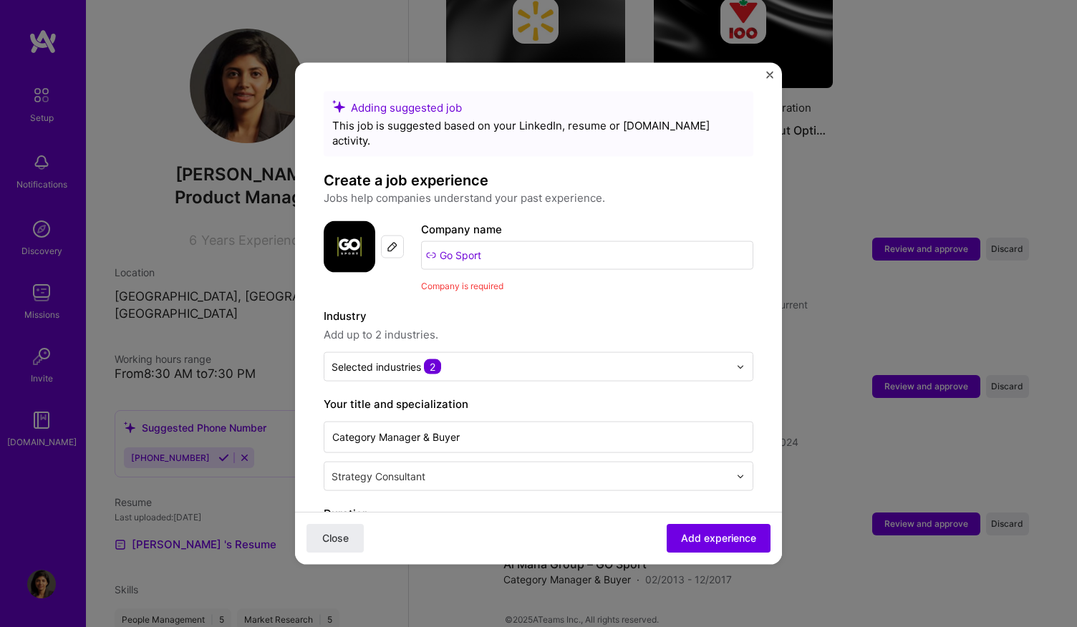
click at [722, 327] on span "Add up to 2 industries." at bounding box center [539, 335] width 430 height 17
click at [709, 533] on span "Add experience" at bounding box center [718, 538] width 75 height 14
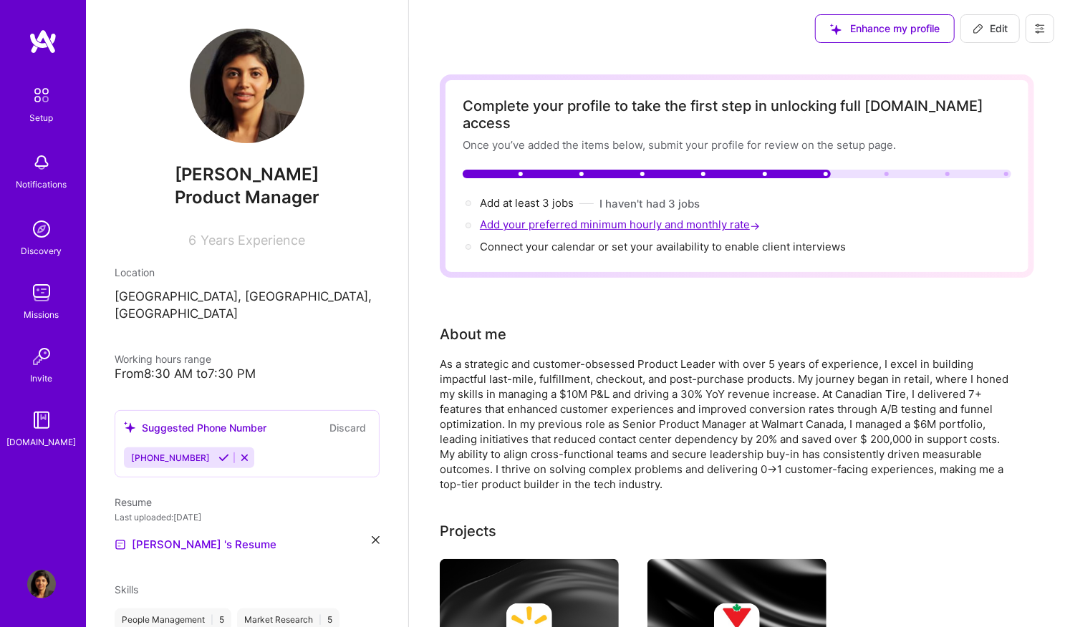
click at [563, 218] on span "Add your preferred minimum hourly and monthly rate →" at bounding box center [621, 225] width 283 height 14
select select "US"
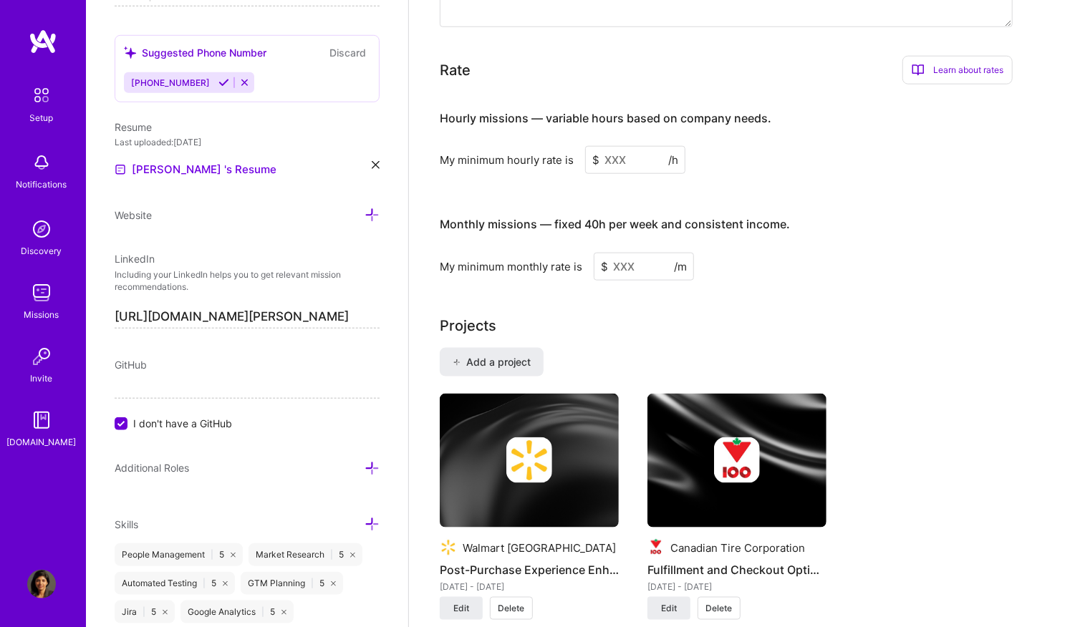
scroll to position [894, 0]
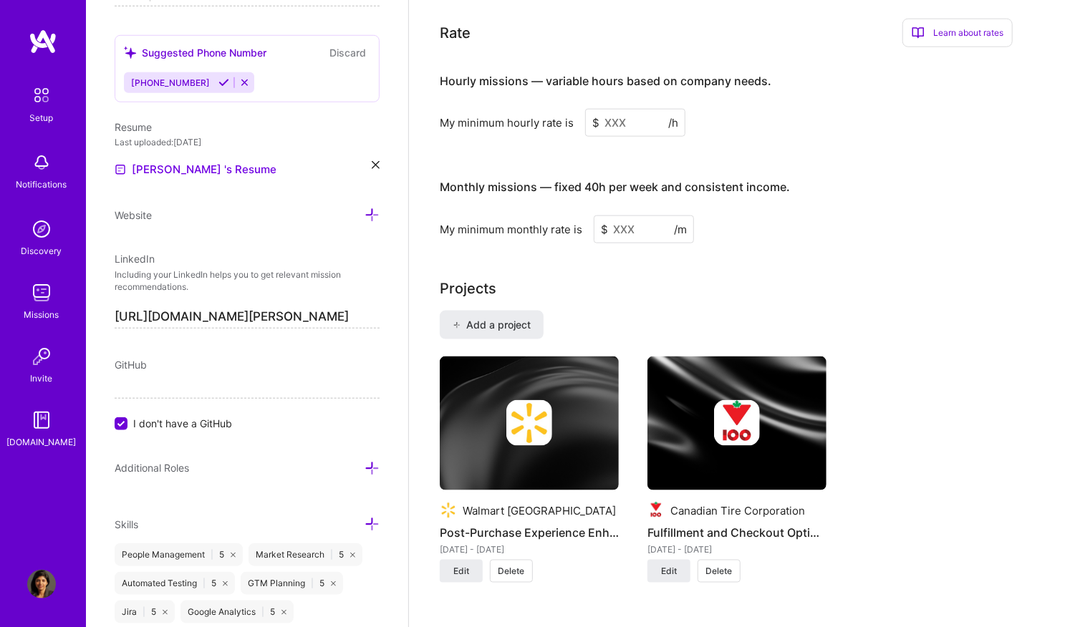
click at [622, 109] on input at bounding box center [635, 123] width 100 height 28
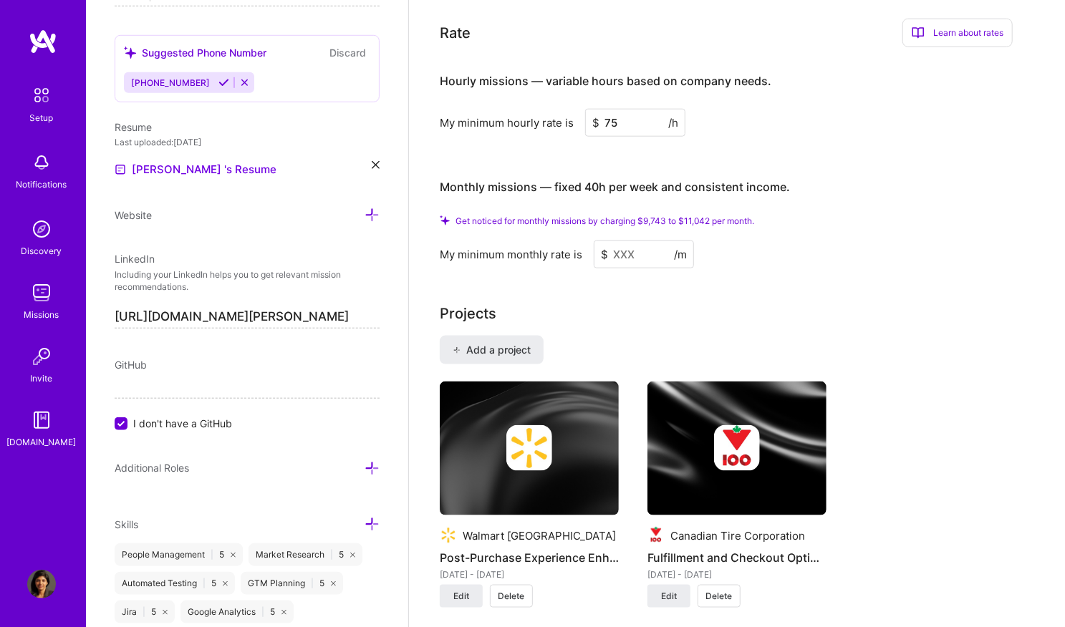
type input "75"
click at [627, 241] on input at bounding box center [644, 255] width 100 height 28
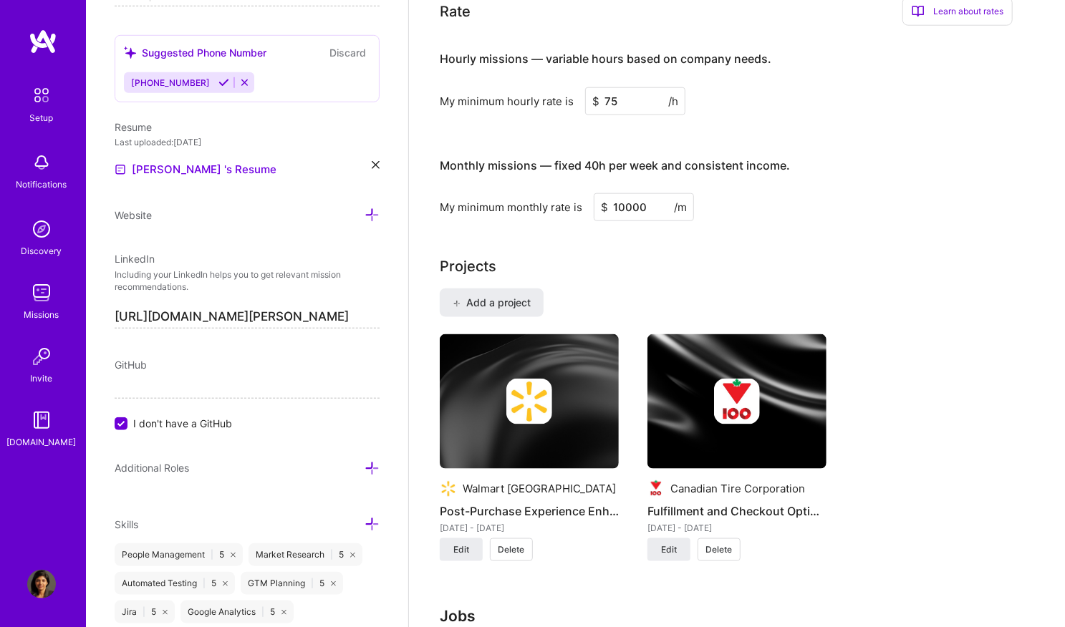
type input "10000"
click at [639, 216] on div "Complete your profile to take the first step in unlocking full A.Team access On…" at bounding box center [737, 182] width 594 height 2002
click at [732, 161] on div "Monthly missions — fixed 40h per week and consistent income." at bounding box center [615, 166] width 350 height 44
click at [642, 87] on input "75" at bounding box center [635, 101] width 100 height 28
type input "70"
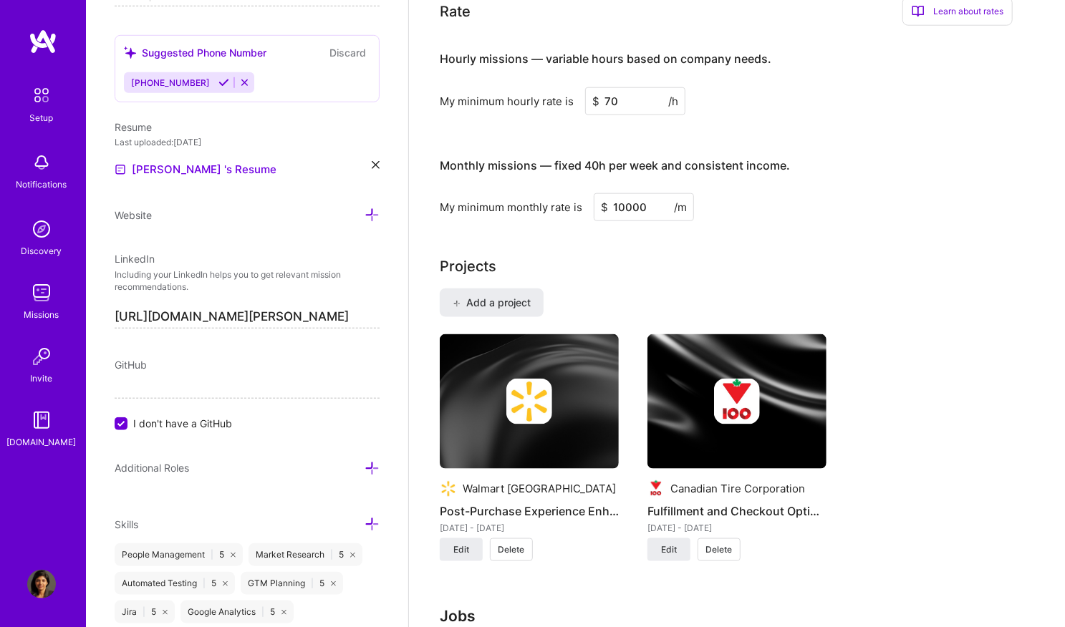
click at [673, 144] on div "Monthly missions — fixed 40h per week and consistent income." at bounding box center [615, 166] width 350 height 44
click at [643, 193] on input "10000" at bounding box center [644, 207] width 100 height 28
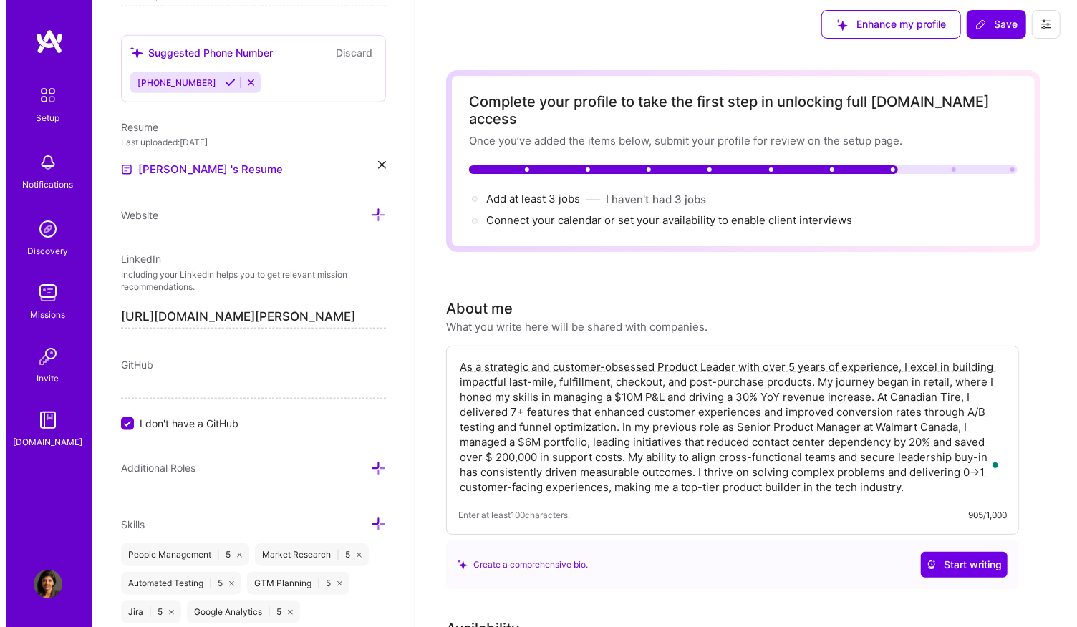
scroll to position [0, 0]
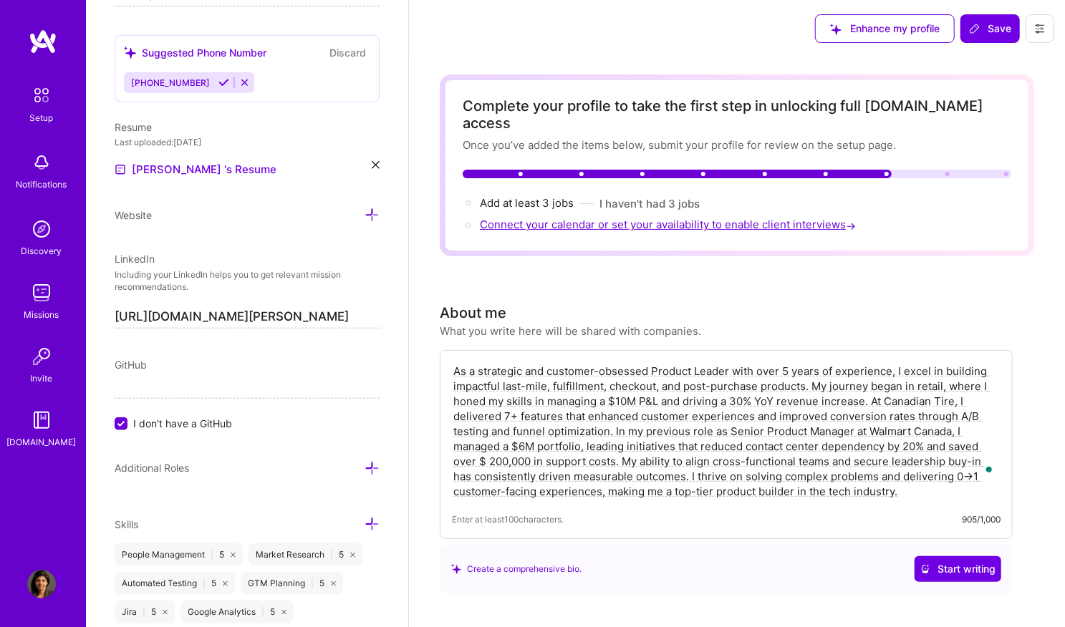
click at [600, 218] on span "Connect your calendar or set your availability to enable client interviews →" at bounding box center [669, 225] width 379 height 14
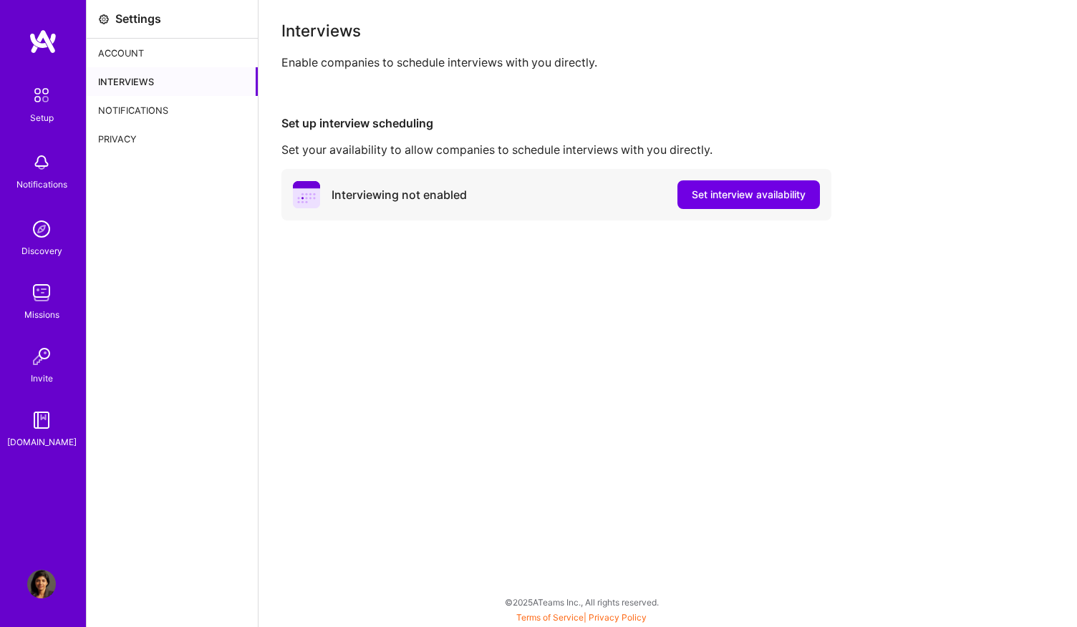
click at [703, 178] on div "Interviewing not enabled Set interview availability" at bounding box center [556, 195] width 550 height 52
click at [700, 193] on span "Set interview availability" at bounding box center [749, 195] width 114 height 14
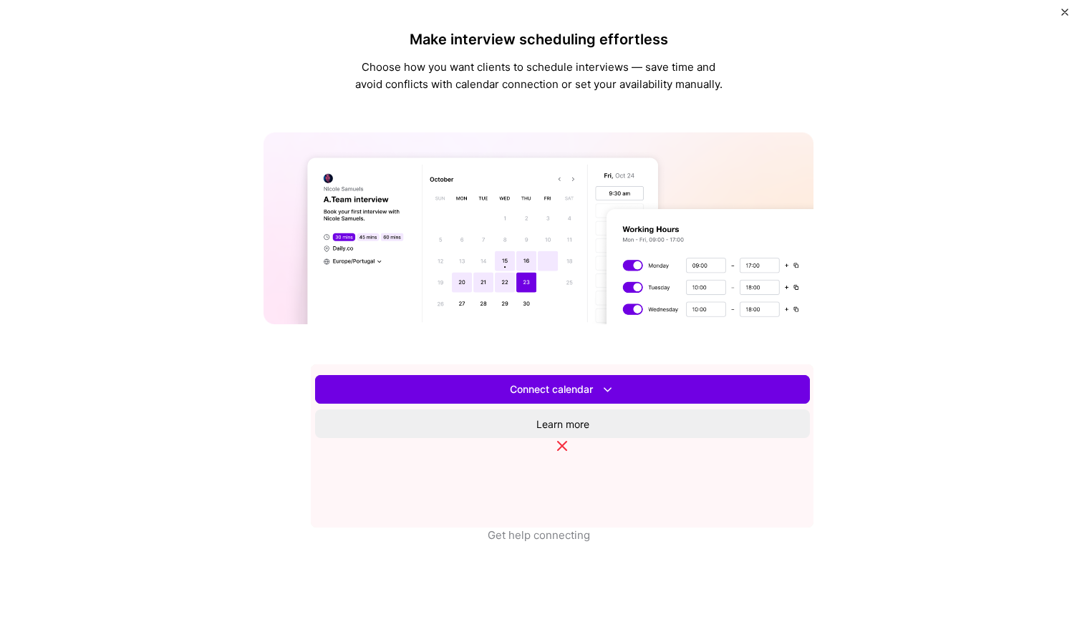
scroll to position [376, 0]
click at [671, 404] on button "Set availability" at bounding box center [562, 389] width 495 height 29
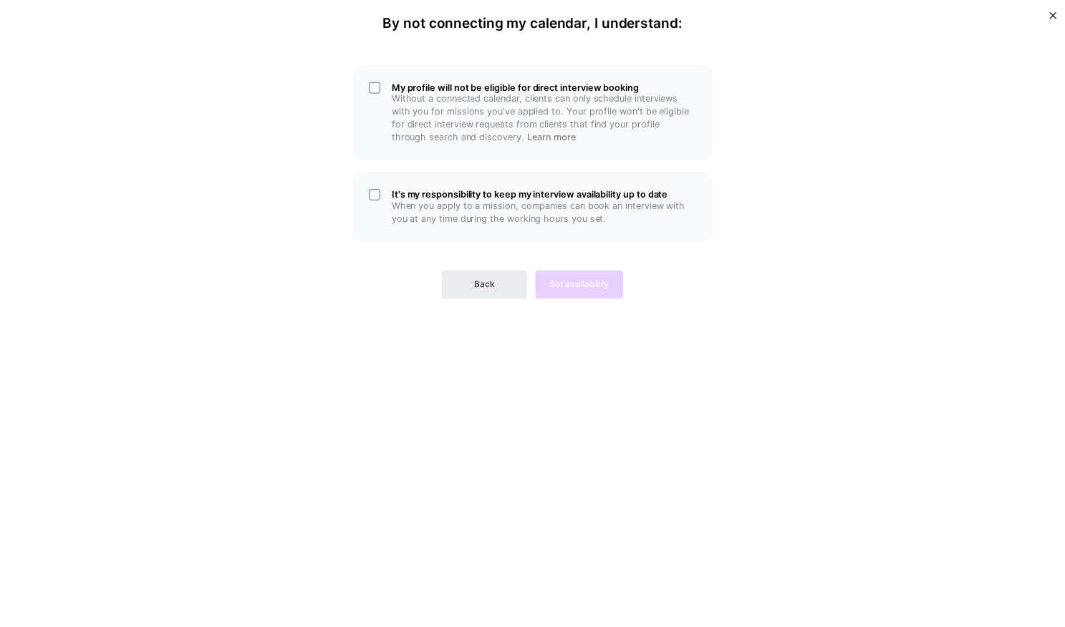
scroll to position [0, 0]
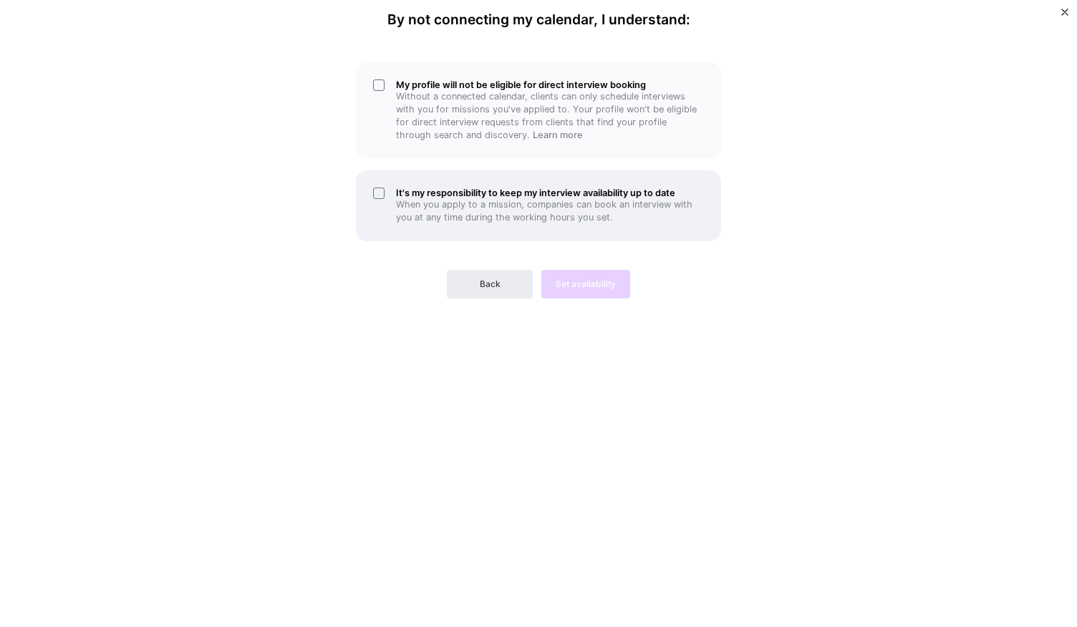
click at [610, 222] on p "When you apply to a mission, companies can book an interview with you at any ti…" at bounding box center [550, 211] width 308 height 26
click at [566, 291] on div "Back Set availability" at bounding box center [538, 273] width 365 height 52
click at [610, 163] on div "My profile will not be eligible for direct interview booking Without a connecte…" at bounding box center [539, 178] width 430 height 242
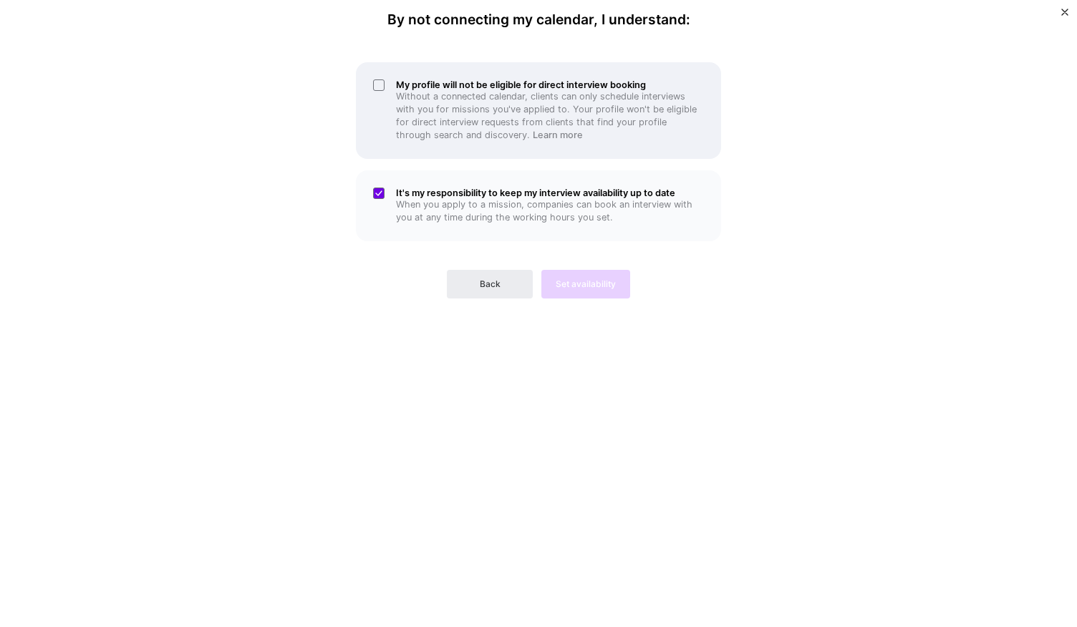
click at [620, 138] on p "Without a connected calendar, clients can only schedule interviews with you for…" at bounding box center [550, 116] width 308 height 52
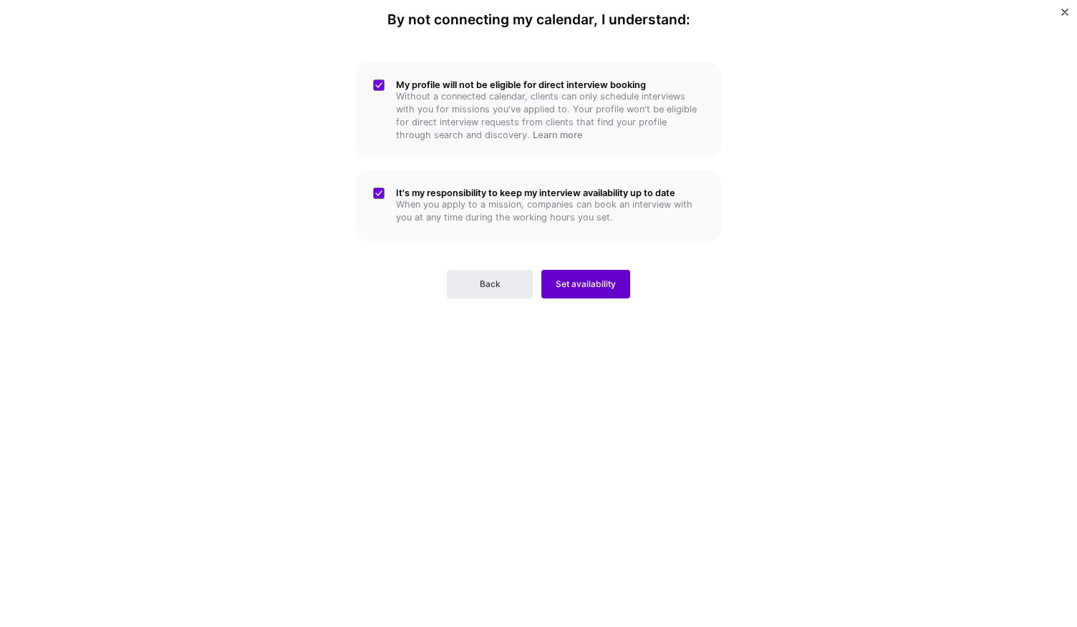
click at [571, 284] on span "Set availability" at bounding box center [586, 284] width 60 height 13
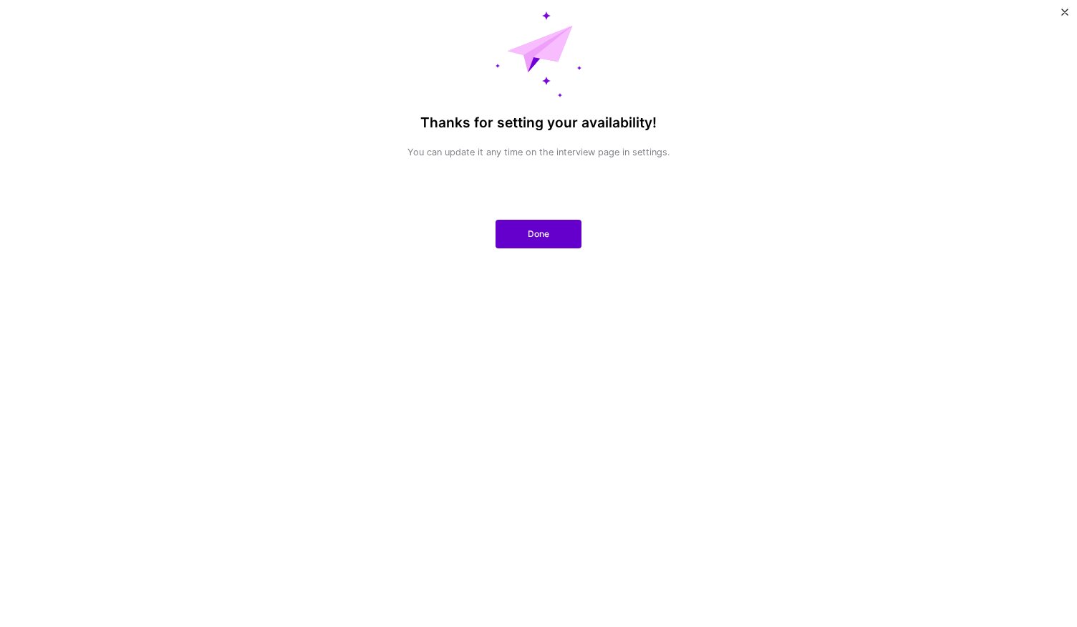
click at [516, 227] on button "Done" at bounding box center [539, 234] width 86 height 29
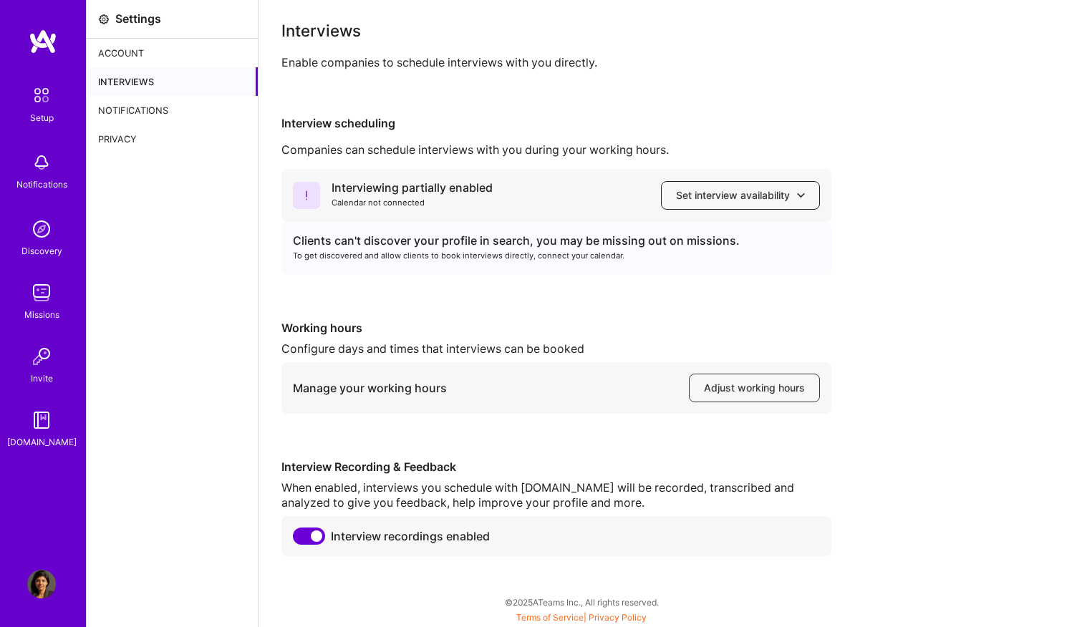
click at [696, 198] on span "Set interview availability" at bounding box center [740, 195] width 129 height 14
click at [706, 383] on span "Adjust working hours" at bounding box center [754, 388] width 101 height 14
click at [44, 115] on div "Setup" at bounding box center [42, 117] width 24 height 15
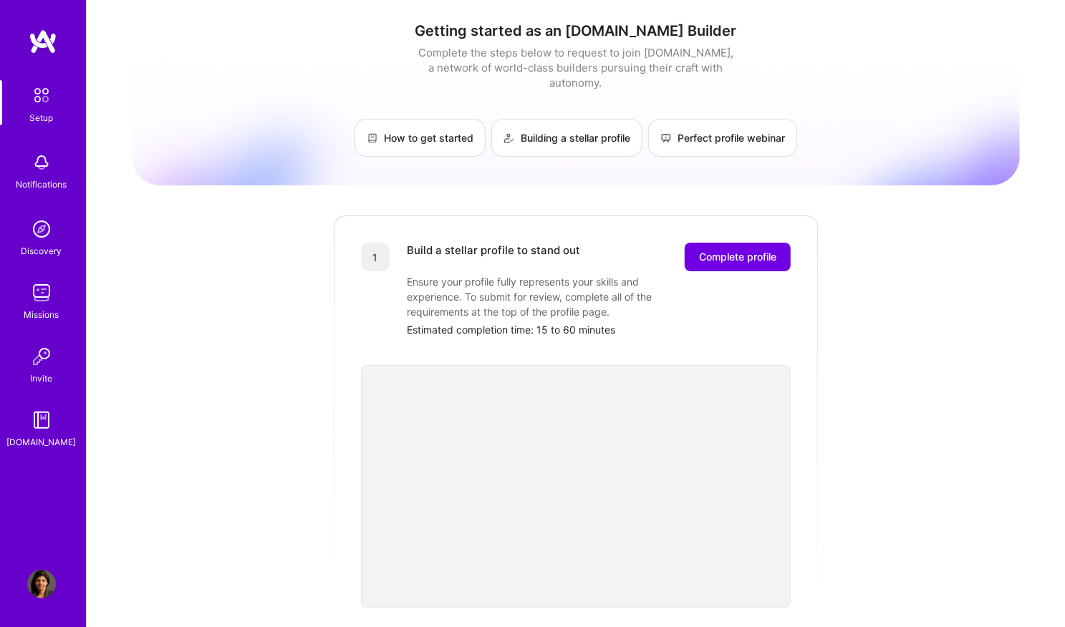
click at [62, 177] on div "Notifications" at bounding box center [41, 184] width 51 height 15
click at [49, 236] on img at bounding box center [41, 229] width 29 height 29
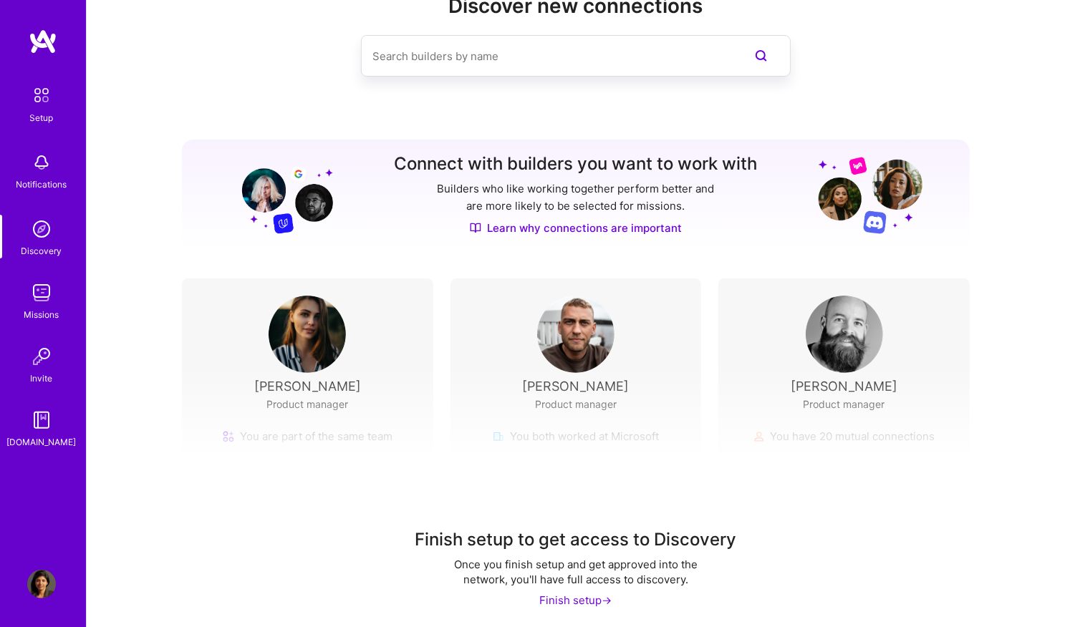
scroll to position [53, 0]
click at [581, 601] on div "Finish setup ->" at bounding box center [576, 599] width 72 height 15
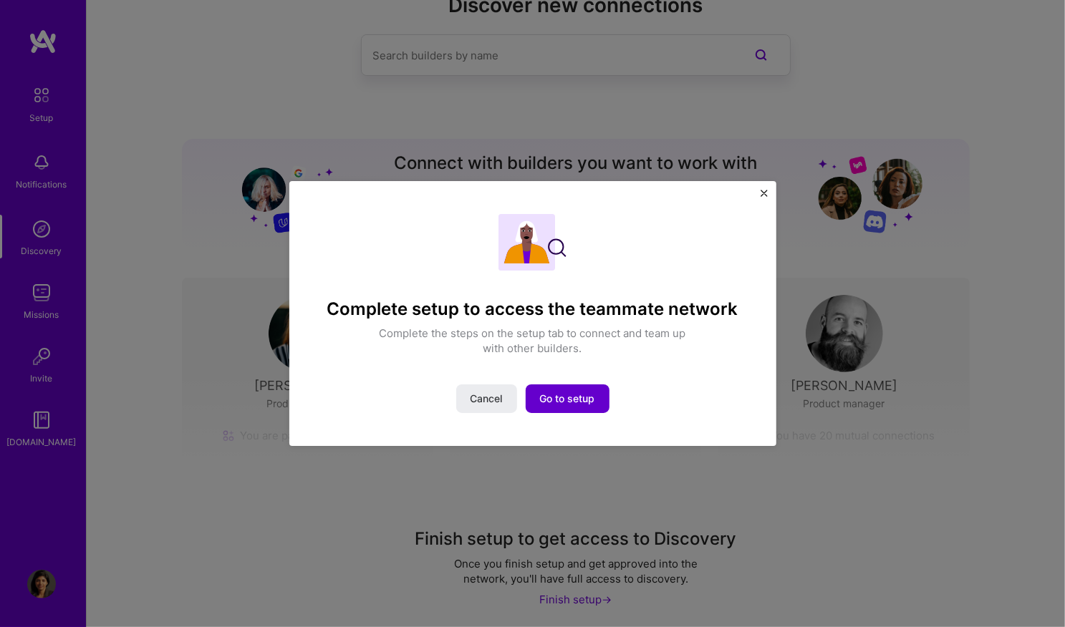
click at [589, 407] on button "Go to setup" at bounding box center [568, 399] width 84 height 29
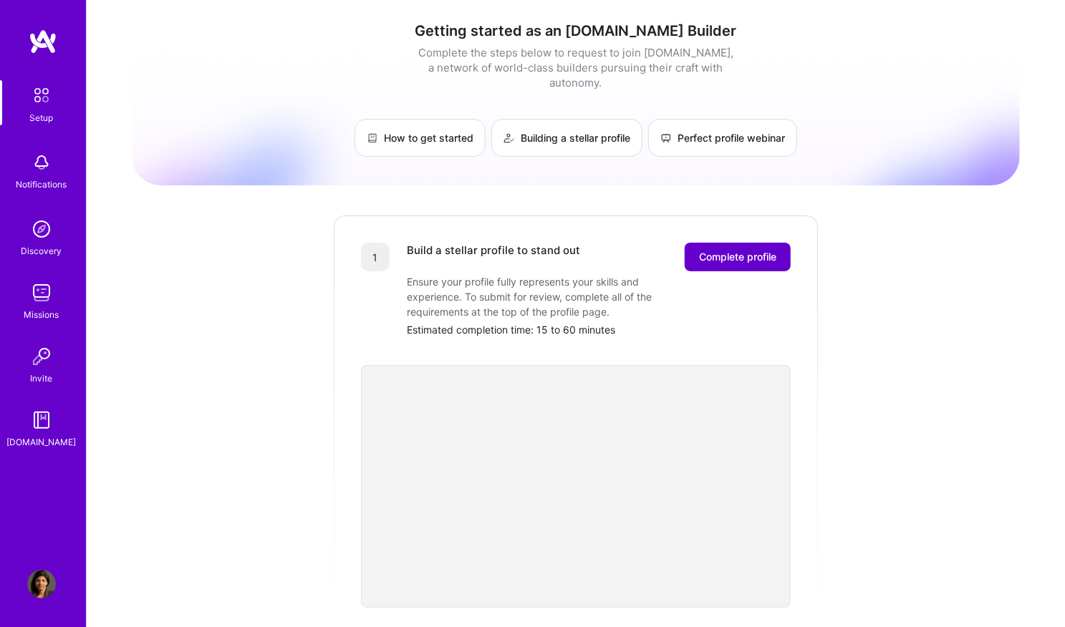
click at [781, 243] on button "Complete profile" at bounding box center [738, 257] width 106 height 29
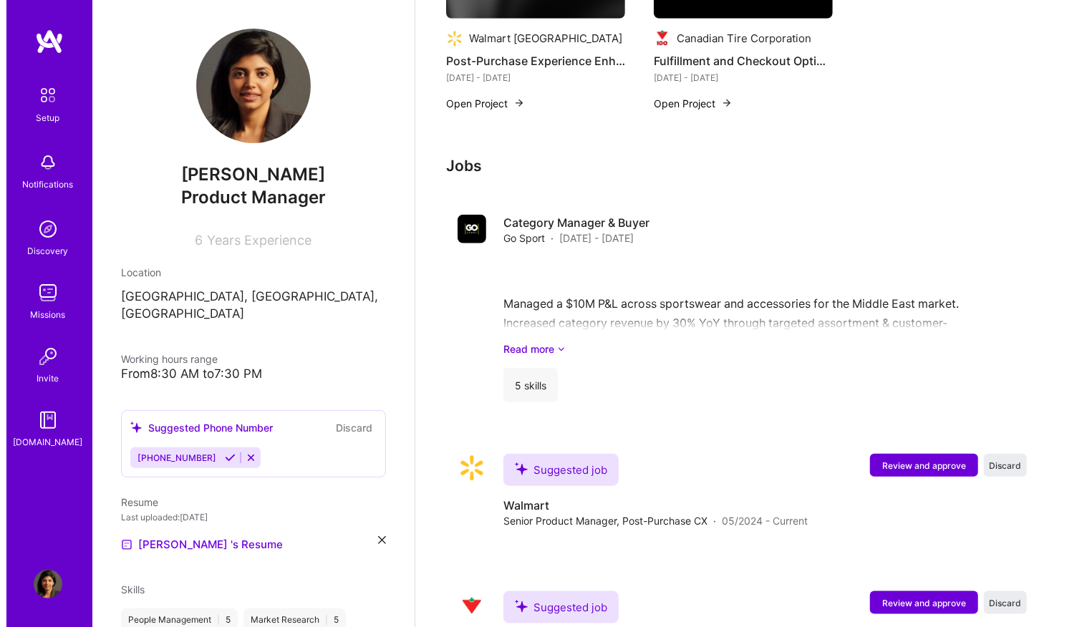
scroll to position [710, 0]
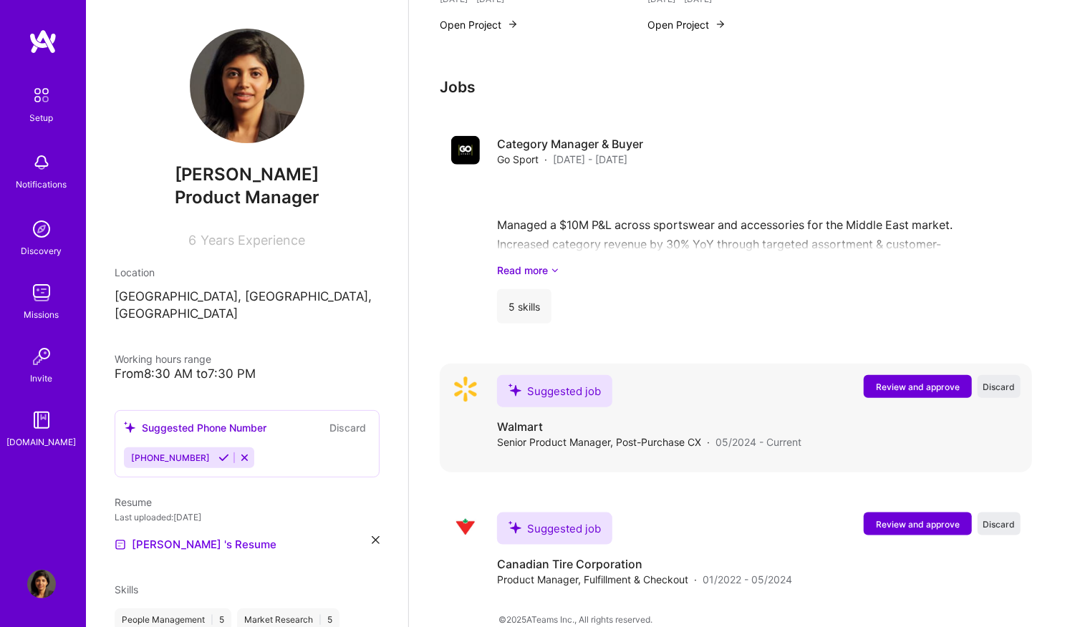
click at [908, 381] on span "Review and approve" at bounding box center [918, 387] width 84 height 12
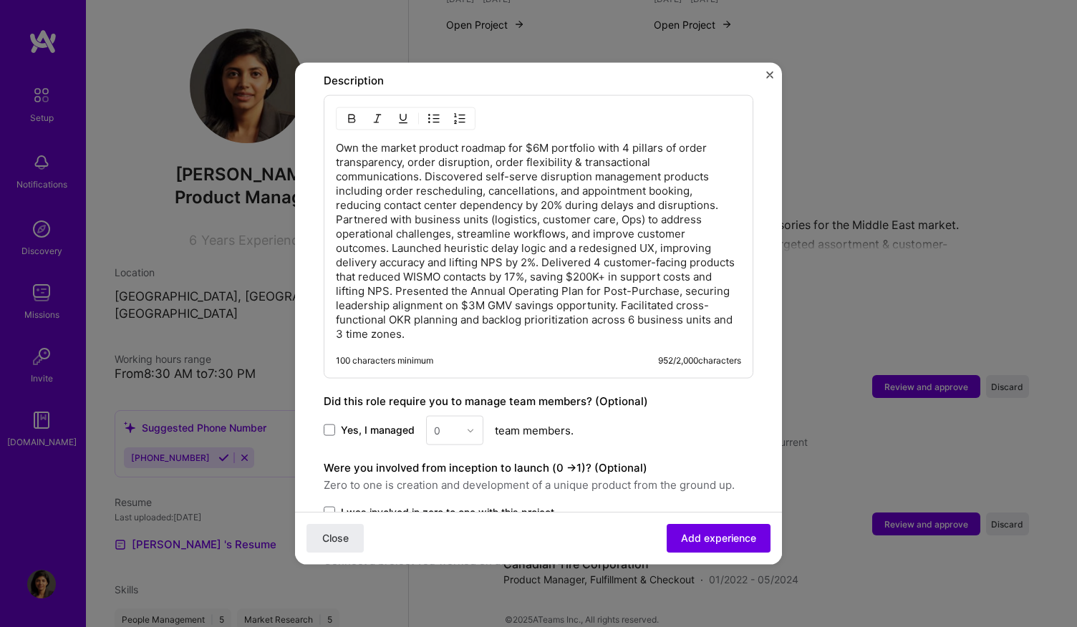
scroll to position [864, 0]
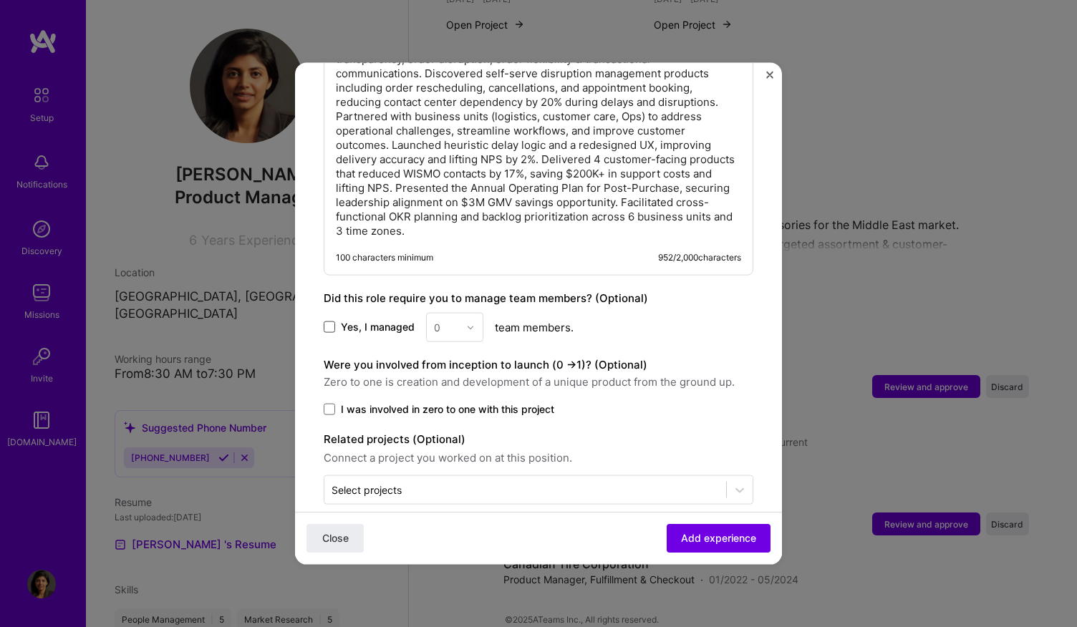
click at [329, 322] on span at bounding box center [329, 327] width 11 height 11
click at [0, 0] on input "Yes, I managed" at bounding box center [0, 0] width 0 height 0
click at [447, 320] on input "text" at bounding box center [446, 327] width 25 height 15
click at [444, 352] on div "1" at bounding box center [454, 365] width 49 height 26
click at [326, 404] on span at bounding box center [329, 409] width 11 height 11
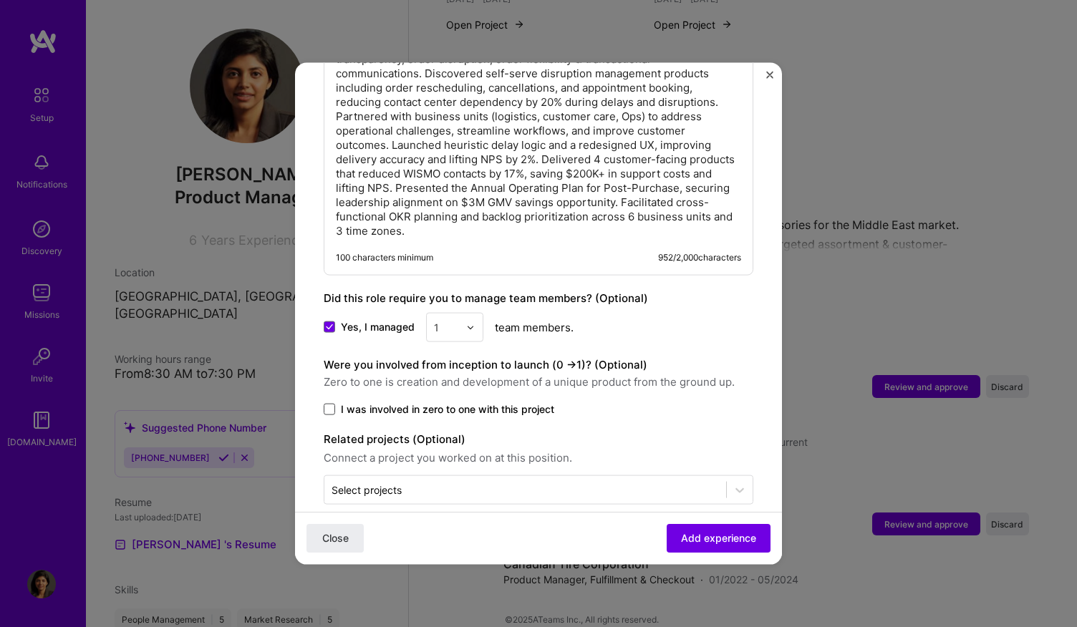
click at [0, 0] on input "I was involved in zero to one with this project" at bounding box center [0, 0] width 0 height 0
click at [667, 532] on button "Add experience" at bounding box center [719, 538] width 104 height 29
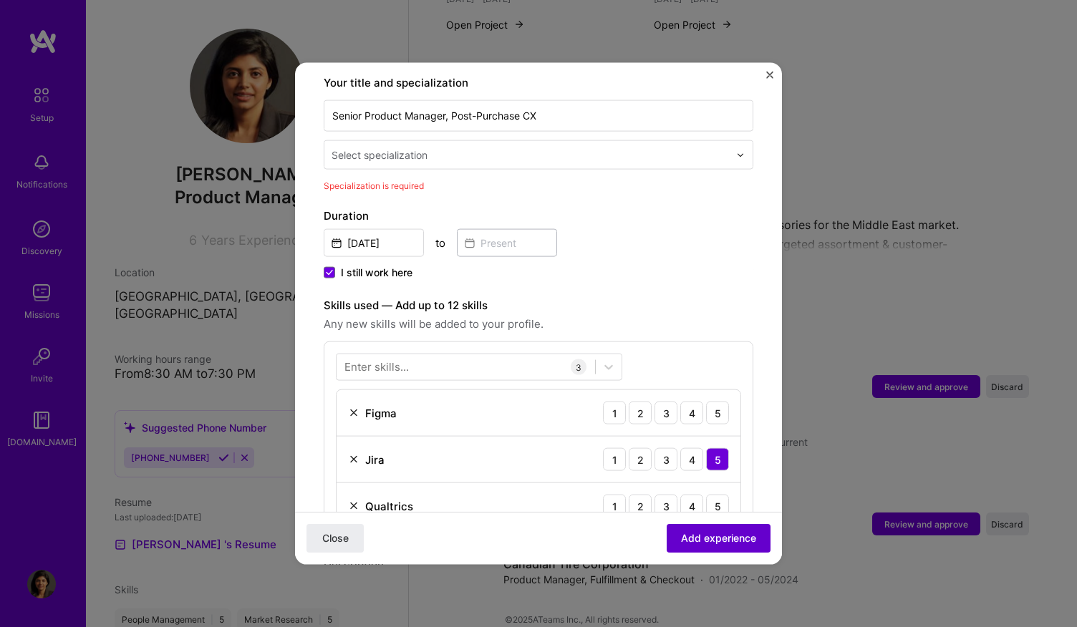
scroll to position [296, 0]
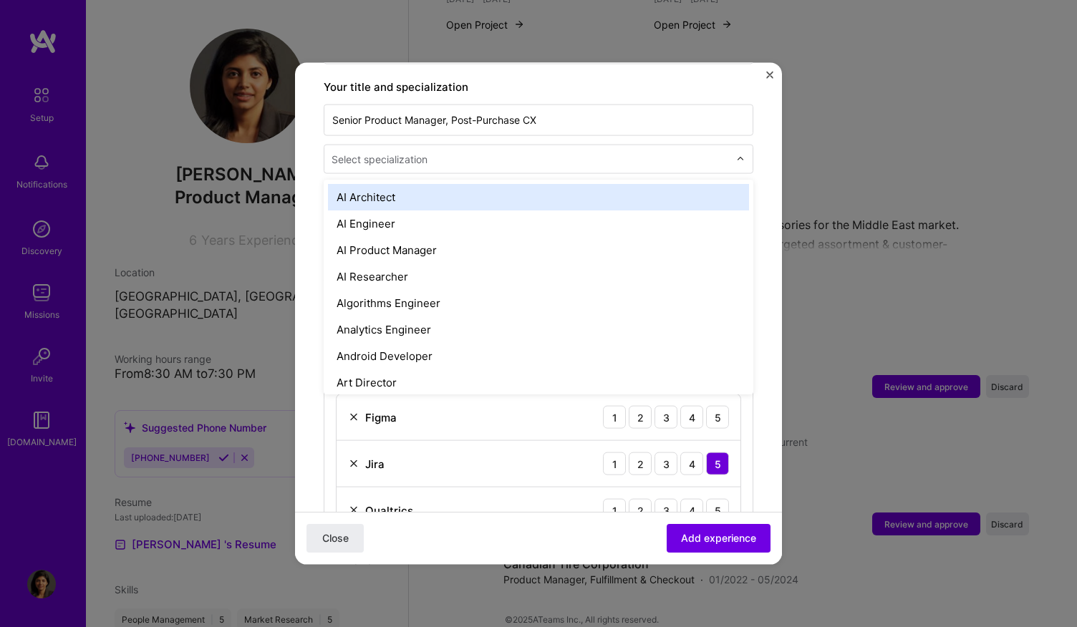
click at [544, 152] on input "text" at bounding box center [532, 159] width 400 height 15
type input "pr"
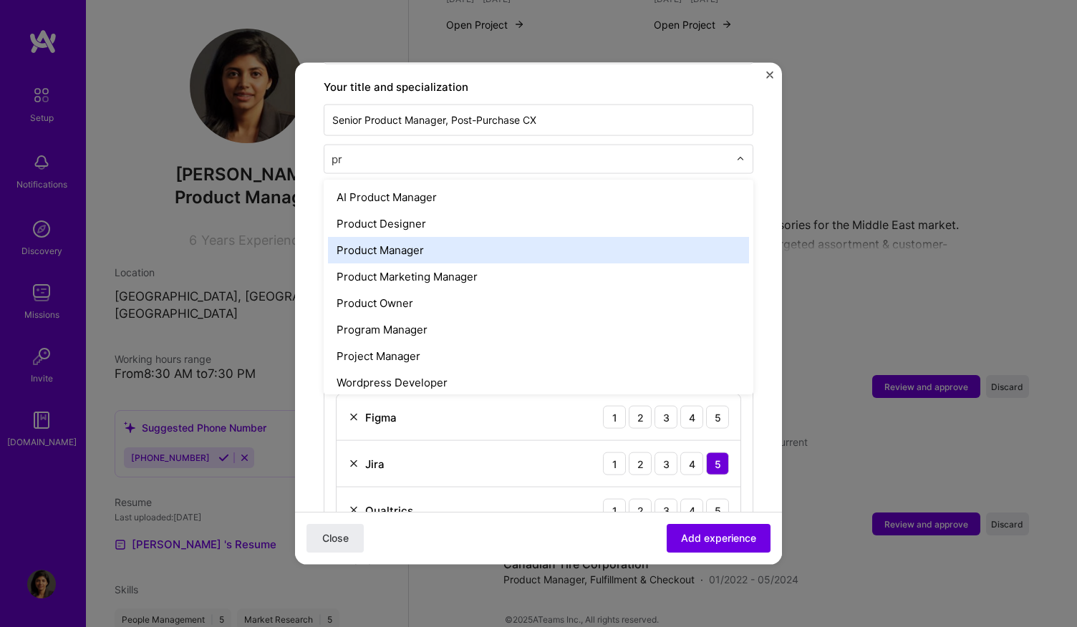
click at [506, 237] on div "Product Manager" at bounding box center [538, 250] width 421 height 26
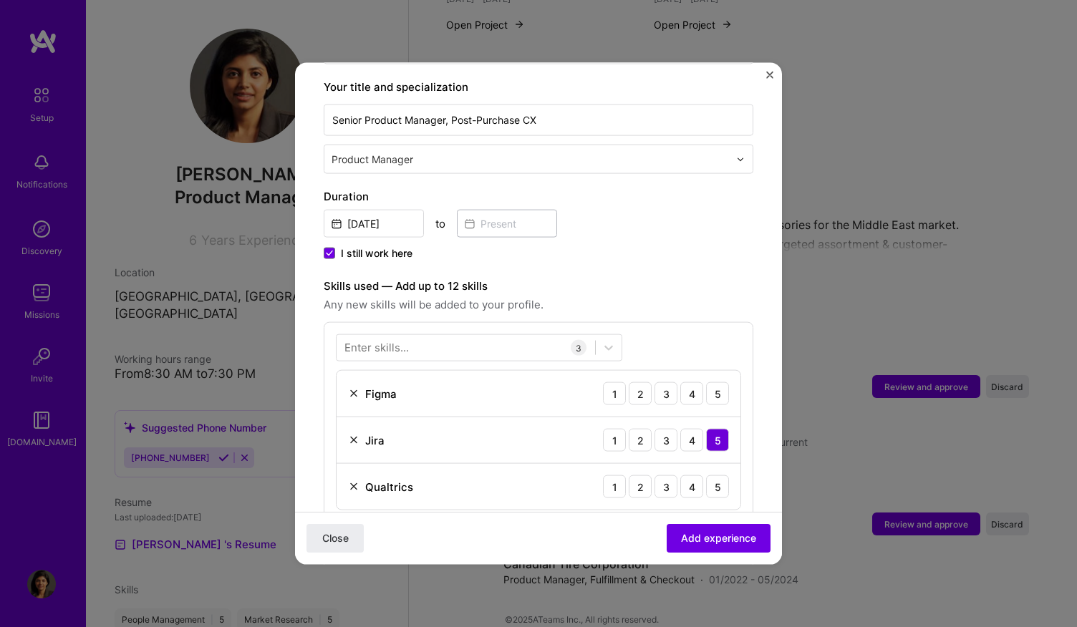
click at [534, 222] on div "Duration May, 2024 to I still work here" at bounding box center [539, 225] width 430 height 75
click at [329, 248] on span at bounding box center [329, 253] width 11 height 11
click at [0, 0] on input "I still work here" at bounding box center [0, 0] width 0 height 0
click at [501, 211] on input at bounding box center [507, 224] width 100 height 28
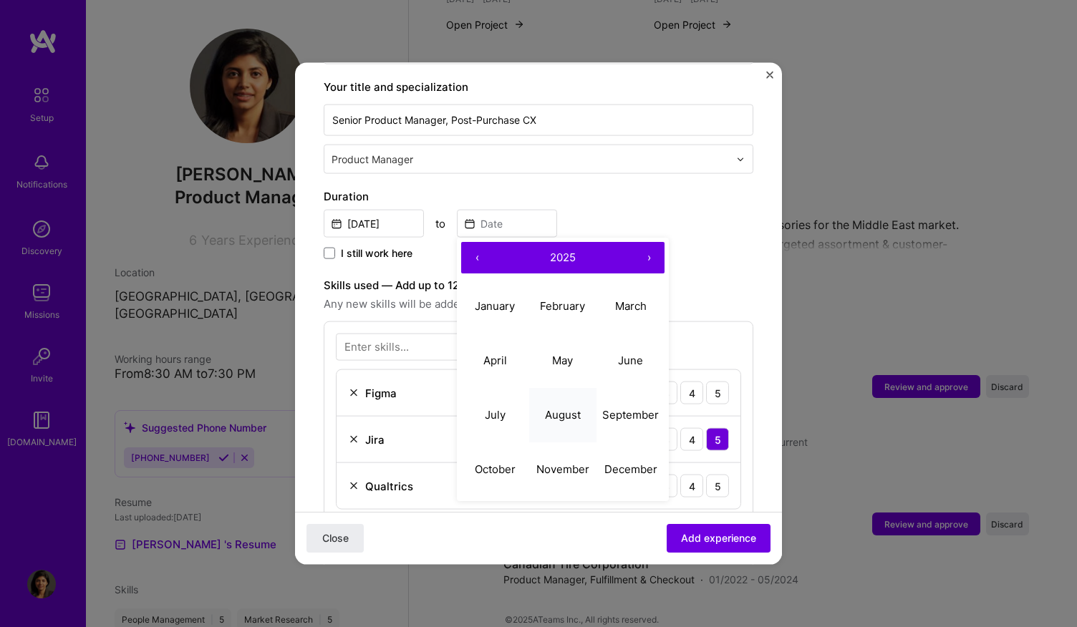
click at [570, 413] on button "August" at bounding box center [563, 414] width 68 height 54
type input "[DATE]"
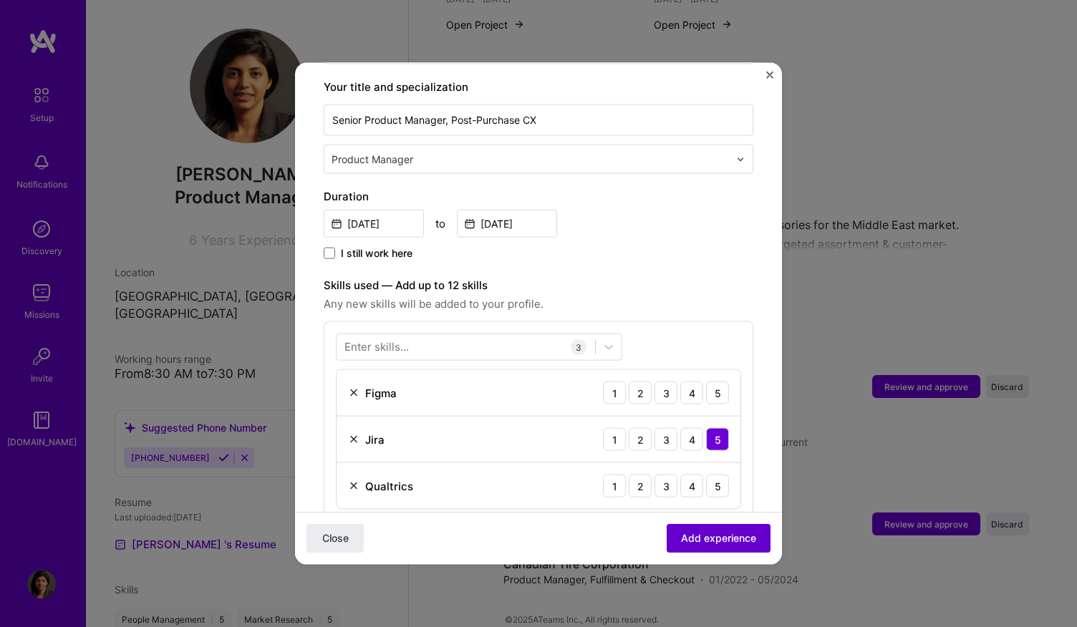
click at [682, 539] on span "Add experience" at bounding box center [718, 538] width 75 height 14
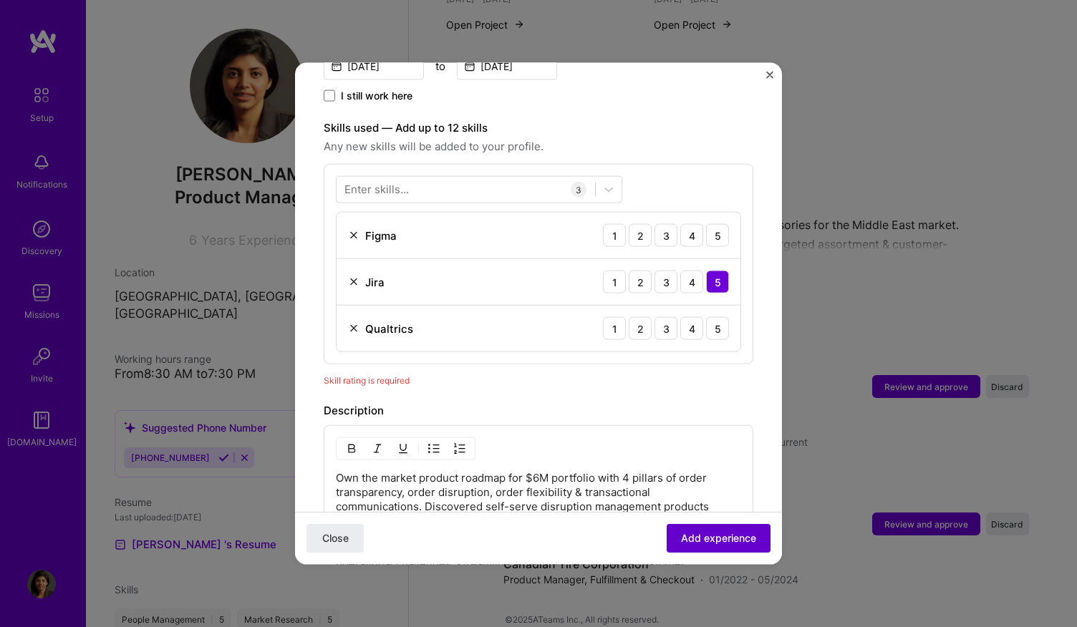
scroll to position [493, 0]
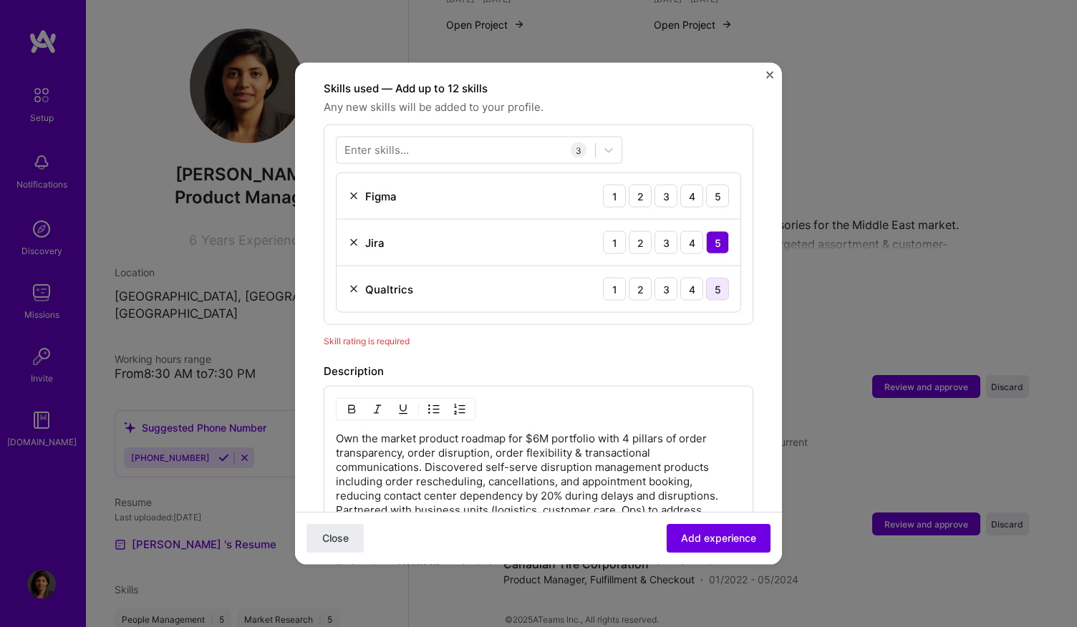
click at [706, 278] on div "5" at bounding box center [717, 289] width 23 height 23
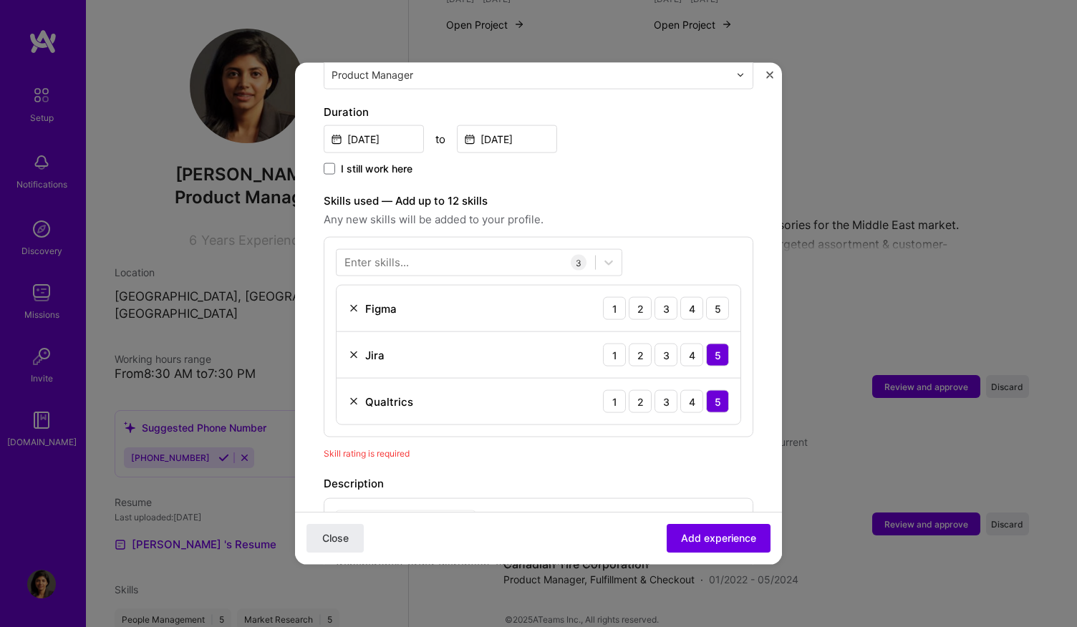
scroll to position [380, 0]
click at [710, 298] on div "5" at bounding box center [717, 309] width 23 height 23
click at [681, 541] on span "Add experience" at bounding box center [718, 538] width 75 height 14
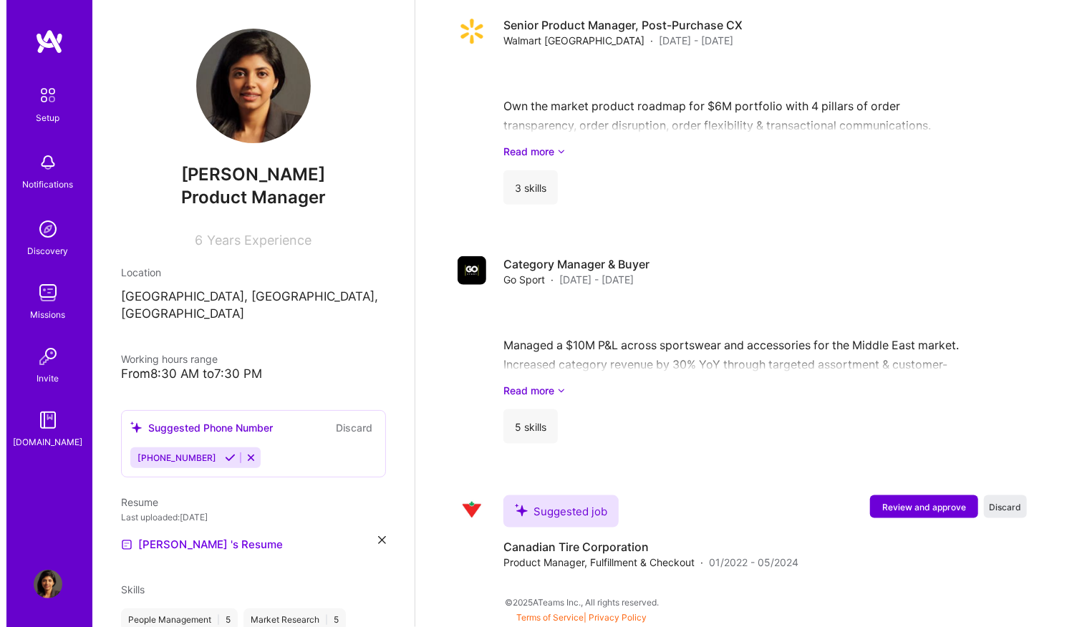
scroll to position [812, 0]
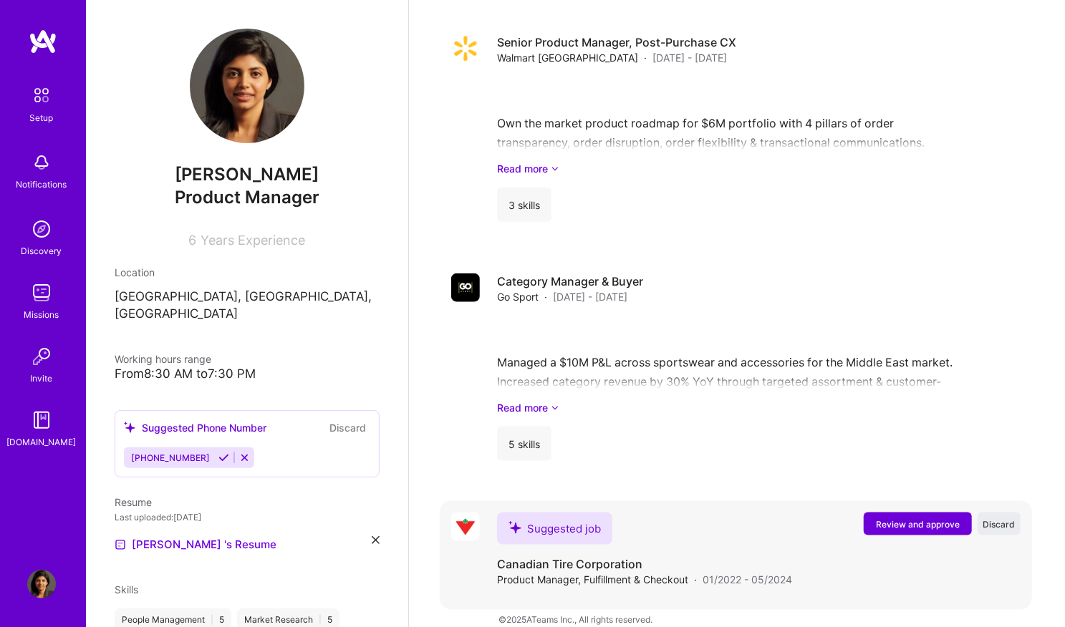
click at [881, 513] on button "Review and approve" at bounding box center [918, 524] width 108 height 23
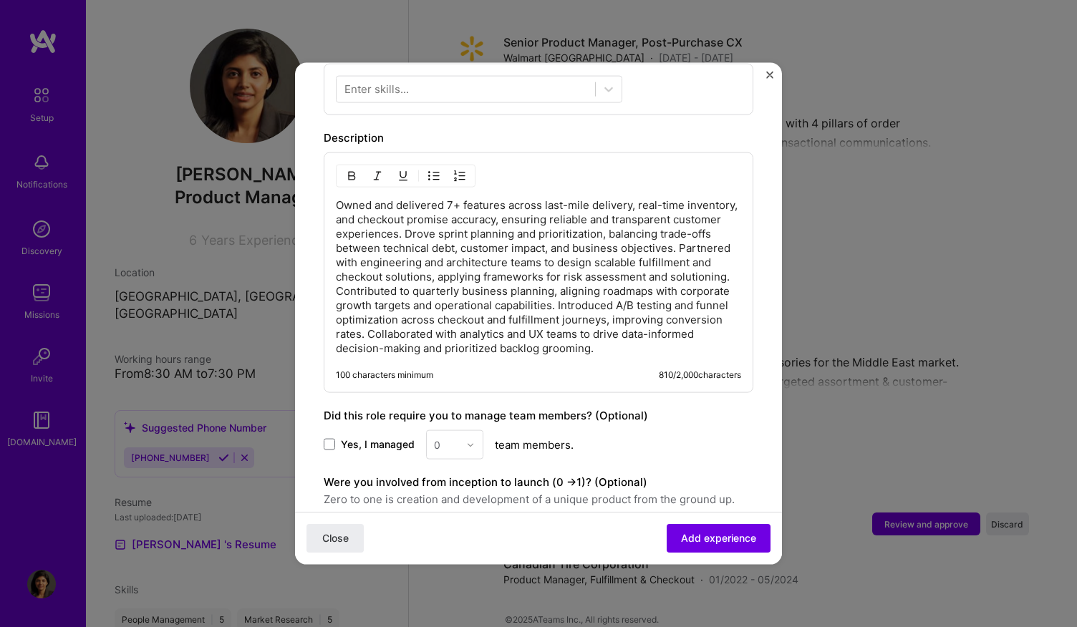
scroll to position [552, 0]
click at [329, 445] on span at bounding box center [329, 446] width 11 height 11
click at [0, 0] on input "Yes, I managed" at bounding box center [0, 0] width 0 height 0
click at [445, 445] on input "text" at bounding box center [446, 447] width 25 height 15
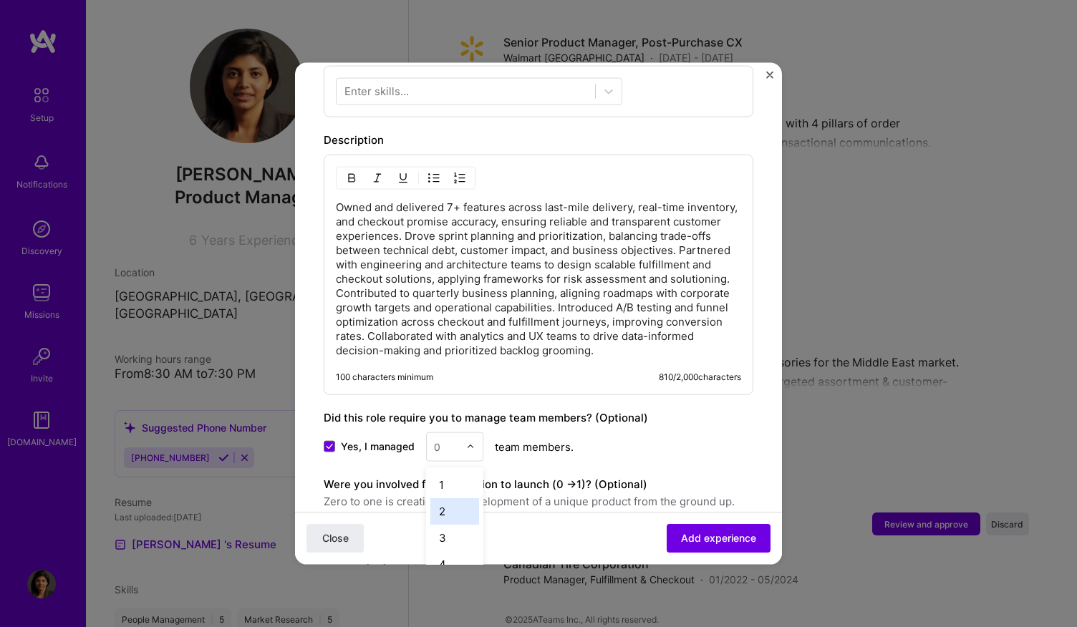
click at [440, 498] on div "2" at bounding box center [454, 511] width 49 height 26
click at [536, 357] on div "Owned and delivered 7+ features across last-mile delivery, real-time inventory,…" at bounding box center [539, 275] width 430 height 241
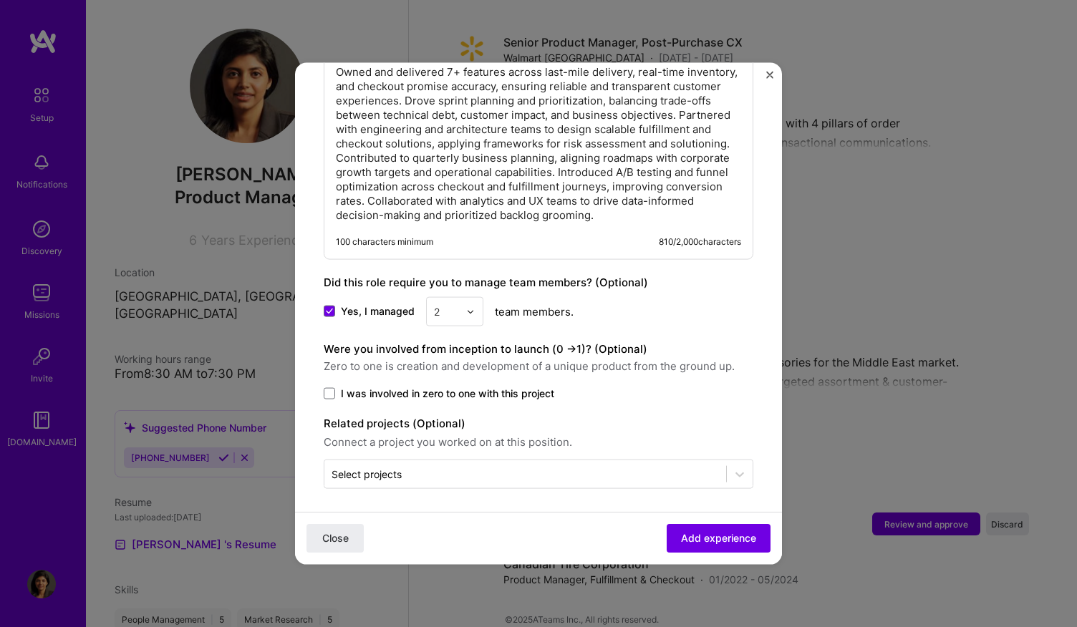
click at [525, 387] on span "I was involved in zero to one with this project" at bounding box center [447, 394] width 213 height 14
click at [0, 0] on input "I was involved in zero to one with this project" at bounding box center [0, 0] width 0 height 0
click at [685, 544] on span "Add experience" at bounding box center [718, 538] width 75 height 14
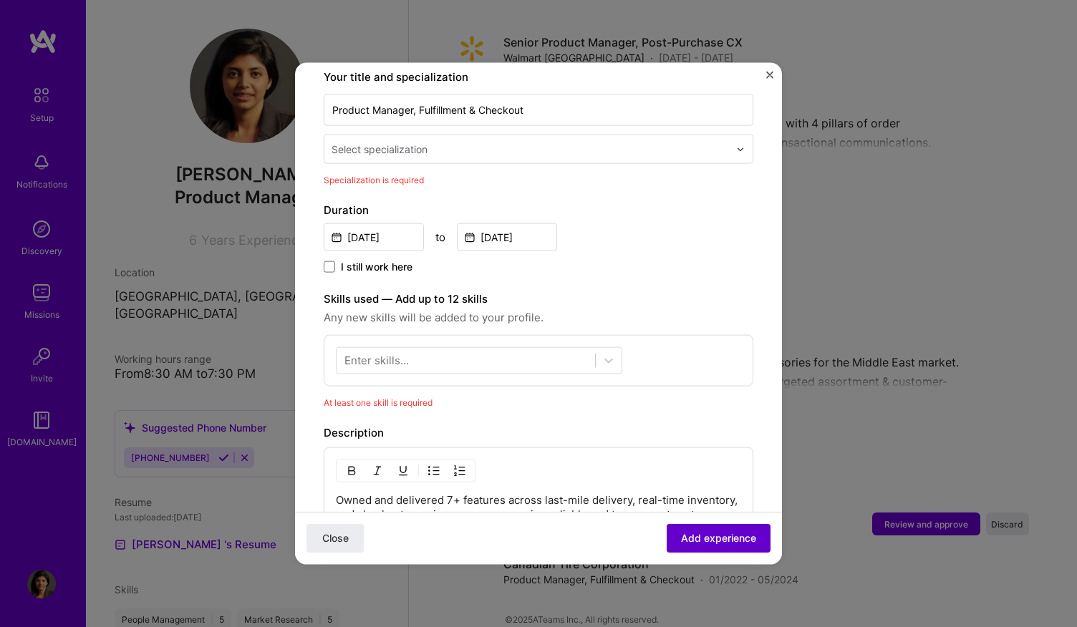
scroll to position [296, 0]
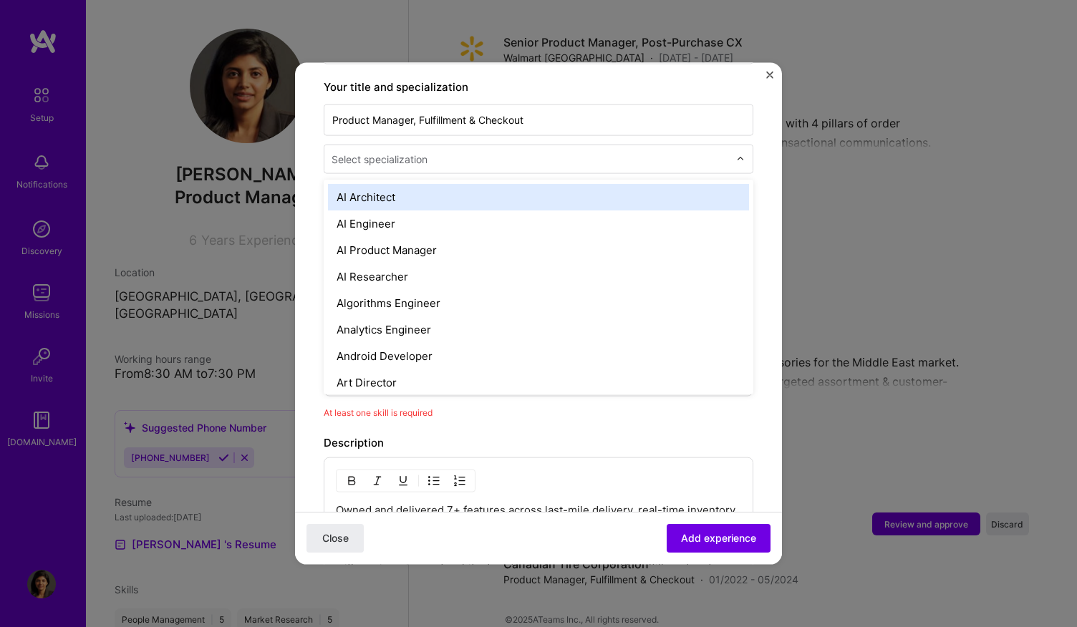
click at [572, 152] on input "text" at bounding box center [532, 159] width 400 height 15
type input "pro"
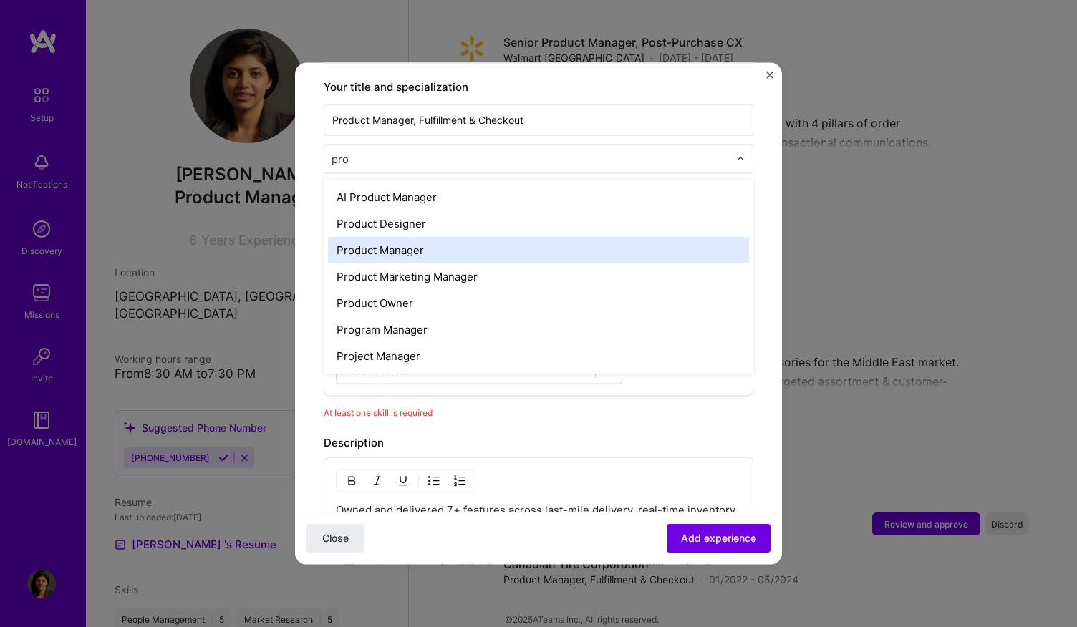
click at [537, 237] on div "Product Manager" at bounding box center [538, 250] width 421 height 26
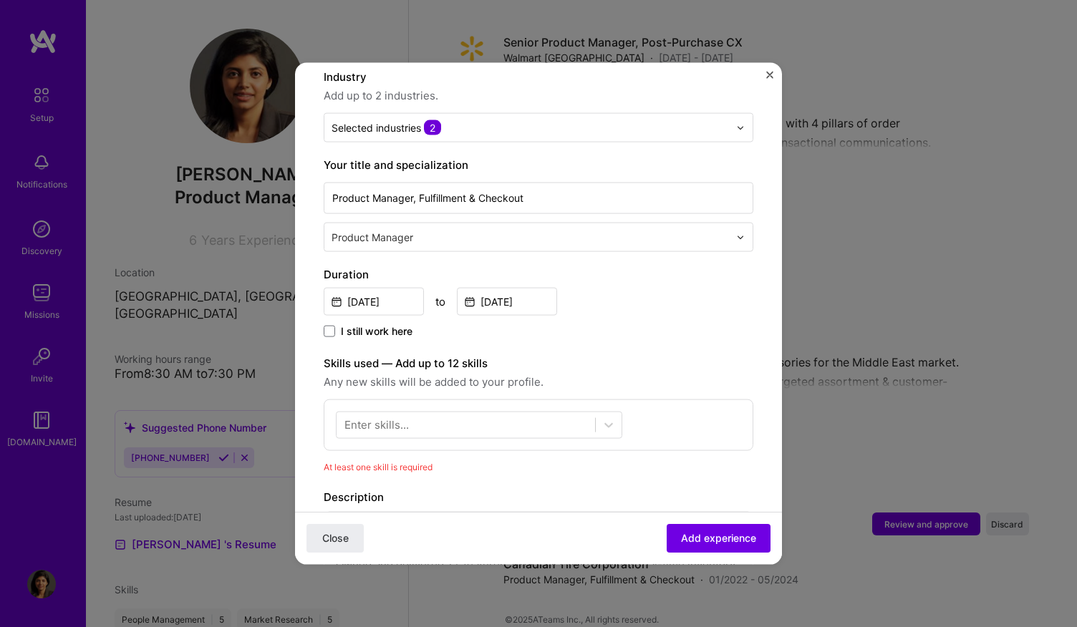
scroll to position [231, 0]
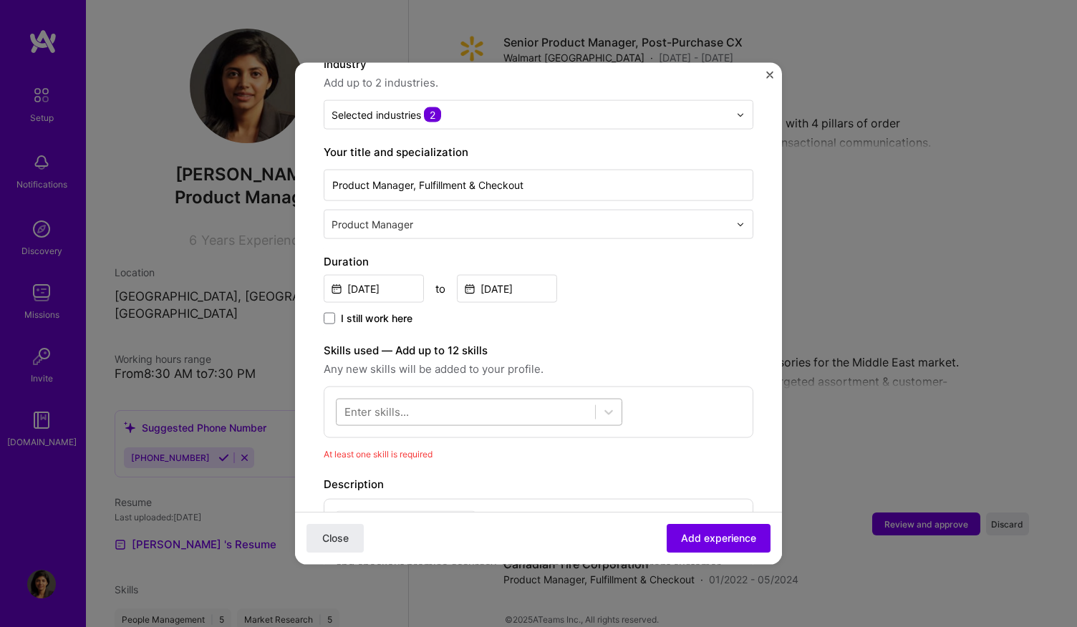
click at [487, 400] on div at bounding box center [466, 412] width 259 height 24
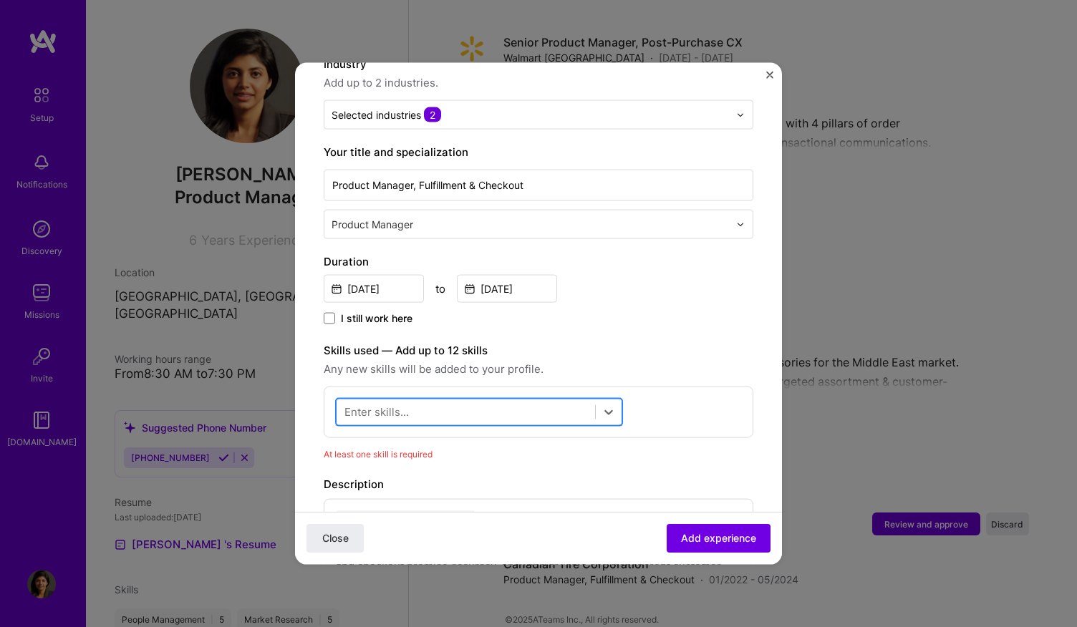
click at [487, 400] on div at bounding box center [466, 412] width 259 height 24
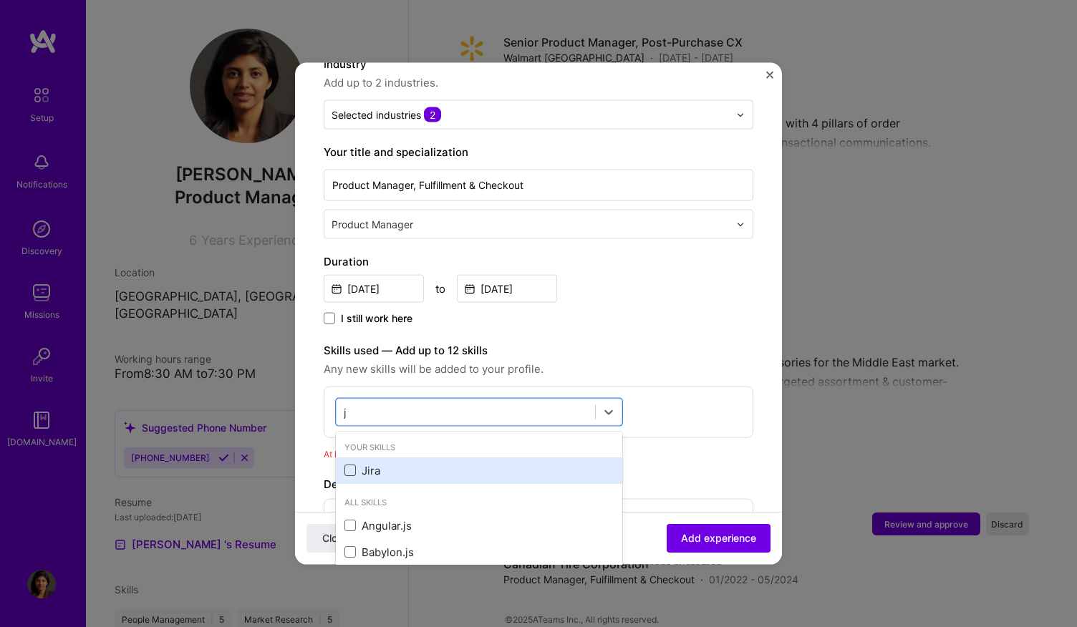
click at [349, 465] on span at bounding box center [349, 470] width 11 height 11
click at [0, 0] on input "checkbox" at bounding box center [0, 0] width 0 height 0
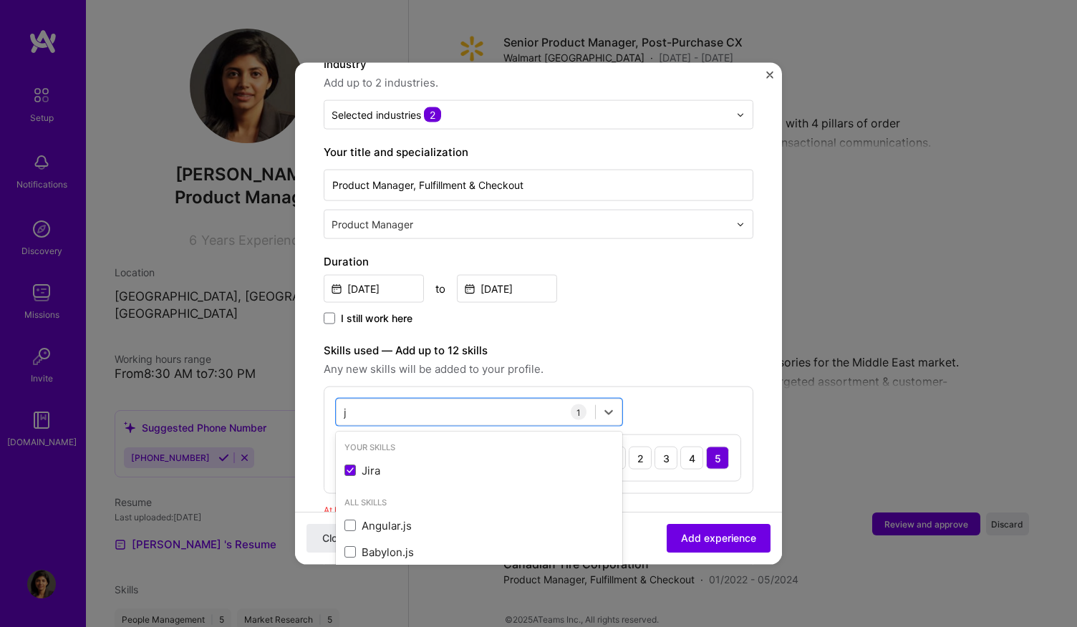
type input "j"
click at [554, 320] on div "Adding suggested job This job is suggested based on your LinkedIn, resume or A.…" at bounding box center [539, 442] width 430 height 1164
click at [494, 400] on div "j j" at bounding box center [466, 412] width 259 height 24
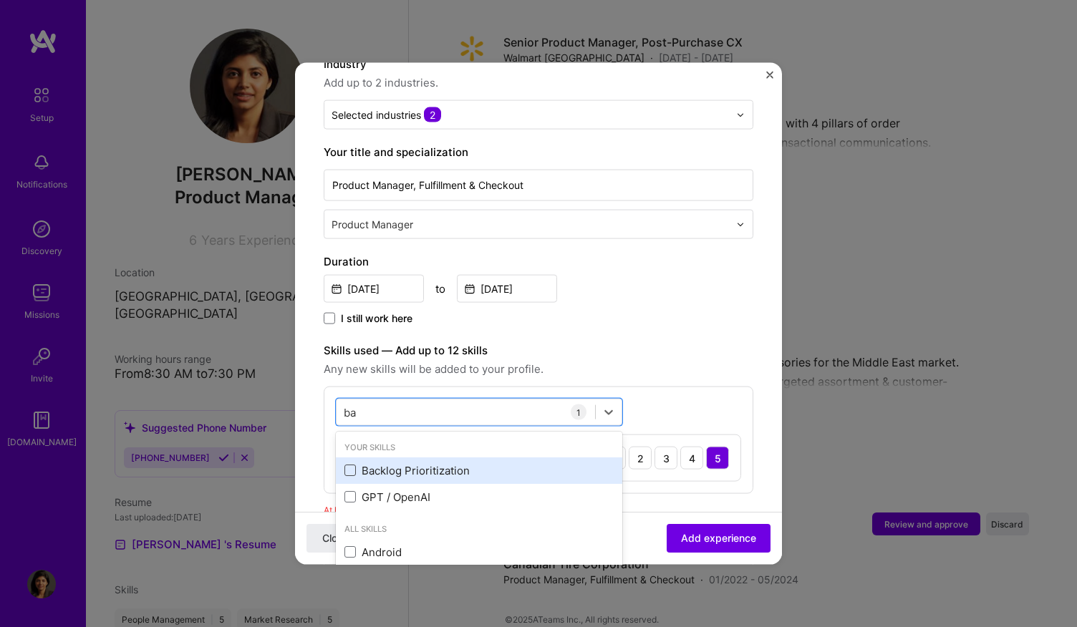
click at [354, 465] on span at bounding box center [349, 470] width 11 height 11
click at [0, 0] on input "checkbox" at bounding box center [0, 0] width 0 height 0
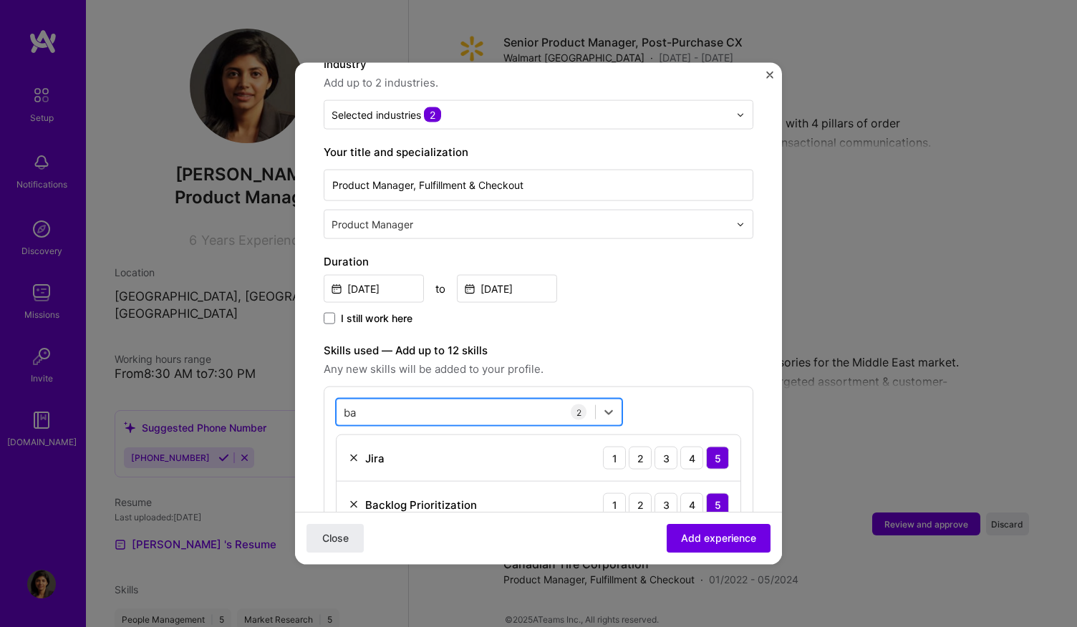
click at [500, 400] on div "ba ba" at bounding box center [466, 412] width 259 height 24
type input "b"
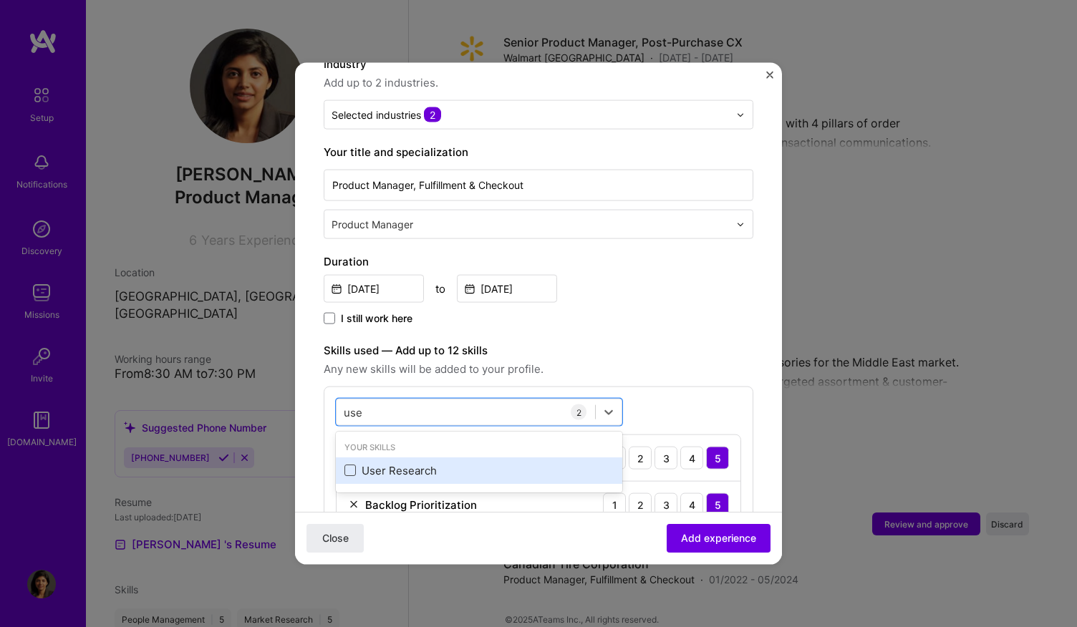
click at [352, 465] on span at bounding box center [349, 470] width 11 height 11
click at [0, 0] on input "checkbox" at bounding box center [0, 0] width 0 height 0
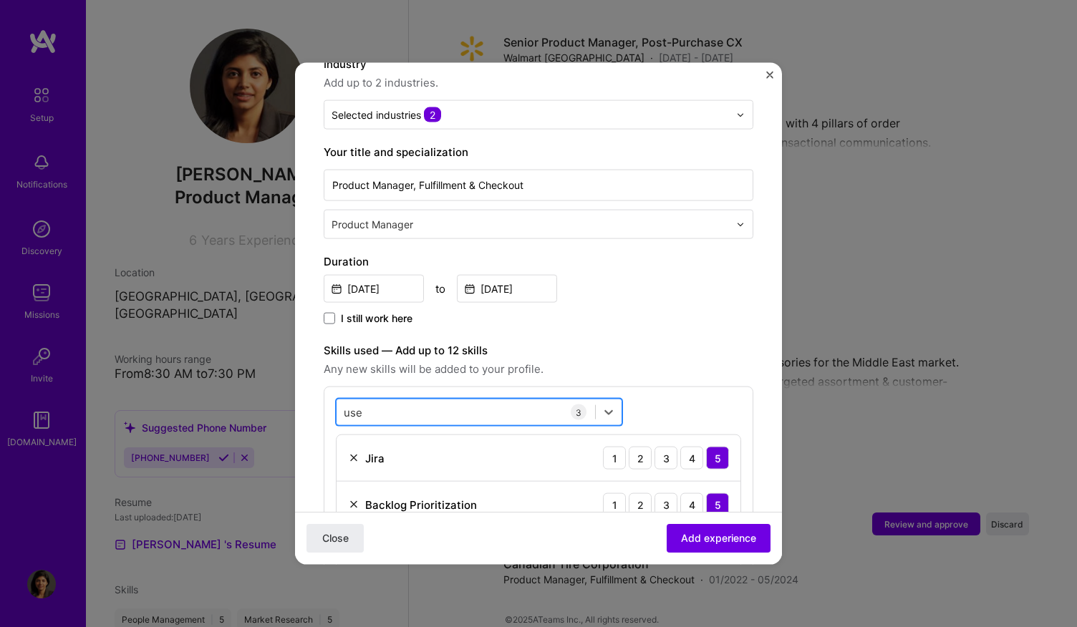
click at [500, 400] on div "use use" at bounding box center [466, 412] width 259 height 24
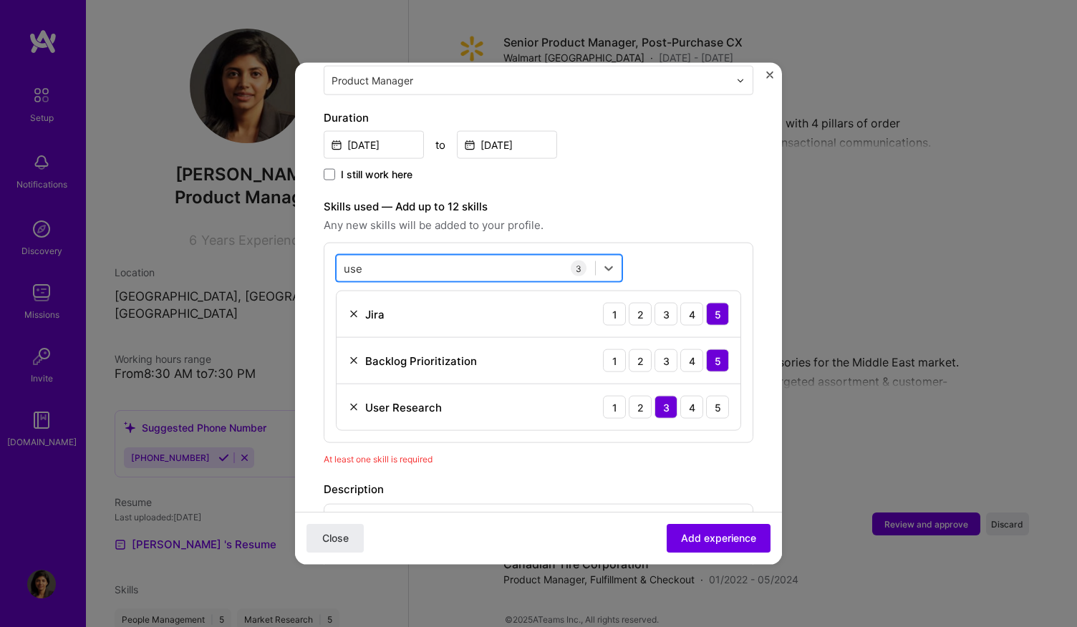
scroll to position [376, 0]
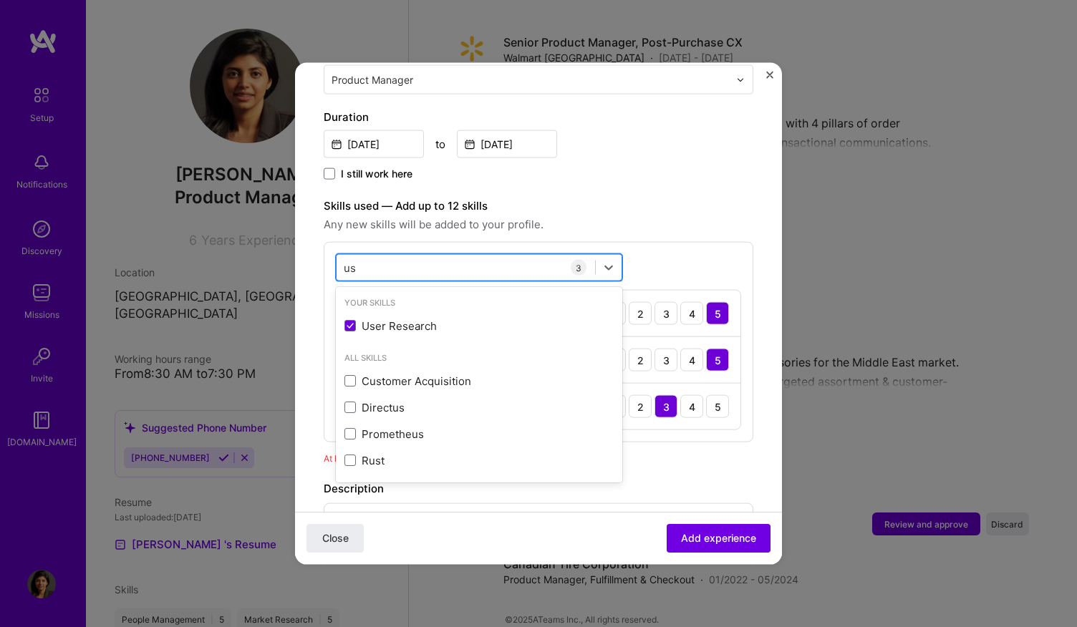
type input "u"
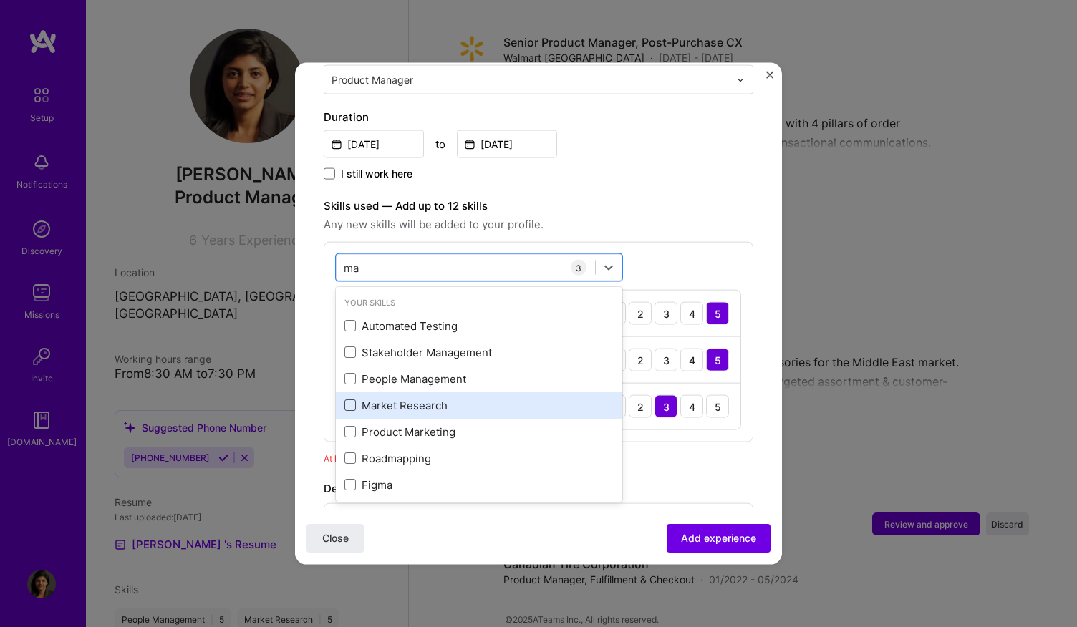
click at [353, 400] on span at bounding box center [349, 405] width 11 height 11
click at [0, 0] on input "checkbox" at bounding box center [0, 0] width 0 height 0
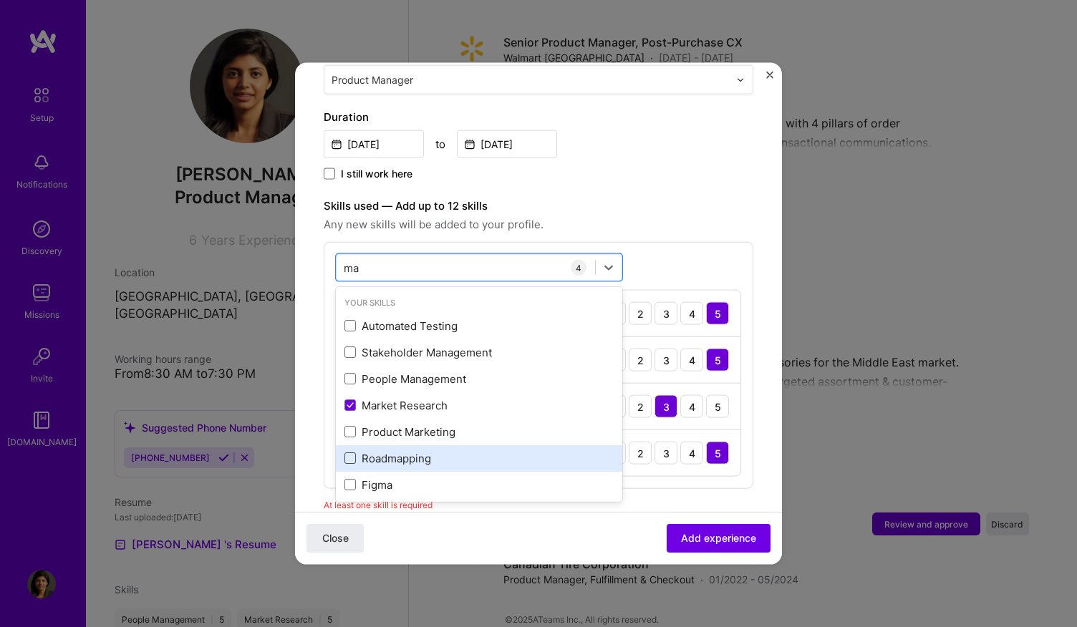
click at [351, 453] on span at bounding box center [349, 458] width 11 height 11
click at [0, 0] on input "checkbox" at bounding box center [0, 0] width 0 height 0
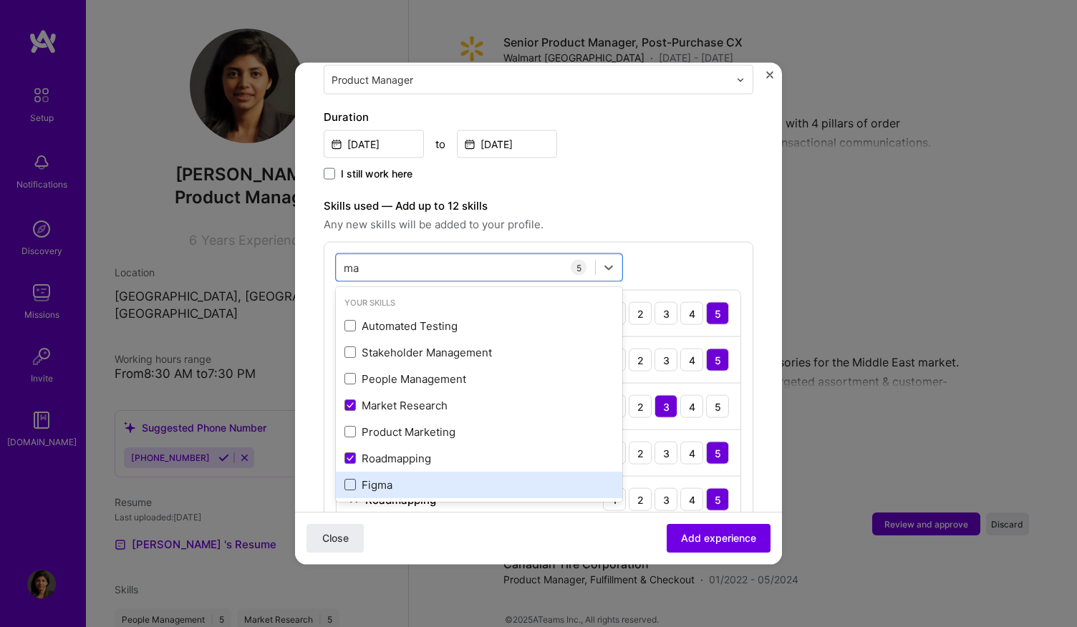
click at [352, 479] on span at bounding box center [349, 484] width 11 height 11
click at [0, 0] on input "checkbox" at bounding box center [0, 0] width 0 height 0
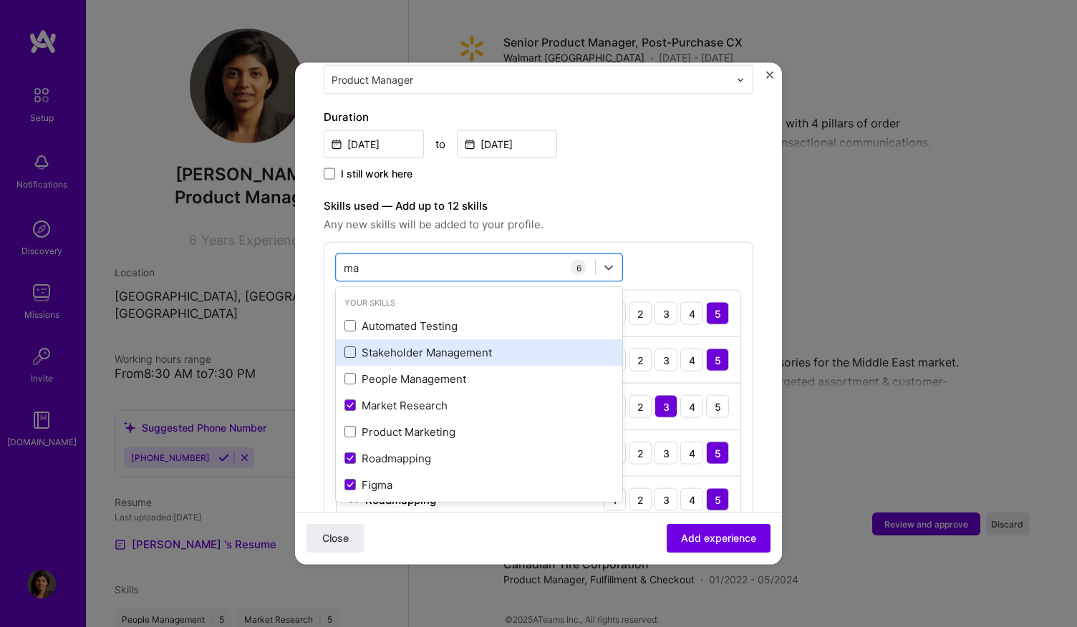
click at [351, 347] on span at bounding box center [349, 352] width 11 height 11
click at [0, 0] on input "checkbox" at bounding box center [0, 0] width 0 height 0
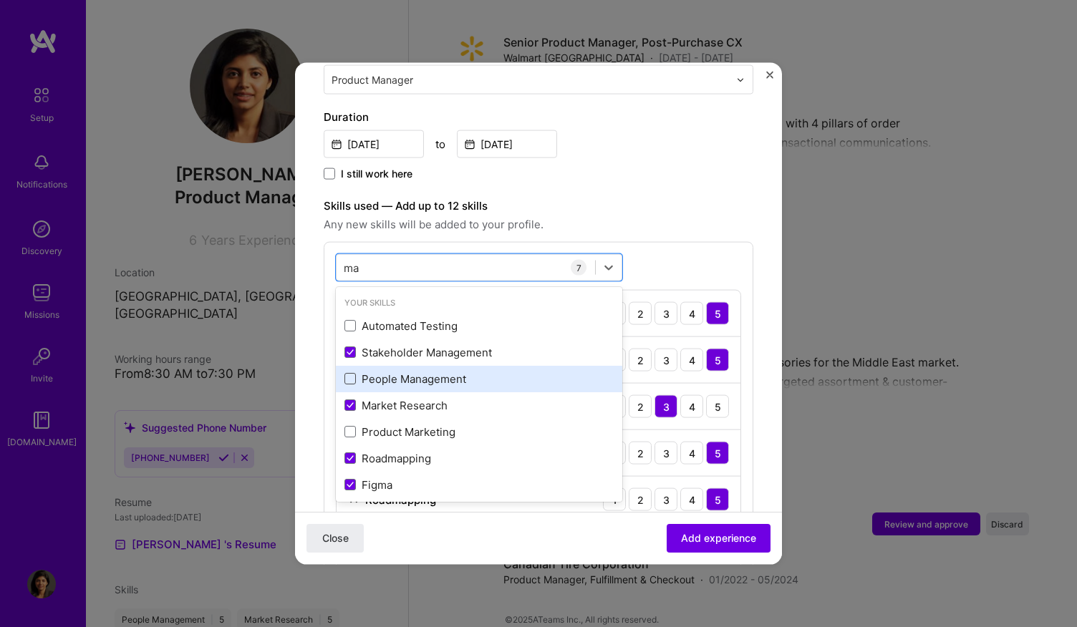
click at [350, 373] on span at bounding box center [349, 378] width 11 height 11
click at [0, 0] on input "checkbox" at bounding box center [0, 0] width 0 height 0
type input "ma"
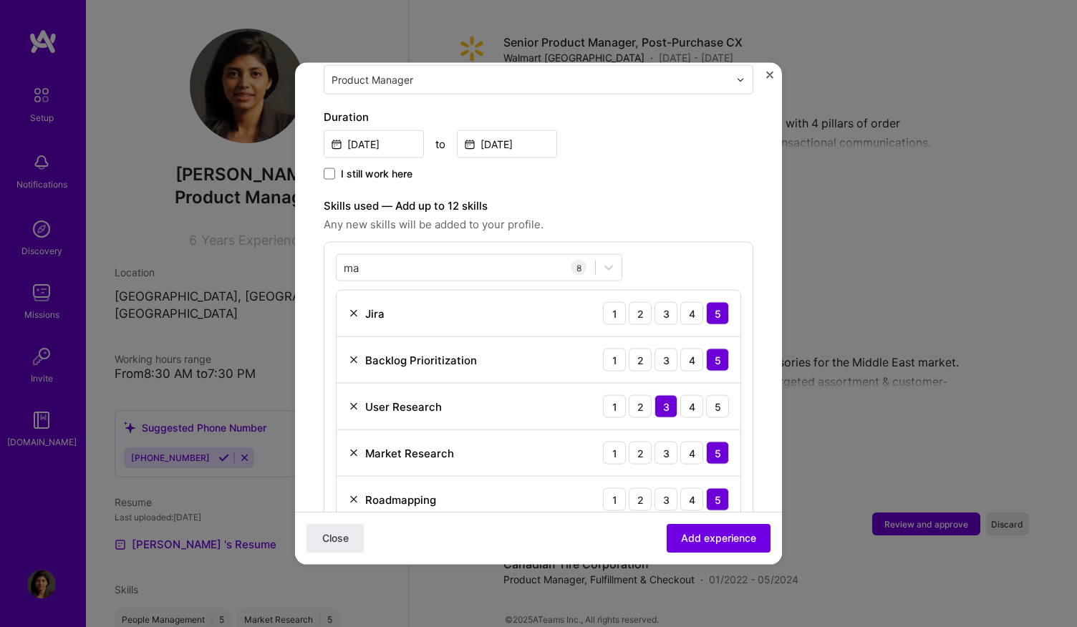
click at [687, 173] on div "Adding suggested job This job is suggested based on your LinkedIn, resume or A.…" at bounding box center [539, 461] width 430 height 1490
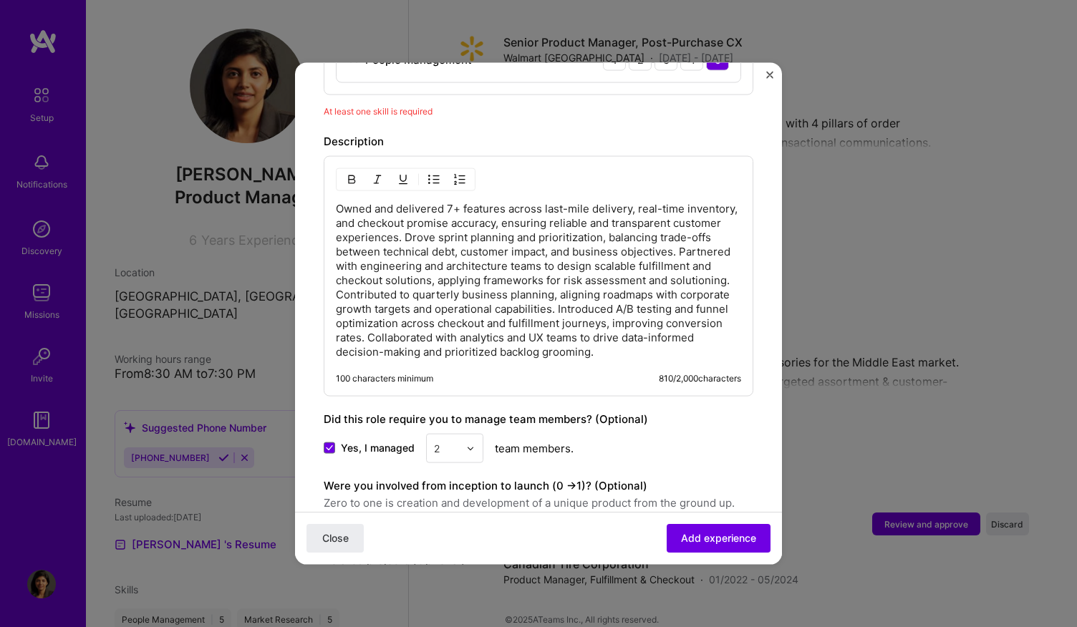
scroll to position [1091, 0]
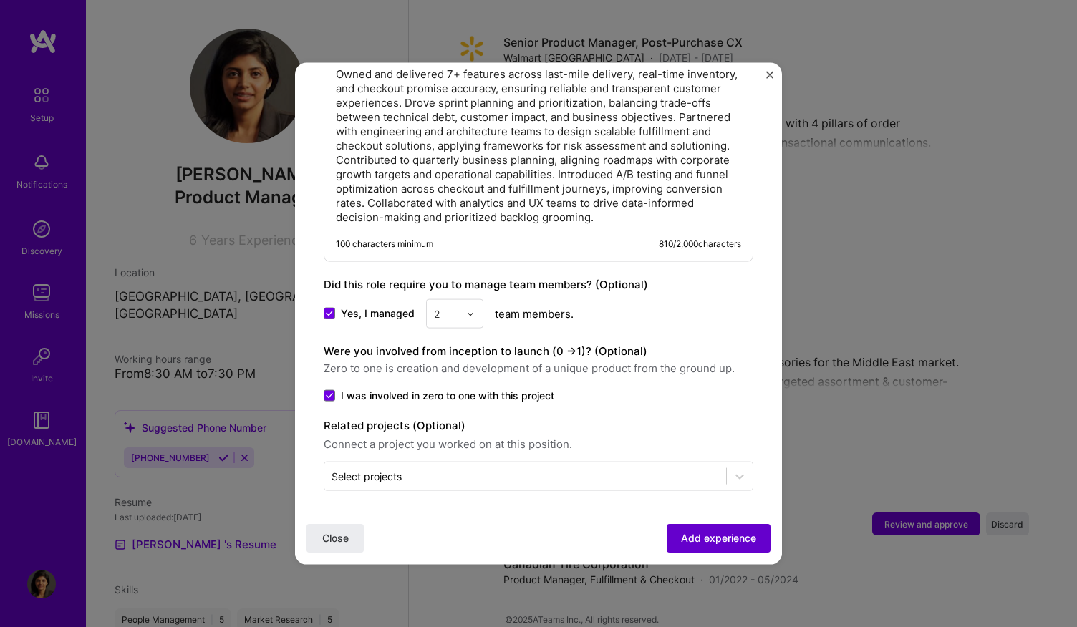
click at [696, 531] on span "Add experience" at bounding box center [718, 538] width 75 height 14
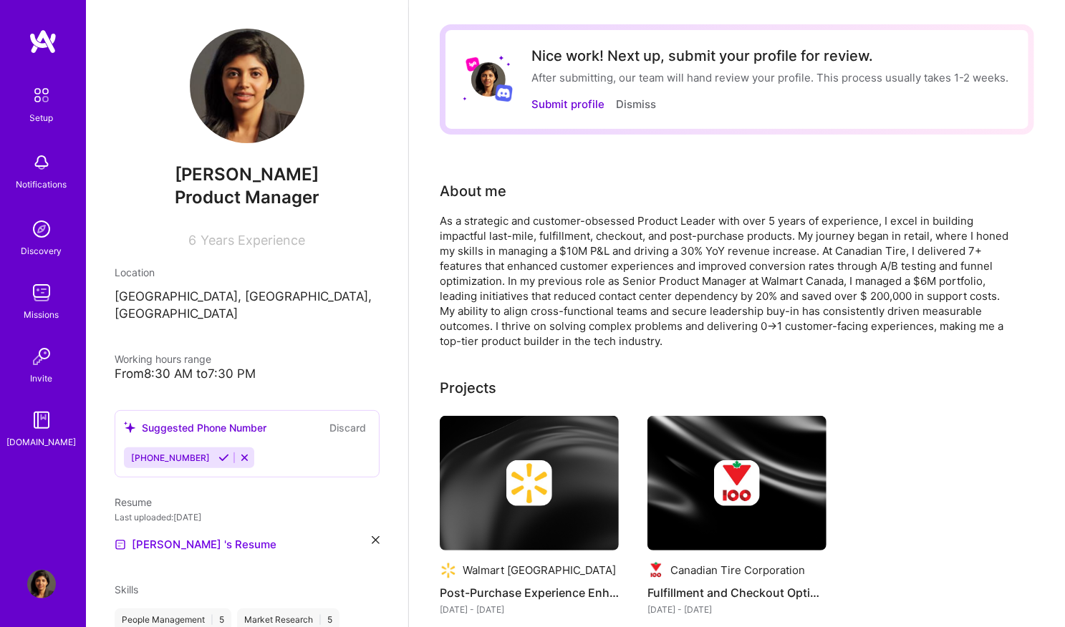
scroll to position [0, 0]
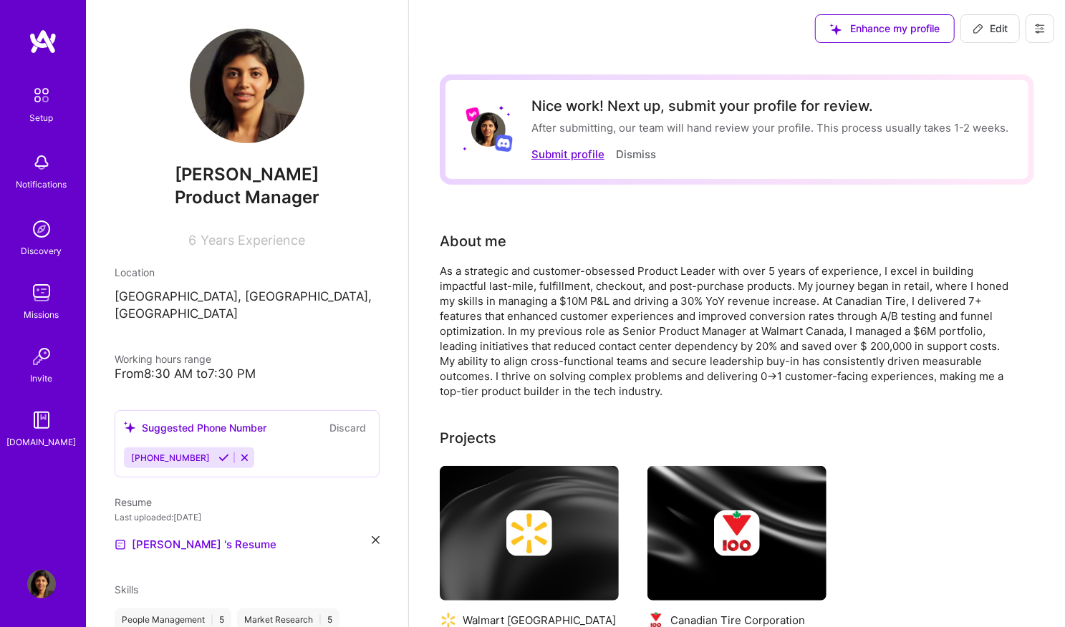
click at [569, 151] on button "Submit profile" at bounding box center [567, 154] width 73 height 15
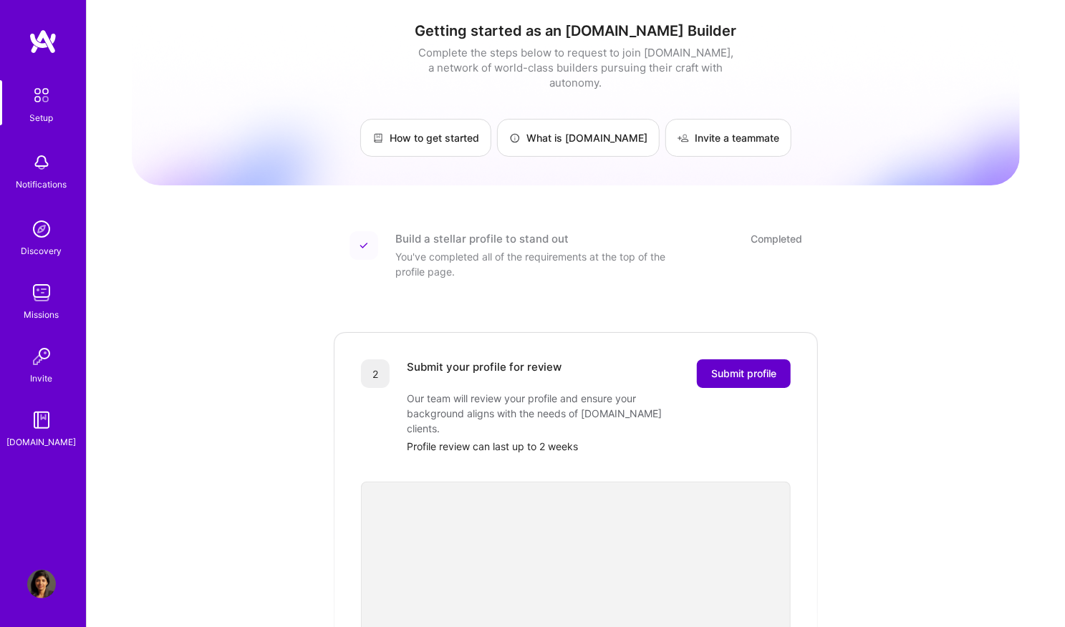
click at [751, 367] on span "Submit profile" at bounding box center [743, 374] width 65 height 14
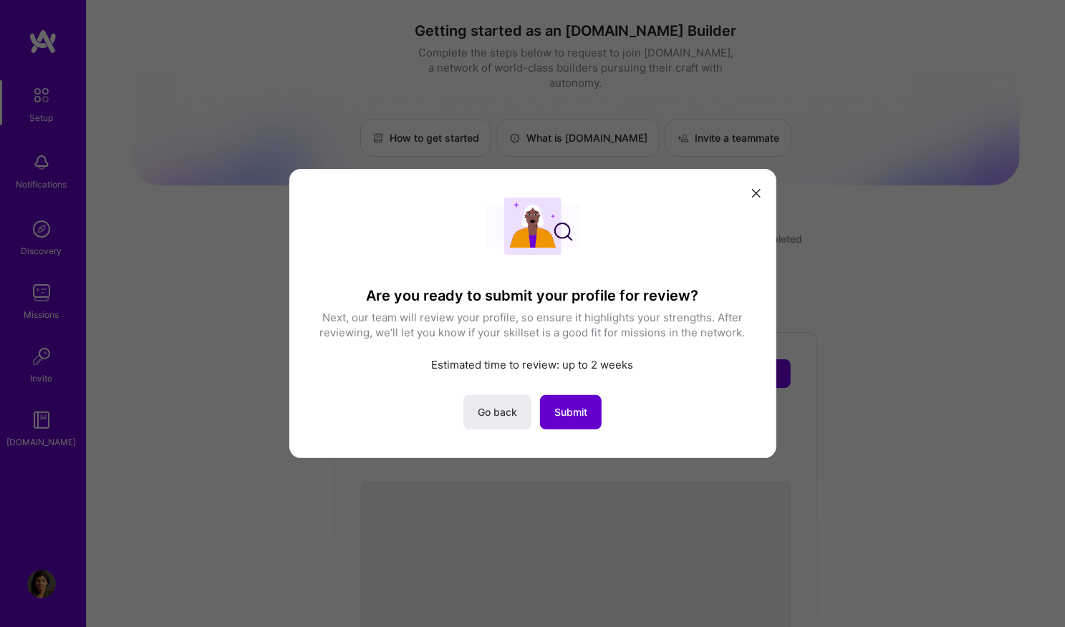
click at [563, 410] on span "Submit" at bounding box center [570, 412] width 33 height 14
